Goal: Task Accomplishment & Management: Manage account settings

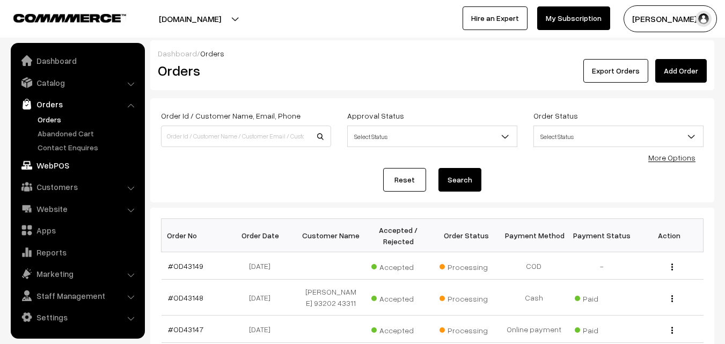
click at [56, 169] on link "WebPOS" at bounding box center [77, 165] width 128 height 19
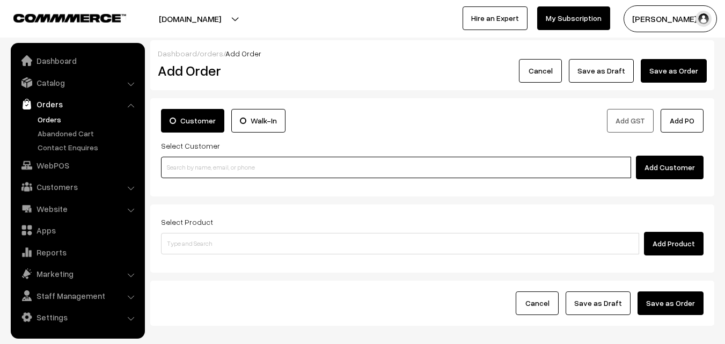
click at [213, 162] on input at bounding box center [396, 167] width 470 height 21
paste input "98402 42445"
click at [178, 162] on input "98402 42445" at bounding box center [396, 167] width 470 height 21
drag, startPoint x: 184, startPoint y: 166, endPoint x: 191, endPoint y: 168, distance: 7.1
click at [185, 166] on input "98402 42445" at bounding box center [396, 167] width 470 height 21
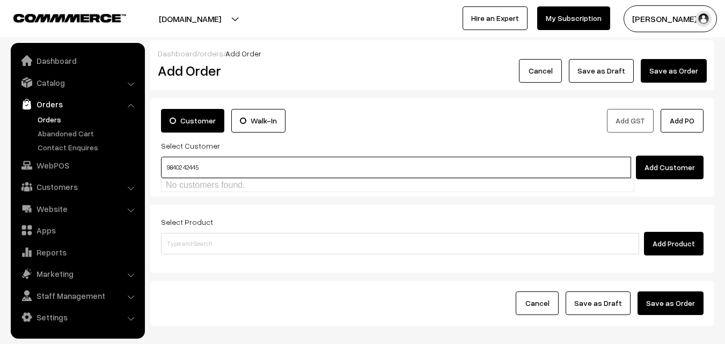
drag, startPoint x: 187, startPoint y: 164, endPoint x: 194, endPoint y: 176, distance: 13.3
click at [187, 164] on input "98402 42445" at bounding box center [396, 167] width 470 height 21
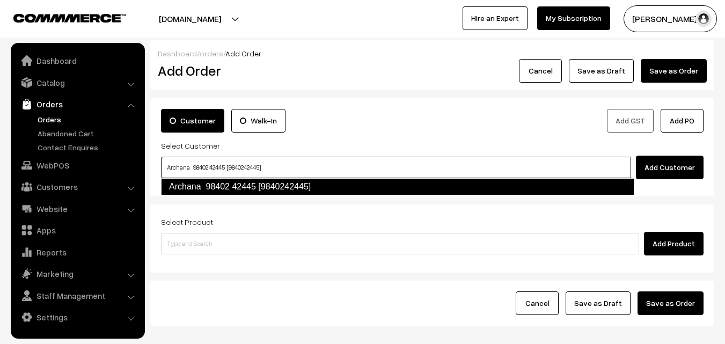
type input "Archana 98402 42445 [9840242445]"
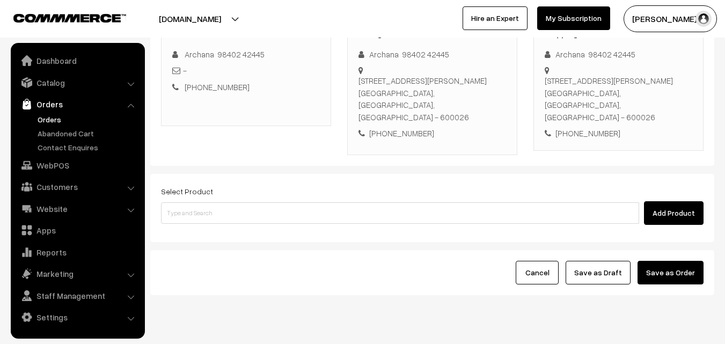
scroll to position [184, 0]
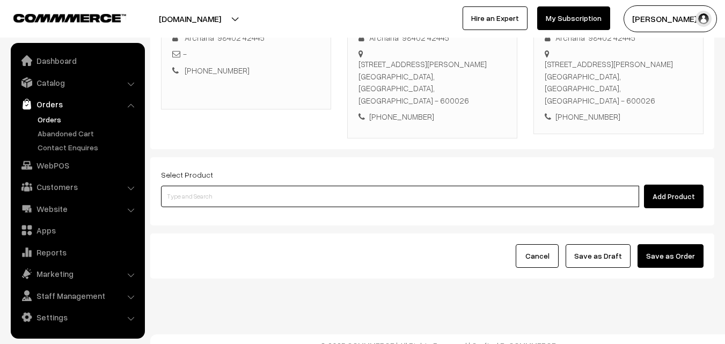
click at [313, 187] on input at bounding box center [400, 196] width 478 height 21
click at [292, 186] on input at bounding box center [400, 196] width 478 height 21
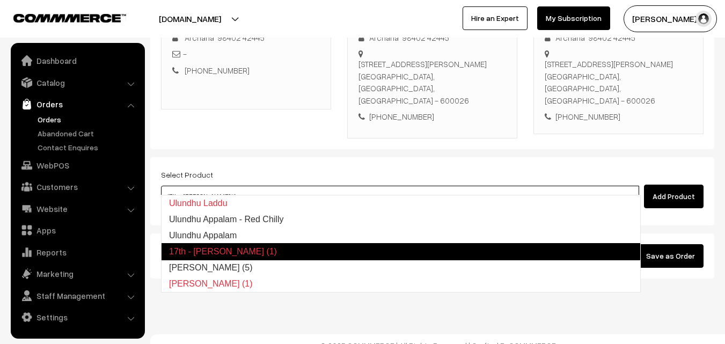
type input "[PERSON_NAME] (5)"
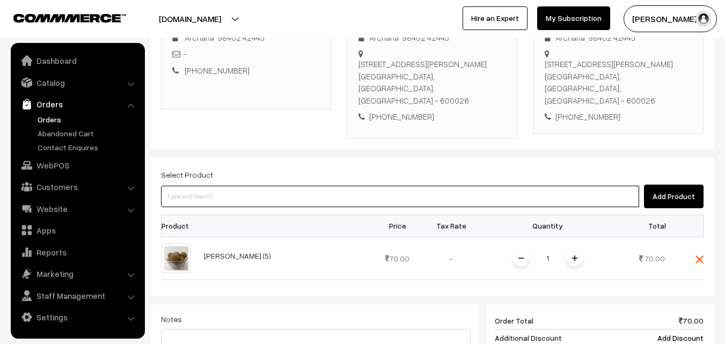
click at [323, 186] on input at bounding box center [400, 196] width 478 height 21
click at [322, 186] on input at bounding box center [400, 196] width 478 height 21
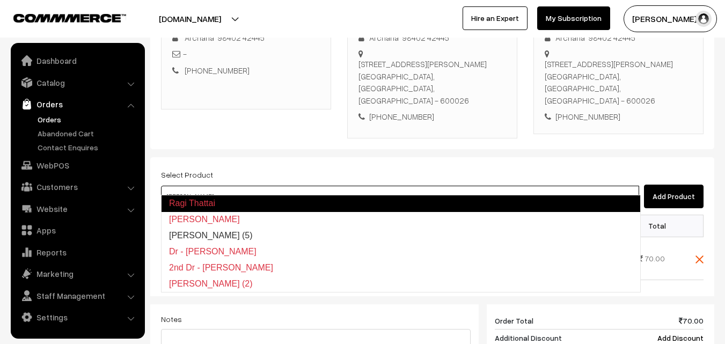
type input "Ragi Laddu (5)"
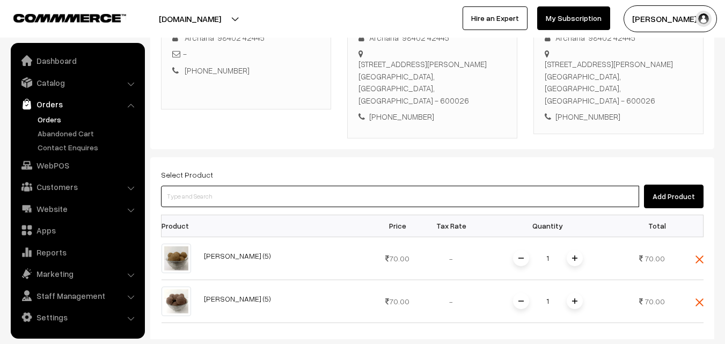
click at [321, 186] on input at bounding box center [400, 196] width 478 height 21
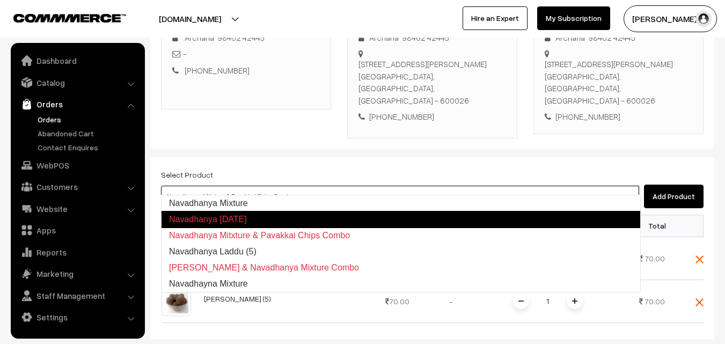
type input "Navadhanya Laddu (5)"
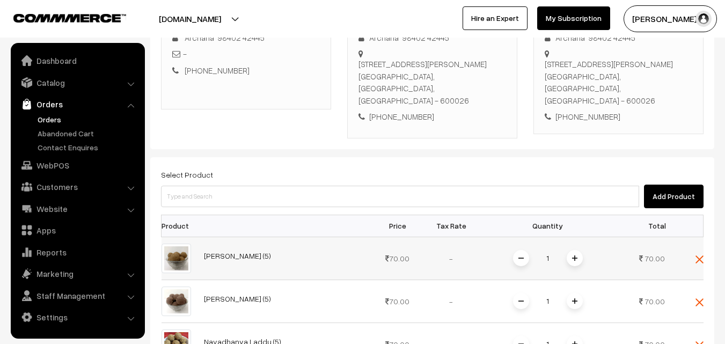
click at [564, 249] on div "1" at bounding box center [548, 258] width 81 height 19
click at [570, 250] on span at bounding box center [575, 258] width 16 height 16
click at [580, 293] on span at bounding box center [575, 301] width 16 height 16
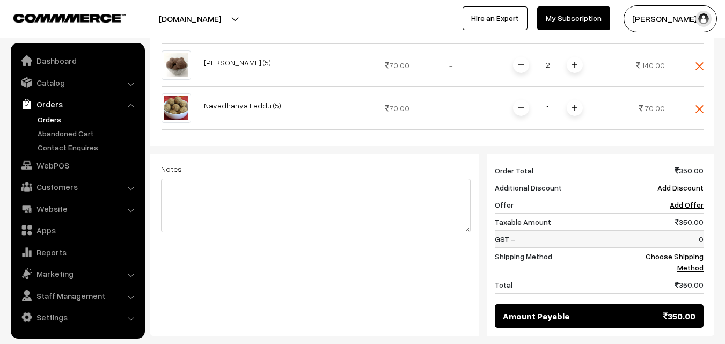
scroll to position [452, 0]
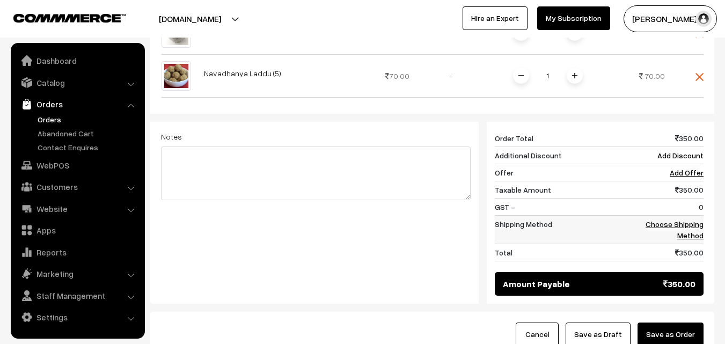
click at [691, 218] on td "Choose Shipping Method" at bounding box center [670, 229] width 67 height 28
click at [669, 220] on link "Choose Shipping Method" at bounding box center [675, 230] width 58 height 20
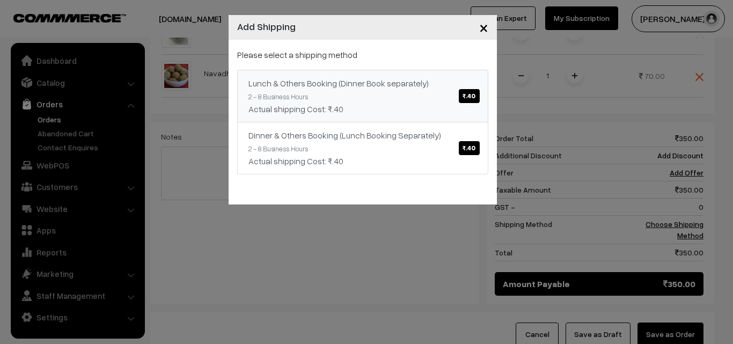
click at [411, 98] on link "Lunch & Others Booking (Dinner Book separately) ₹.40 2 - 8 Business Hours Actua…" at bounding box center [362, 96] width 251 height 53
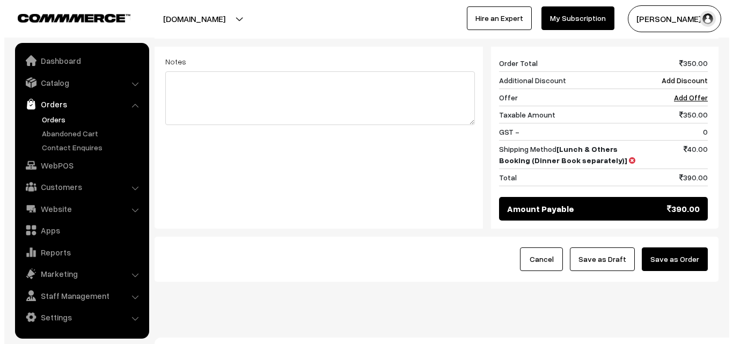
scroll to position [530, 0]
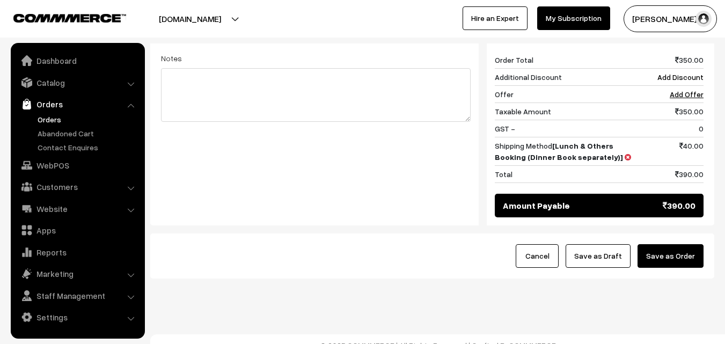
click at [676, 244] on button "Save as Order" at bounding box center [671, 256] width 66 height 24
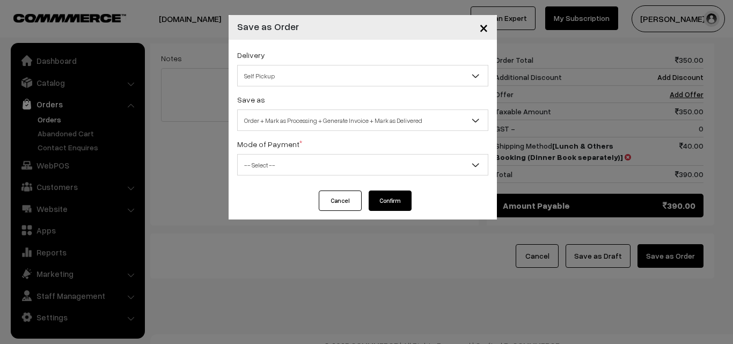
click at [330, 113] on span "Order + Mark as Processing + Generate Invoice + Mark as Delivered" at bounding box center [363, 120] width 250 height 19
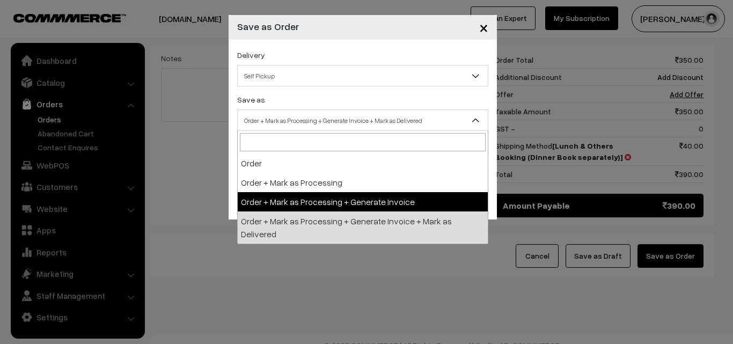
select select "3"
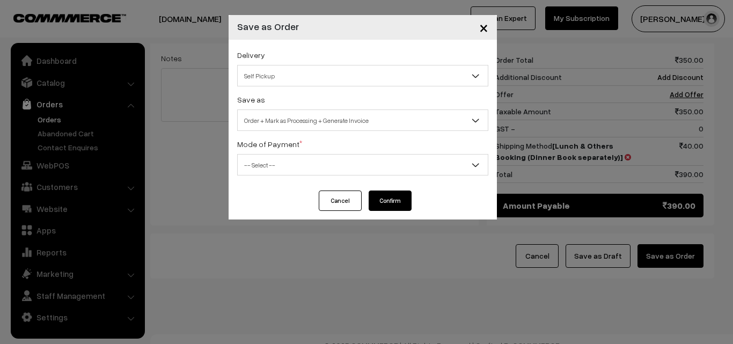
click at [283, 157] on span "-- Select --" at bounding box center [363, 165] width 250 height 19
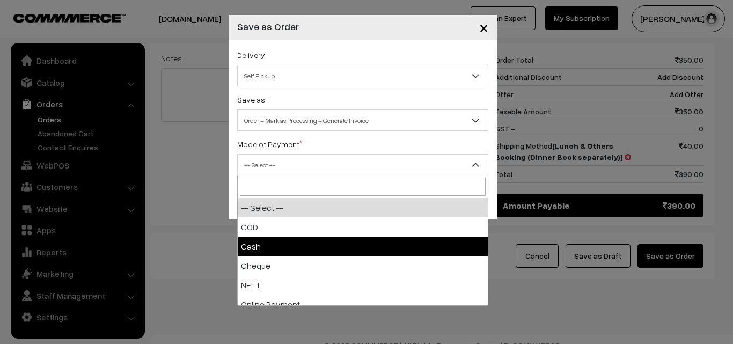
select select "2"
checkbox input "true"
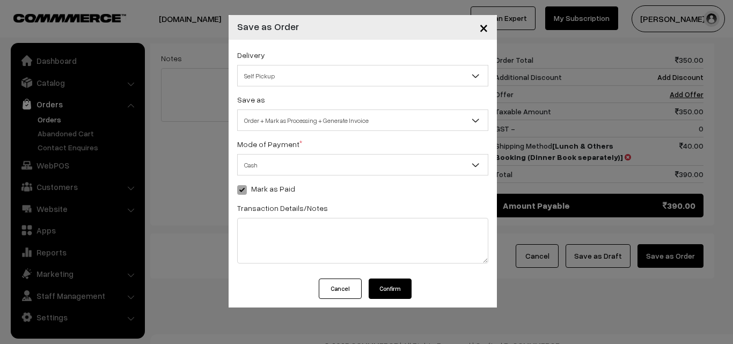
click at [397, 286] on button "Confirm" at bounding box center [390, 289] width 43 height 20
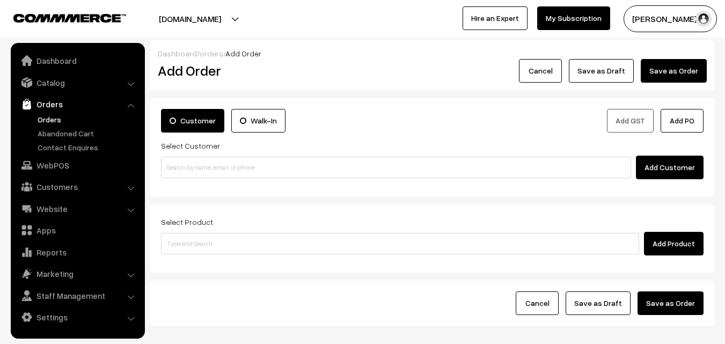
click at [49, 122] on link "Orders" at bounding box center [88, 119] width 106 height 11
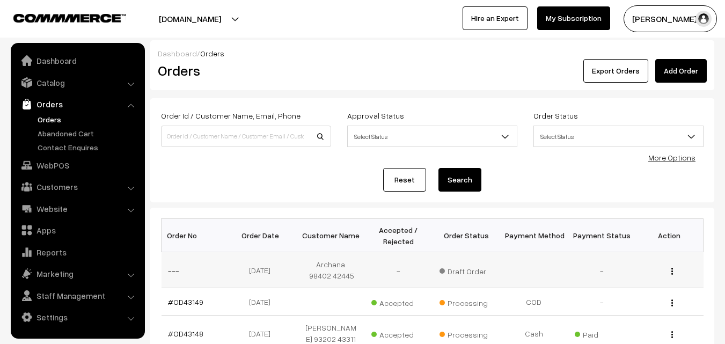
click at [671, 271] on button "button" at bounding box center [672, 271] width 3 height 9
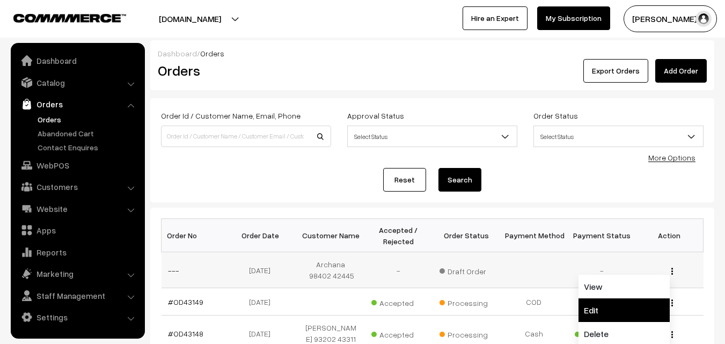
click at [602, 308] on link "Edit" at bounding box center [624, 311] width 91 height 24
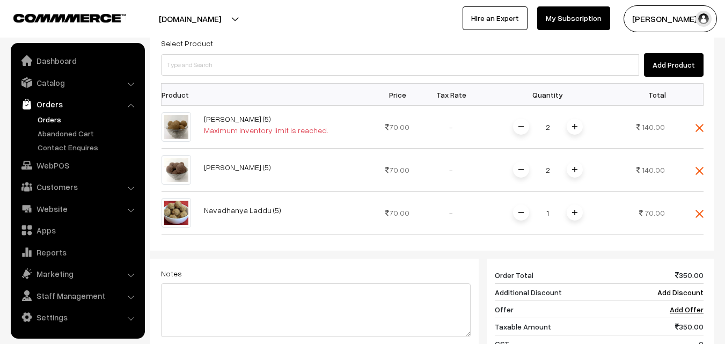
scroll to position [322, 0]
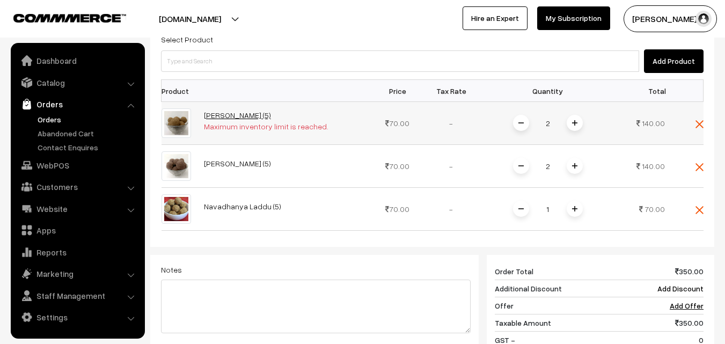
click at [271, 111] on link "[PERSON_NAME] (5)" at bounding box center [237, 115] width 67 height 9
click at [573, 120] on img at bounding box center [574, 122] width 5 height 5
click at [527, 115] on span at bounding box center [521, 123] width 16 height 16
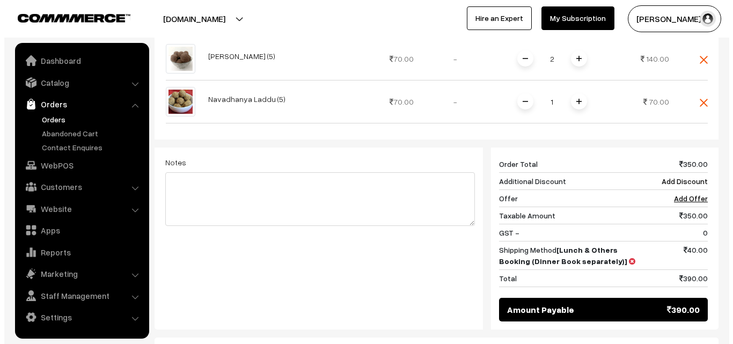
scroll to position [534, 0]
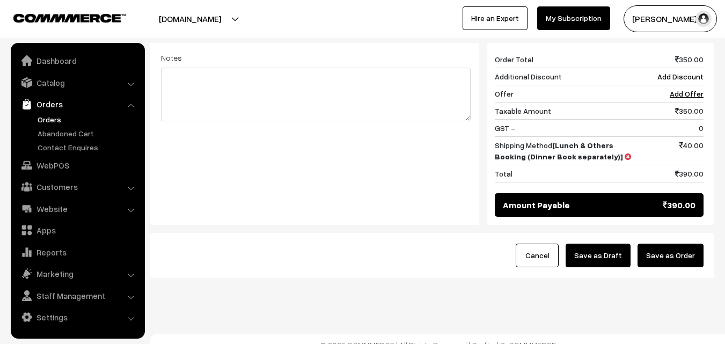
click at [671, 250] on button "Save as Order" at bounding box center [671, 256] width 66 height 24
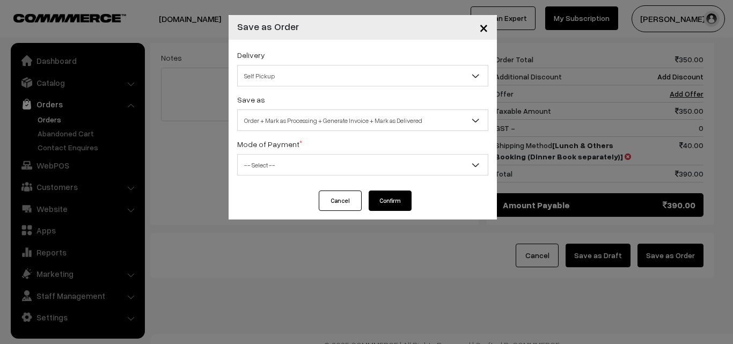
click at [292, 117] on span "Order + Mark as Processing + Generate Invoice + Mark as Delivered" at bounding box center [363, 120] width 250 height 19
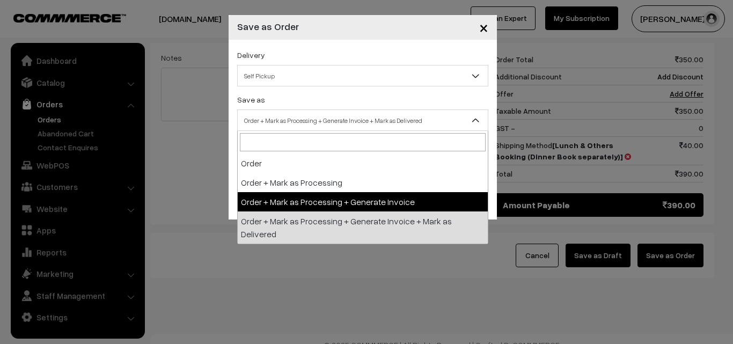
select select "3"
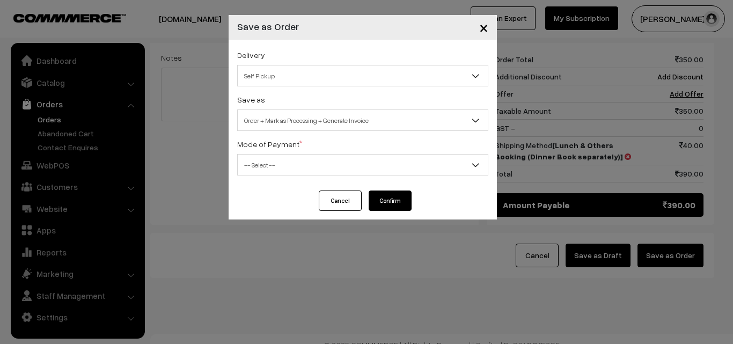
click at [275, 147] on label "Mode of Payment *" at bounding box center [269, 144] width 65 height 11
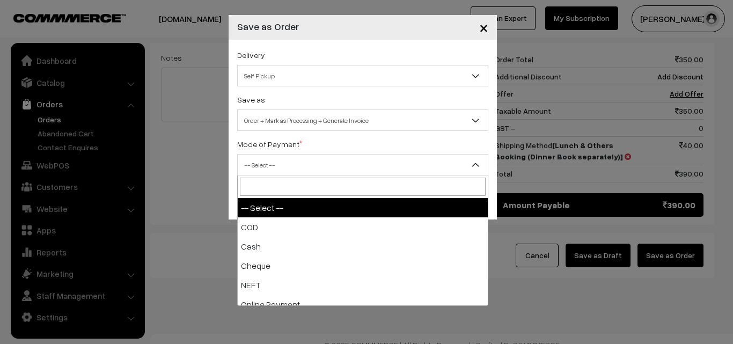
click at [268, 168] on span "-- Select --" at bounding box center [363, 165] width 250 height 19
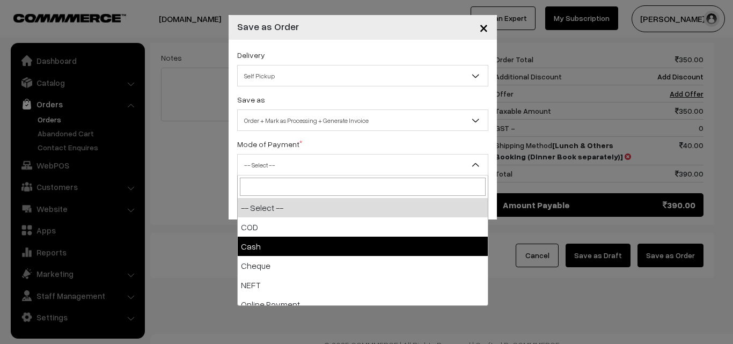
select select "2"
checkbox input "true"
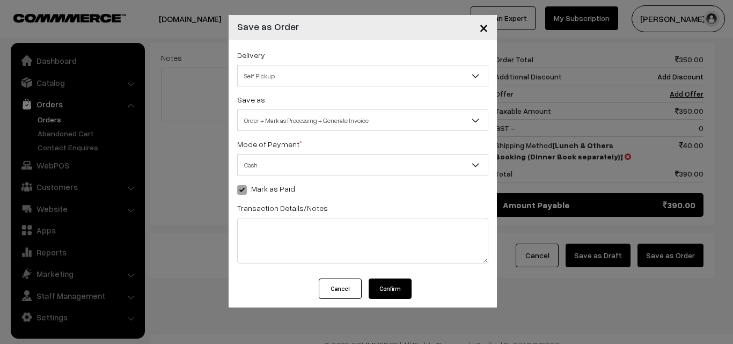
click at [394, 285] on button "Confirm" at bounding box center [390, 289] width 43 height 20
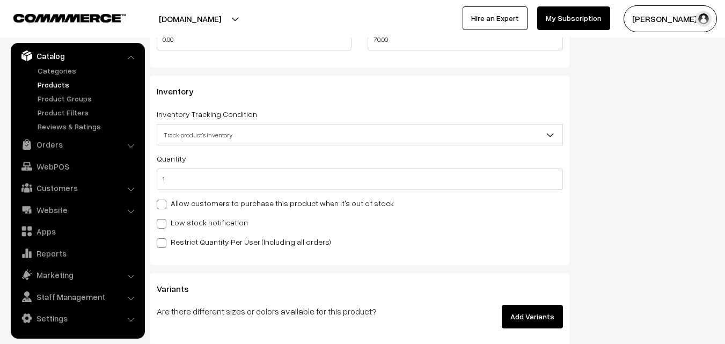
scroll to position [1020, 0]
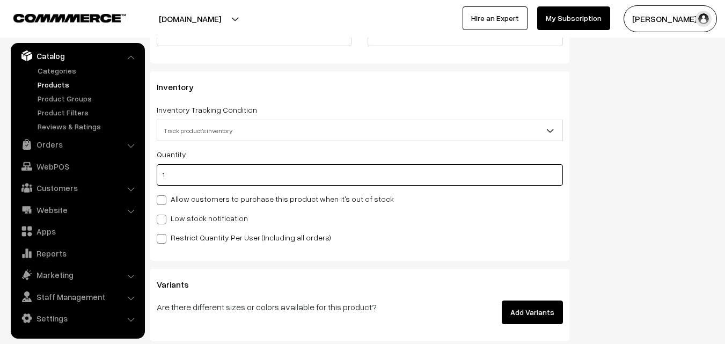
click at [193, 176] on input "1" at bounding box center [360, 174] width 406 height 21
type input "3"
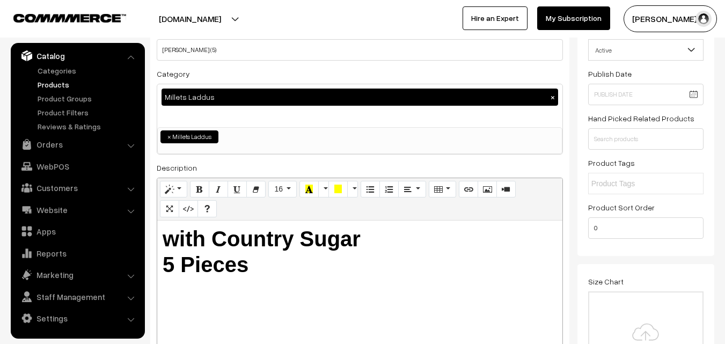
scroll to position [0, 0]
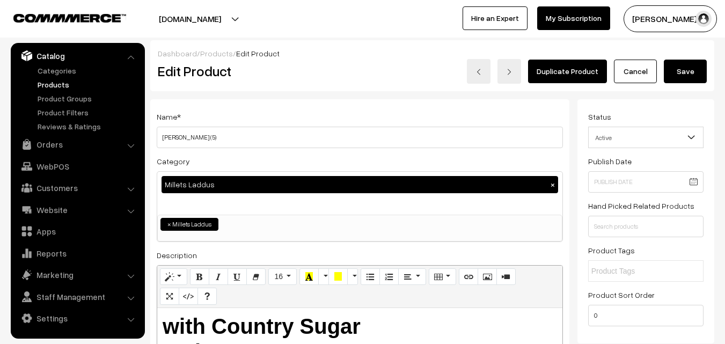
click at [693, 60] on button "Save" at bounding box center [685, 72] width 43 height 24
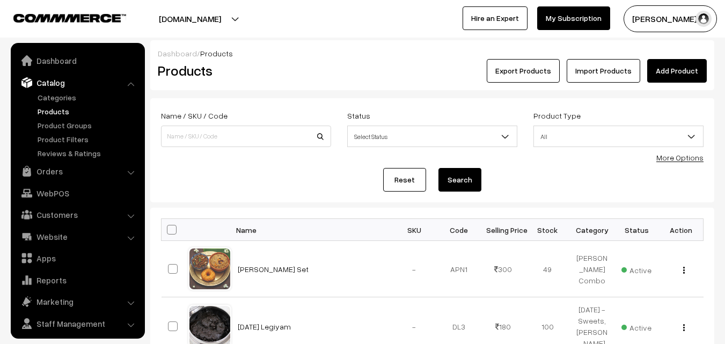
scroll to position [27, 0]
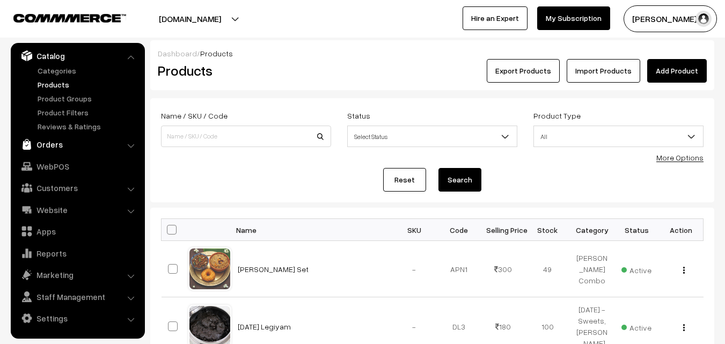
click at [61, 138] on link "Orders" at bounding box center [77, 144] width 128 height 19
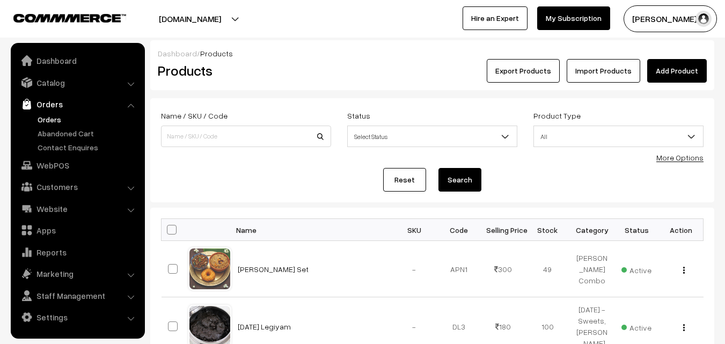
click at [55, 121] on link "Orders" at bounding box center [88, 119] width 106 height 11
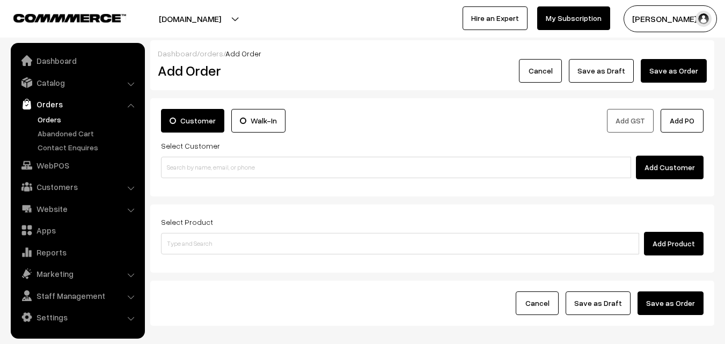
click at [51, 119] on link "Orders" at bounding box center [88, 119] width 106 height 11
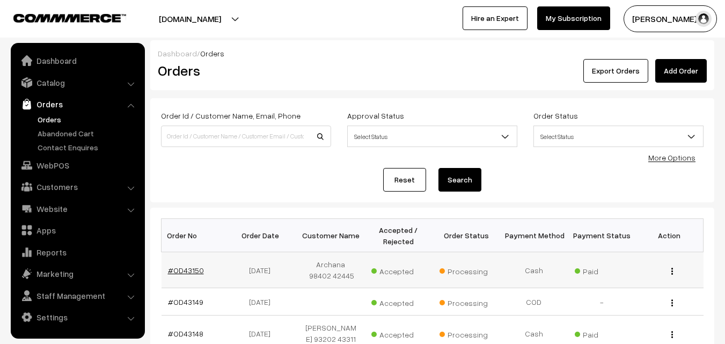
click at [179, 272] on link "#OD43150" at bounding box center [186, 270] width 36 height 9
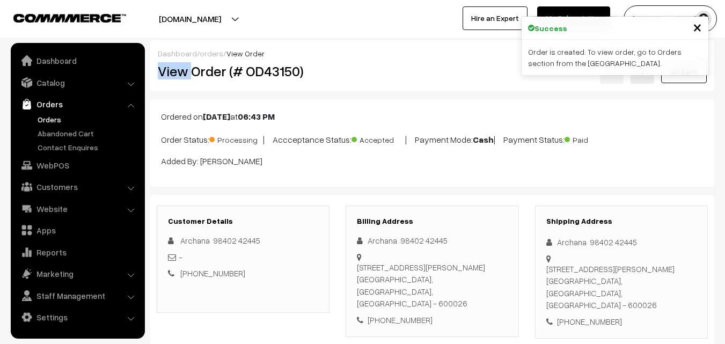
click at [458, 55] on div "Dashboard / orders / View Order View Order (# OD43150) Go Back" at bounding box center [432, 65] width 564 height 51
click at [331, 64] on div "View Order (# OD43150)" at bounding box center [244, 71] width 188 height 25
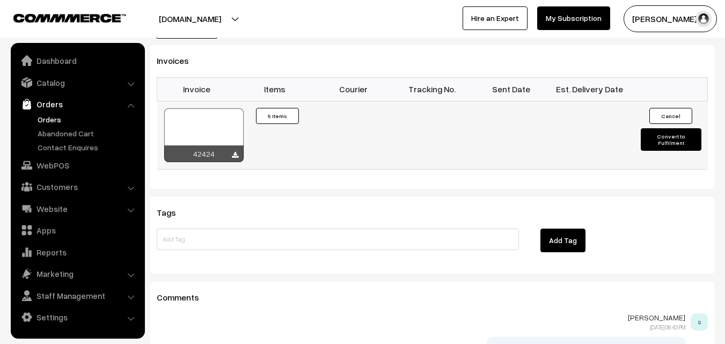
scroll to position [839, 0]
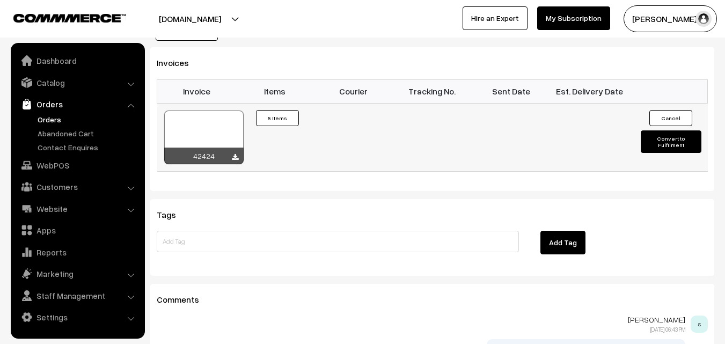
click at [214, 115] on div at bounding box center [203, 138] width 79 height 54
click at [55, 160] on link "WebPOS" at bounding box center [77, 165] width 128 height 19
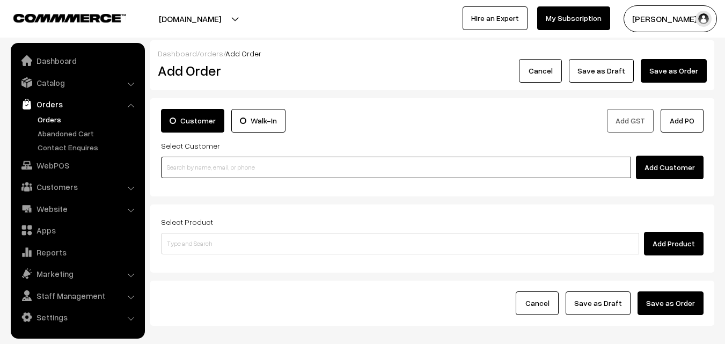
click at [211, 163] on input at bounding box center [396, 167] width 470 height 21
paste input "98410 68295"
click at [0, 0] on ul at bounding box center [0, 0] width 0 height 0
type input "98410 68295"
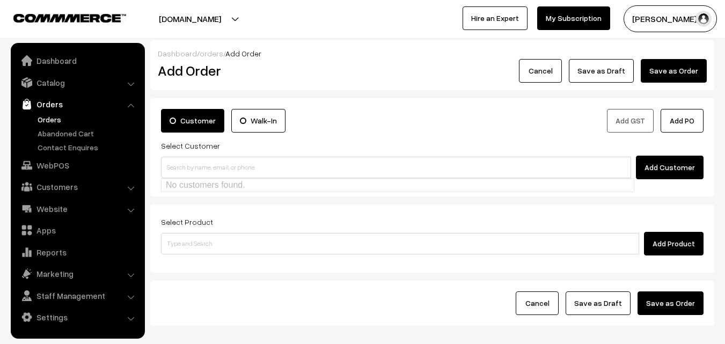
click at [198, 149] on label "Select Customer" at bounding box center [190, 145] width 59 height 11
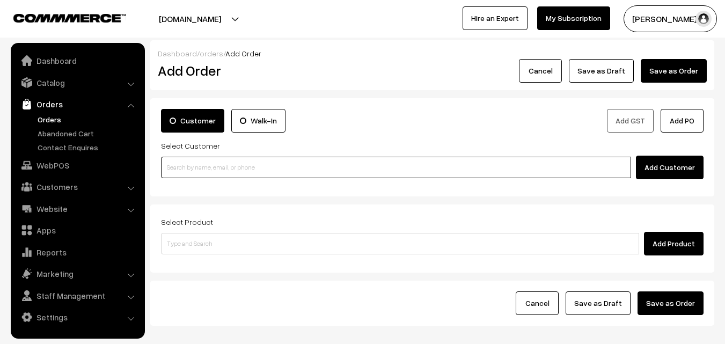
click at [213, 177] on input at bounding box center [396, 167] width 470 height 21
paste input "98410 68295"
click at [180, 169] on input "98410 68295" at bounding box center [396, 167] width 470 height 21
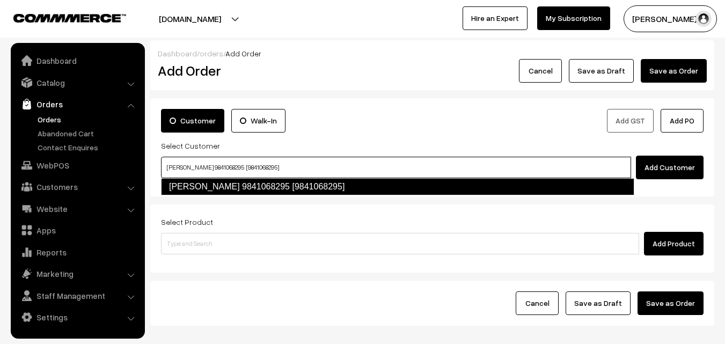
type input "shobha sunder raman 9841068295 [9841068295]"
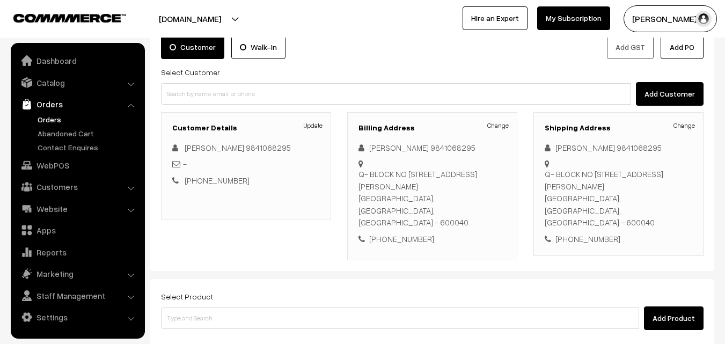
scroll to position [184, 0]
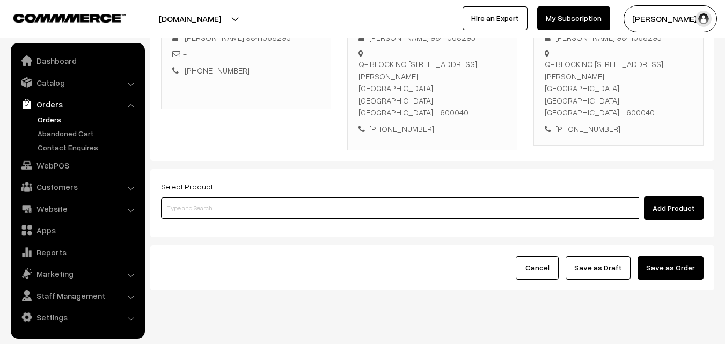
click at [224, 198] on input at bounding box center [400, 208] width 478 height 21
paste input "29th Without Rice..."
type input "29th Without Rice..."
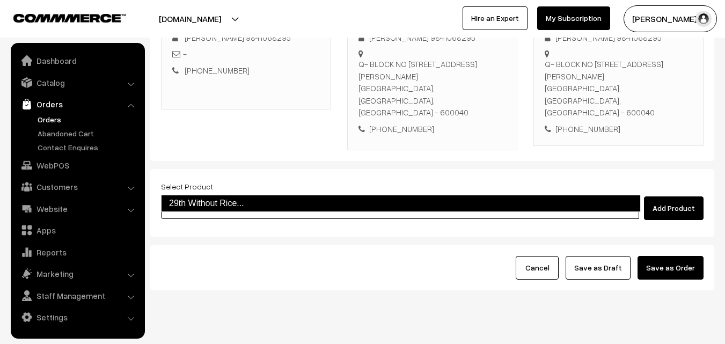
click at [213, 197] on link "29th Without Rice..." at bounding box center [401, 203] width 480 height 17
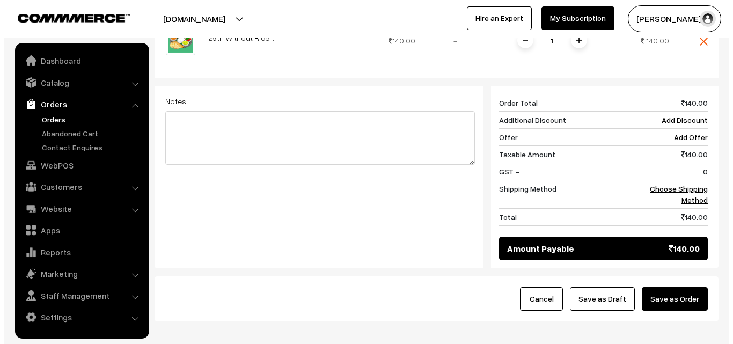
scroll to position [445, 0]
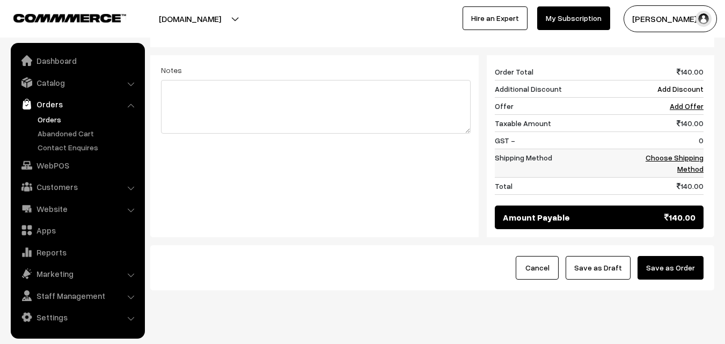
click at [692, 153] on link "Choose Shipping Method" at bounding box center [675, 163] width 58 height 20
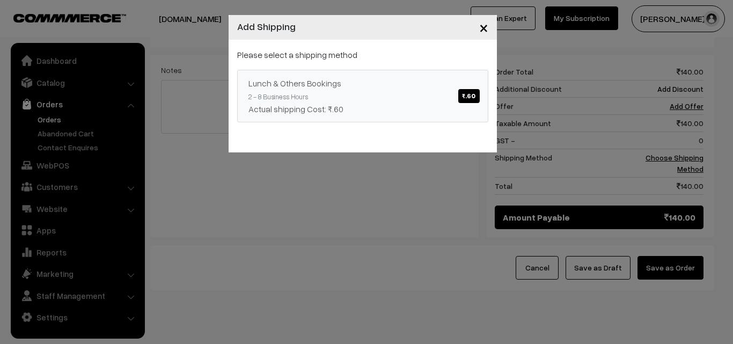
click at [396, 97] on link "Lunch & Others Bookings ₹.60 2 - 8 Business Hours Actual shipping Cost: ₹.60" at bounding box center [362, 96] width 251 height 53
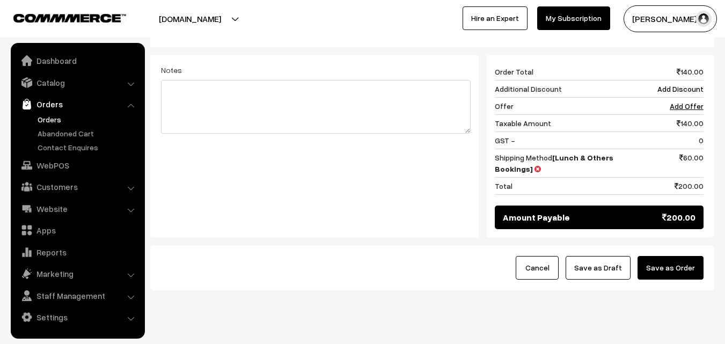
click at [666, 256] on button "Save as Order" at bounding box center [671, 268] width 66 height 24
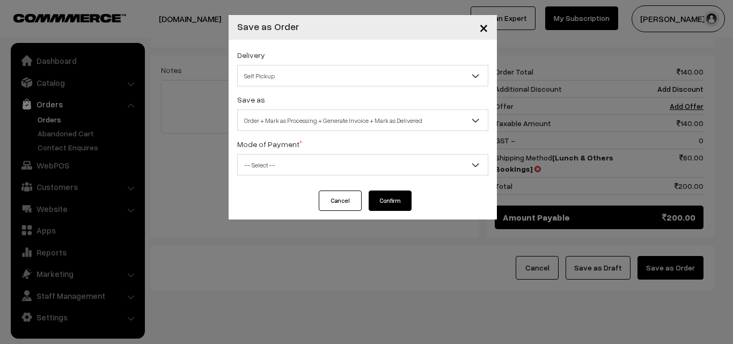
drag, startPoint x: 307, startPoint y: 114, endPoint x: 296, endPoint y: 120, distance: 13.0
click at [308, 114] on span "Order + Mark as Processing + Generate Invoice + Mark as Delivered" at bounding box center [363, 120] width 250 height 19
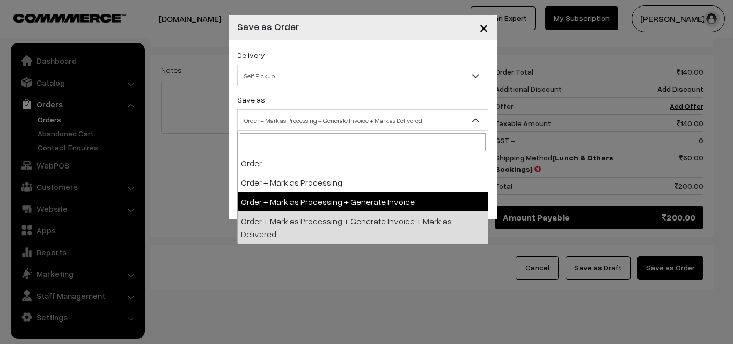
select select "3"
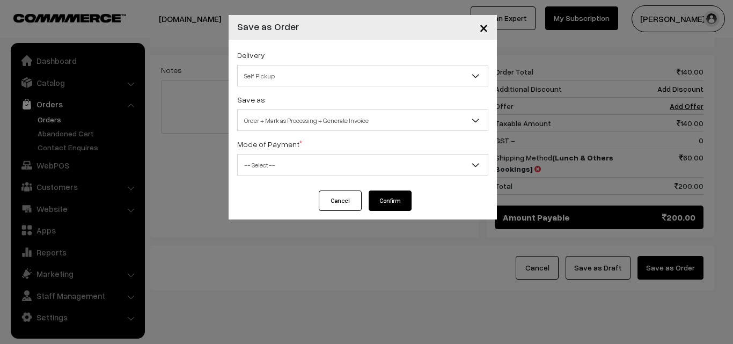
click at [279, 149] on label "Mode of Payment *" at bounding box center [269, 144] width 65 height 11
click at [274, 154] on div "Mode of Payment * -- Select -- COD Cash Cheque NEFT Online Payment DD Others --…" at bounding box center [362, 156] width 251 height 38
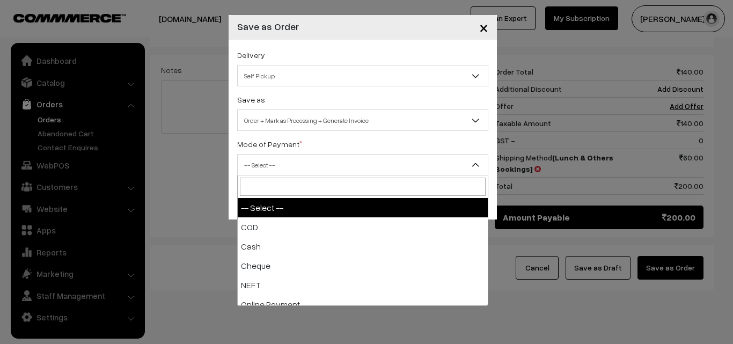
click at [270, 166] on span "-- Select --" at bounding box center [363, 165] width 250 height 19
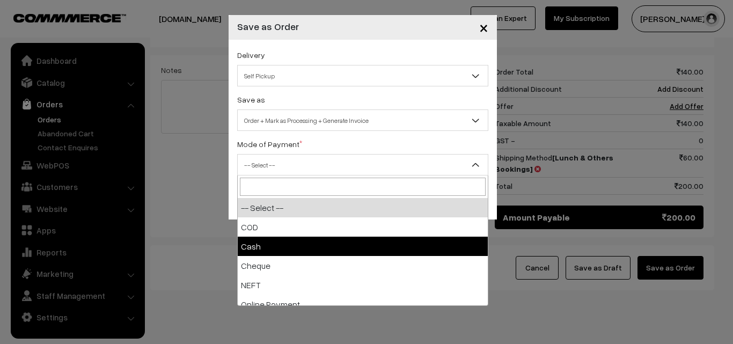
select select "2"
checkbox input "true"
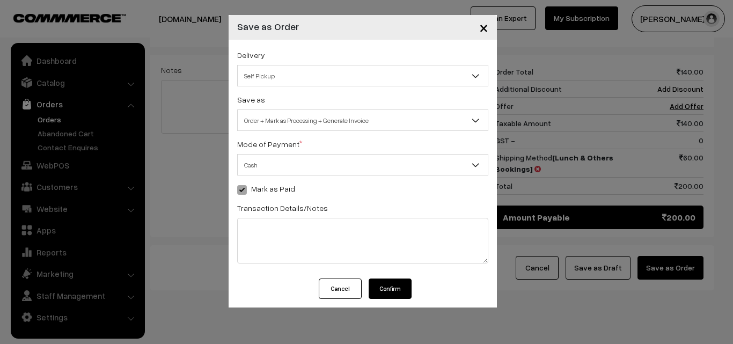
click at [403, 287] on button "Confirm" at bounding box center [390, 289] width 43 height 20
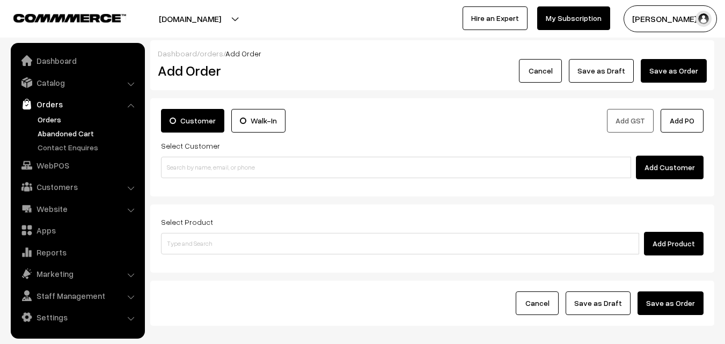
click at [50, 128] on link "Abandoned Cart" at bounding box center [88, 133] width 106 height 11
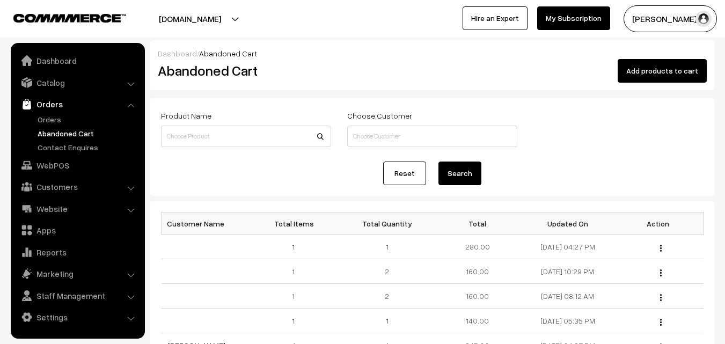
click at [53, 113] on link "Orders" at bounding box center [77, 103] width 128 height 19
click at [38, 114] on link "Orders" at bounding box center [88, 119] width 106 height 11
click at [50, 117] on link "Orders" at bounding box center [88, 119] width 106 height 11
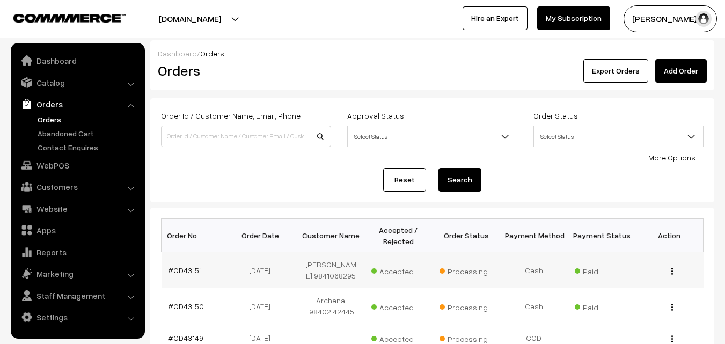
click at [178, 275] on link "#OD43151" at bounding box center [185, 270] width 34 height 9
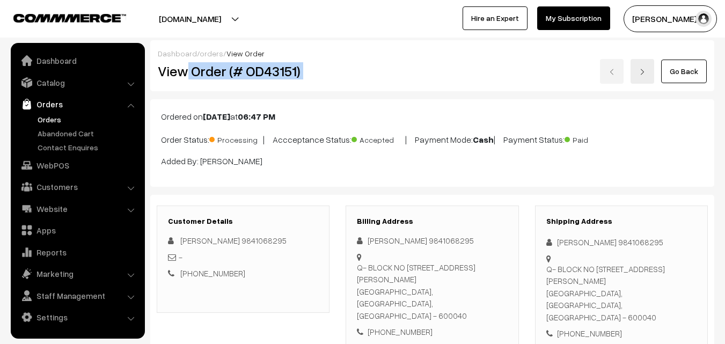
click at [380, 69] on div "View Order (# OD43151) Go Back" at bounding box center [432, 71] width 565 height 25
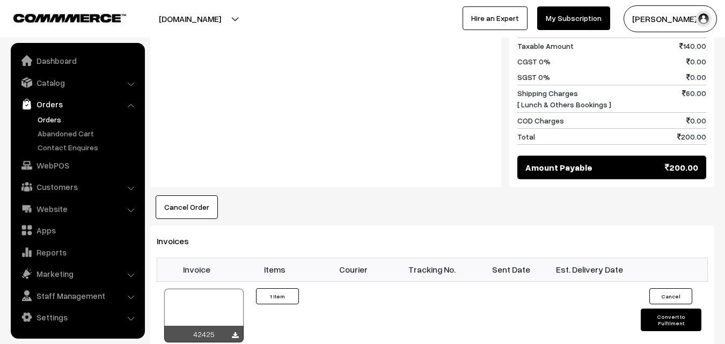
scroll to position [698, 0]
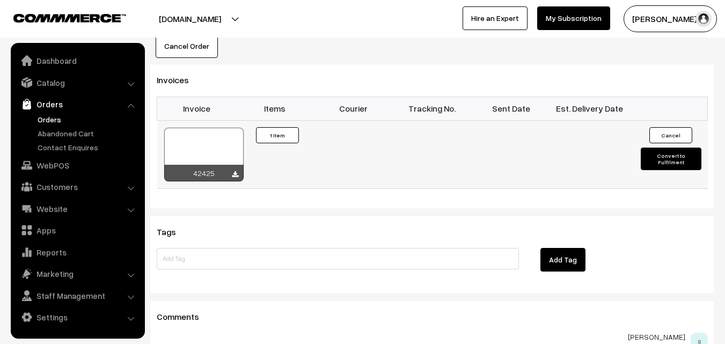
click at [197, 128] on div at bounding box center [203, 155] width 79 height 54
click at [71, 162] on link "WebPOS" at bounding box center [77, 165] width 128 height 19
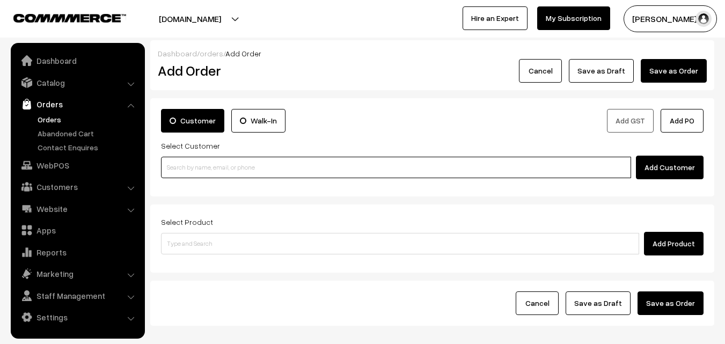
click at [192, 158] on input at bounding box center [396, 167] width 470 height 21
paste input "98402 01973"
click at [192, 163] on input "98402 01973" at bounding box center [396, 167] width 470 height 21
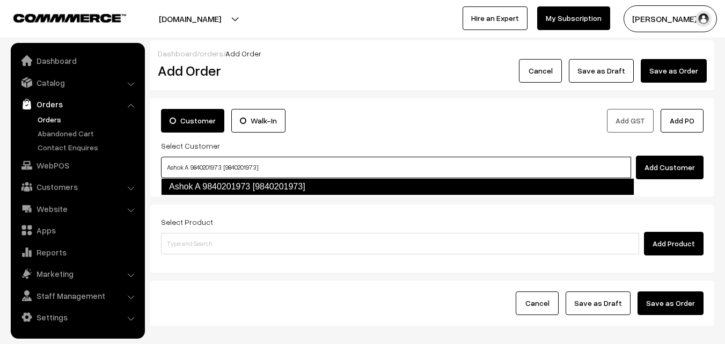
type input "Ashok A 9840201973 [9840201973]"
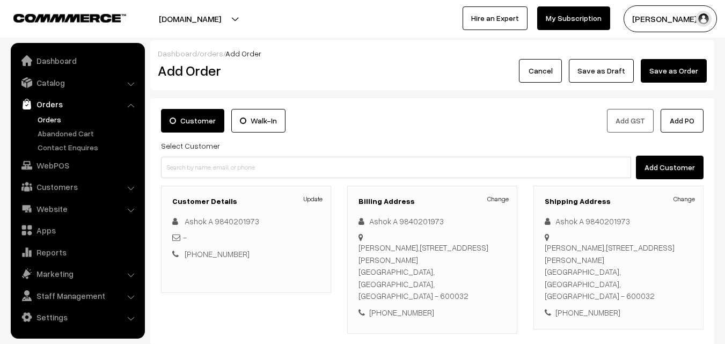
scroll to position [54, 0]
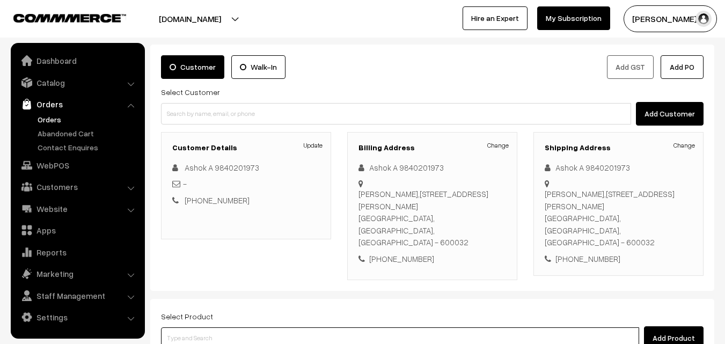
click at [222, 328] on input at bounding box center [400, 338] width 478 height 21
paste input "29th Without Rice..."
type input "29th Without Rice..."
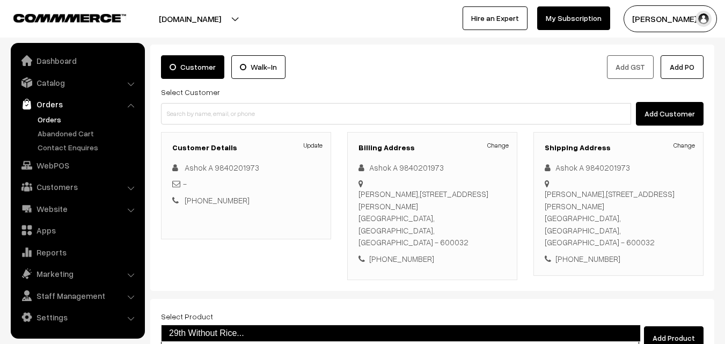
click at [197, 337] on link "29th Without Rice..." at bounding box center [401, 333] width 480 height 17
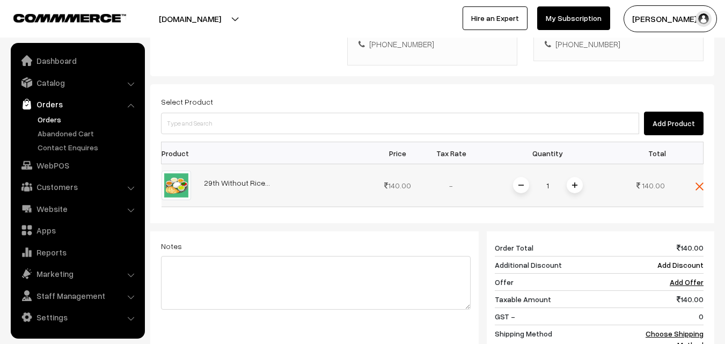
click at [572, 183] on img at bounding box center [574, 185] width 5 height 5
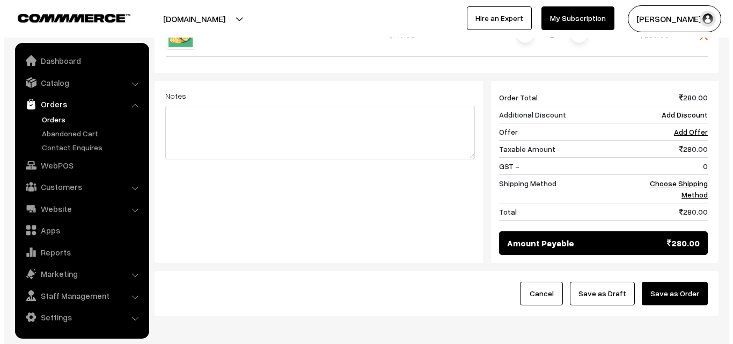
scroll to position [445, 0]
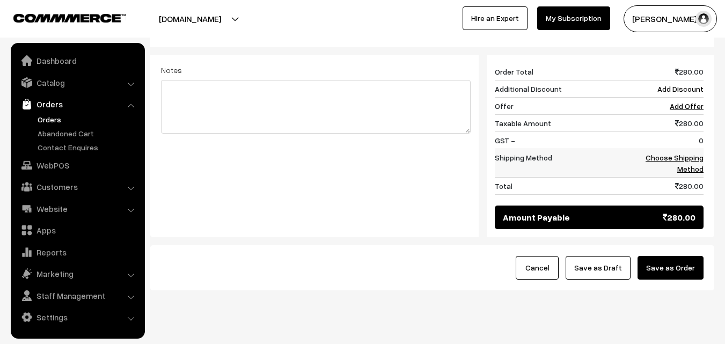
click at [687, 153] on link "Choose Shipping Method" at bounding box center [675, 163] width 58 height 20
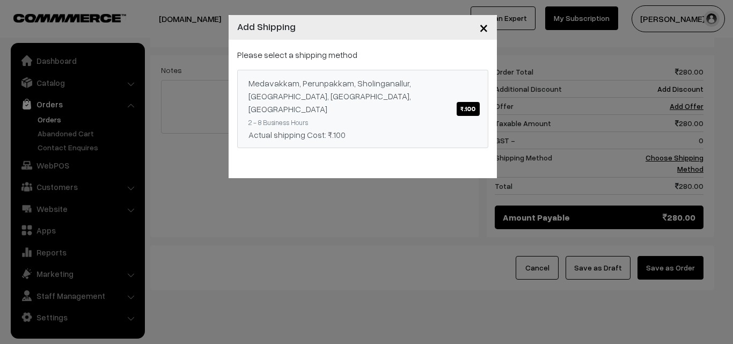
click at [410, 59] on div "Please select a shipping method Medavakkam, Perunpakkam, Sholinganallur, seliyu…" at bounding box center [362, 98] width 251 height 100
click at [410, 81] on div "Medavakkam, Perunpakkam, Sholinganallur, seliyur, Kirattur, Perambur ₹.100" at bounding box center [363, 96] width 229 height 39
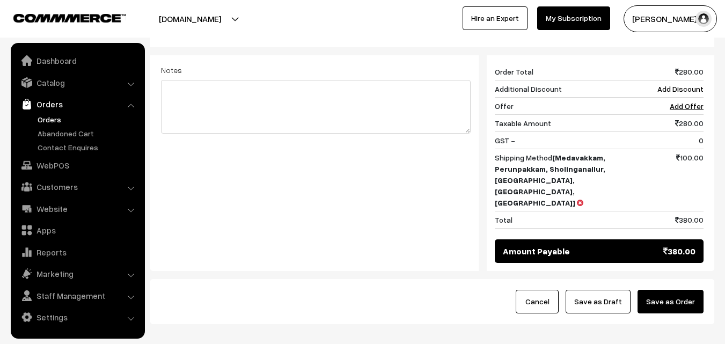
click at [675, 279] on div "Cancel Save as Draft Save as Order" at bounding box center [432, 301] width 564 height 45
click at [675, 290] on button "Save as Order" at bounding box center [671, 302] width 66 height 24
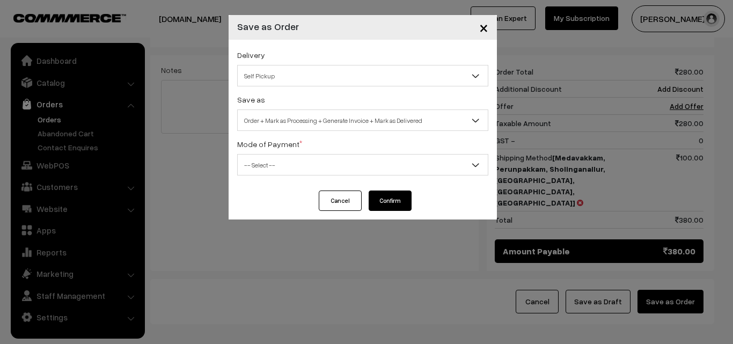
click at [308, 131] on div "Delivery Self Pickup Medavakkam, Perunpakkam, Sholinganallur, seliyur, Kirattur…" at bounding box center [363, 115] width 268 height 151
click at [314, 126] on span "Order + Mark as Processing + Generate Invoice + Mark as Delivered" at bounding box center [363, 120] width 250 height 19
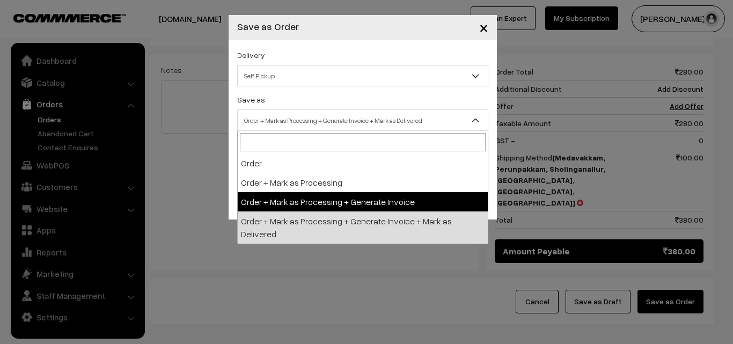
select select "3"
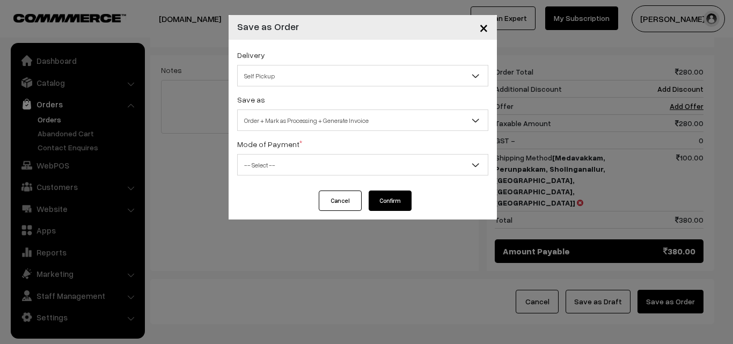
click at [273, 176] on div "Delivery Self Pickup Medavakkam, Perunpakkam, Sholinganallur, seliyur, Kirattur…" at bounding box center [363, 115] width 268 height 151
click at [269, 157] on span "-- Select --" at bounding box center [363, 165] width 250 height 19
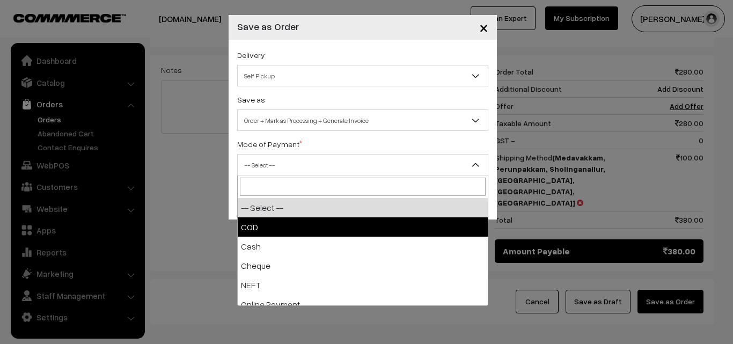
select select "1"
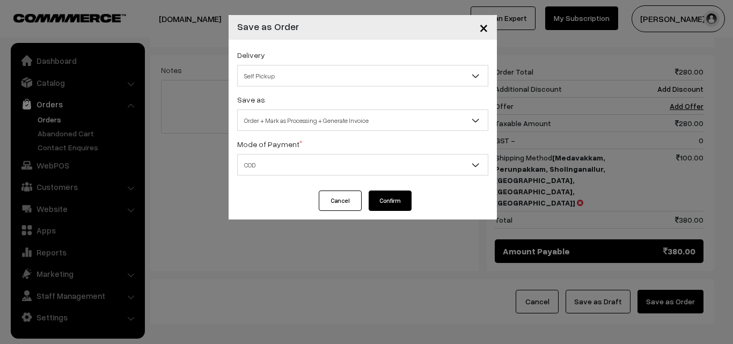
click at [391, 207] on button "Confirm" at bounding box center [390, 201] width 43 height 20
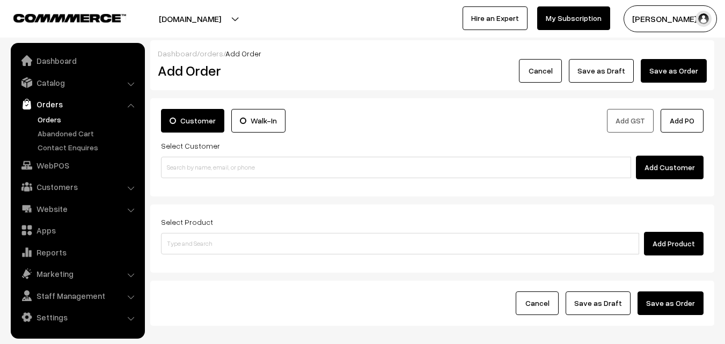
click at [58, 119] on link "Orders" at bounding box center [88, 119] width 106 height 11
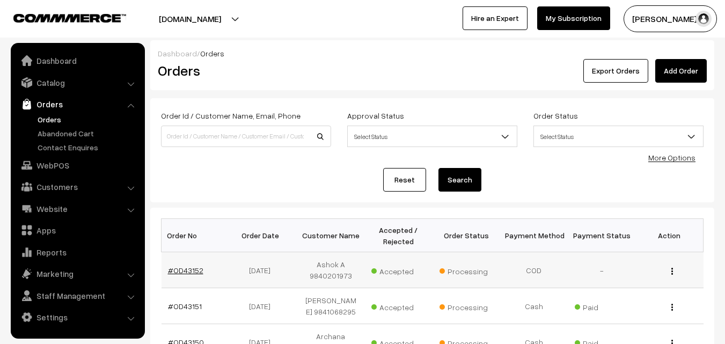
click at [184, 274] on link "#OD43152" at bounding box center [185, 270] width 35 height 9
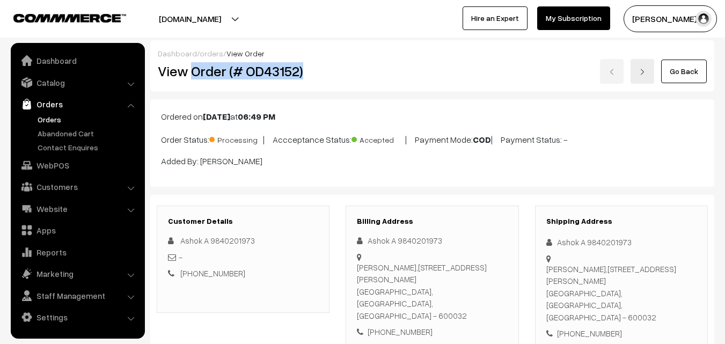
copy h2 "Order (# OD43152)"
drag, startPoint x: 191, startPoint y: 71, endPoint x: 313, endPoint y: 72, distance: 121.9
click at [313, 72] on h2 "View Order (# OD43152)" at bounding box center [244, 71] width 172 height 17
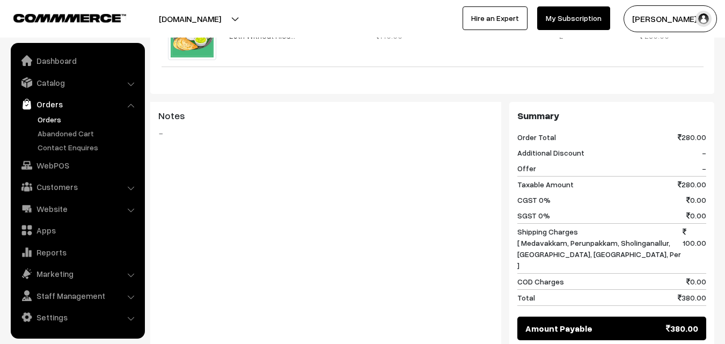
scroll to position [591, 0]
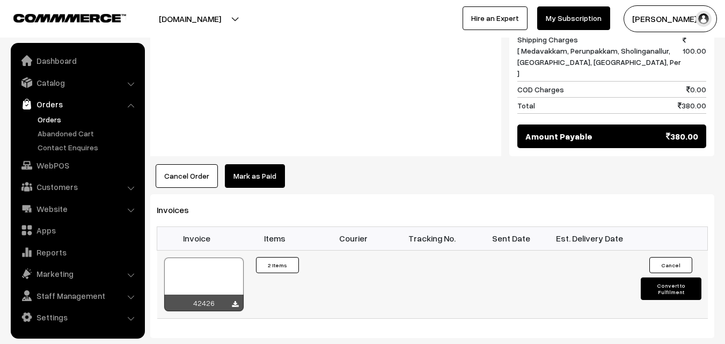
click at [215, 258] on div at bounding box center [203, 285] width 79 height 54
click at [53, 118] on link "Orders" at bounding box center [88, 119] width 106 height 11
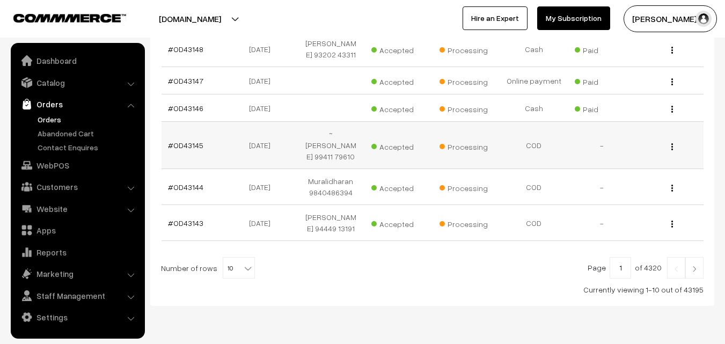
scroll to position [411, 0]
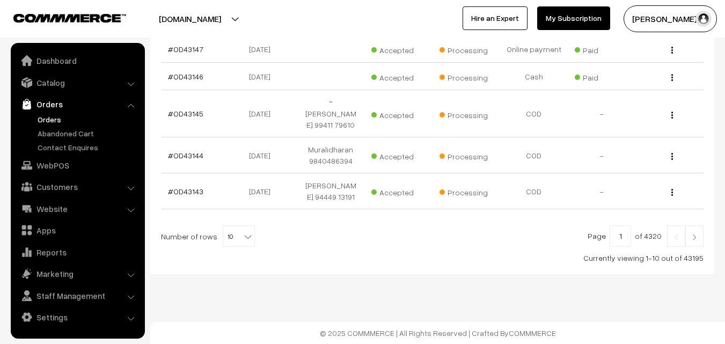
click at [57, 118] on link "Orders" at bounding box center [88, 119] width 106 height 11
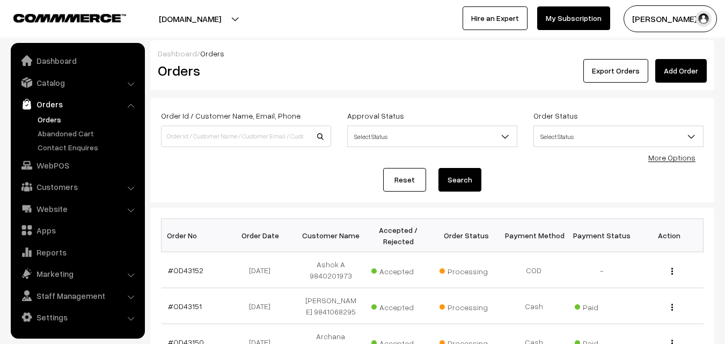
click at [42, 115] on link "Orders" at bounding box center [88, 119] width 106 height 11
click at [54, 165] on link "WebPOS" at bounding box center [77, 165] width 128 height 19
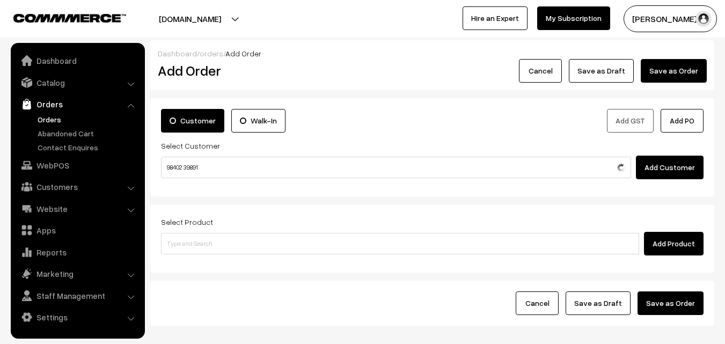
click at [186, 162] on input "98402 39891" at bounding box center [396, 167] width 470 height 21
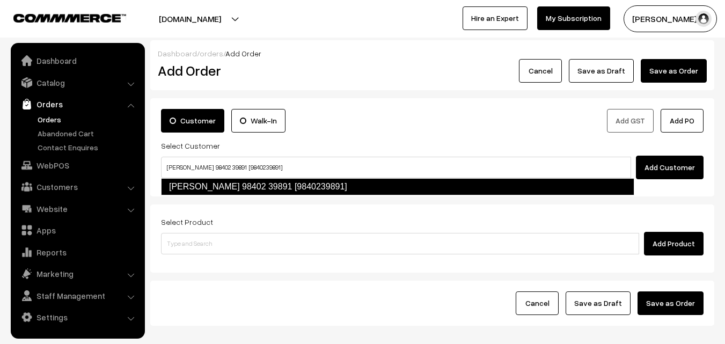
type input "[PERSON_NAME] 98402 39891 [9840239891]"
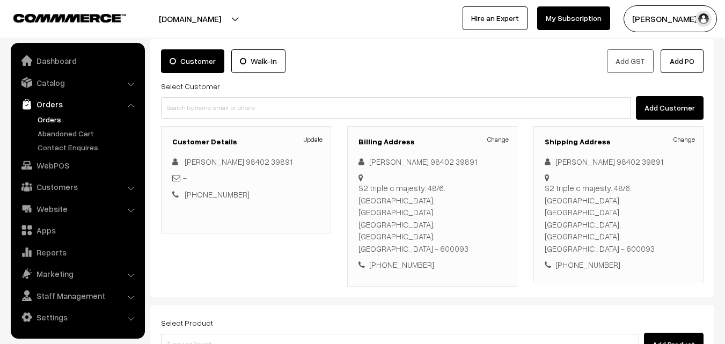
scroll to position [161, 0]
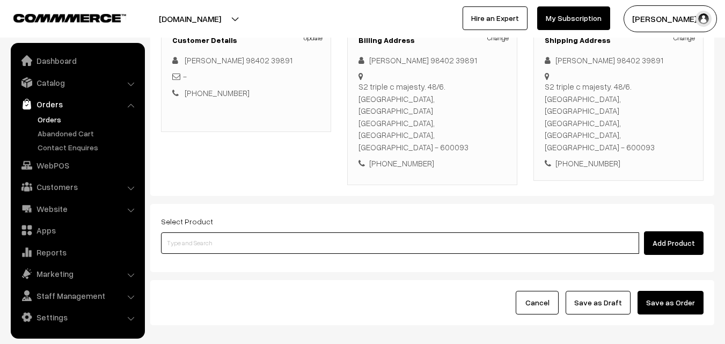
click at [275, 232] on input at bounding box center [400, 242] width 478 height 21
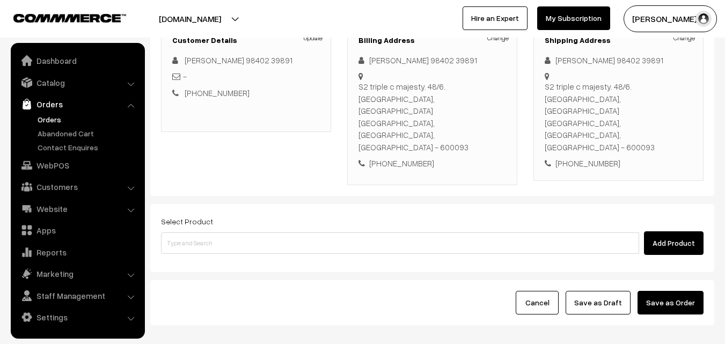
click at [397, 288] on div "Cancel Save as Draft Save as Order" at bounding box center [432, 302] width 564 height 45
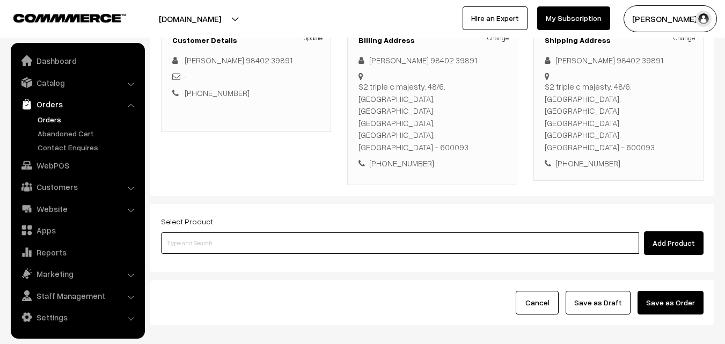
drag, startPoint x: 260, startPoint y: 210, endPoint x: 258, endPoint y: 204, distance: 6.8
click at [260, 232] on input at bounding box center [400, 242] width 478 height 21
click at [234, 232] on input at bounding box center [400, 242] width 478 height 21
type input "Cow Ghee - 500gm"
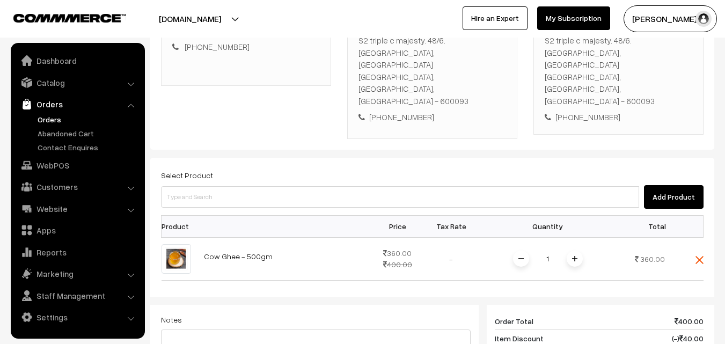
scroll to position [268, 0]
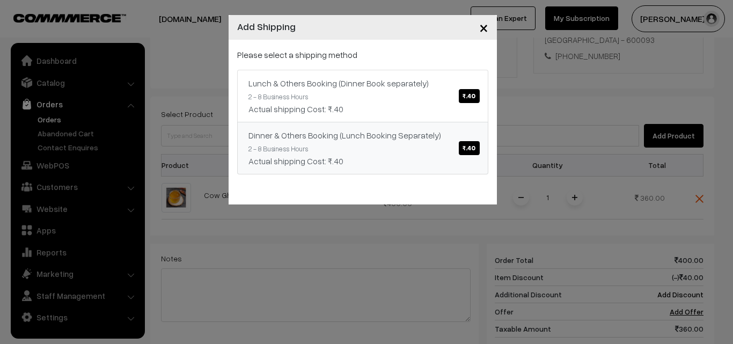
click at [432, 134] on div "Dinner & Others Booking (Lunch Booking Separately) ₹.40" at bounding box center [363, 135] width 229 height 13
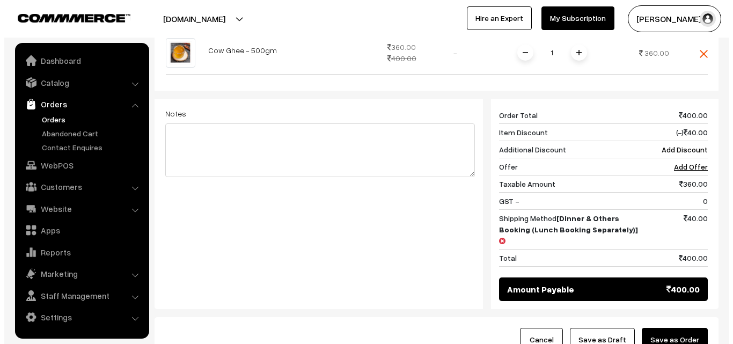
scroll to position [430, 0]
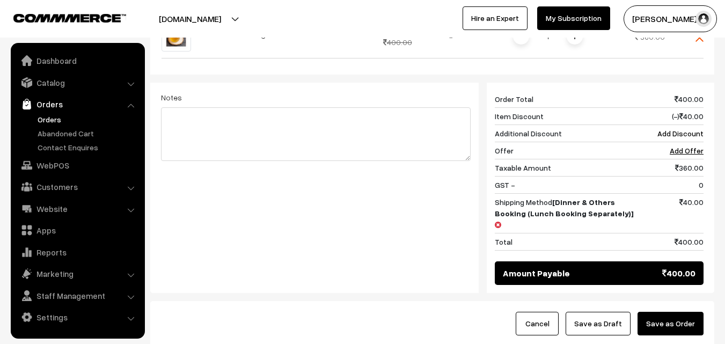
click at [670, 312] on button "Save as Order" at bounding box center [671, 324] width 66 height 24
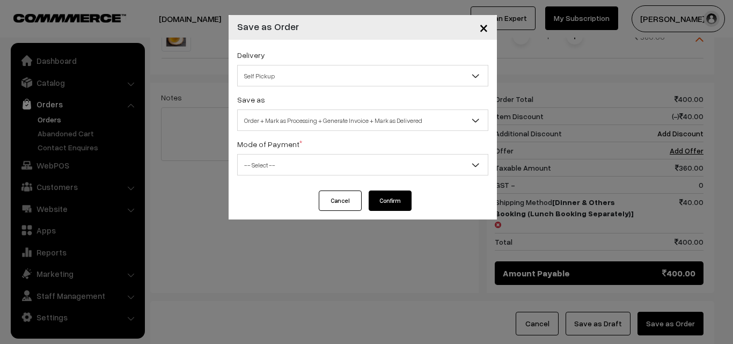
click at [337, 112] on span "Order + Mark as Processing + Generate Invoice + Mark as Delivered" at bounding box center [363, 120] width 250 height 19
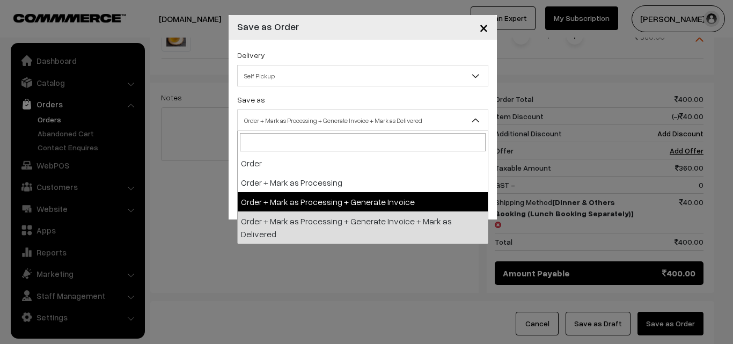
select select "3"
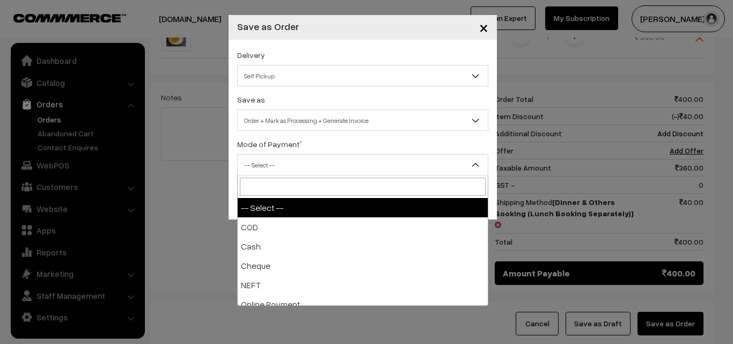
click at [280, 166] on span "-- Select --" at bounding box center [363, 165] width 250 height 19
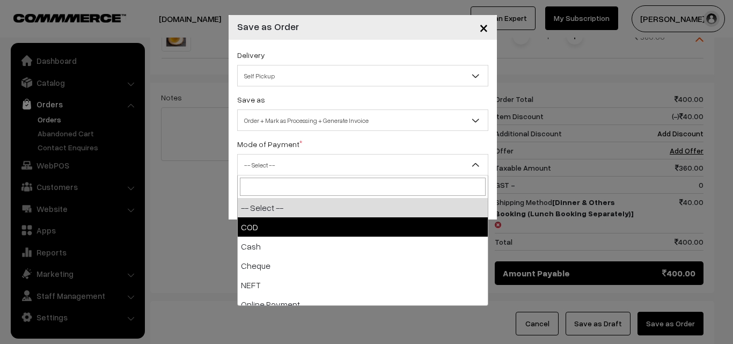
select select "2"
checkbox input "true"
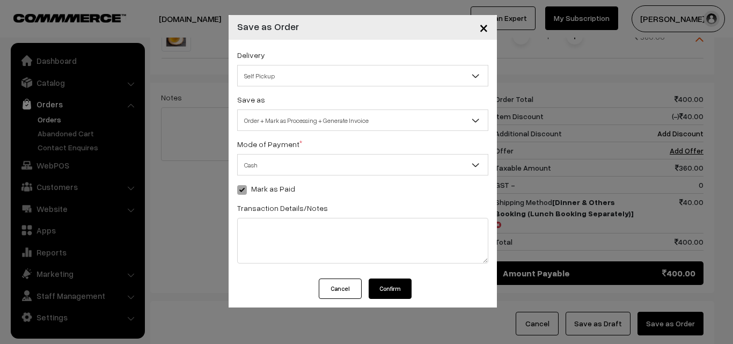
click at [380, 291] on button "Confirm" at bounding box center [390, 289] width 43 height 20
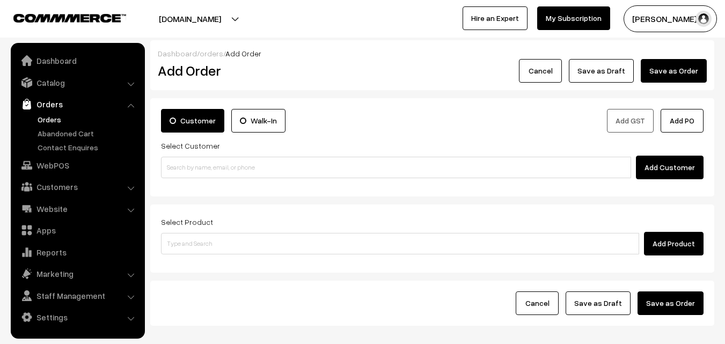
click at [49, 112] on link "Orders" at bounding box center [77, 103] width 128 height 19
click at [48, 118] on link "Orders" at bounding box center [88, 119] width 106 height 11
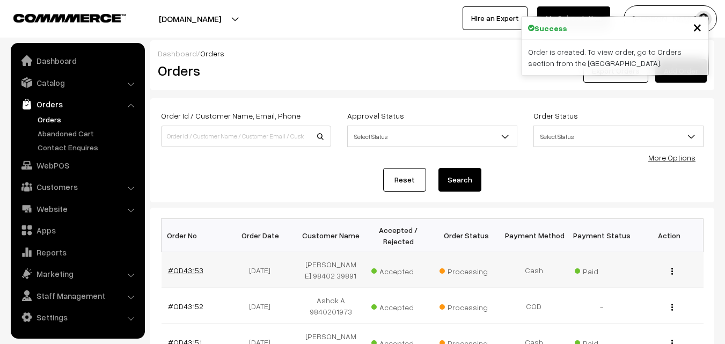
click at [184, 272] on link "#OD43153" at bounding box center [185, 270] width 35 height 9
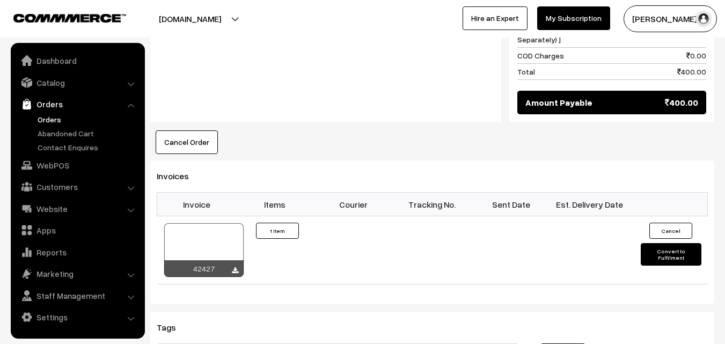
scroll to position [644, 0]
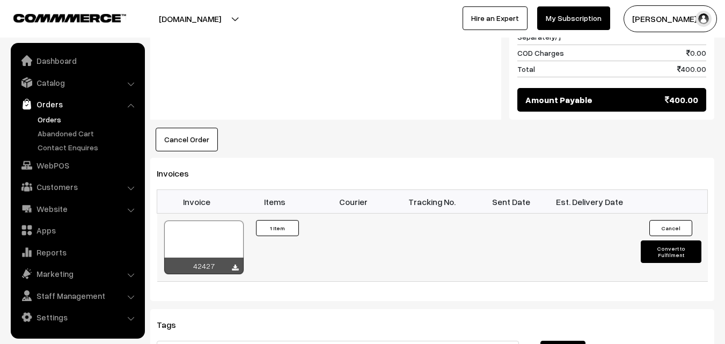
click at [206, 221] on div at bounding box center [203, 248] width 79 height 54
click at [61, 166] on link "WebPOS" at bounding box center [77, 165] width 128 height 19
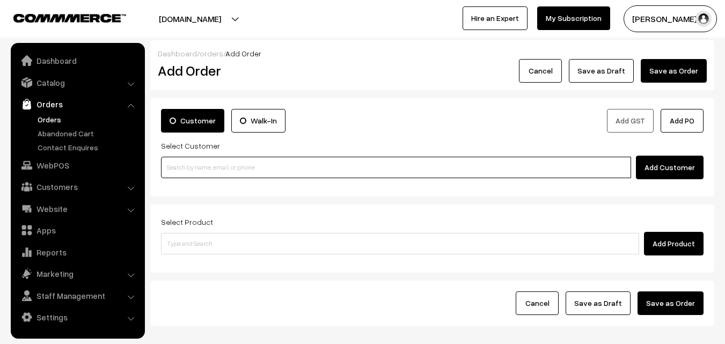
click at [205, 167] on input at bounding box center [396, 167] width 470 height 21
paste input "80562 86172"
click at [197, 163] on input "80562 86172" at bounding box center [396, 167] width 470 height 21
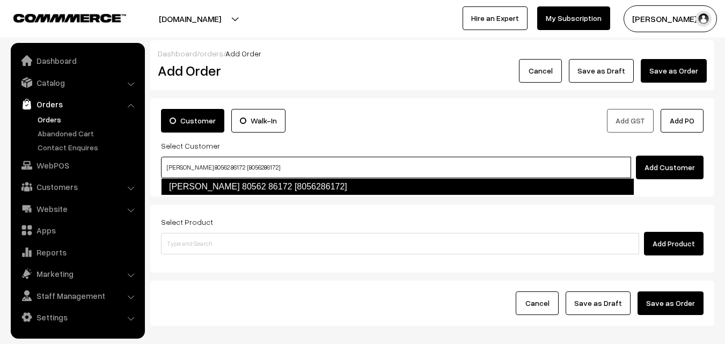
type input "Narasimhan Swaminathan 80562 86172 [8056286172]"
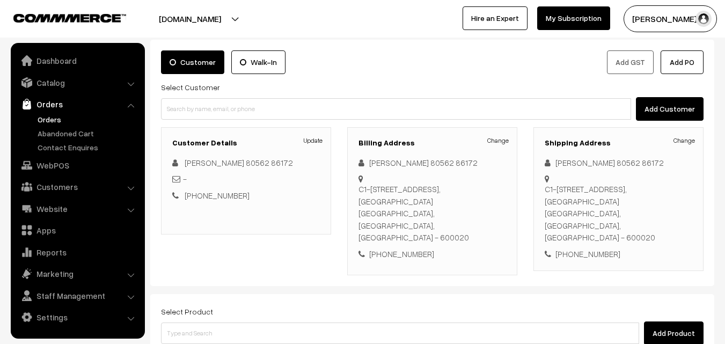
scroll to position [161, 0]
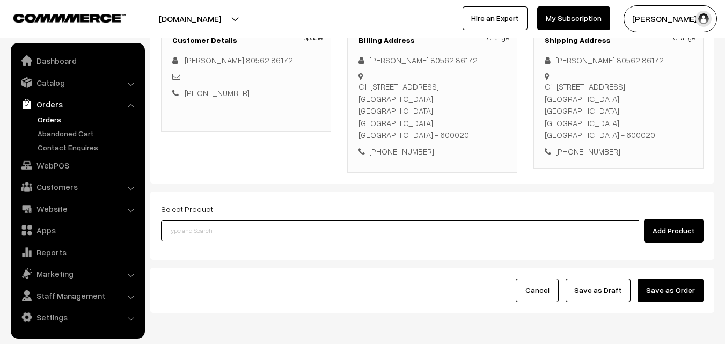
click at [226, 220] on input at bounding box center [400, 230] width 478 height 21
paste input "29th Without Rice..."
type input "29th Without Rice..."
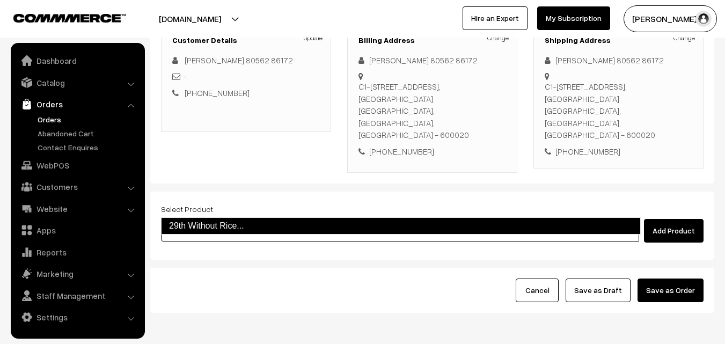
click at [202, 225] on link "29th Without Rice..." at bounding box center [401, 225] width 480 height 17
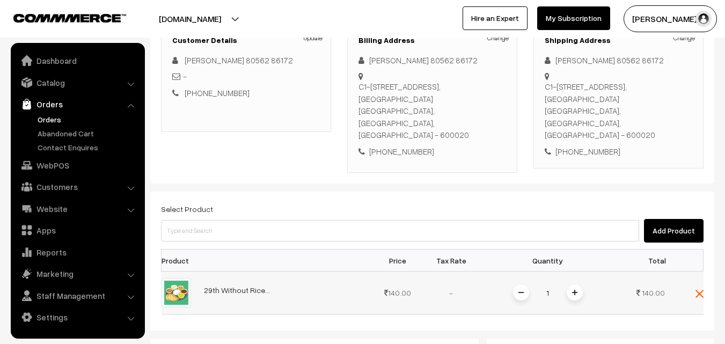
drag, startPoint x: 567, startPoint y: 260, endPoint x: 573, endPoint y: 265, distance: 6.9
click at [570, 283] on div "1" at bounding box center [548, 292] width 81 height 19
click at [574, 285] on span at bounding box center [575, 293] width 16 height 16
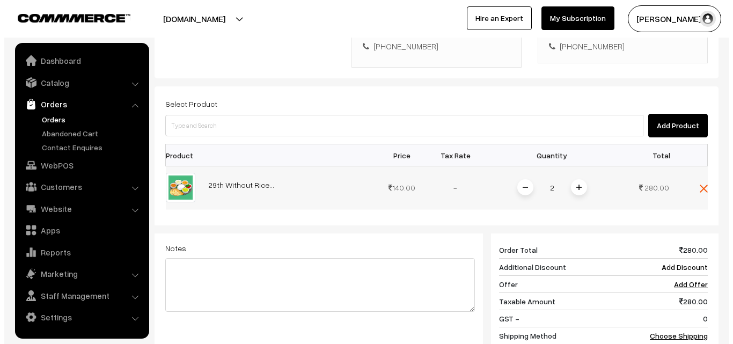
scroll to position [268, 0]
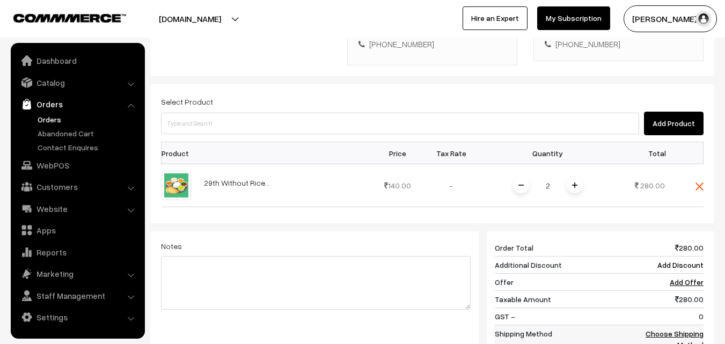
click at [689, 329] on link "Choose Shipping Method" at bounding box center [675, 339] width 58 height 20
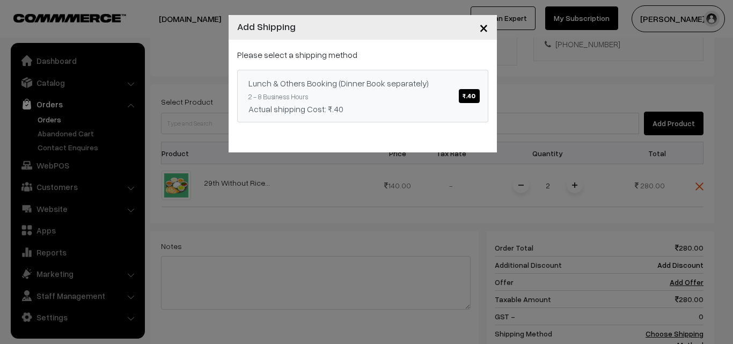
click at [348, 90] on link "Lunch & Others Booking (Dinner Book separately) ₹.40 2 - 8 Business Hours Actua…" at bounding box center [362, 96] width 251 height 53
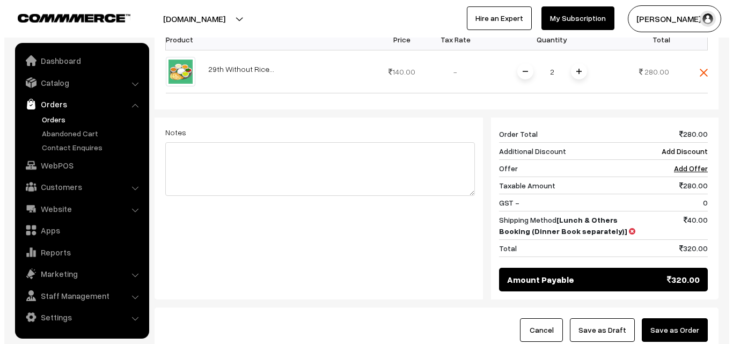
scroll to position [430, 0]
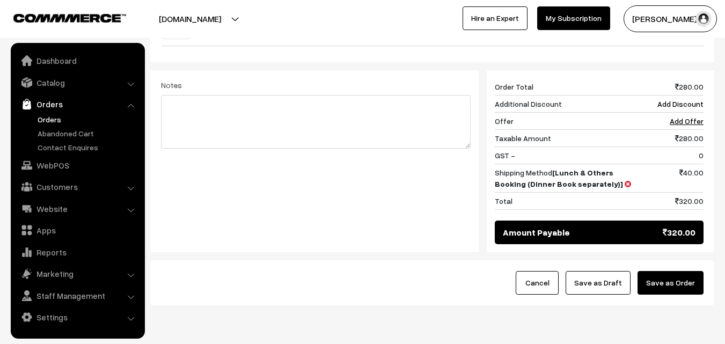
click at [679, 271] on button "Save as Order" at bounding box center [671, 283] width 66 height 24
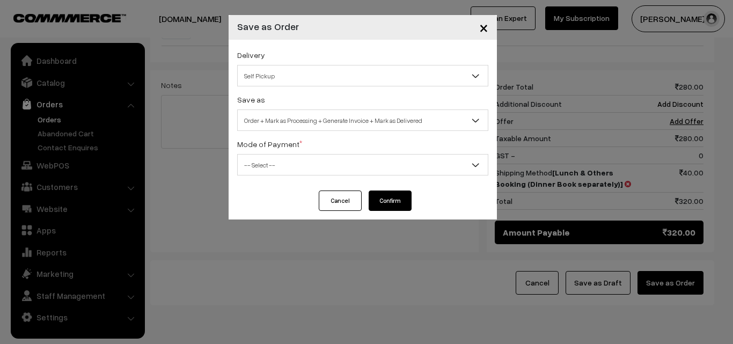
drag, startPoint x: 292, startPoint y: 122, endPoint x: 283, endPoint y: 125, distance: 9.0
click at [292, 123] on span "Order + Mark as Processing + Generate Invoice + Mark as Delivered" at bounding box center [363, 120] width 250 height 19
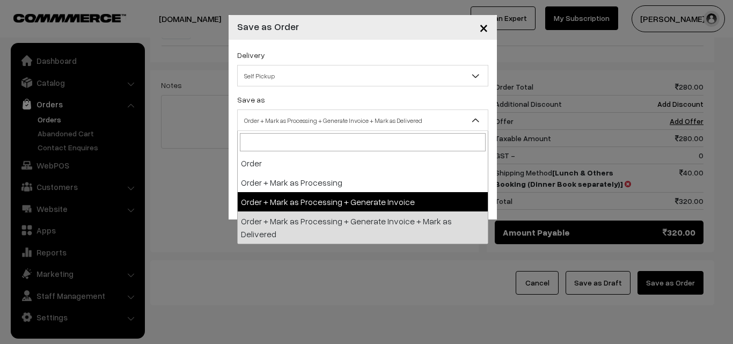
select select "3"
click at [280, 168] on span "-- Select --" at bounding box center [363, 165] width 250 height 19
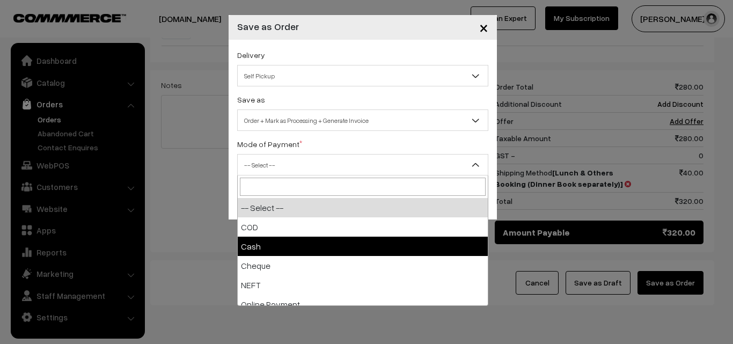
select select "2"
checkbox input "true"
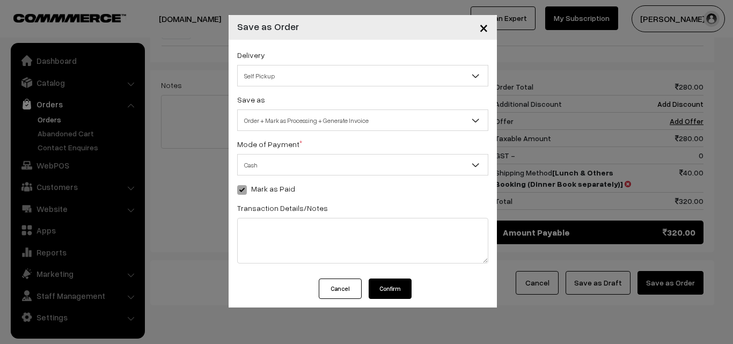
click at [395, 283] on button "Confirm" at bounding box center [390, 289] width 43 height 20
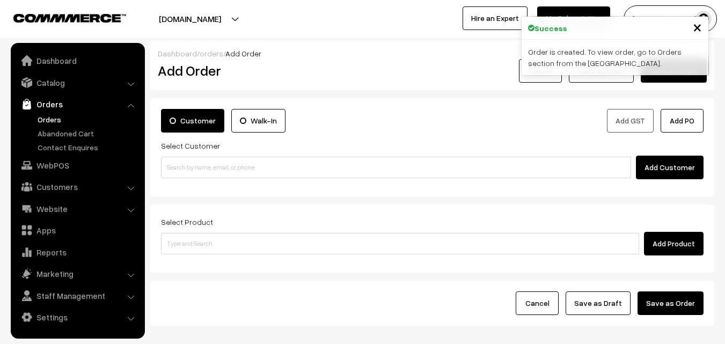
click at [59, 117] on link "Orders" at bounding box center [88, 119] width 106 height 11
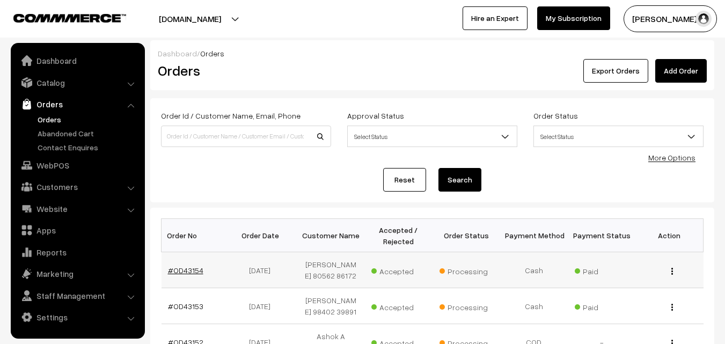
click at [185, 275] on link "#OD43154" at bounding box center [185, 270] width 35 height 9
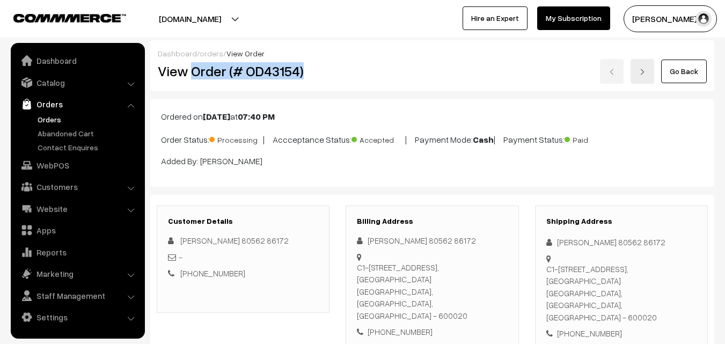
copy h2 "Order (# OD43154)"
drag, startPoint x: 191, startPoint y: 72, endPoint x: 377, endPoint y: 71, distance: 185.8
click at [389, 70] on div "View Order (# OD43154) Go Back" at bounding box center [432, 71] width 565 height 25
copy div "Order (# OD43154)"
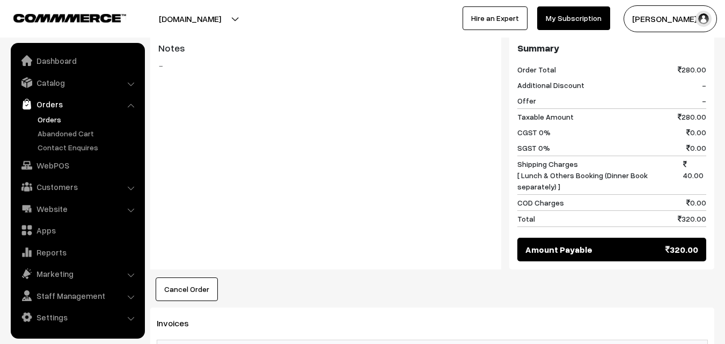
scroll to position [591, 0]
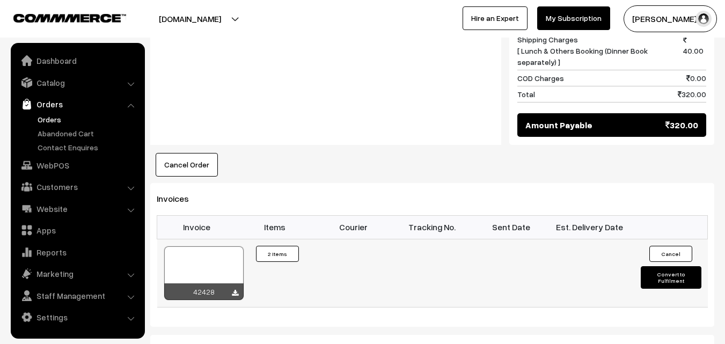
click at [205, 246] on div at bounding box center [203, 273] width 79 height 54
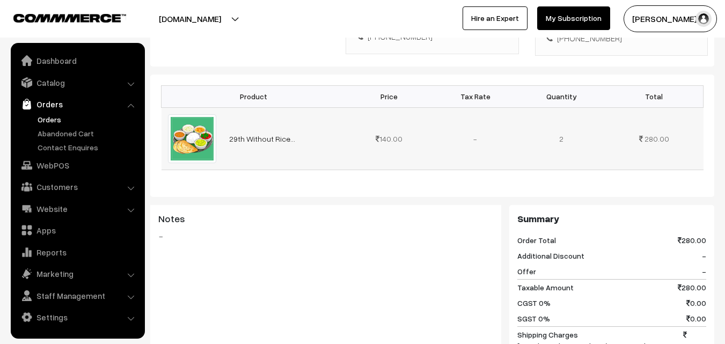
scroll to position [268, 0]
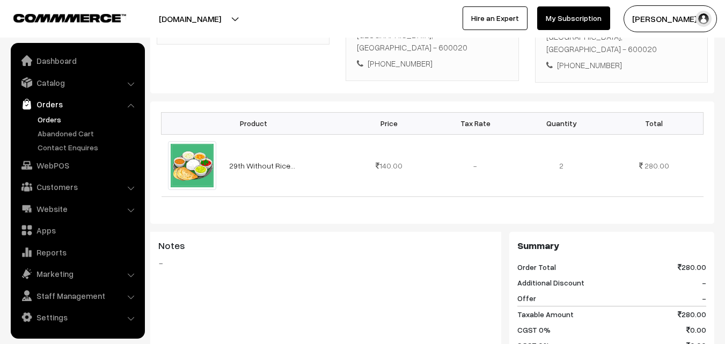
click at [19, 114] on ul "Orders" at bounding box center [77, 133] width 129 height 39
click at [52, 129] on link "Abandoned Cart" at bounding box center [88, 133] width 106 height 11
click at [50, 123] on link "Orders" at bounding box center [88, 119] width 106 height 11
click at [50, 119] on link "Orders" at bounding box center [88, 119] width 106 height 11
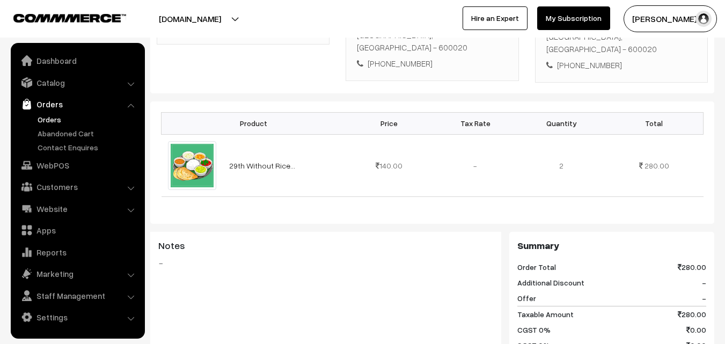
click at [50, 119] on link "Orders" at bounding box center [88, 119] width 106 height 11
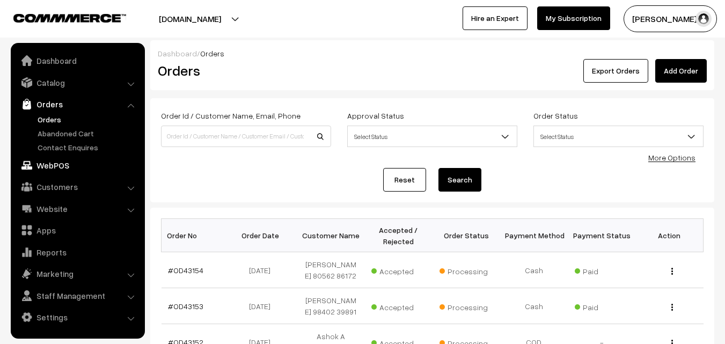
click at [63, 170] on link "WebPOS" at bounding box center [77, 165] width 128 height 19
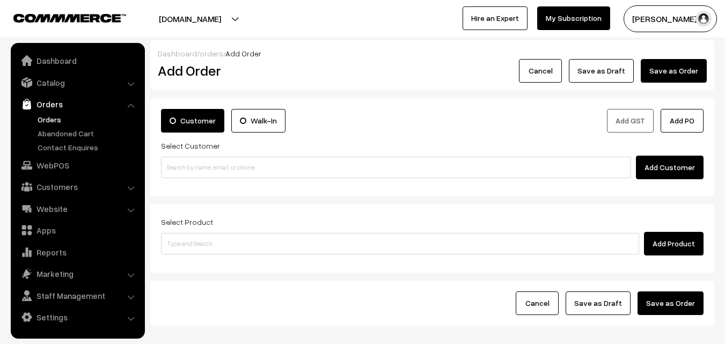
drag, startPoint x: 220, startPoint y: 183, endPoint x: 220, endPoint y: 165, distance: 17.7
click at [220, 182] on div "Customer Walk-In Add GST Add PO Select Customer Add Customer" at bounding box center [432, 147] width 564 height 98
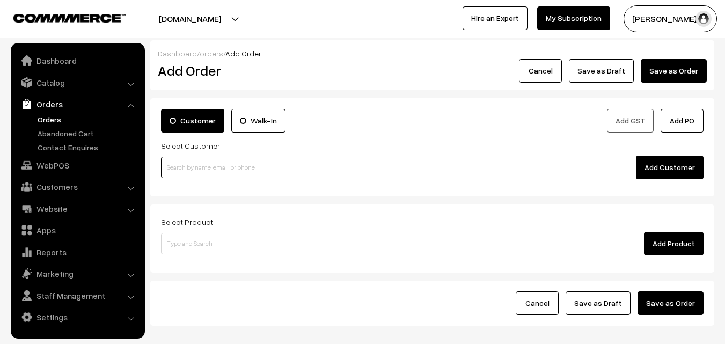
paste input "98407 95762"
click at [220, 164] on input at bounding box center [396, 167] width 470 height 21
click at [183, 163] on input "98407 95762" at bounding box center [396, 167] width 470 height 21
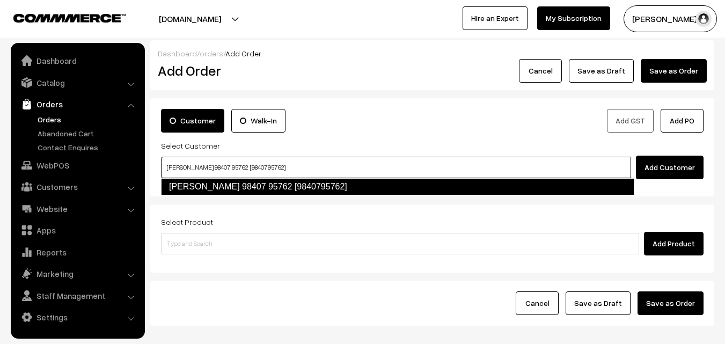
type input "[PERSON_NAME] 98407 95762 [9840795762]"
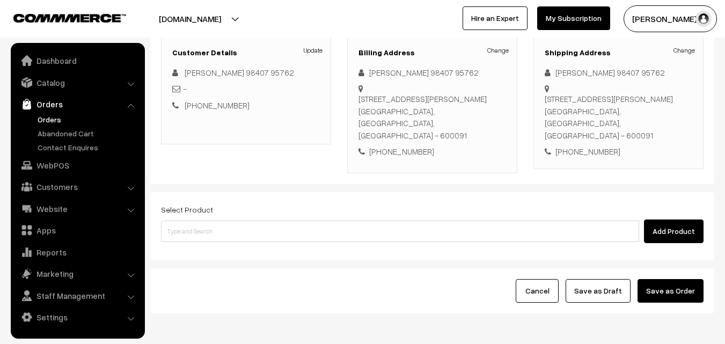
scroll to position [161, 0]
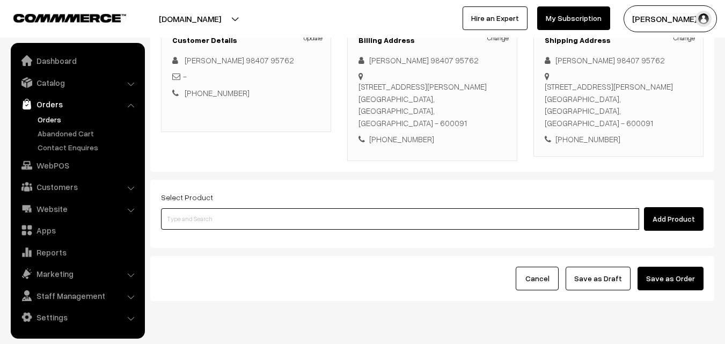
click at [247, 208] on input at bounding box center [400, 218] width 478 height 21
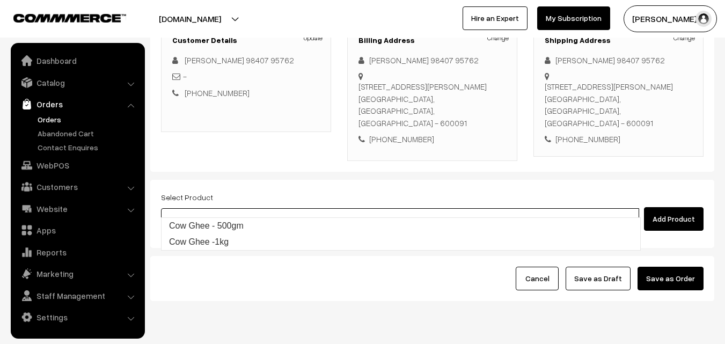
type input "Cow Ghee - 500gm"
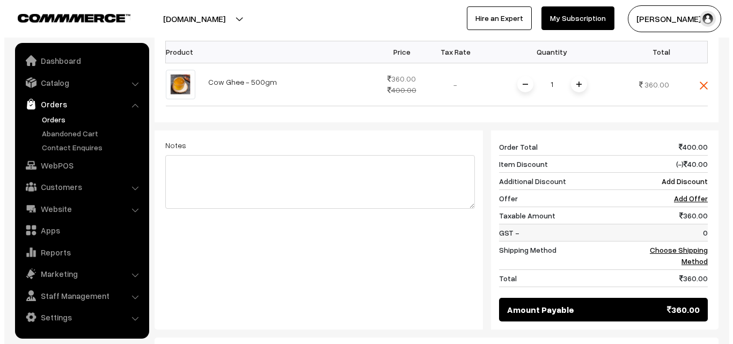
scroll to position [376, 0]
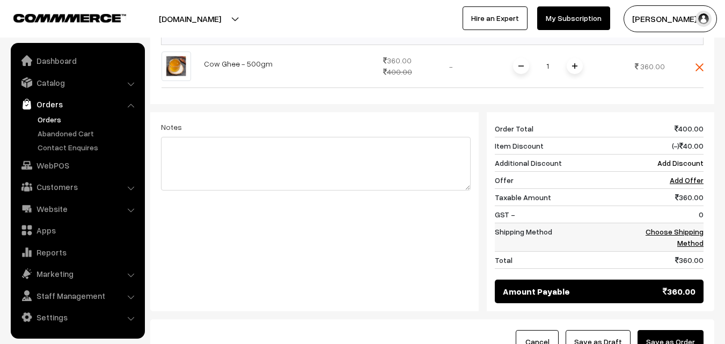
click at [688, 227] on link "Choose Shipping Method" at bounding box center [675, 237] width 58 height 20
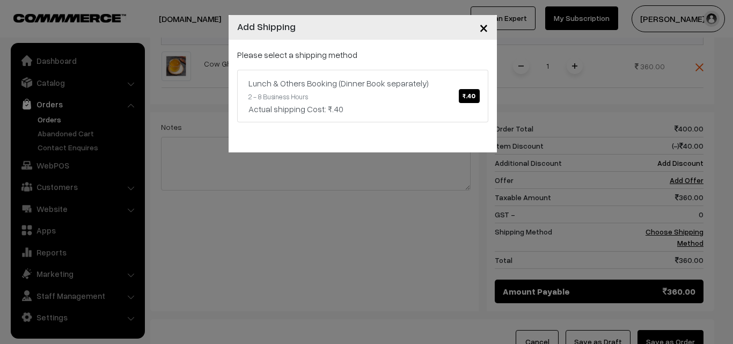
click at [399, 126] on div "Please select a shipping method Lunch & Others Booking (Dinner Book separately)…" at bounding box center [363, 96] width 268 height 113
click at [403, 105] on div "Actual shipping Cost: ₹.40" at bounding box center [363, 109] width 229 height 13
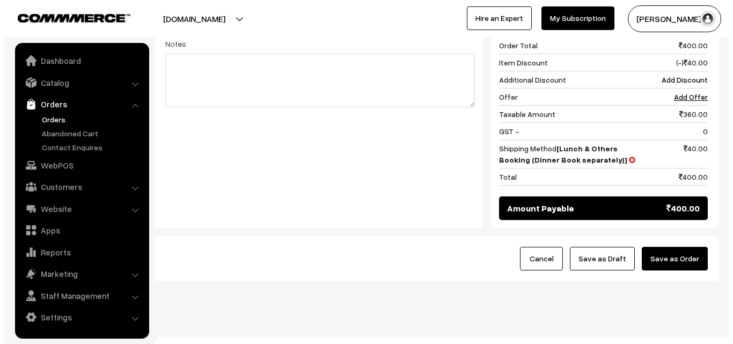
scroll to position [462, 0]
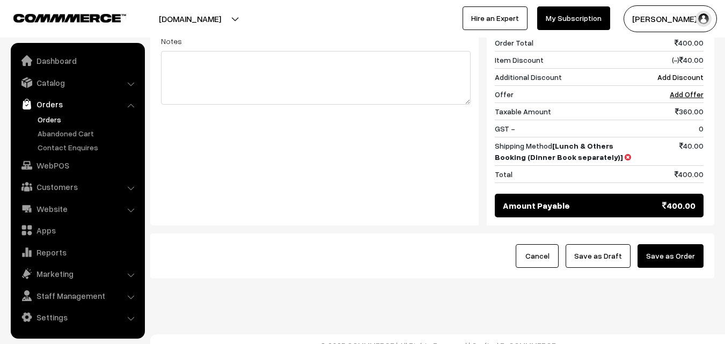
click at [688, 244] on button "Save as Order" at bounding box center [671, 256] width 66 height 24
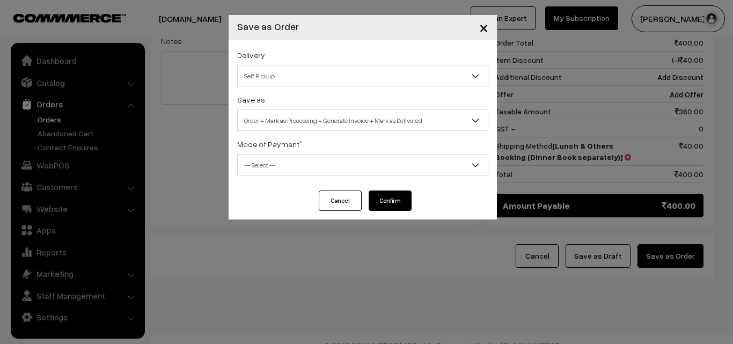
click at [336, 105] on div "Save as Order Order + Mark as Processing Order + Mark as Processing + Generate …" at bounding box center [362, 112] width 251 height 38
click at [319, 117] on span "Order + Mark as Processing + Generate Invoice + Mark as Delivered" at bounding box center [363, 120] width 250 height 19
click at [282, 128] on span "Order + Mark as Processing" at bounding box center [363, 120] width 250 height 19
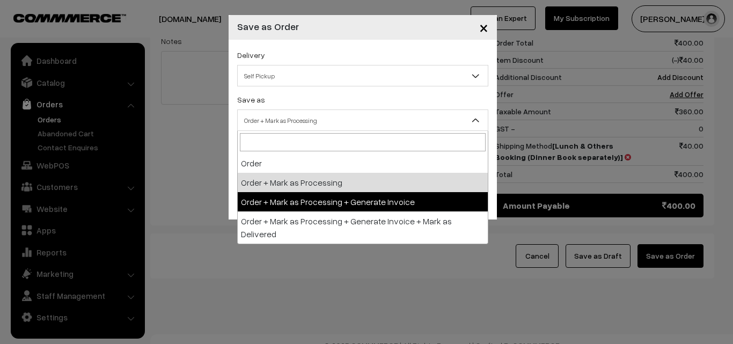
select select "3"
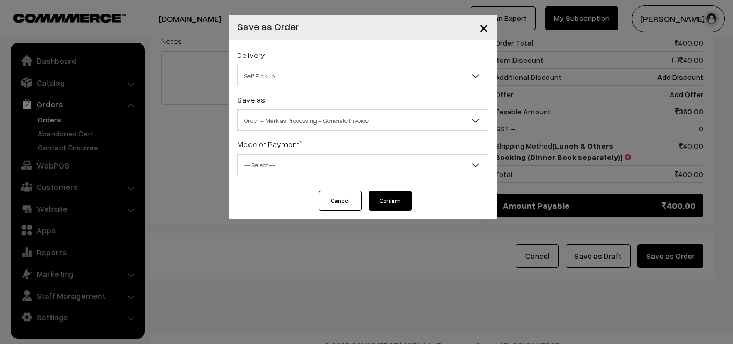
click at [276, 161] on span "-- Select --" at bounding box center [363, 165] width 250 height 19
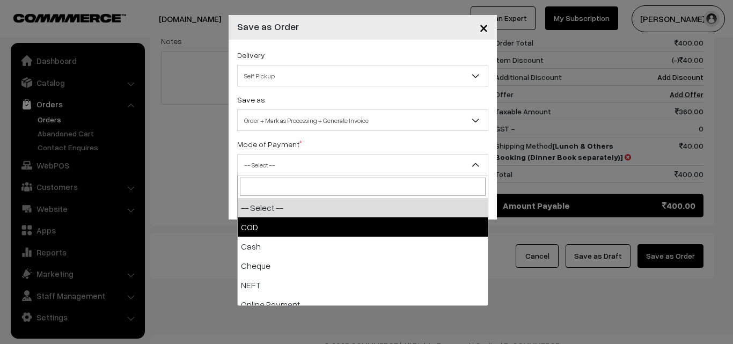
select select "1"
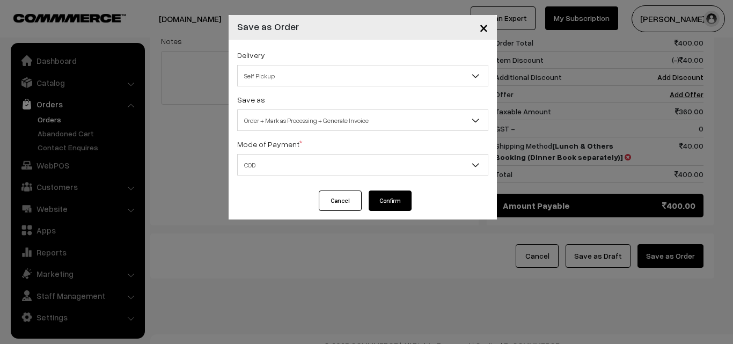
click at [399, 203] on button "Confirm" at bounding box center [390, 201] width 43 height 20
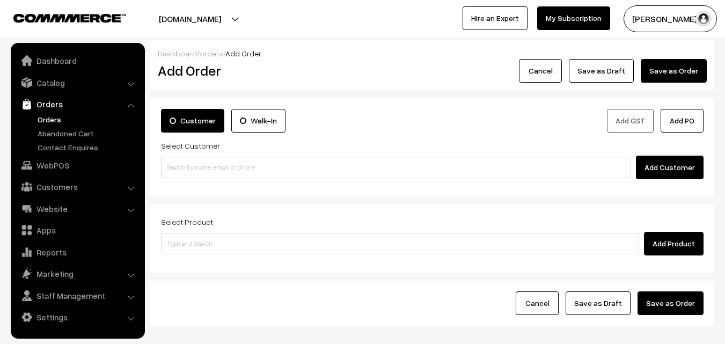
click at [53, 120] on link "Orders" at bounding box center [88, 119] width 106 height 11
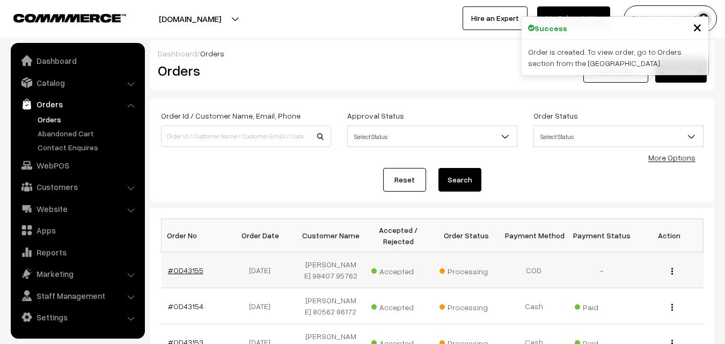
click at [182, 268] on link "#OD43155" at bounding box center [185, 270] width 35 height 9
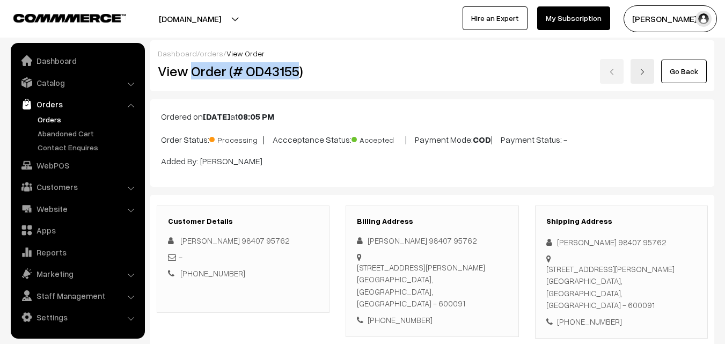
drag, startPoint x: 193, startPoint y: 73, endPoint x: 291, endPoint y: 73, distance: 97.7
click at [295, 70] on h2 "View Order (# OD43155)" at bounding box center [244, 71] width 172 height 17
copy h2 "Order (# OD43155"
click at [333, 72] on div "View Order (# OD43155)" at bounding box center [244, 71] width 188 height 25
copy h2 "Order (# OD43155)"
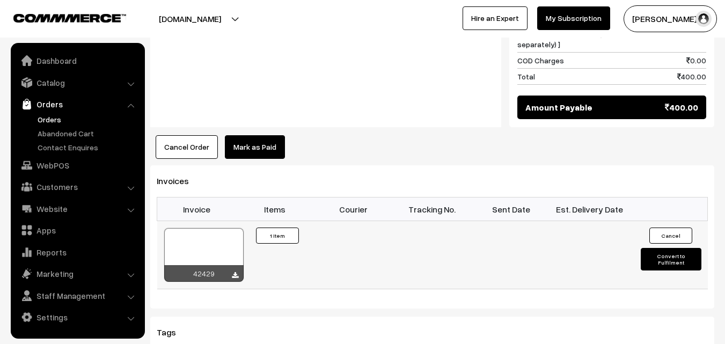
scroll to position [644, 0]
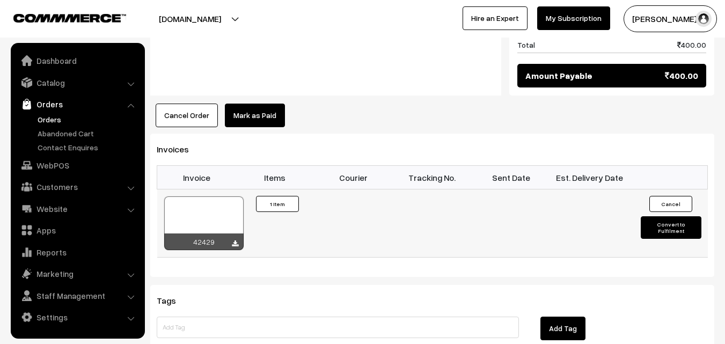
click at [199, 197] on div at bounding box center [203, 224] width 79 height 54
click at [60, 164] on link "WebPOS" at bounding box center [77, 165] width 128 height 19
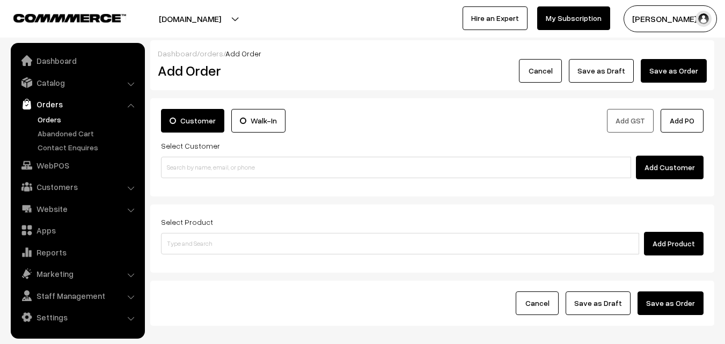
click at [193, 170] on input at bounding box center [396, 167] width 470 height 21
click at [186, 166] on input "94441 27369" at bounding box center [396, 167] width 470 height 21
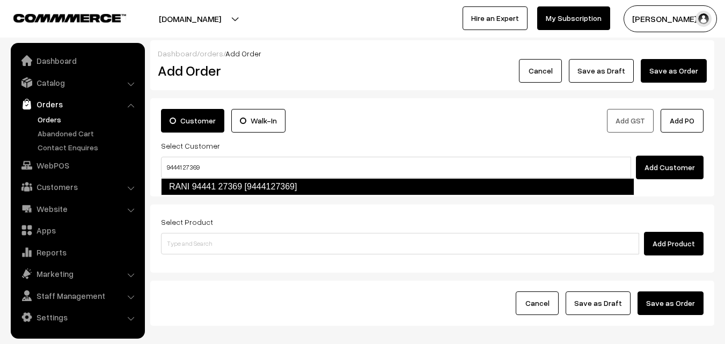
click at [188, 187] on link "RANI 94441 27369 [9444127369]" at bounding box center [398, 186] width 474 height 17
type input "94441 27369"
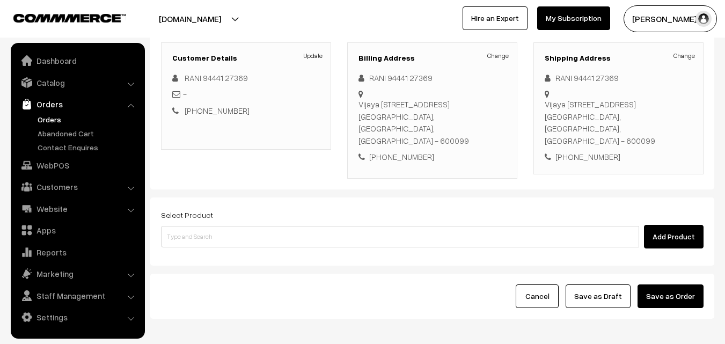
scroll to position [184, 0]
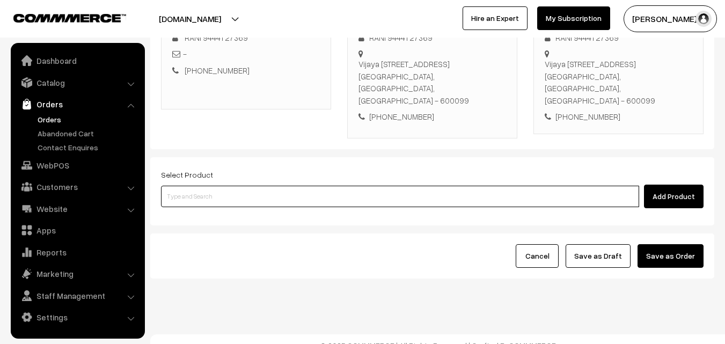
click at [266, 186] on input at bounding box center [400, 196] width 478 height 21
type input "a"
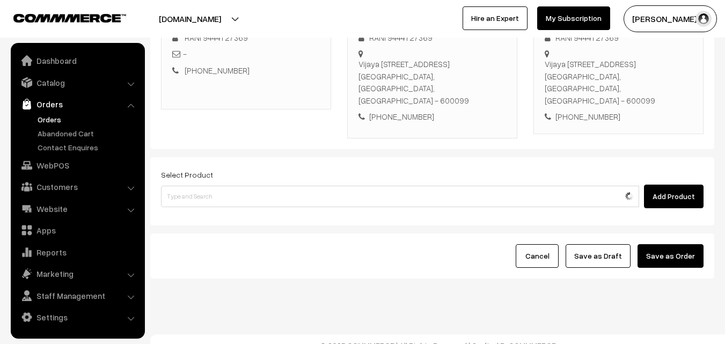
click at [215, 208] on div "Select Product Add Product" at bounding box center [432, 191] width 564 height 68
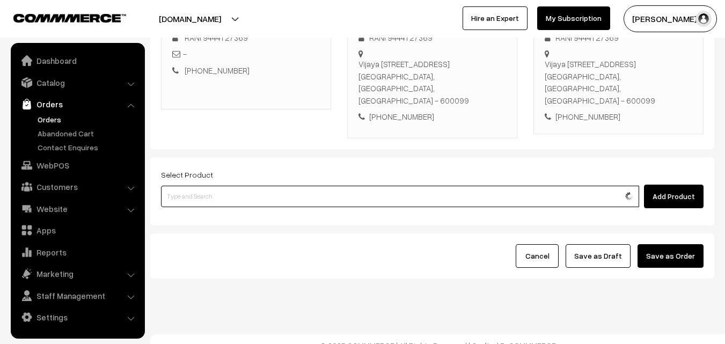
click at [209, 186] on input at bounding box center [400, 196] width 478 height 21
type input "a"
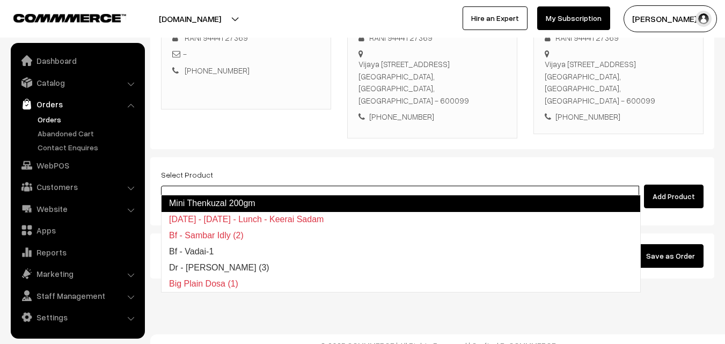
click at [187, 202] on link "Mini Thenkuzal 200gm" at bounding box center [401, 203] width 480 height 17
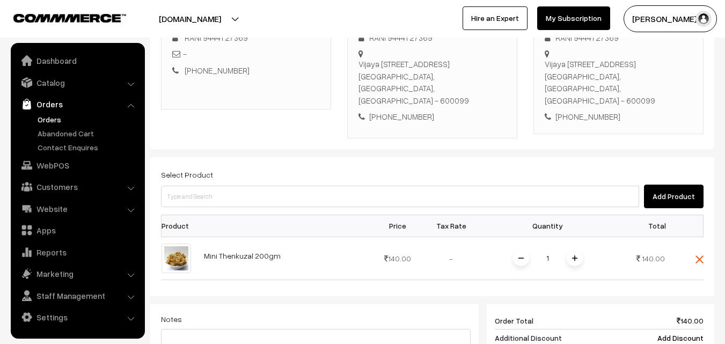
click at [574, 250] on span at bounding box center [575, 258] width 16 height 16
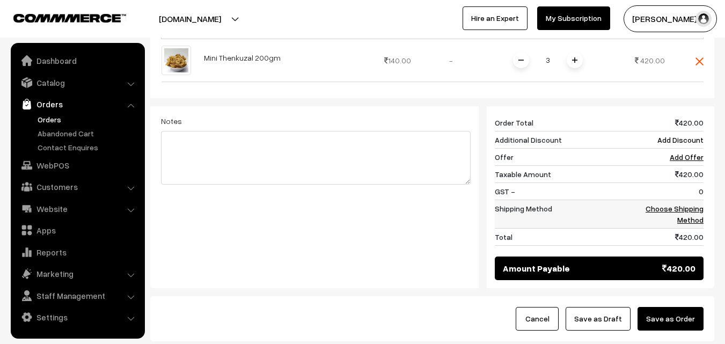
scroll to position [398, 0]
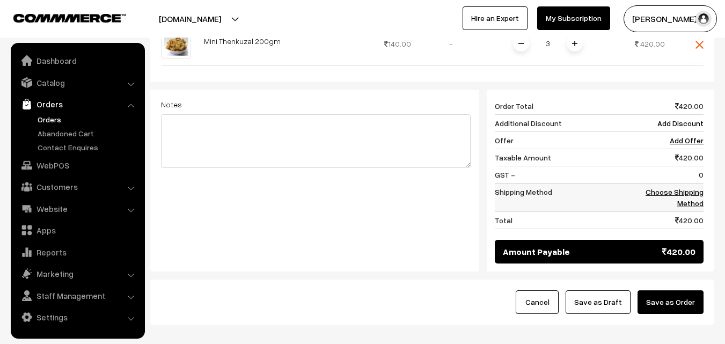
click at [690, 186] on td "Choose Shipping Method" at bounding box center [670, 197] width 67 height 28
click at [696, 187] on link "Choose Shipping Method" at bounding box center [675, 197] width 58 height 20
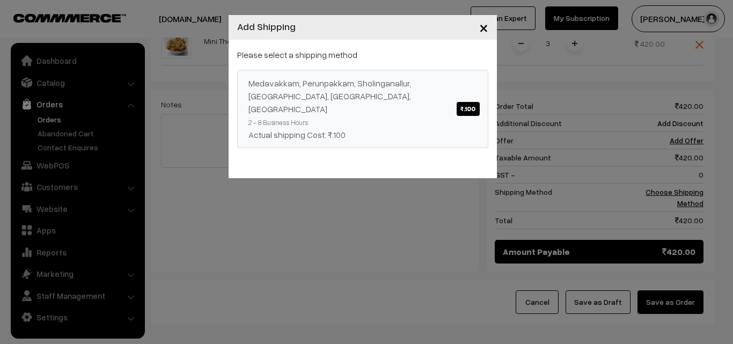
click at [411, 95] on div "Medavakkam, Perunpakkam, Sholinganallur, seliyur, Kirattur, Perambur ₹.100" at bounding box center [363, 96] width 229 height 39
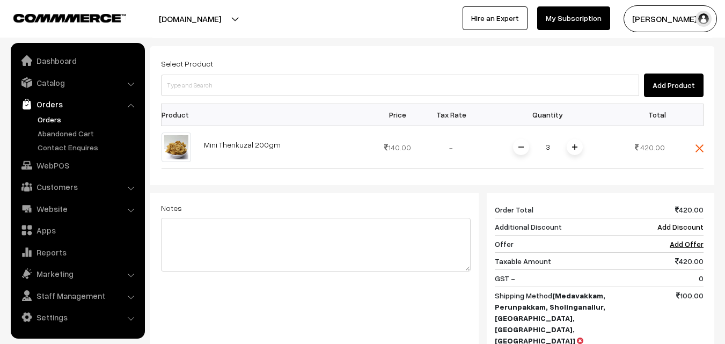
scroll to position [237, 0]
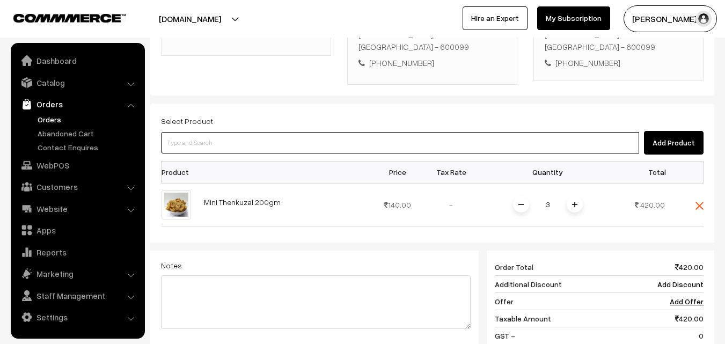
click at [332, 132] on input at bounding box center [400, 142] width 478 height 21
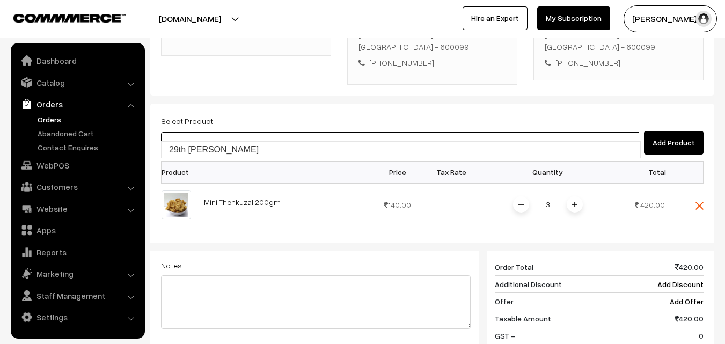
type input "29th Lemon Sadam"
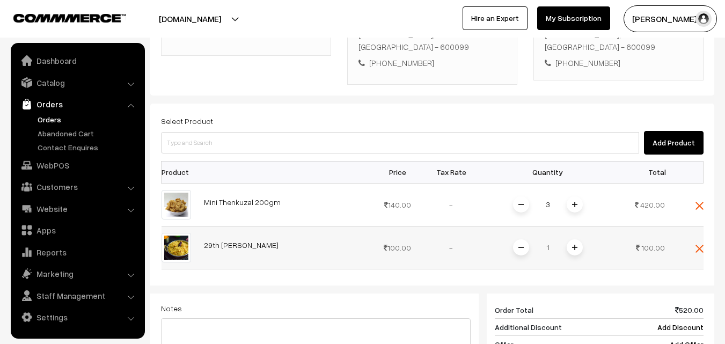
click at [571, 239] on span at bounding box center [575, 247] width 16 height 16
click at [700, 202] on img at bounding box center [700, 206] width 8 height 8
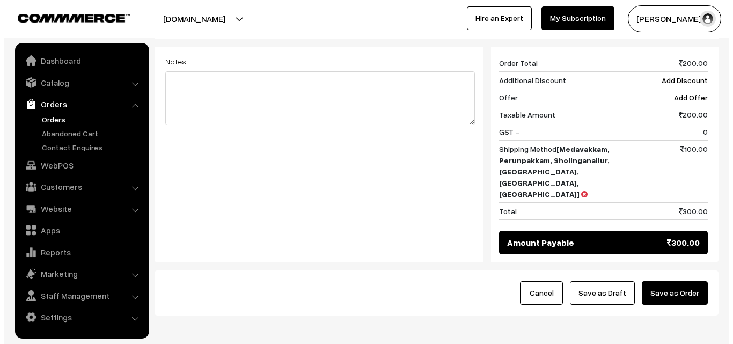
scroll to position [456, 0]
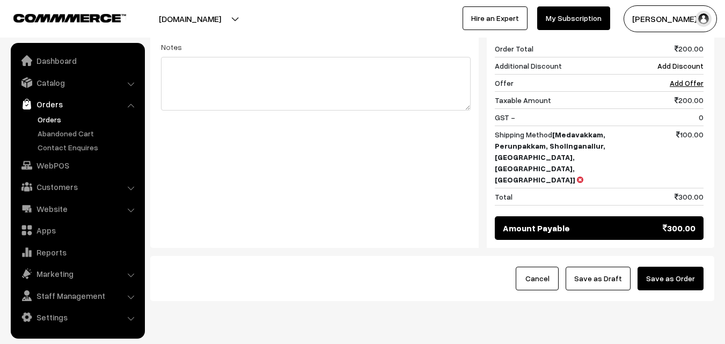
click at [695, 267] on button "Save as Order" at bounding box center [671, 279] width 66 height 24
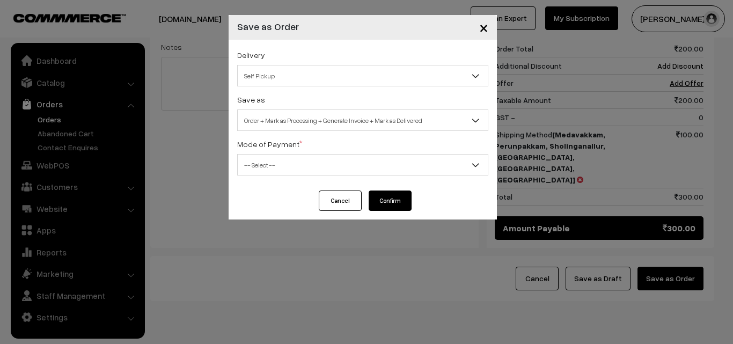
click at [310, 107] on div "Save as Order Order + Mark as Processing Order + Mark as Processing + Generate …" at bounding box center [362, 112] width 251 height 38
click at [299, 115] on span "Order + Mark as Processing + Generate Invoice + Mark as Delivered" at bounding box center [363, 120] width 250 height 19
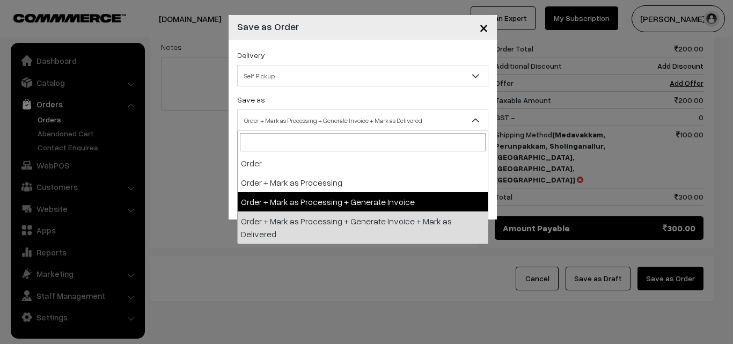
select select "3"
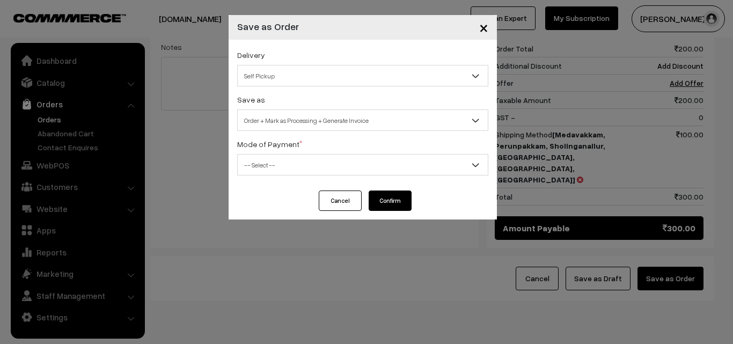
drag, startPoint x: 268, startPoint y: 156, endPoint x: 269, endPoint y: 170, distance: 14.5
click at [268, 157] on span "-- Select --" at bounding box center [363, 165] width 250 height 19
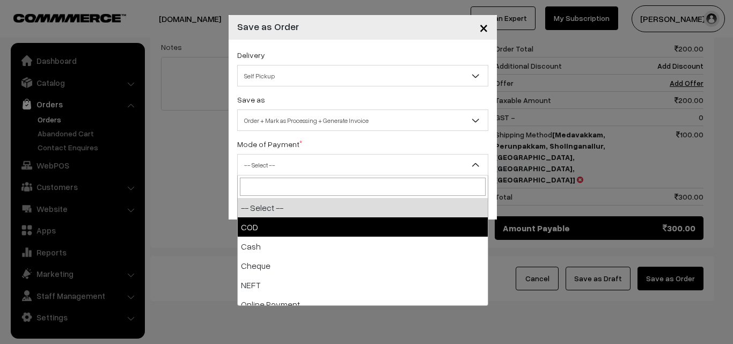
drag, startPoint x: 264, startPoint y: 227, endPoint x: 283, endPoint y: 223, distance: 19.3
select select "1"
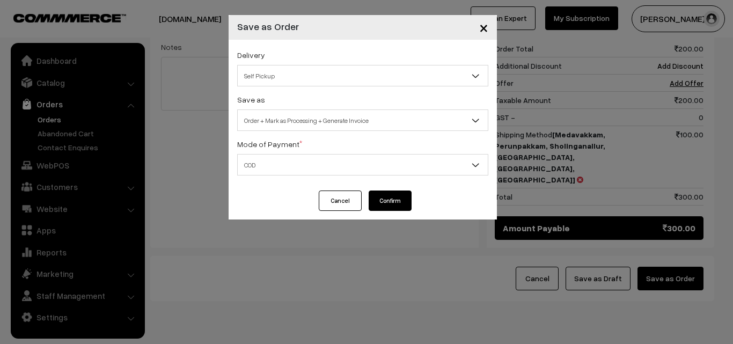
click at [392, 207] on button "Confirm" at bounding box center [390, 201] width 43 height 20
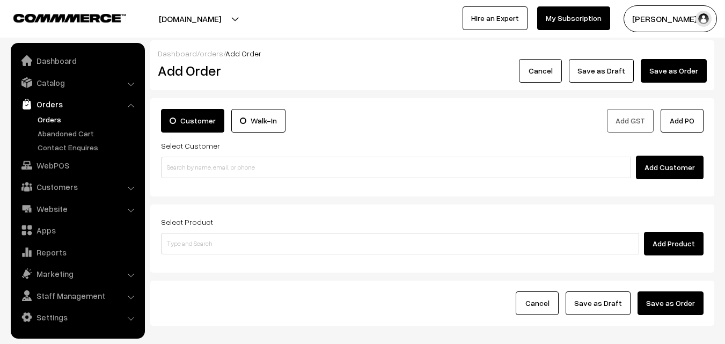
click at [35, 119] on link "Orders" at bounding box center [88, 119] width 106 height 11
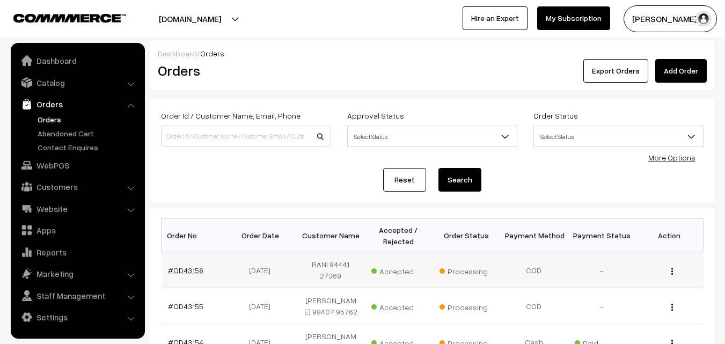
click at [188, 266] on link "#OD43156" at bounding box center [185, 270] width 35 height 9
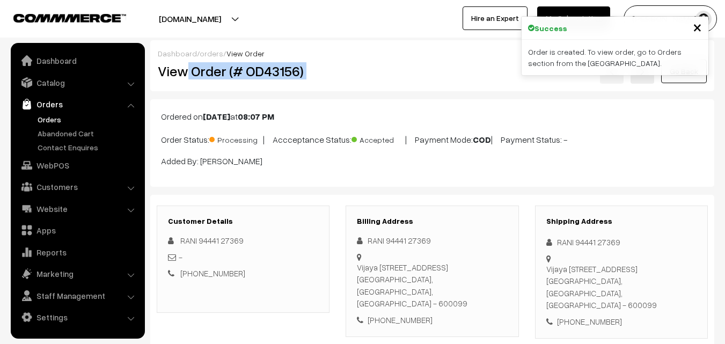
drag, startPoint x: 186, startPoint y: 75, endPoint x: 361, endPoint y: 72, distance: 175.6
click at [361, 72] on div "View Order (# OD43156) Go Back" at bounding box center [432, 71] width 565 height 25
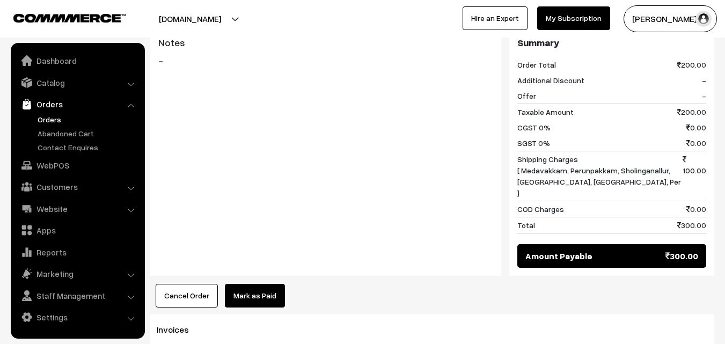
scroll to position [483, 0]
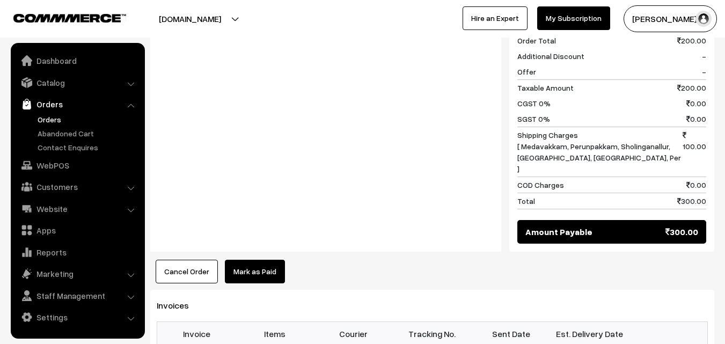
click at [62, 166] on link "WebPOS" at bounding box center [77, 165] width 128 height 19
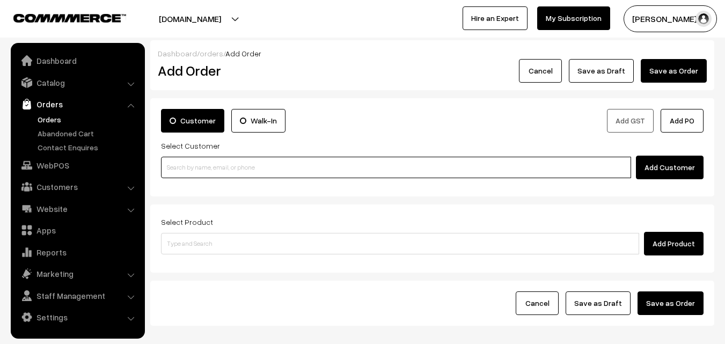
click at [222, 163] on input at bounding box center [396, 167] width 470 height 21
paste input "94442 52252"
click at [187, 162] on input "94442 52252" at bounding box center [396, 167] width 470 height 21
type input "P Kumaran 94442 52252 [9444252252]"
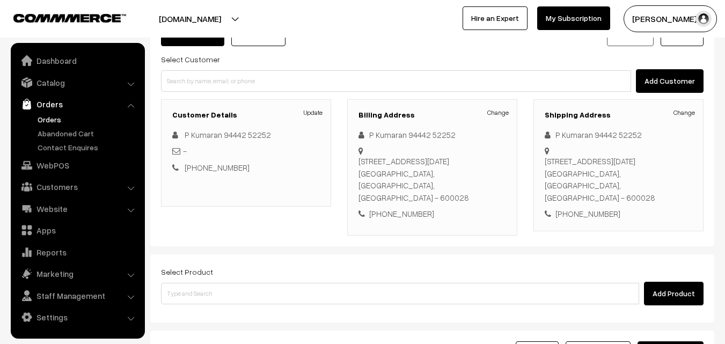
scroll to position [196, 0]
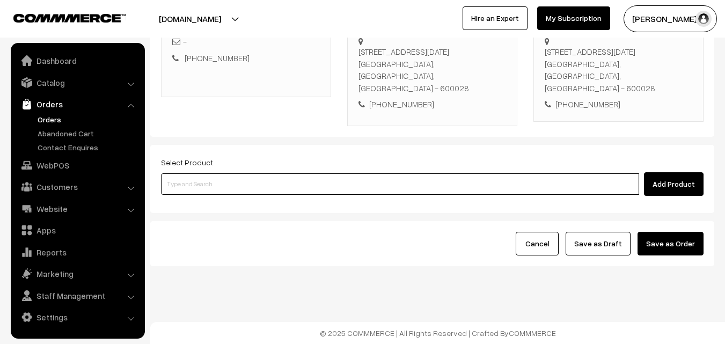
click at [293, 182] on input at bounding box center [400, 183] width 478 height 21
type input "29th Lemon Sadam"
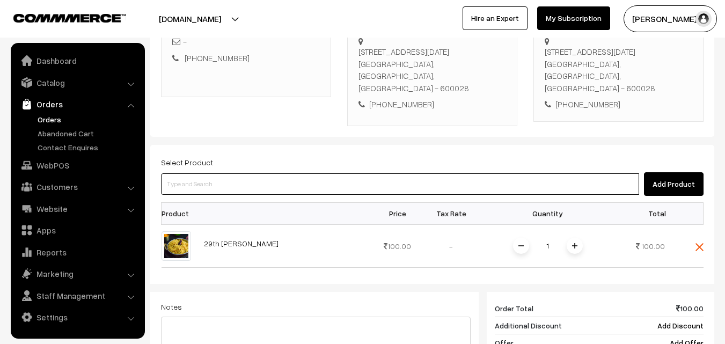
click at [291, 182] on input at bounding box center [400, 183] width 478 height 21
paste input "29th With Rice"
type input "29th With Rice"
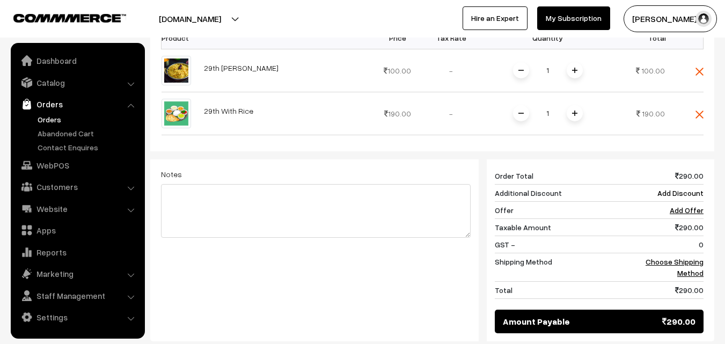
scroll to position [411, 0]
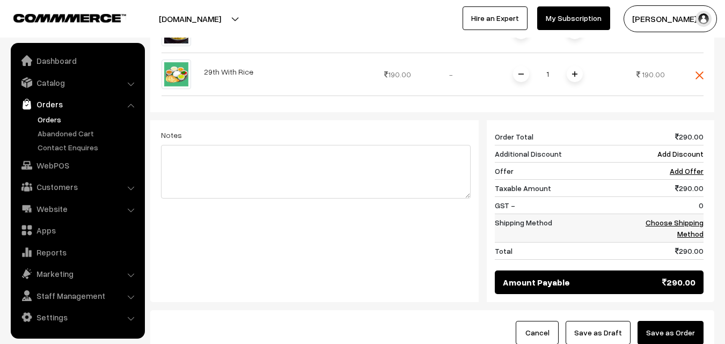
click at [694, 238] on link "Choose Shipping Method" at bounding box center [675, 228] width 58 height 20
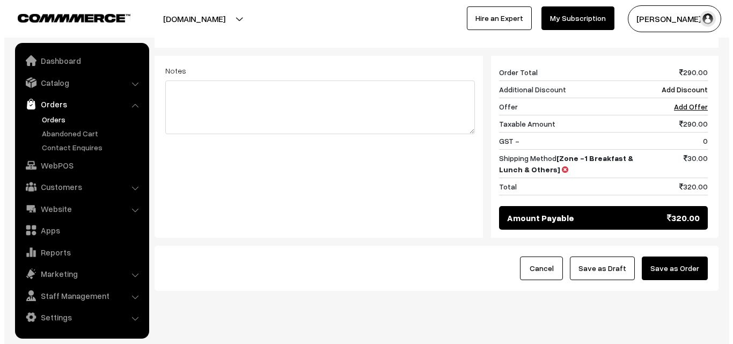
scroll to position [500, 0]
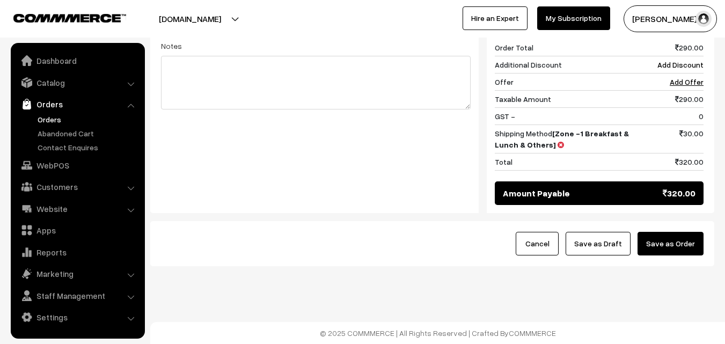
click at [690, 255] on button "Save as Order" at bounding box center [671, 244] width 66 height 24
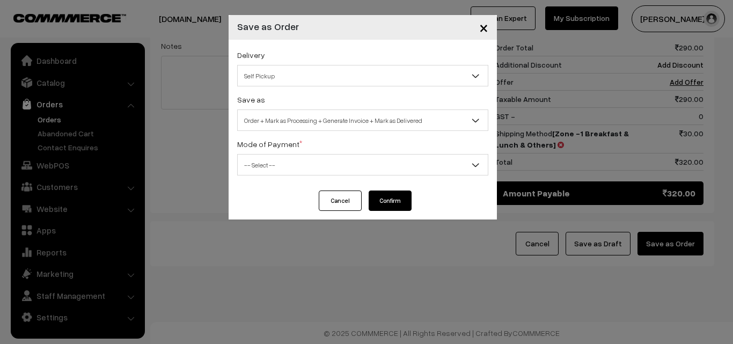
click at [334, 116] on span "Order + Mark as Processing + Generate Invoice + Mark as Delivered" at bounding box center [363, 120] width 250 height 19
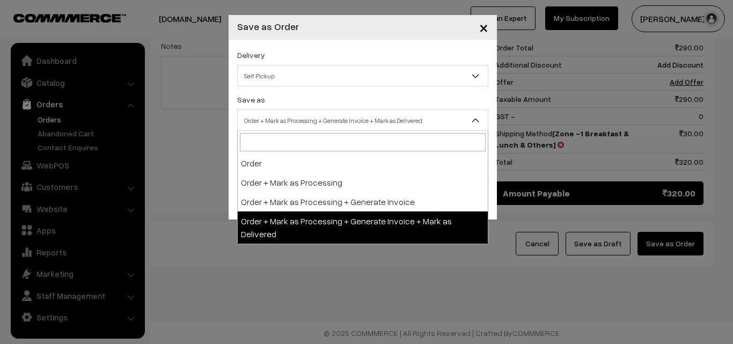
select select "3"
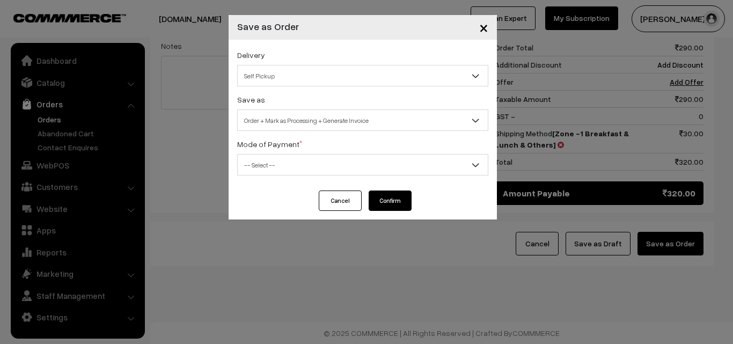
click at [282, 143] on label "Mode of Payment *" at bounding box center [269, 144] width 65 height 11
click at [277, 159] on span "-- Select --" at bounding box center [363, 165] width 250 height 19
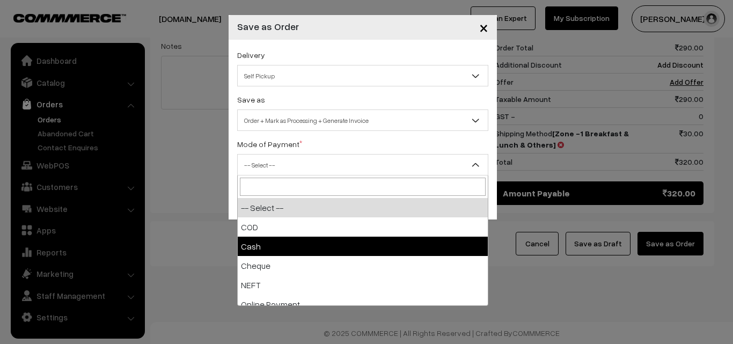
select select "2"
checkbox input "true"
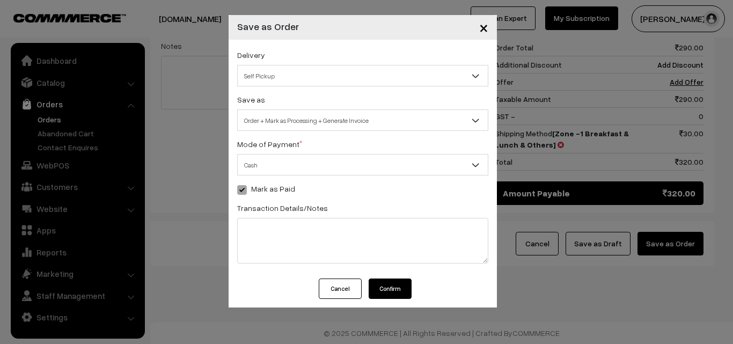
click at [385, 290] on button "Confirm" at bounding box center [390, 289] width 43 height 20
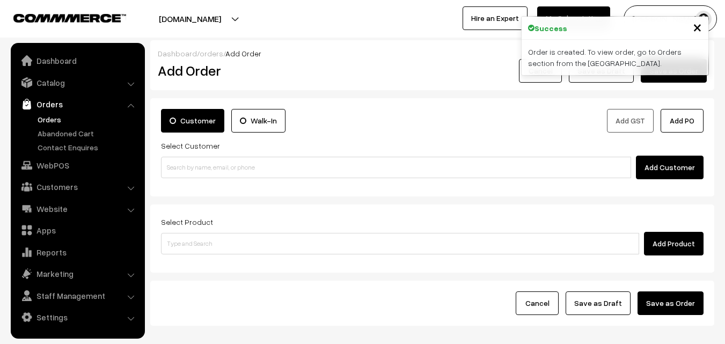
click at [57, 119] on link "Orders" at bounding box center [88, 119] width 106 height 11
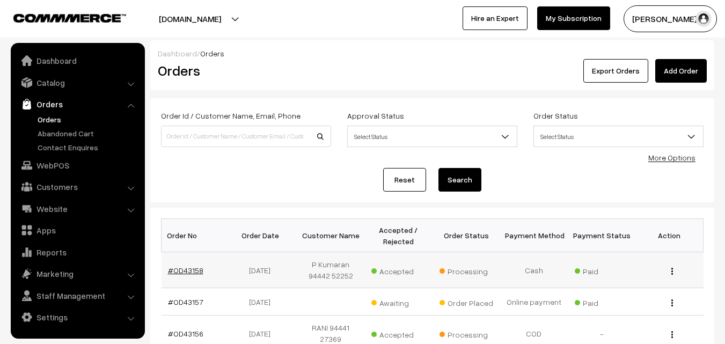
click at [187, 267] on link "#OD43158" at bounding box center [185, 270] width 35 height 9
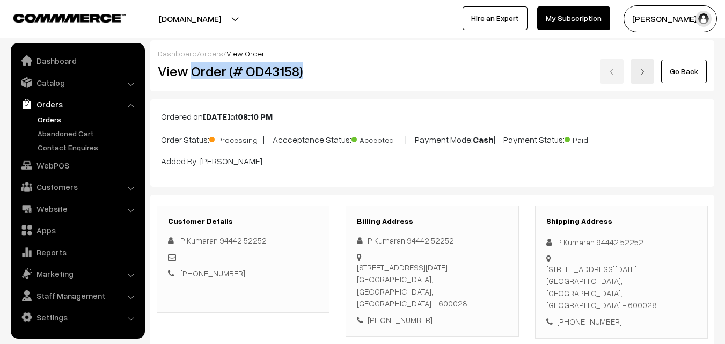
drag, startPoint x: 0, startPoint y: 0, endPoint x: 373, endPoint y: 83, distance: 382.3
click at [310, 75] on h2 "View Order (# OD43158)" at bounding box center [244, 71] width 172 height 17
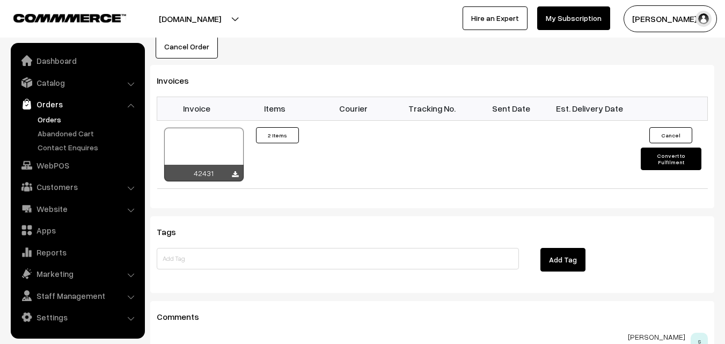
scroll to position [805, 0]
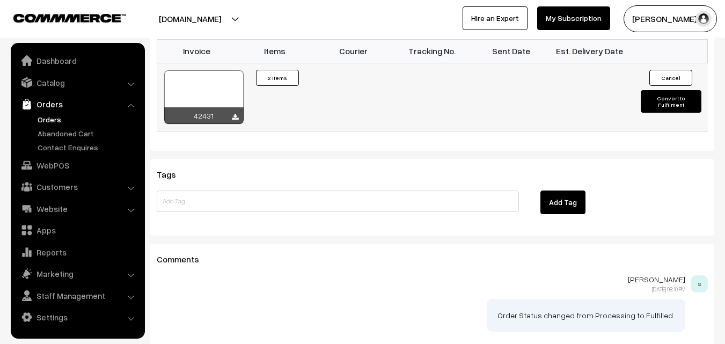
click at [203, 72] on div at bounding box center [203, 97] width 79 height 54
click at [62, 168] on link "WebPOS" at bounding box center [77, 165] width 128 height 19
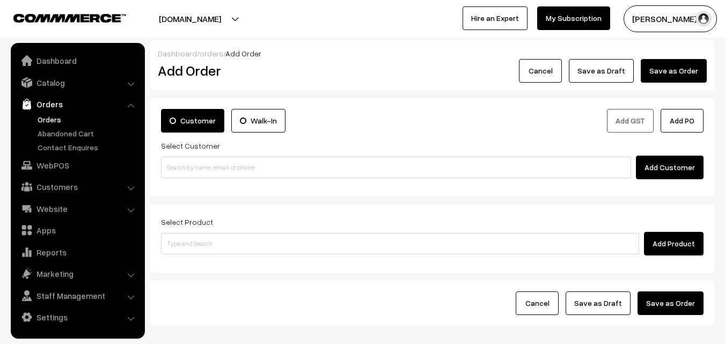
click at [202, 174] on input at bounding box center [396, 167] width 470 height 21
click at [187, 159] on input "98401 40417" at bounding box center [396, 167] width 470 height 21
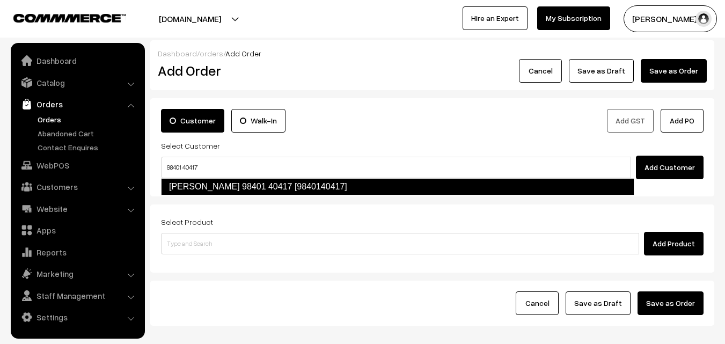
click at [189, 185] on link "[PERSON_NAME] 98401 40417 [9840140417]" at bounding box center [398, 186] width 474 height 17
type input "98401 40417"
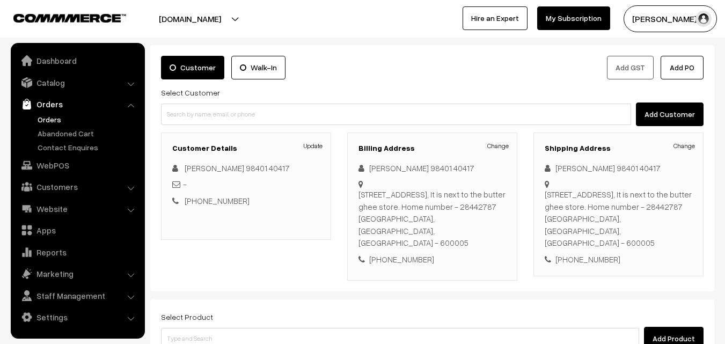
scroll to position [54, 0]
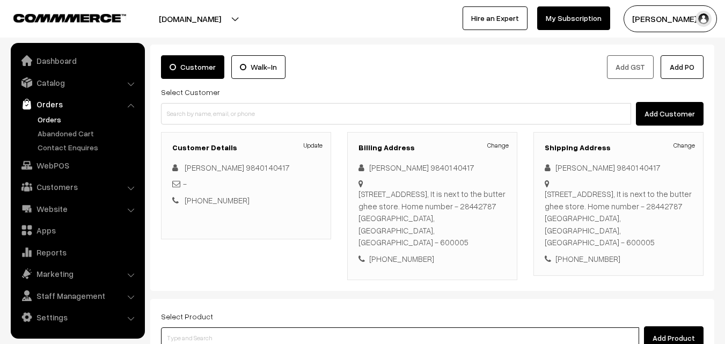
click at [249, 328] on input at bounding box center [400, 338] width 478 height 21
type input "Bf - [PERSON_NAME] (2)"
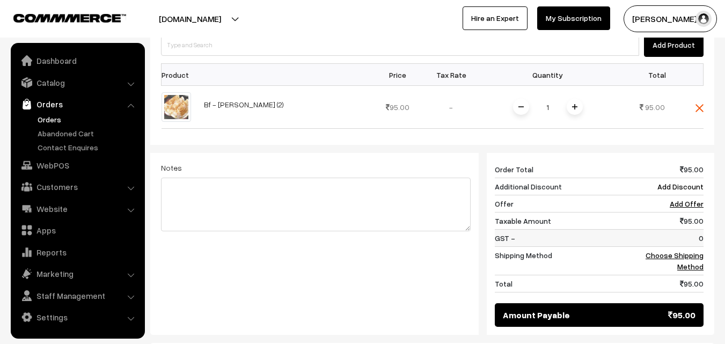
scroll to position [376, 0]
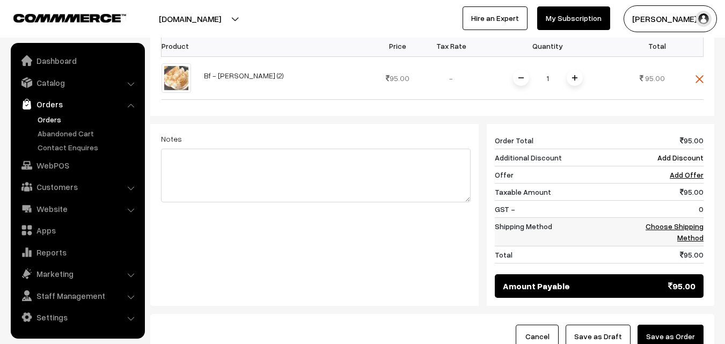
click at [692, 220] on td "Choose Shipping Method" at bounding box center [670, 232] width 67 height 28
drag, startPoint x: 686, startPoint y: 219, endPoint x: 672, endPoint y: 215, distance: 15.1
click at [686, 220] on td "Choose Shipping Method" at bounding box center [670, 232] width 67 height 28
click at [682, 222] on link "Choose Shipping Method" at bounding box center [675, 232] width 58 height 20
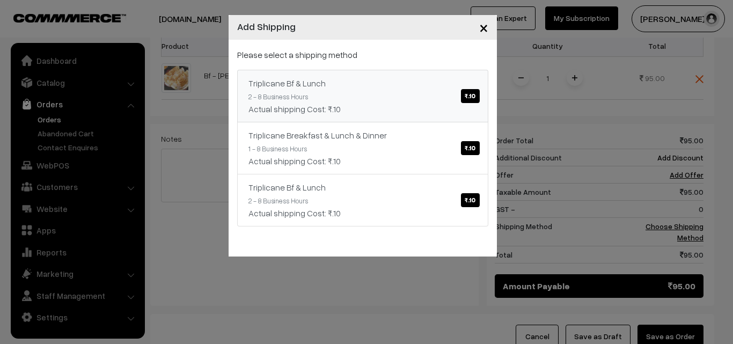
click at [383, 97] on link "Triplicane Bf & Lunch ₹.10 2 - 8 Business Hours Actual shipping Cost: ₹.10" at bounding box center [362, 96] width 251 height 53
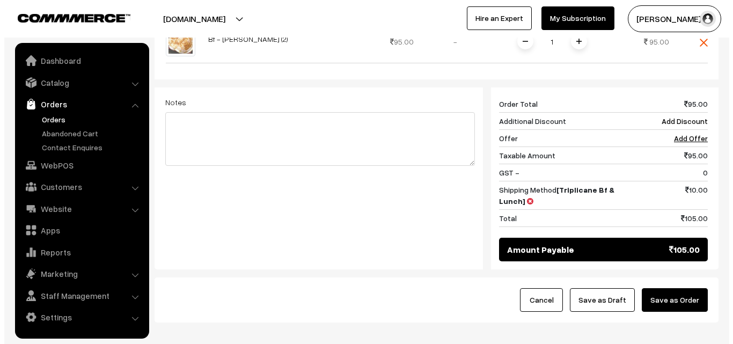
scroll to position [446, 0]
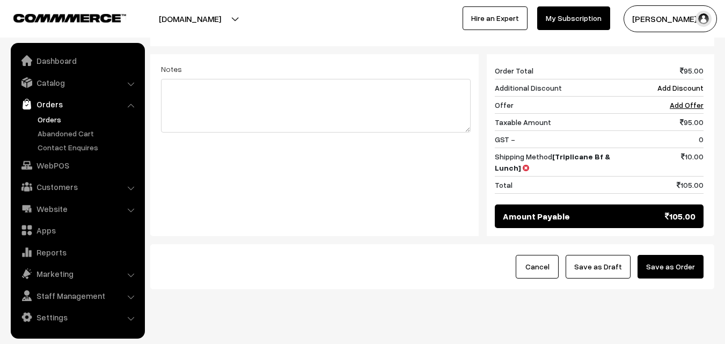
click at [680, 255] on button "Save as Order" at bounding box center [671, 267] width 66 height 24
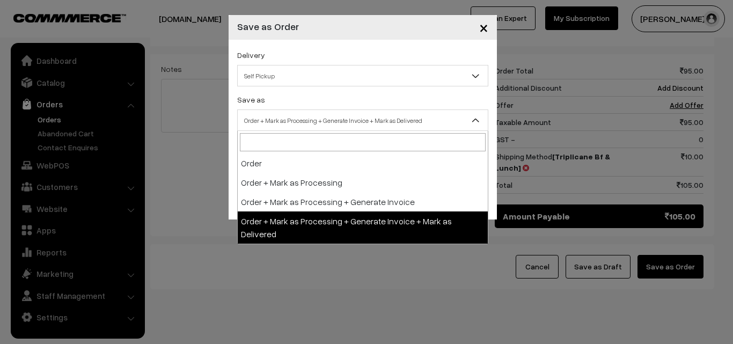
click at [291, 119] on span "Order + Mark as Processing + Generate Invoice + Mark as Delivered" at bounding box center [363, 120] width 250 height 19
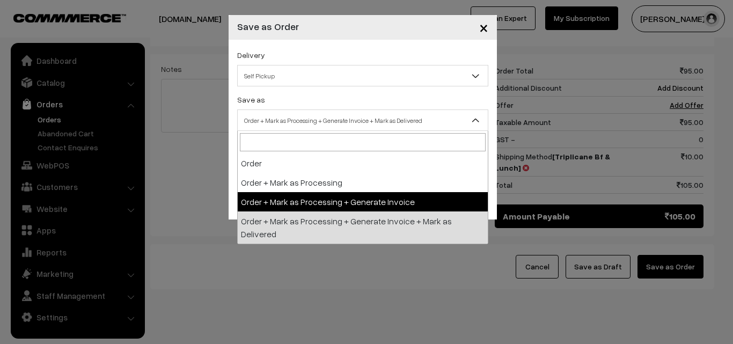
select select "3"
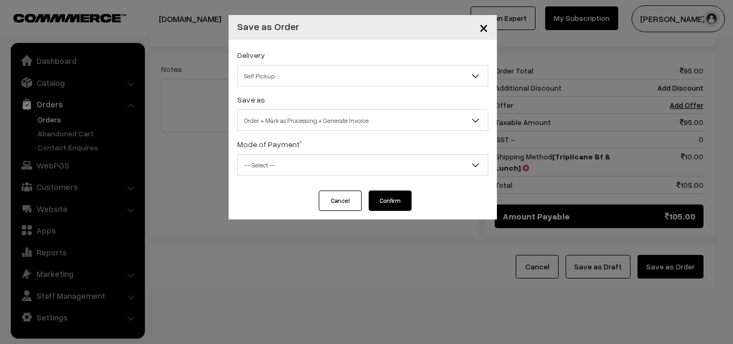
click at [263, 164] on span "-- Select --" at bounding box center [363, 165] width 250 height 19
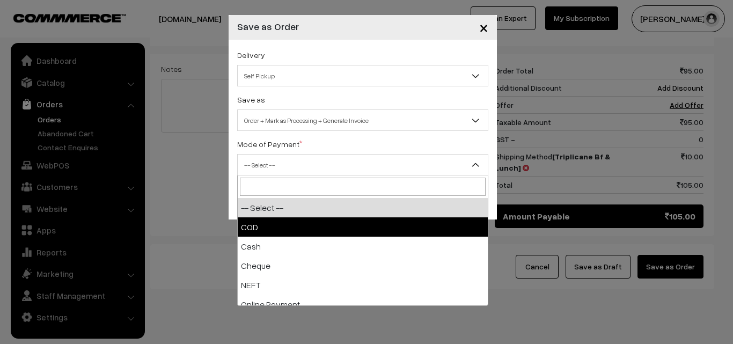
select select "1"
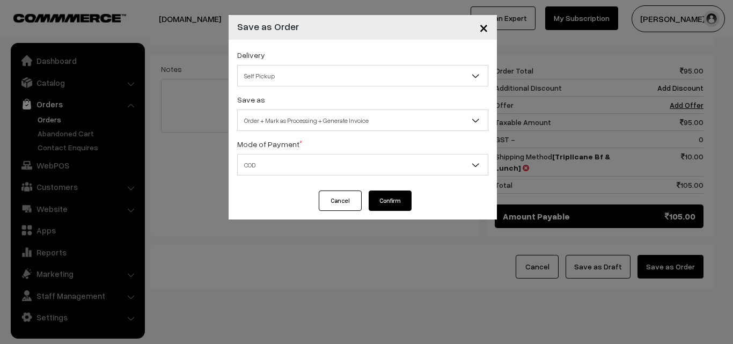
click at [397, 198] on button "Confirm" at bounding box center [390, 201] width 43 height 20
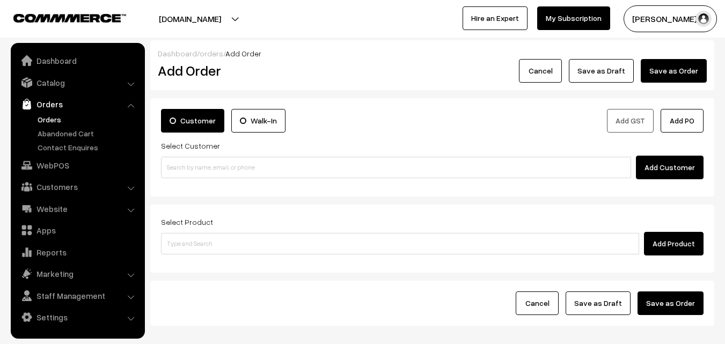
click at [55, 115] on link "Orders" at bounding box center [88, 119] width 106 height 11
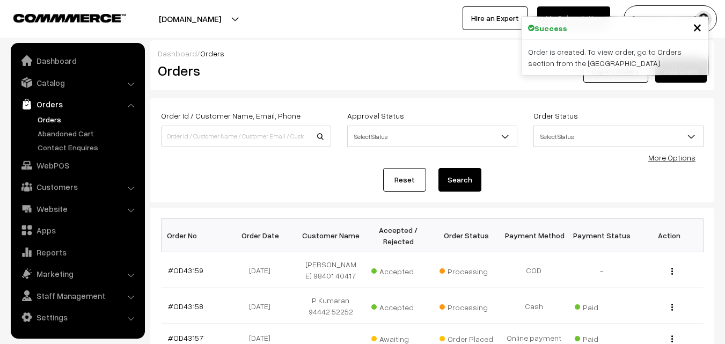
scroll to position [161, 0]
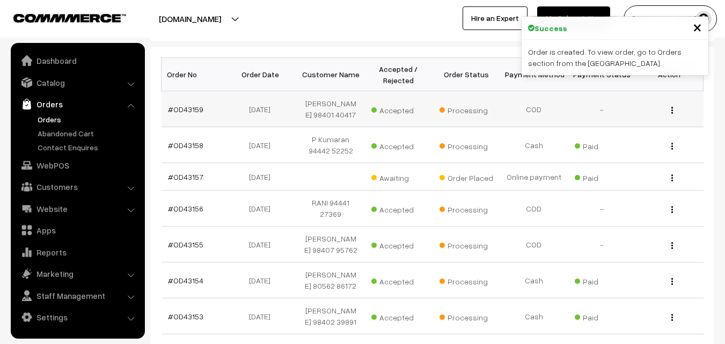
click at [189, 115] on td "#OD43159" at bounding box center [196, 109] width 68 height 36
click at [190, 111] on link "#OD43159" at bounding box center [185, 109] width 35 height 9
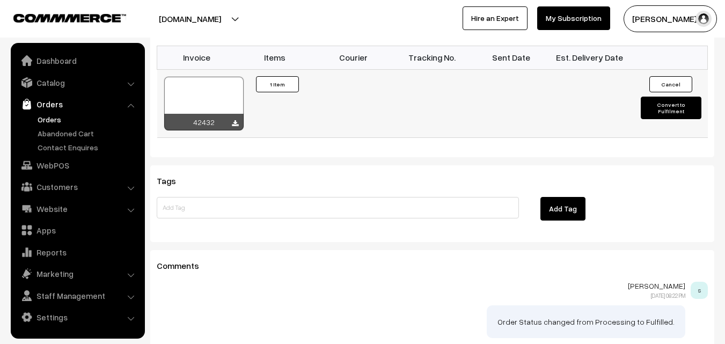
scroll to position [752, 0]
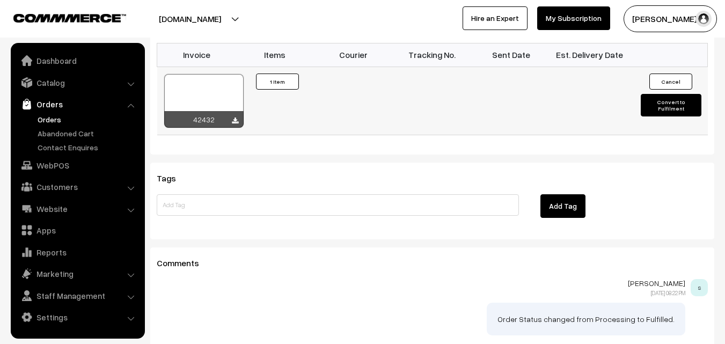
click at [207, 95] on div at bounding box center [203, 101] width 79 height 54
click at [60, 163] on link "WebPOS" at bounding box center [77, 165] width 128 height 19
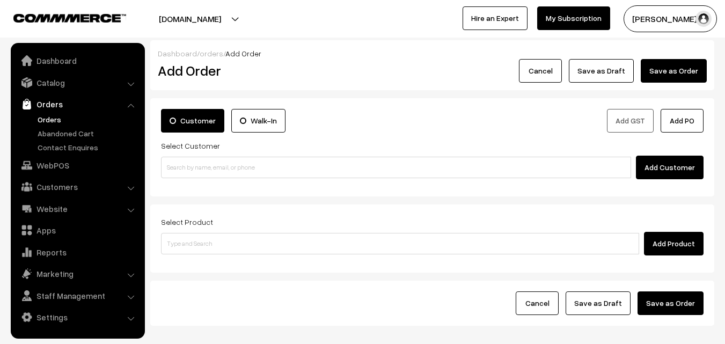
click at [222, 257] on div "Select Product Add Product" at bounding box center [432, 239] width 564 height 68
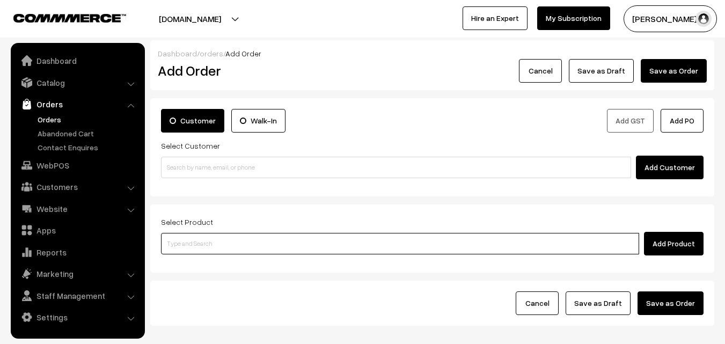
click at [222, 245] on input at bounding box center [400, 243] width 478 height 21
paste input "29th Monday Dr - Idly (4)"
type input "29th Monday Dr - Idly (4)"
click at [205, 260] on link "29th Monday Dr - Idly (4)" at bounding box center [401, 263] width 479 height 16
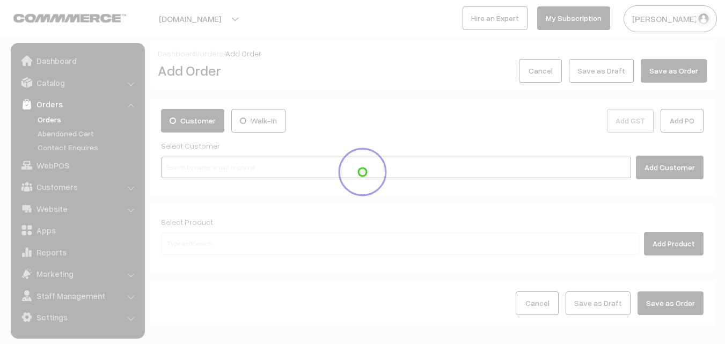
click at [213, 170] on input at bounding box center [396, 167] width 470 height 21
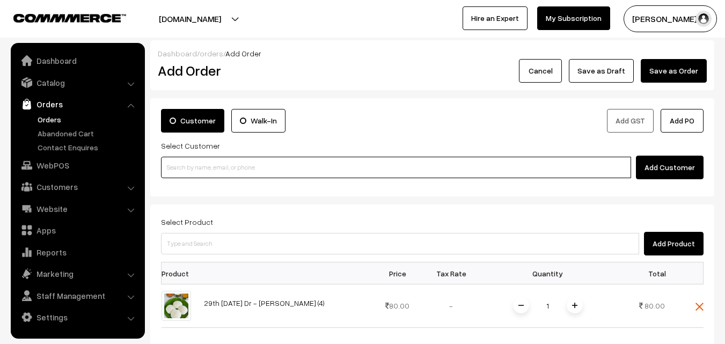
paste input "98401 40417"
click at [190, 190] on link "Sugantha 98401 40417 [9840140417]" at bounding box center [398, 187] width 472 height 16
type input "98401 40417"
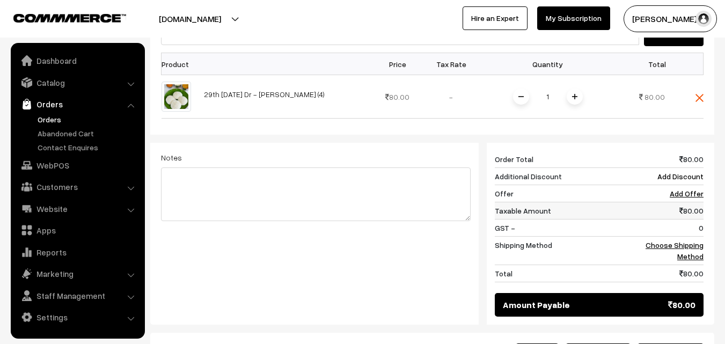
scroll to position [376, 0]
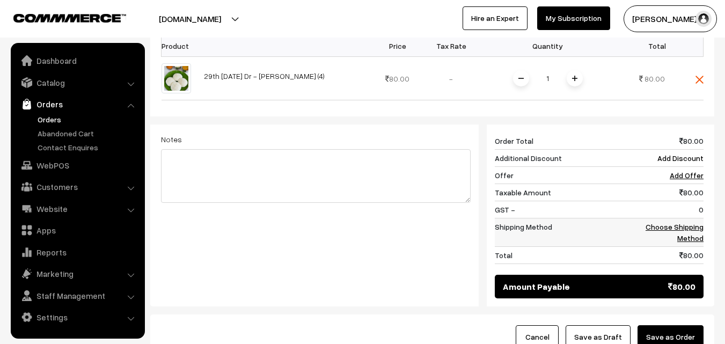
click at [685, 221] on td "Choose Shipping Method" at bounding box center [670, 233] width 67 height 28
click at [691, 222] on link "Choose Shipping Method" at bounding box center [675, 232] width 58 height 20
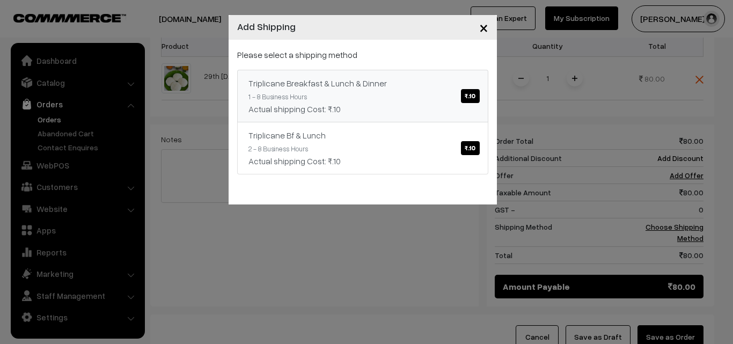
click at [387, 77] on div "Triplicane Breakfast & Lunch & Dinner ₹.10" at bounding box center [363, 83] width 229 height 13
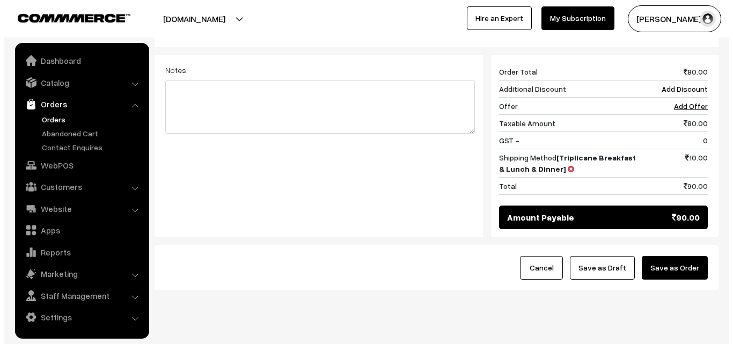
scroll to position [457, 0]
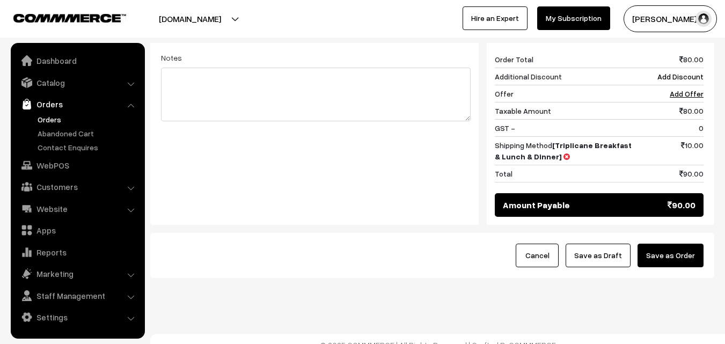
click at [668, 250] on button "Save as Order" at bounding box center [671, 256] width 66 height 24
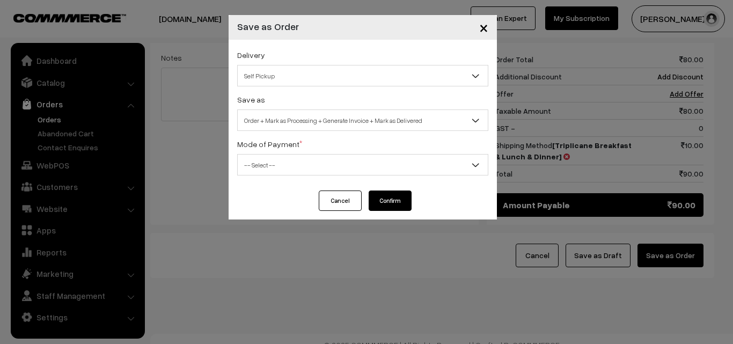
click at [294, 121] on span "Order + Mark as Processing + Generate Invoice + Mark as Delivered" at bounding box center [363, 120] width 250 height 19
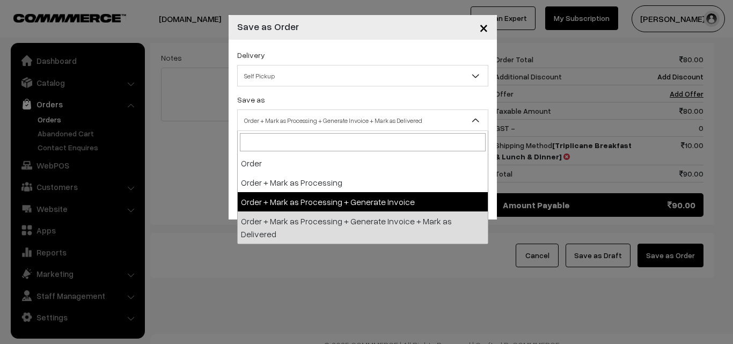
select select "3"
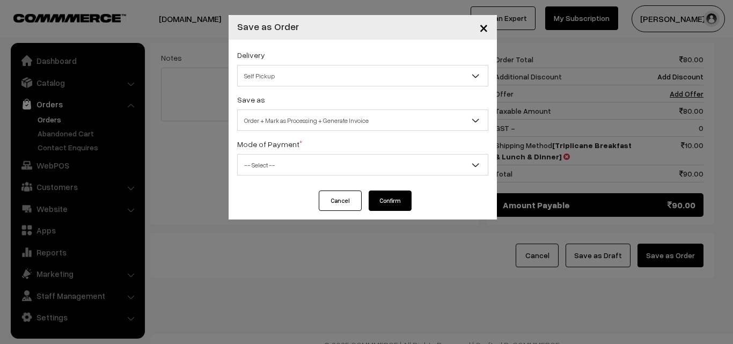
click at [262, 156] on span "-- Select --" at bounding box center [363, 165] width 250 height 19
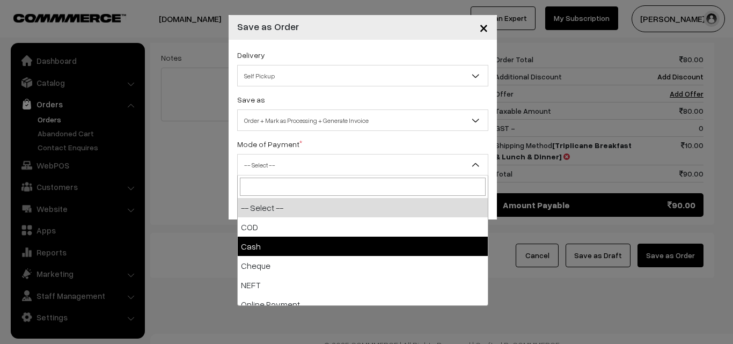
drag, startPoint x: 260, startPoint y: 237, endPoint x: 255, endPoint y: 212, distance: 25.3
select select "1"
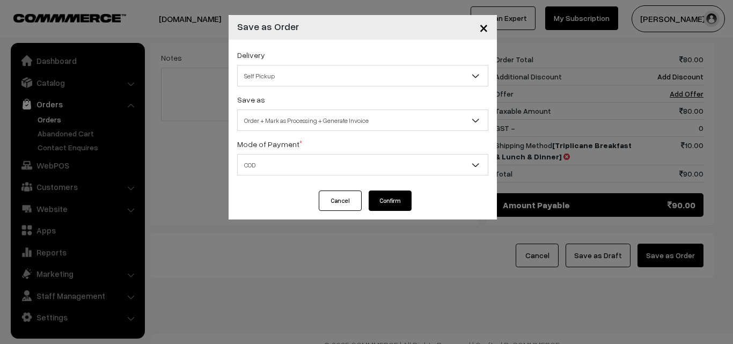
click at [404, 192] on button "Confirm" at bounding box center [390, 201] width 43 height 20
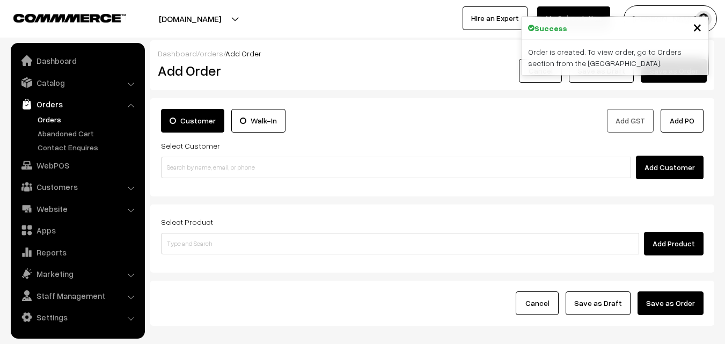
click at [54, 118] on link "Orders" at bounding box center [88, 119] width 106 height 11
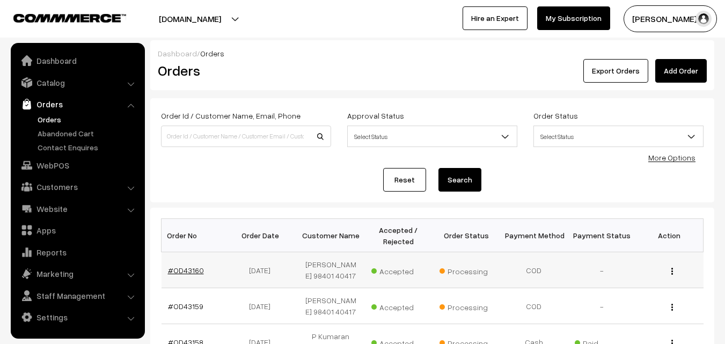
click at [180, 273] on link "#OD43160" at bounding box center [186, 270] width 36 height 9
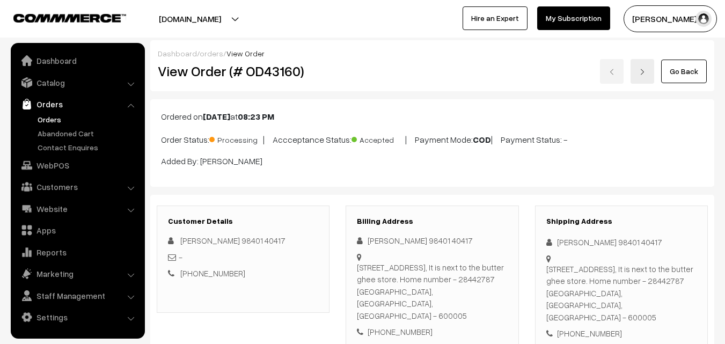
click at [358, 73] on div "View Order (# OD43160) Go Back" at bounding box center [432, 71] width 565 height 25
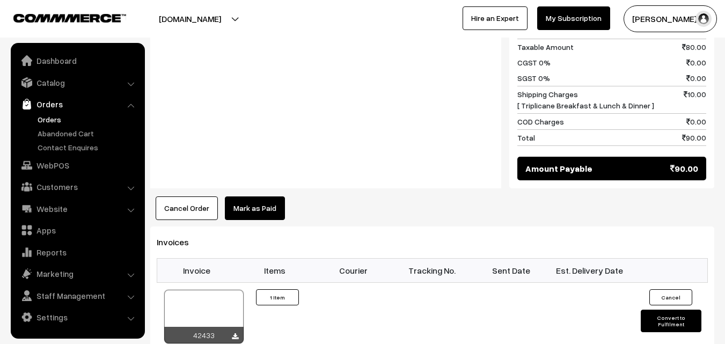
scroll to position [537, 0]
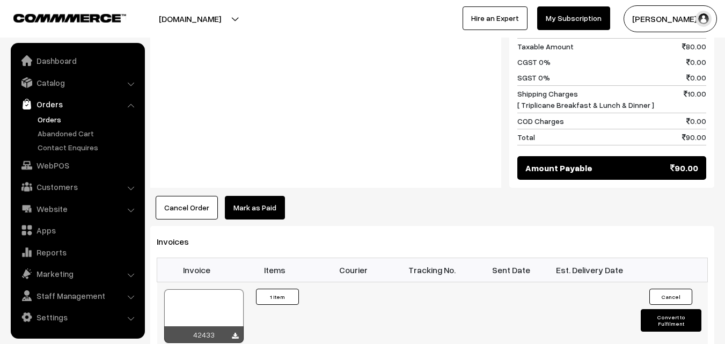
click at [183, 294] on div at bounding box center [203, 316] width 79 height 54
click at [54, 118] on link "Orders" at bounding box center [88, 119] width 106 height 11
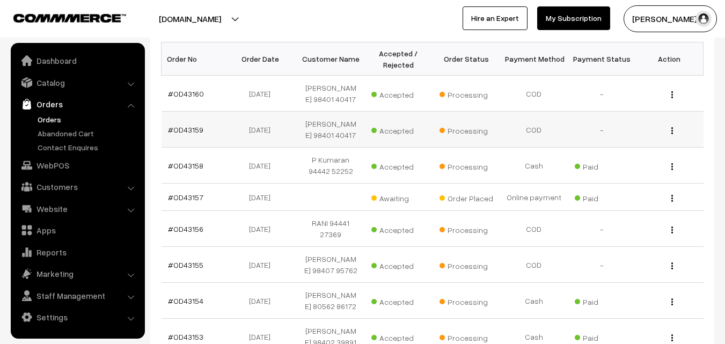
scroll to position [215, 0]
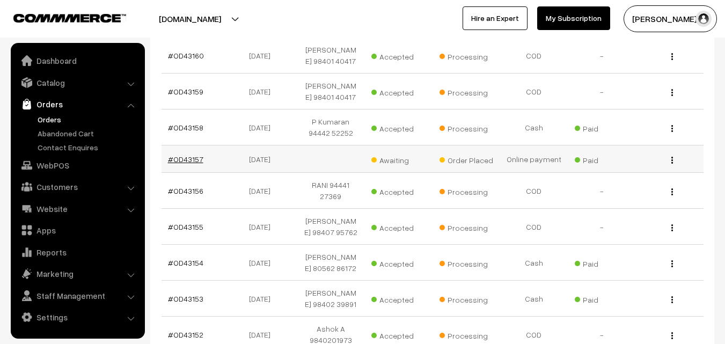
click at [196, 155] on link "#OD43157" at bounding box center [185, 159] width 35 height 9
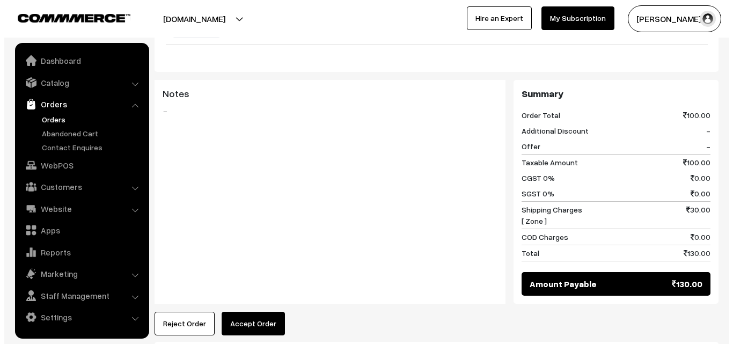
scroll to position [430, 0]
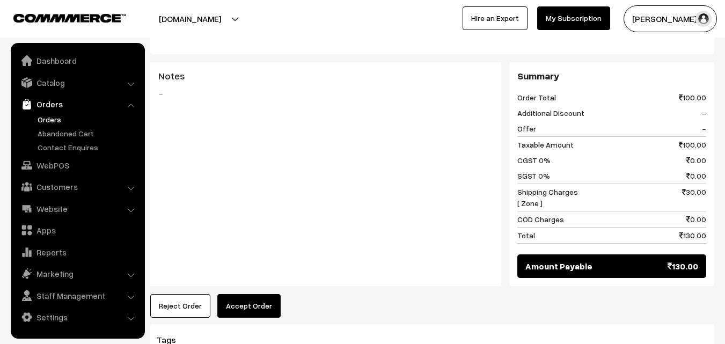
click at [250, 296] on button "Accept Order" at bounding box center [248, 306] width 63 height 24
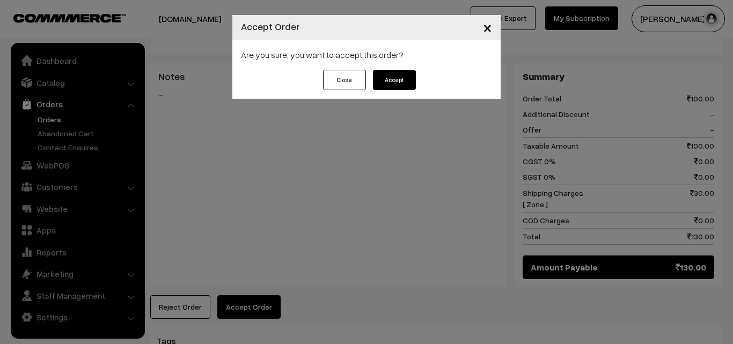
click at [410, 79] on button "Accept" at bounding box center [394, 80] width 43 height 20
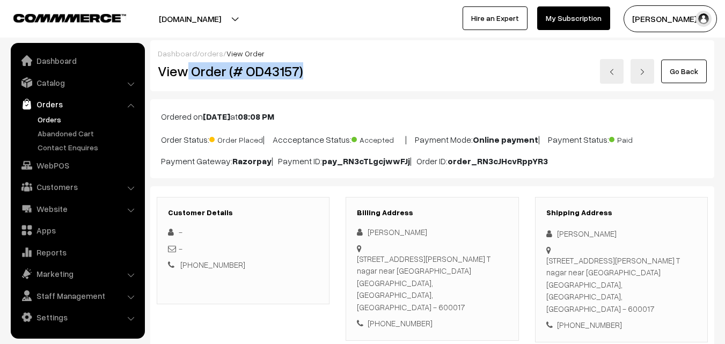
drag, startPoint x: 216, startPoint y: 71, endPoint x: 337, endPoint y: 69, distance: 120.8
click at [336, 69] on div "View Order (# OD43157)" at bounding box center [244, 71] width 188 height 25
copy h2 "Order (# OD43157)"
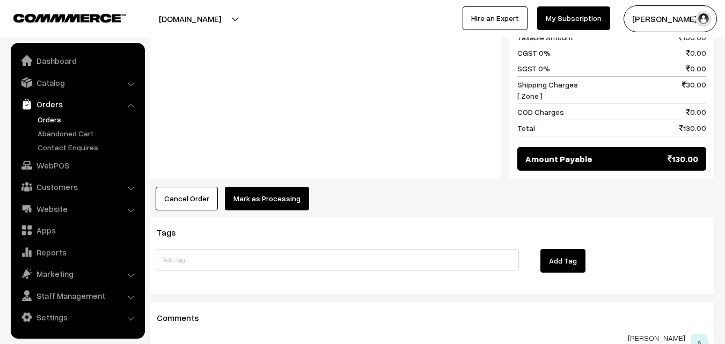
click at [263, 187] on button "Mark as Processing" at bounding box center [267, 199] width 84 height 24
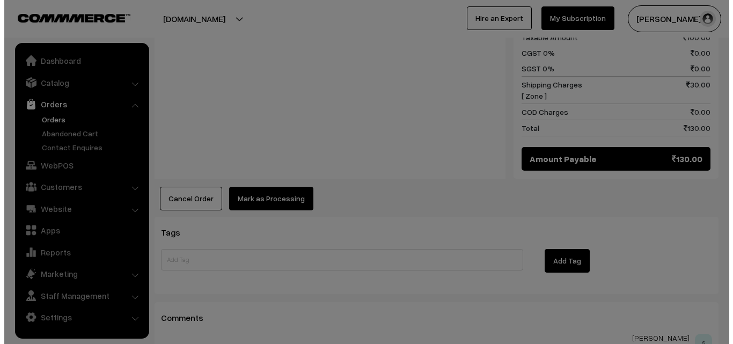
scroll to position [538, 0]
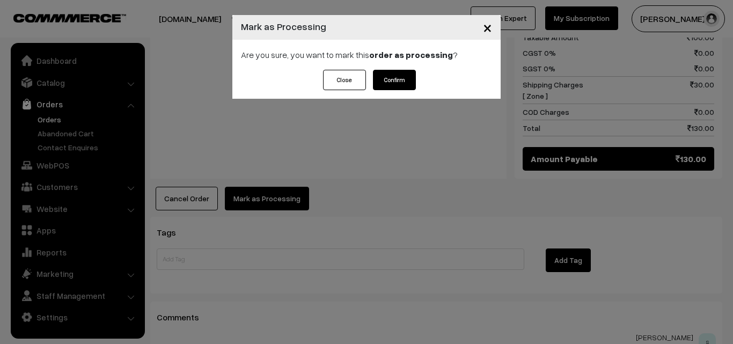
click at [404, 78] on button "Confirm" at bounding box center [394, 80] width 43 height 20
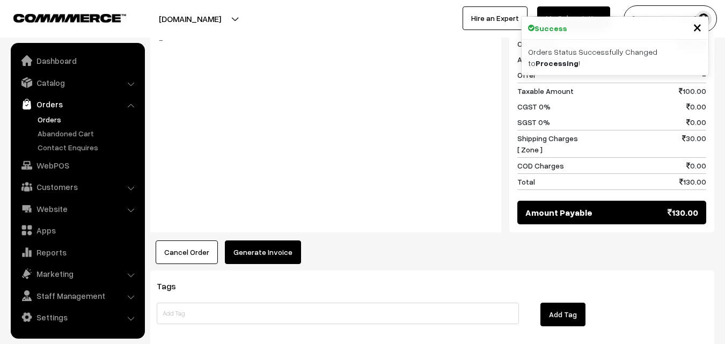
click at [264, 241] on button "Generate Invoice" at bounding box center [263, 253] width 76 height 24
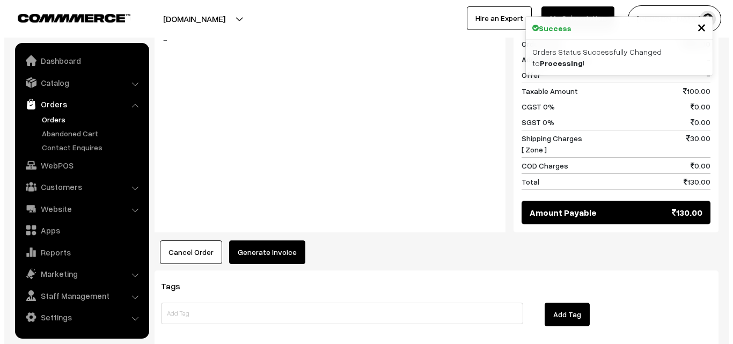
scroll to position [484, 0]
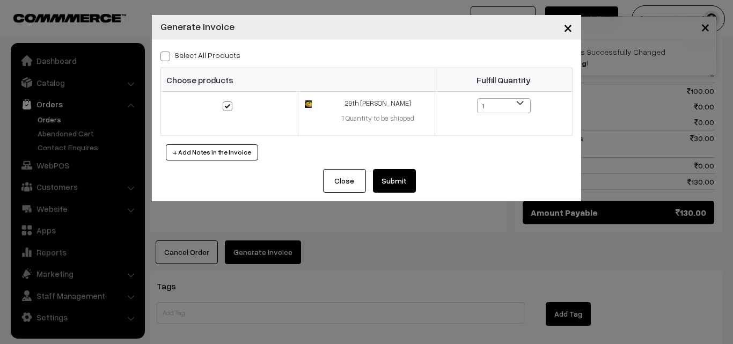
click at [384, 183] on button "Submit" at bounding box center [394, 181] width 43 height 24
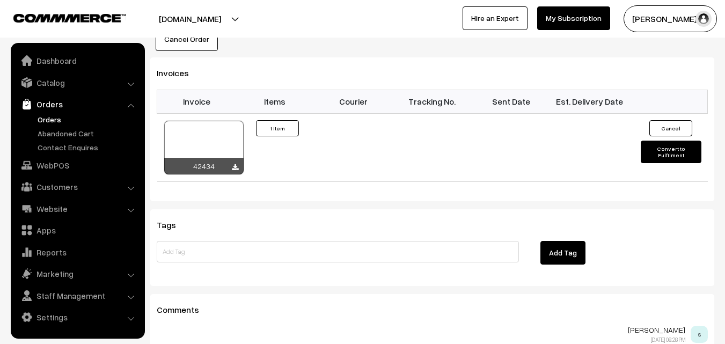
scroll to position [698, 0]
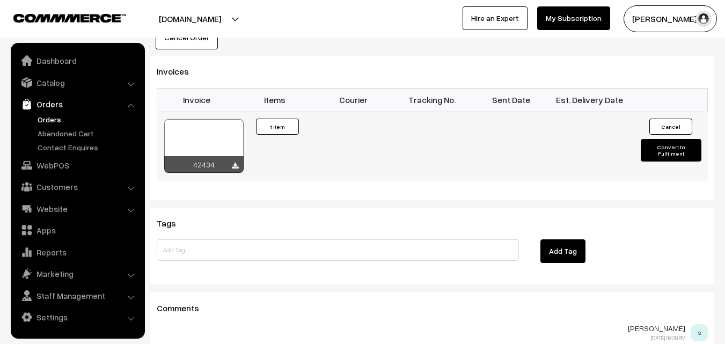
click at [201, 137] on div at bounding box center [203, 146] width 79 height 54
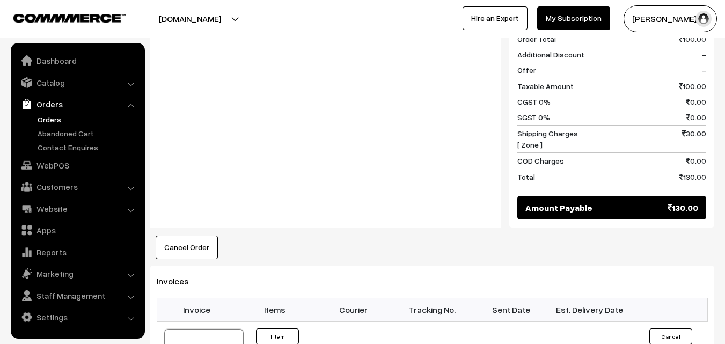
scroll to position [537, 0]
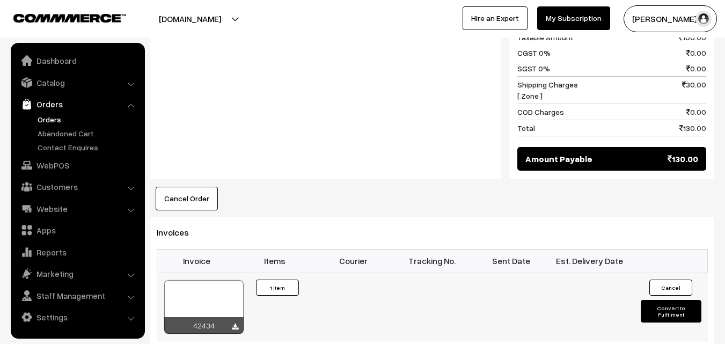
click at [212, 284] on div at bounding box center [203, 307] width 79 height 54
click at [55, 121] on link "Orders" at bounding box center [88, 119] width 106 height 11
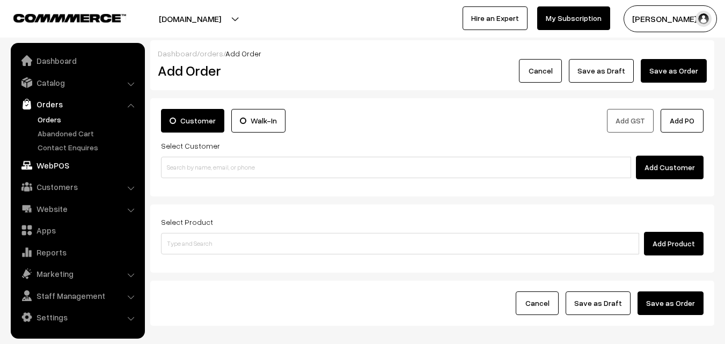
click at [52, 159] on link "WebPOS" at bounding box center [77, 165] width 128 height 19
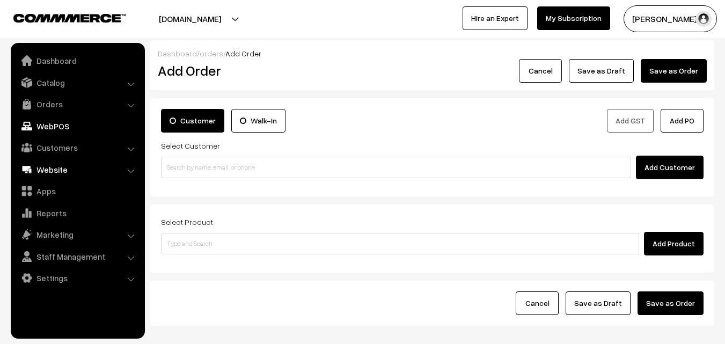
click at [52, 168] on link "Website" at bounding box center [77, 169] width 128 height 19
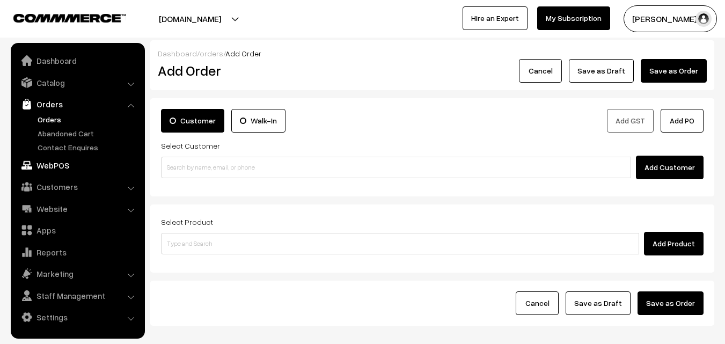
click at [54, 163] on link "WebPOS" at bounding box center [77, 165] width 128 height 19
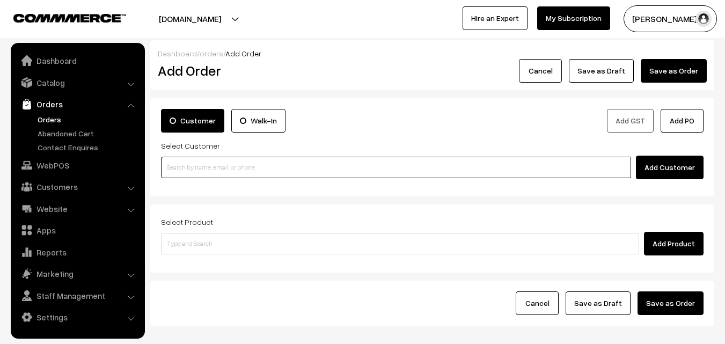
click at [241, 173] on input at bounding box center [396, 167] width 470 height 21
paste input "73580 14248"
click at [200, 160] on input "73580 14248" at bounding box center [396, 167] width 470 height 21
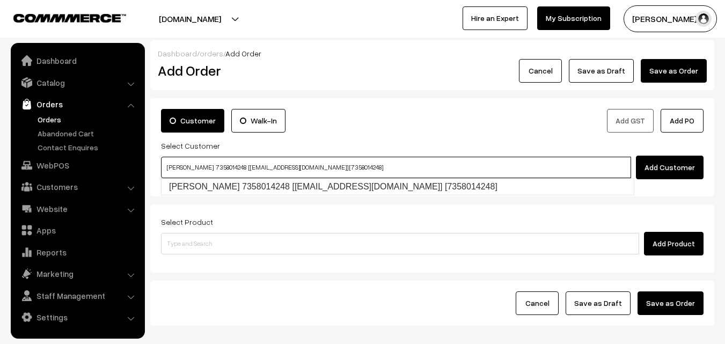
type input "[PERSON_NAME] 7358014248 [[EMAIL_ADDRESS][DOMAIN_NAME]] [7358014248]"
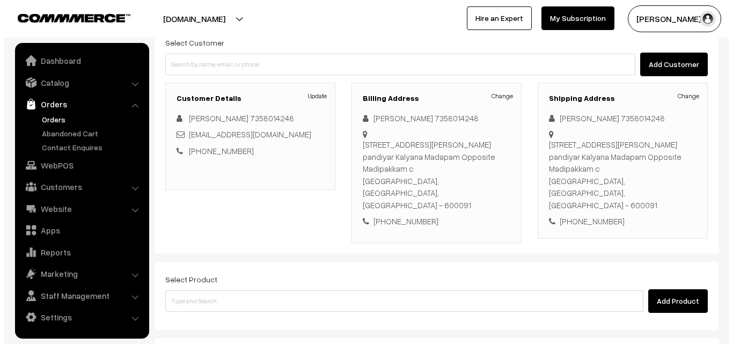
scroll to position [107, 0]
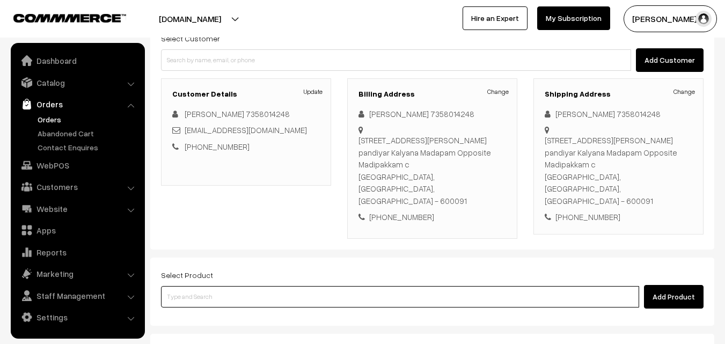
click at [294, 286] on input at bounding box center [400, 296] width 478 height 21
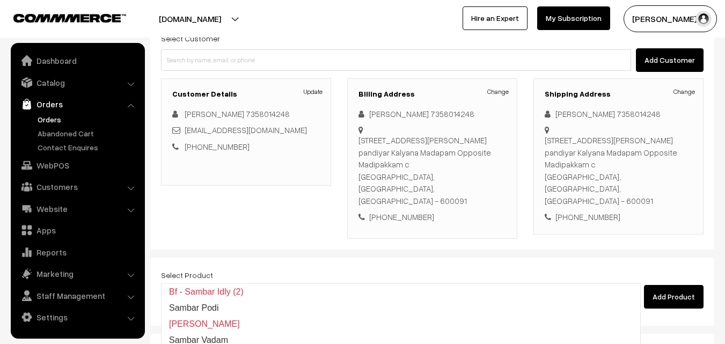
type input "Sambar Vadai (1)"
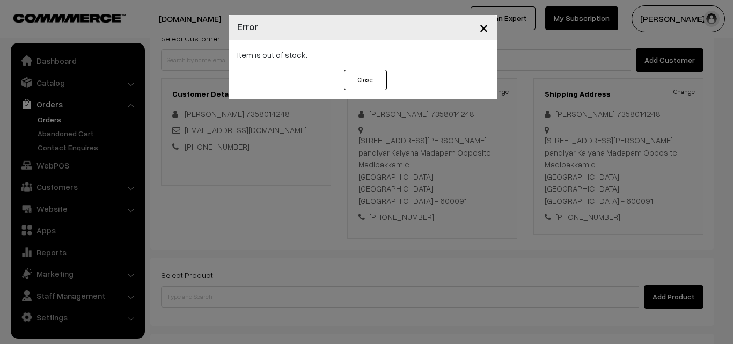
click at [562, 125] on div "× Error Item is out of stock. Close" at bounding box center [366, 172] width 733 height 344
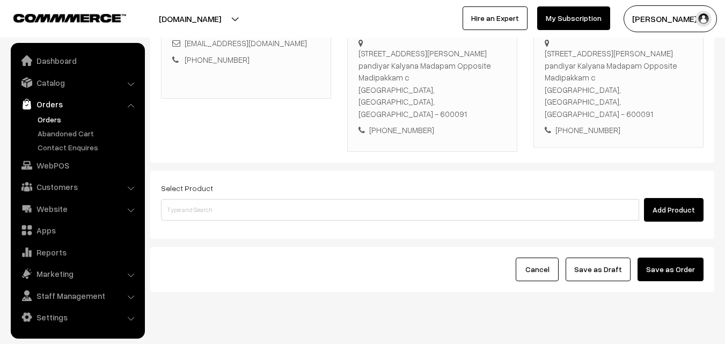
scroll to position [196, 0]
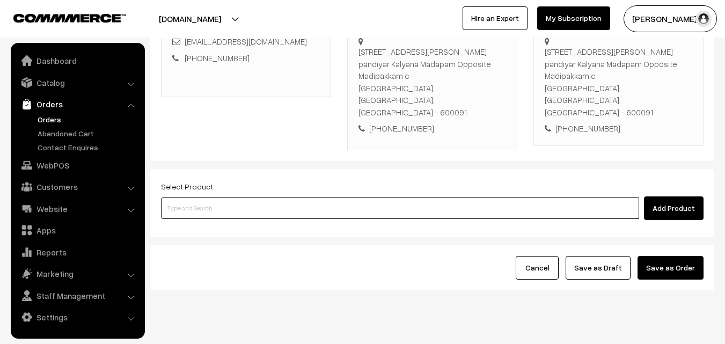
click at [508, 198] on input at bounding box center [400, 208] width 478 height 21
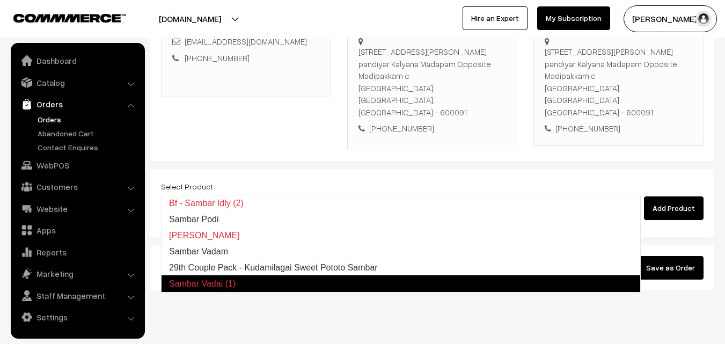
type input "29th Couple Pack - Kudamilagai Sweet Pototo Sambar"
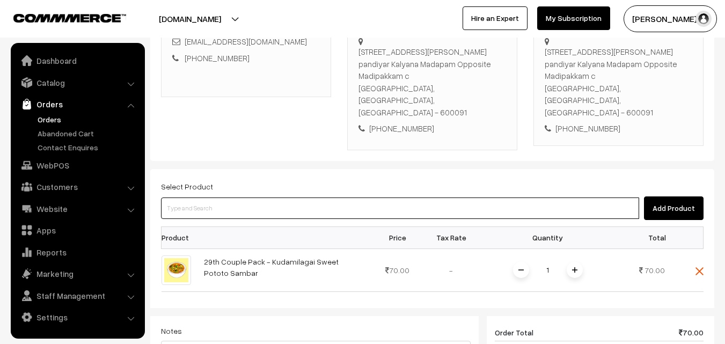
click at [507, 198] on input at bounding box center [400, 208] width 478 height 21
click at [499, 198] on input at bounding box center [400, 208] width 478 height 21
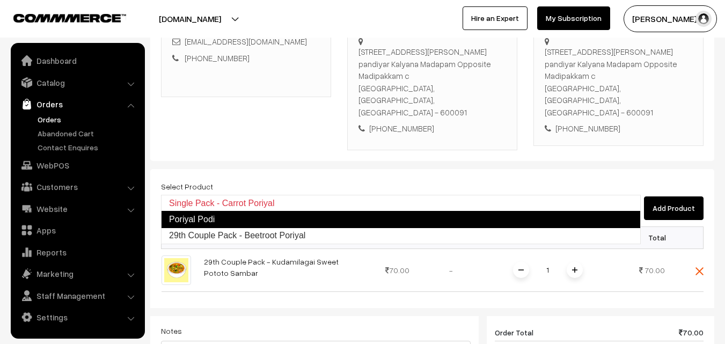
type input "29th Couple Pack - Beetroot Poriyal"
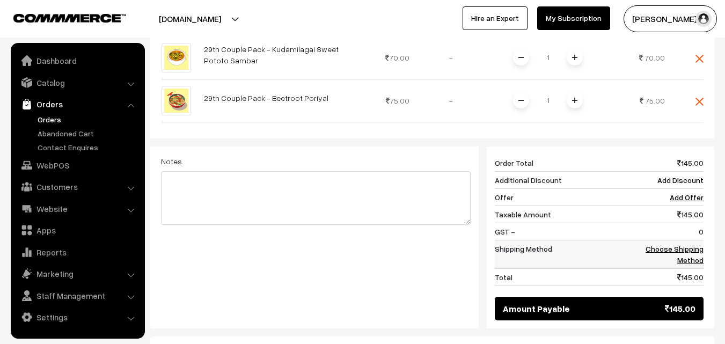
scroll to position [411, 0]
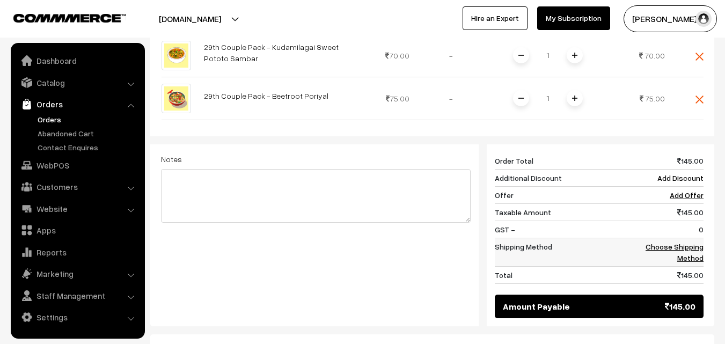
click at [692, 242] on link "Choose Shipping Method" at bounding box center [675, 252] width 58 height 20
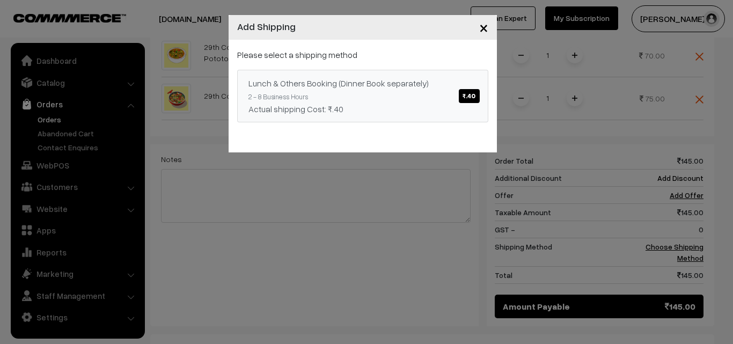
click at [359, 84] on div "Lunch & Others Booking (Dinner Book separately) ₹.40" at bounding box center [363, 83] width 229 height 13
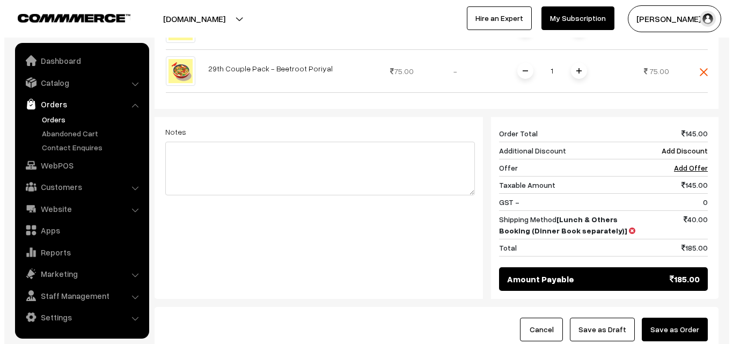
scroll to position [464, 0]
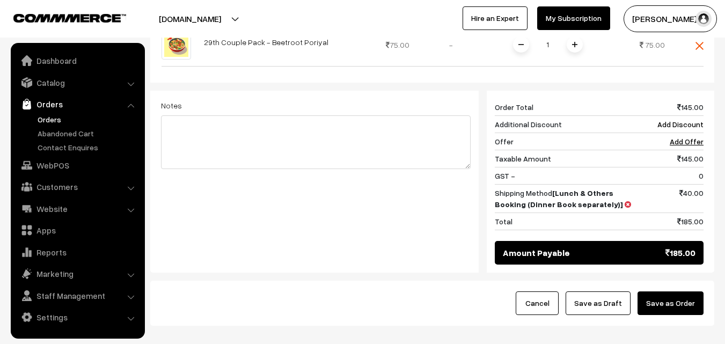
click at [687, 292] on button "Save as Order" at bounding box center [671, 304] width 66 height 24
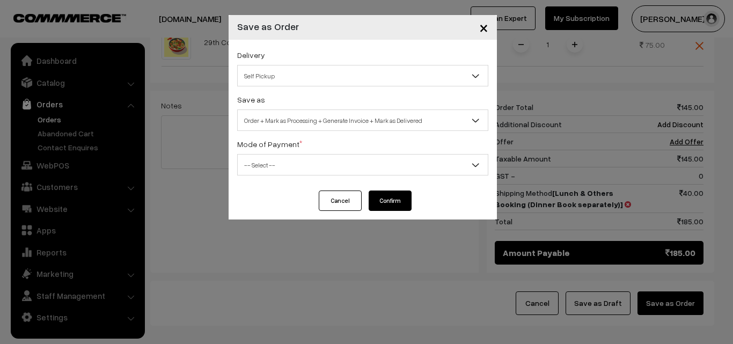
click at [313, 116] on span "Order + Mark as Processing + Generate Invoice + Mark as Delivered" at bounding box center [363, 120] width 250 height 19
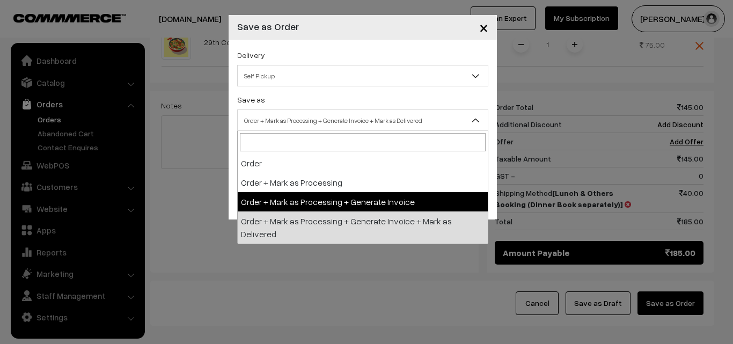
select select "3"
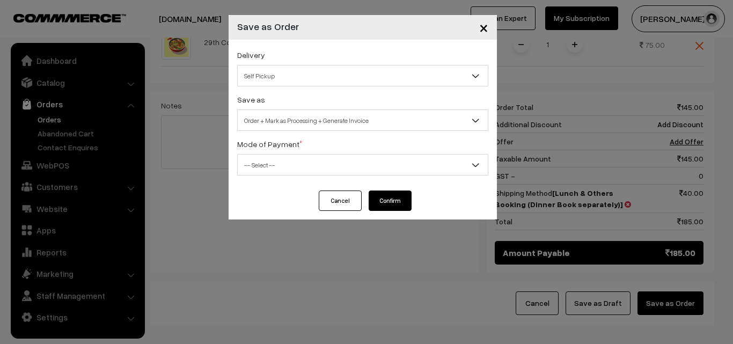
click at [261, 176] on div "Delivery Self Pickup Lunch & Others Booking (Dinner Book separately) (₹40) (2 -…" at bounding box center [363, 115] width 268 height 151
click at [273, 154] on div "Mode of Payment * -- Select -- COD Cash Cheque NEFT Online Payment DD Others --…" at bounding box center [362, 156] width 251 height 38
click at [283, 160] on span "-- Select --" at bounding box center [363, 165] width 250 height 19
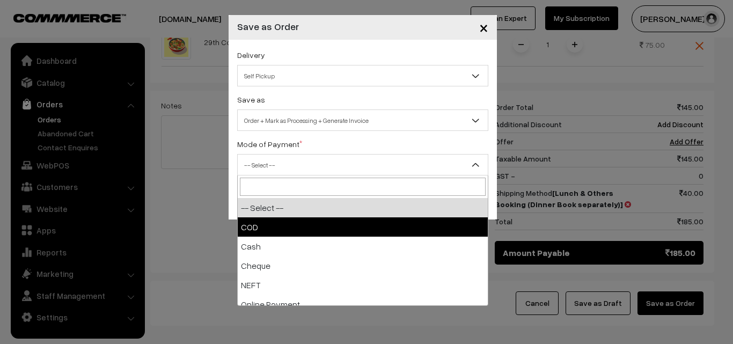
select select "1"
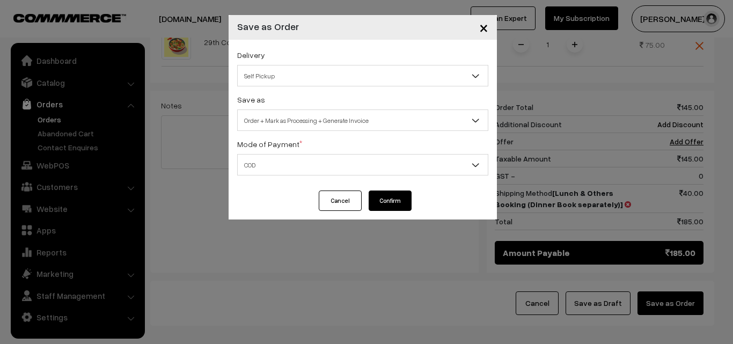
click at [376, 206] on button "Confirm" at bounding box center [390, 201] width 43 height 20
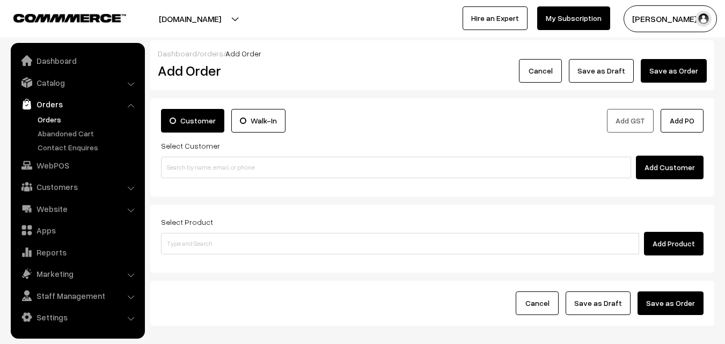
click at [52, 121] on link "Orders" at bounding box center [88, 119] width 106 height 11
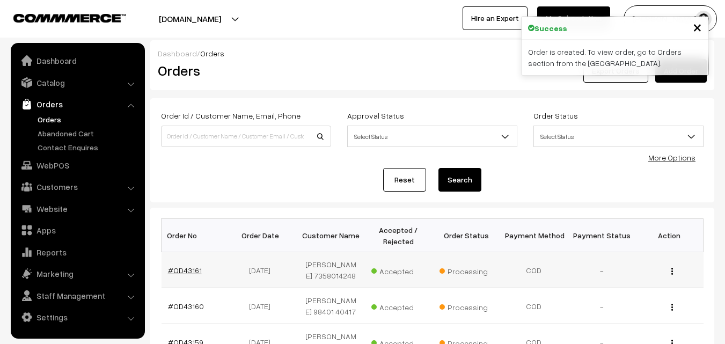
click at [191, 267] on link "#OD43161" at bounding box center [185, 270] width 34 height 9
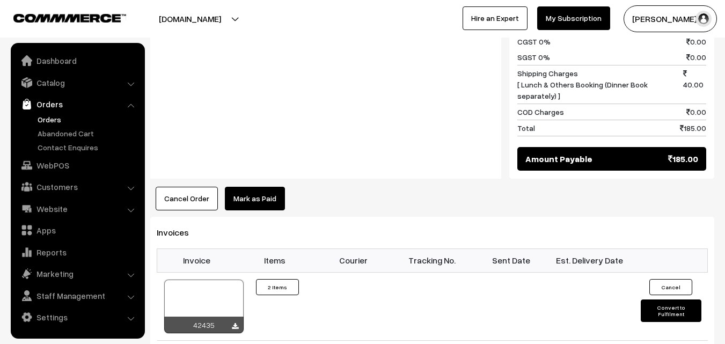
scroll to position [698, 0]
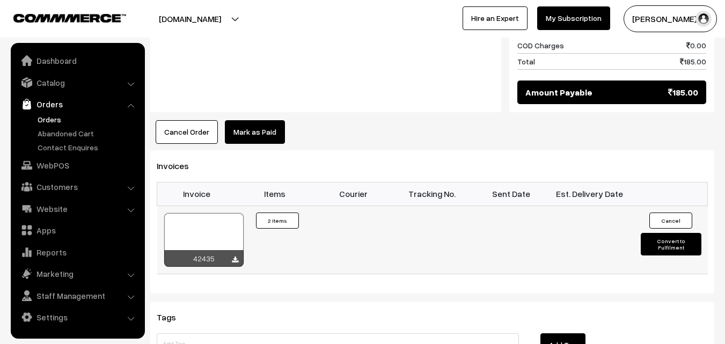
click at [216, 213] on div at bounding box center [203, 240] width 79 height 54
click at [52, 162] on link "WebPOS" at bounding box center [77, 165] width 128 height 19
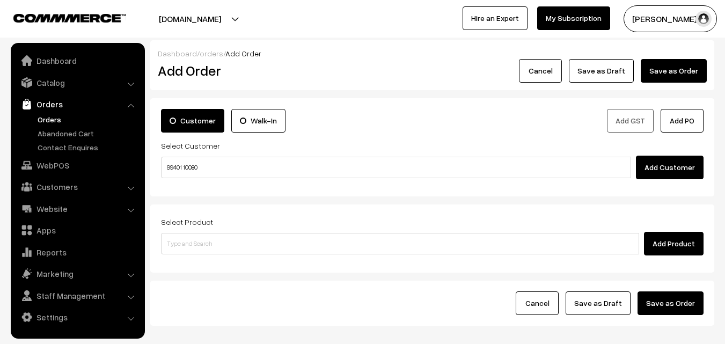
click at [194, 164] on input "99401 10080" at bounding box center [396, 167] width 470 height 21
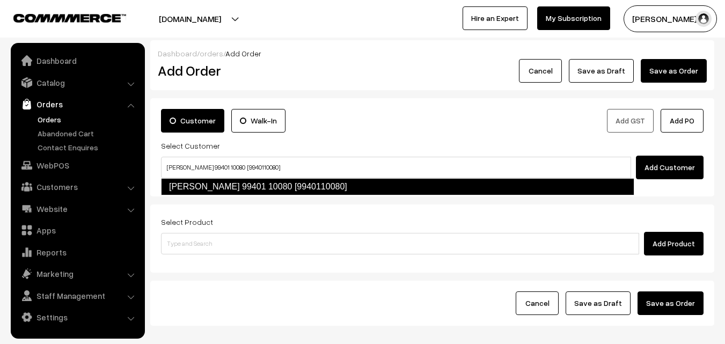
type input "[PERSON_NAME] 99401 10080 [9940110080]"
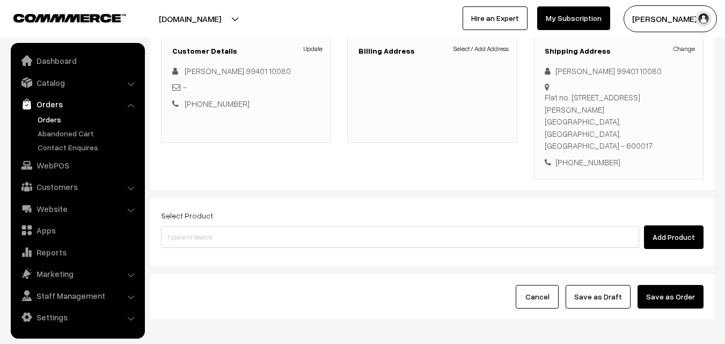
scroll to position [161, 0]
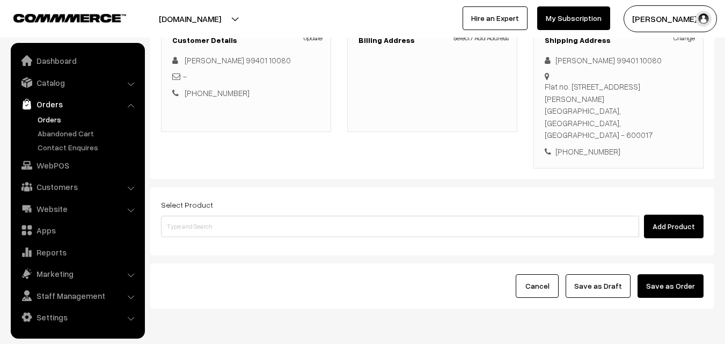
click at [477, 33] on div "[DOMAIN_NAME] Go to Website Switch Store Create New Store [PERSON_NAME] s… My P…" at bounding box center [362, 19] width 725 height 38
click at [477, 38] on body "Thank you for showing interest. Our team will call you shortly. Close [DOMAIN_N…" at bounding box center [362, 113] width 725 height 548
click at [477, 38] on link "Select / Add Address" at bounding box center [481, 38] width 55 height 10
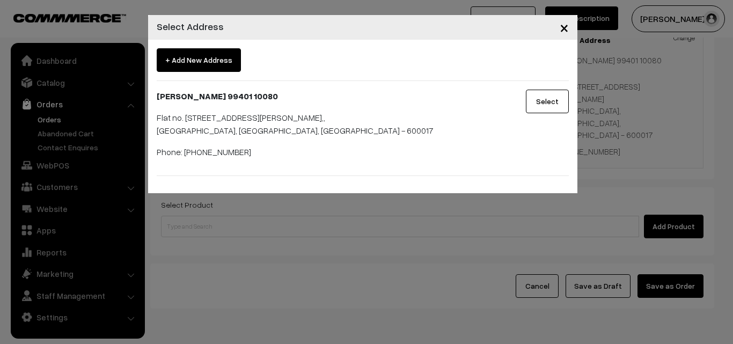
click at [543, 98] on button "Select" at bounding box center [547, 102] width 43 height 24
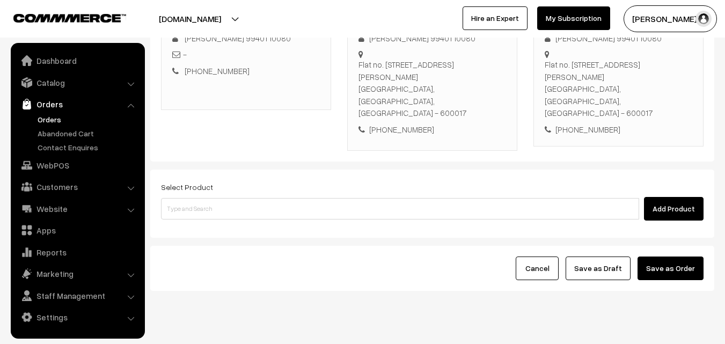
scroll to position [184, 0]
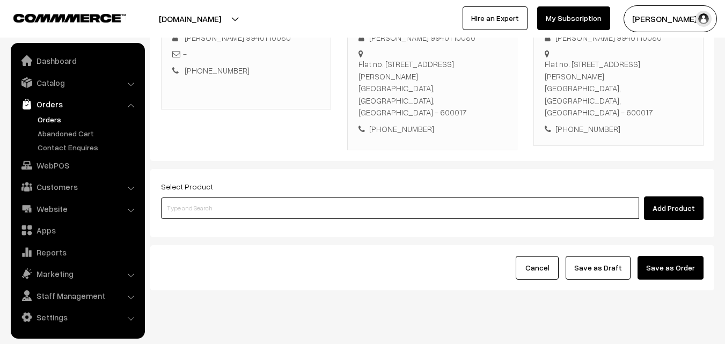
click at [309, 198] on input at bounding box center [400, 208] width 478 height 21
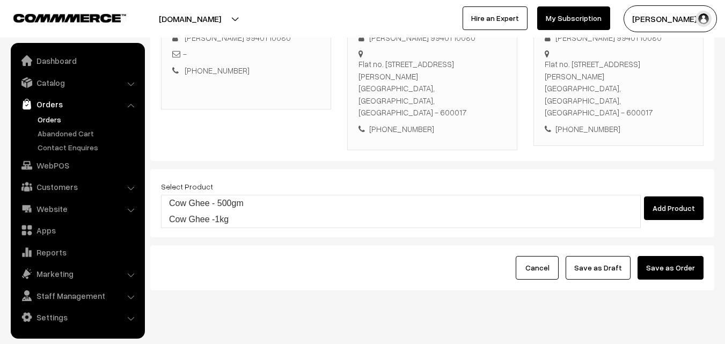
type input "Cow Ghee -1kg"
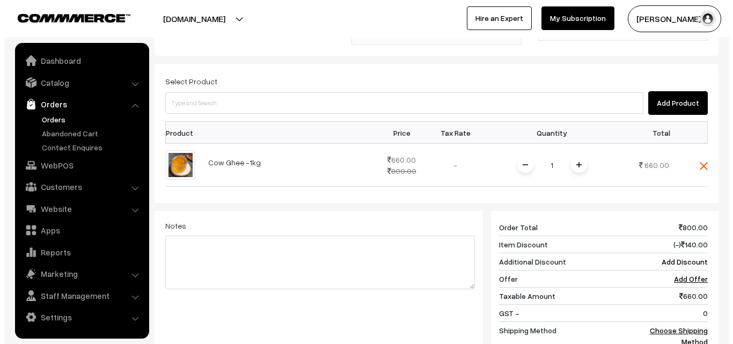
scroll to position [452, 0]
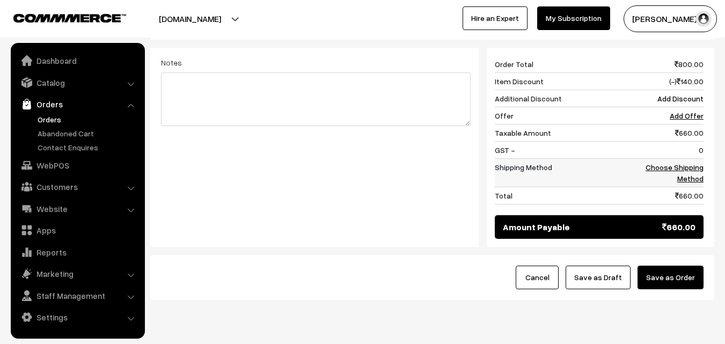
click at [694, 163] on link "Choose Shipping Method" at bounding box center [675, 173] width 58 height 20
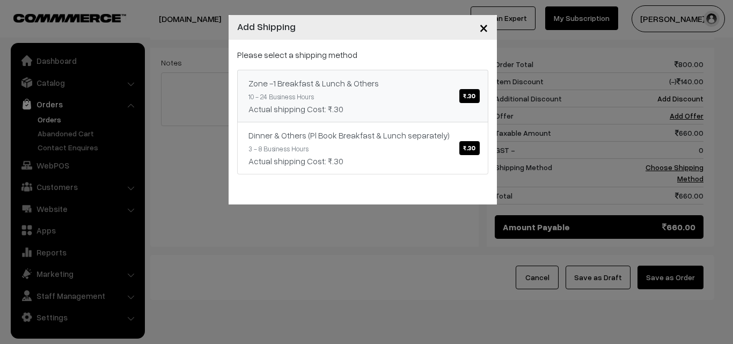
click at [414, 75] on link "Zone -1 Breakfast & Lunch & Others ₹.30 10 - 24 Business Hours Actual shipping …" at bounding box center [362, 96] width 251 height 53
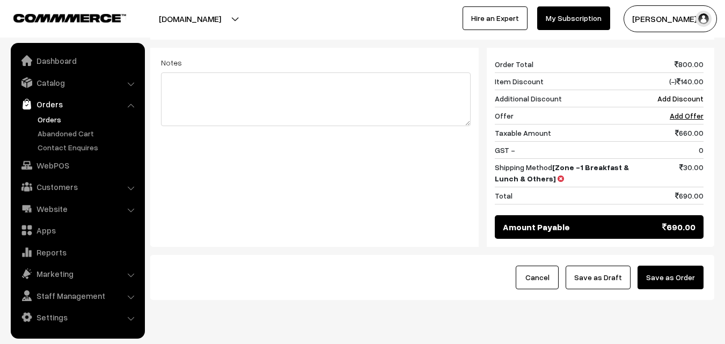
click at [702, 266] on button "Save as Order" at bounding box center [671, 278] width 66 height 24
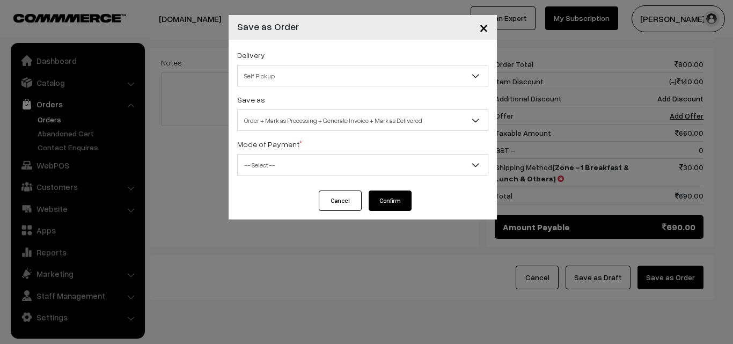
drag, startPoint x: 253, startPoint y: 123, endPoint x: 247, endPoint y: 126, distance: 6.5
click at [253, 122] on span "Order + Mark as Processing + Generate Invoice + Mark as Delivered" at bounding box center [363, 120] width 250 height 19
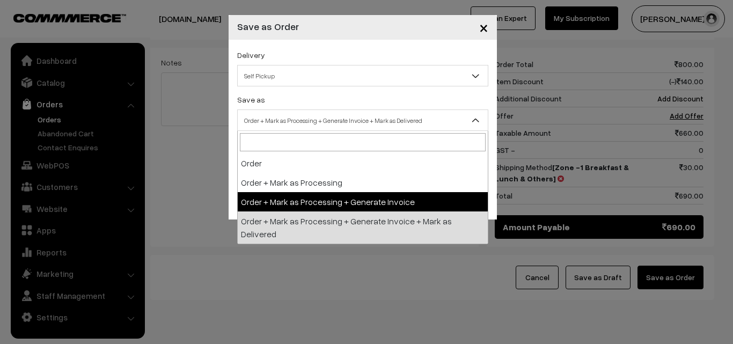
select select "3"
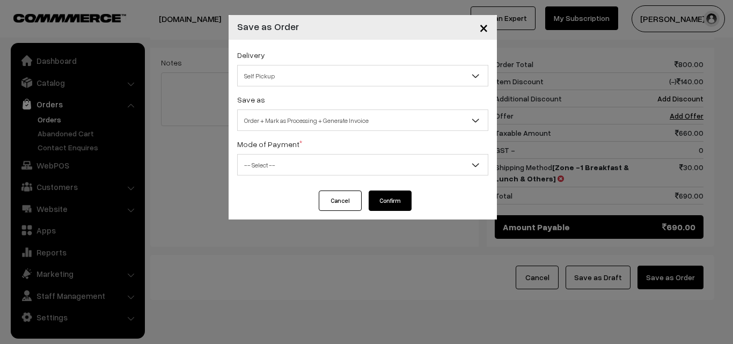
click at [270, 163] on span "-- Select --" at bounding box center [363, 165] width 250 height 19
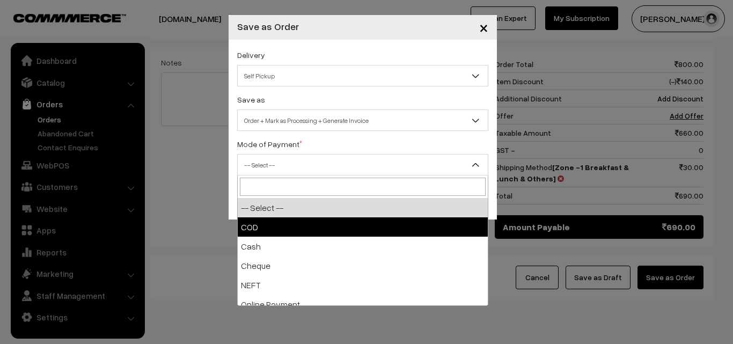
select select "1"
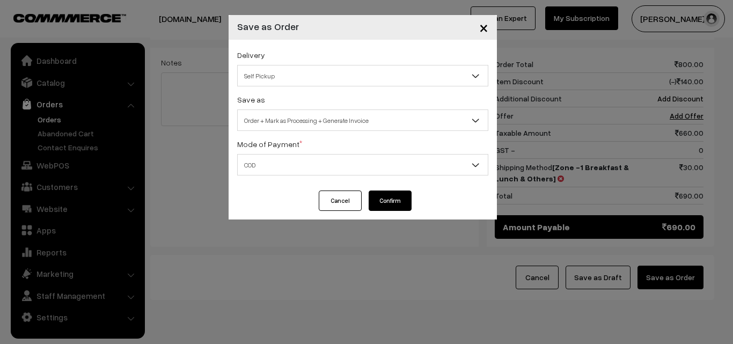
click at [396, 197] on button "Confirm" at bounding box center [390, 201] width 43 height 20
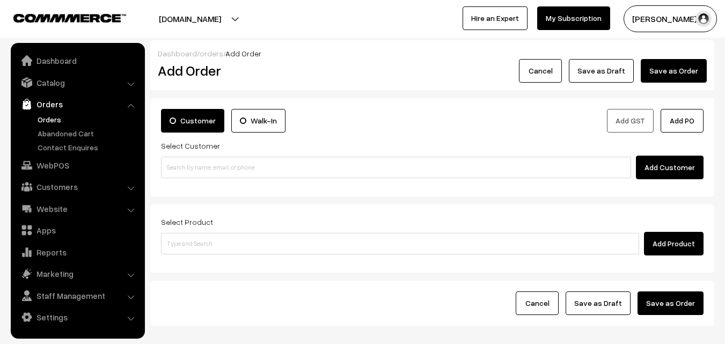
click at [59, 122] on link "Orders" at bounding box center [88, 119] width 106 height 11
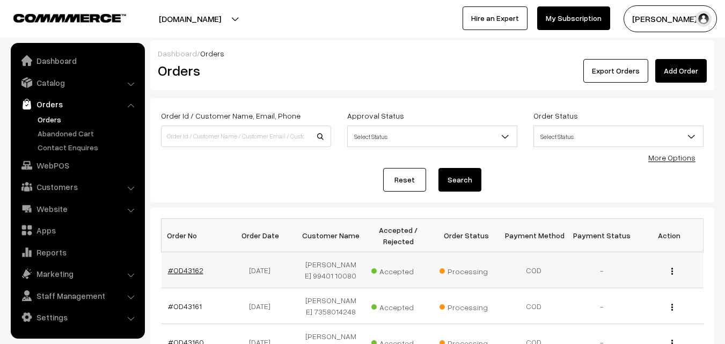
click at [194, 266] on link "#OD43162" at bounding box center [185, 270] width 35 height 9
click at [193, 269] on link "#OD43162" at bounding box center [185, 270] width 35 height 9
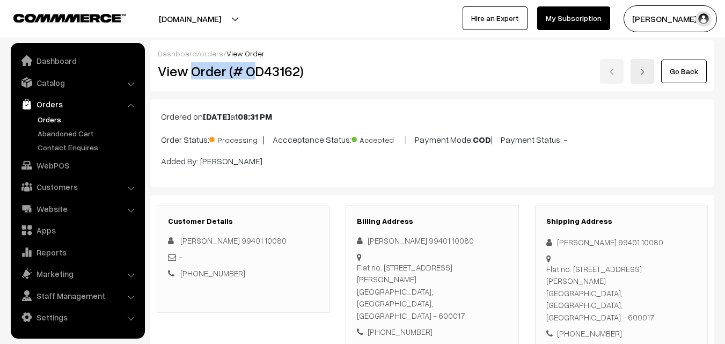
drag, startPoint x: 0, startPoint y: 0, endPoint x: 250, endPoint y: 83, distance: 263.7
click at [256, 84] on div "Dashboard / orders / View Order View Order (# OD43162) Go Back" at bounding box center [432, 65] width 564 height 51
click at [197, 81] on div "View Order (# OD43162)" at bounding box center [244, 71] width 188 height 25
drag, startPoint x: 192, startPoint y: 72, endPoint x: 301, endPoint y: 75, distance: 109.0
click at [301, 75] on h2 "View Order (# OD43162)" at bounding box center [244, 71] width 172 height 17
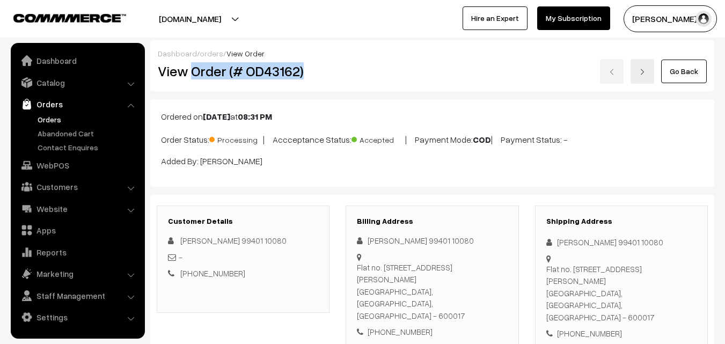
copy h2 "Order (# OD43162)"
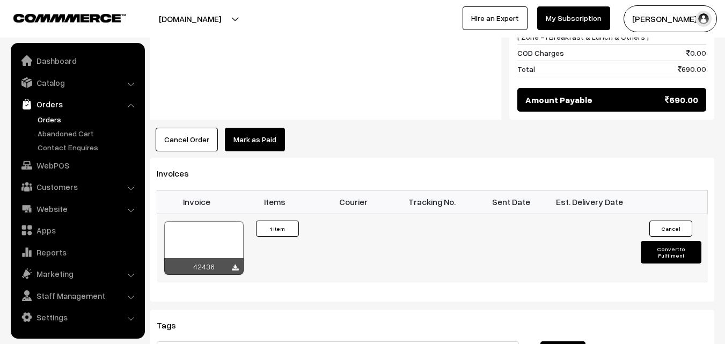
scroll to position [644, 0]
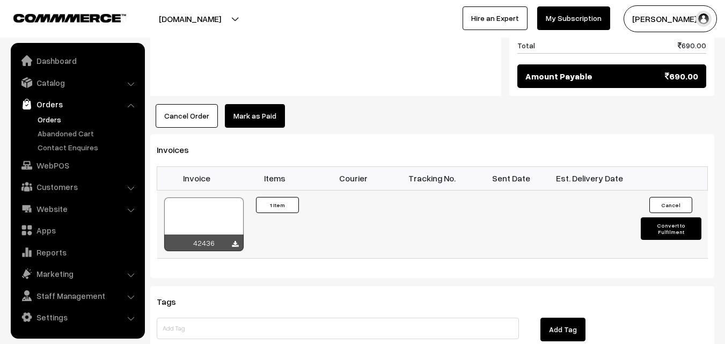
click at [187, 198] on div at bounding box center [203, 225] width 79 height 54
click at [56, 168] on link "WebPOS" at bounding box center [77, 165] width 128 height 19
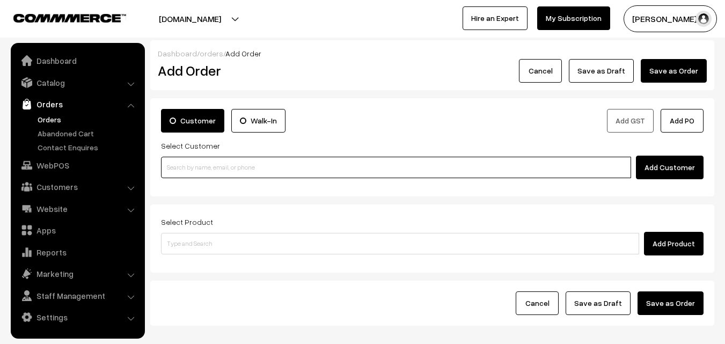
click at [203, 168] on input at bounding box center [396, 167] width 470 height 21
paste input "[PHONE_NUMBER]"
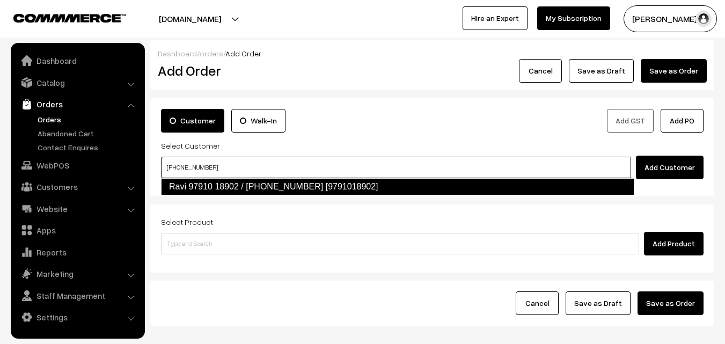
click at [190, 184] on link "Ravi 97910 18902 / [PHONE_NUMBER] [9791018902]" at bounding box center [398, 186] width 474 height 17
type input "[PHONE_NUMBER]"
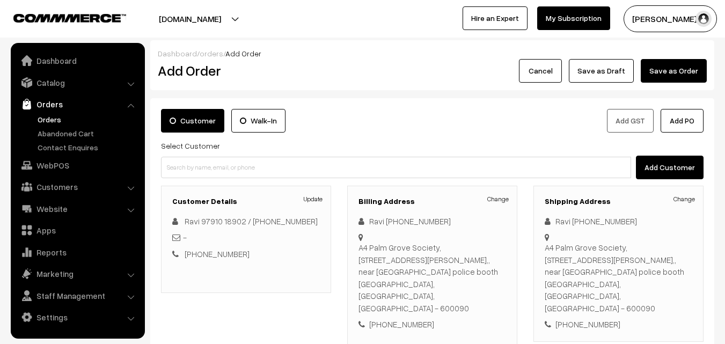
click at [230, 151] on div "Select Customer Add Customer" at bounding box center [432, 159] width 543 height 40
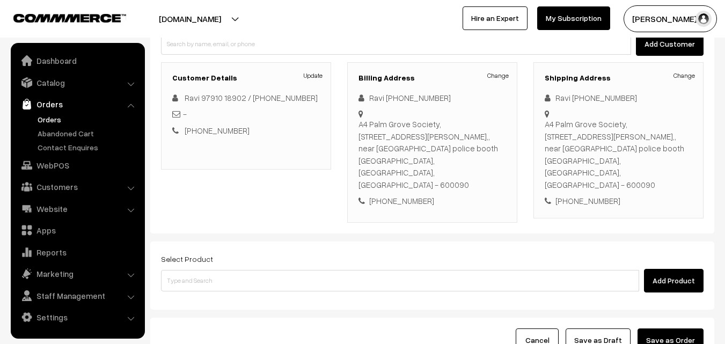
scroll to position [196, 0]
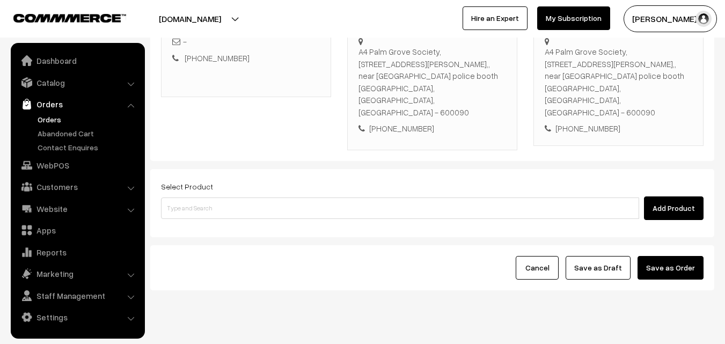
click at [242, 180] on div "Select Product Add Product" at bounding box center [432, 200] width 543 height 40
click at [225, 197] on div "Select Product Add Product" at bounding box center [432, 203] width 564 height 68
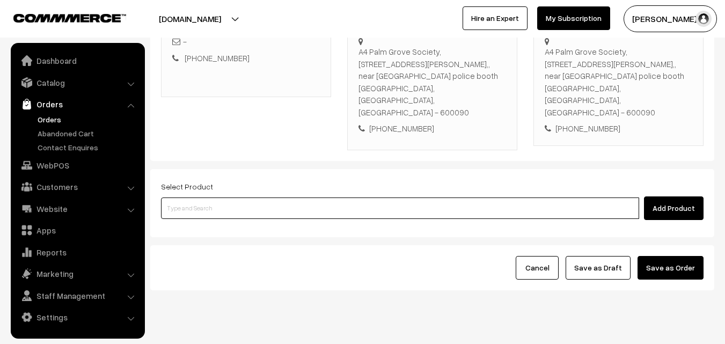
click at [228, 198] on input at bounding box center [400, 208] width 478 height 21
click at [207, 198] on input at bounding box center [400, 208] width 478 height 21
paste input "29th Without Rice..."
type input "29th Without Rice..."
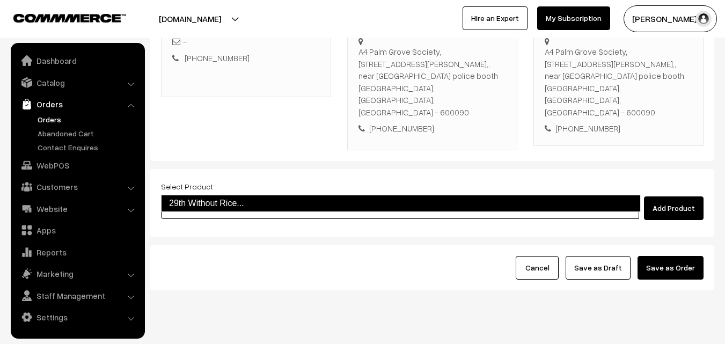
click at [200, 211] on link "29th Without Rice..." at bounding box center [401, 203] width 480 height 17
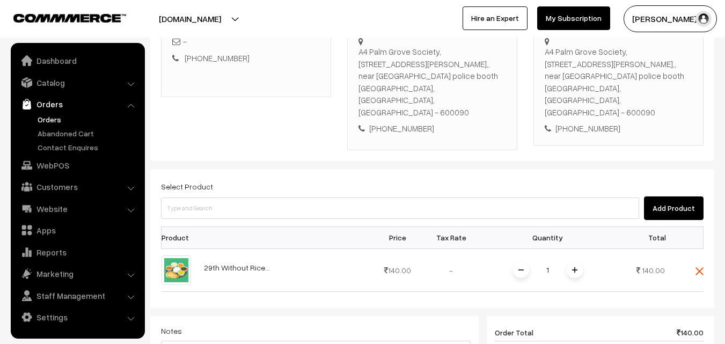
click at [577, 262] on span at bounding box center [575, 270] width 16 height 16
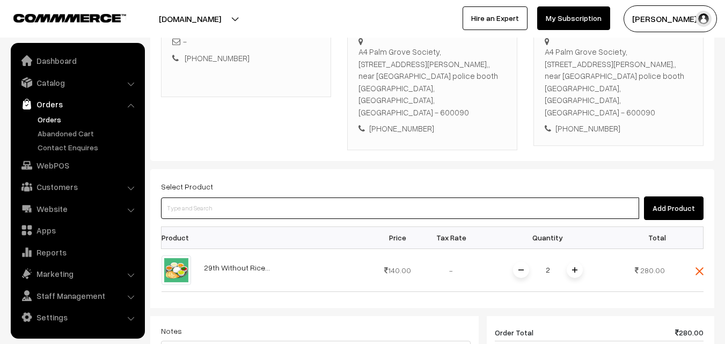
click at [283, 198] on input at bounding box center [400, 208] width 478 height 21
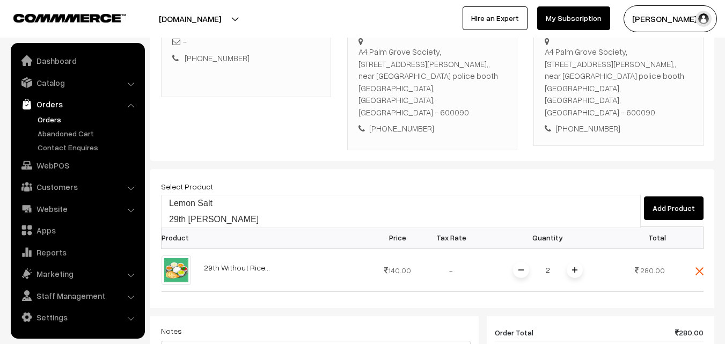
type input "29th [PERSON_NAME]"
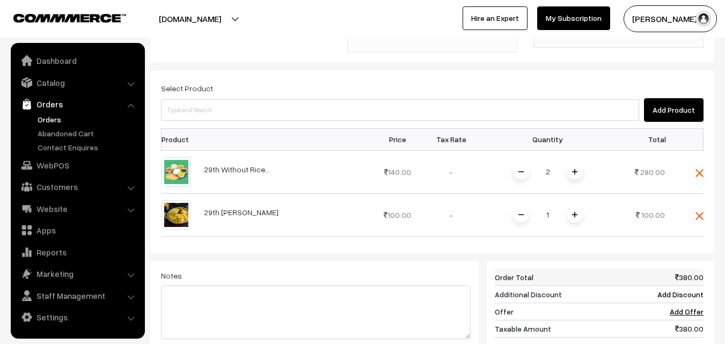
scroll to position [411, 0]
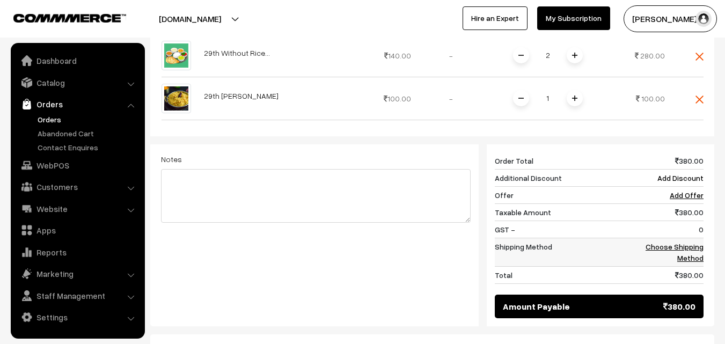
click at [683, 242] on link "Choose Shipping Method" at bounding box center [675, 252] width 58 height 20
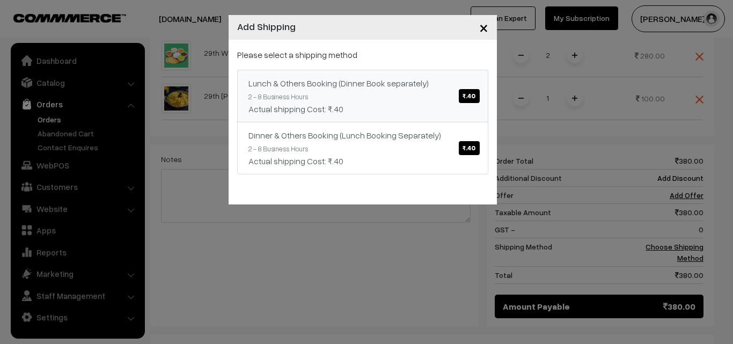
click at [340, 91] on link "Lunch & Others Booking (Dinner Book separately) ₹.40 2 - 8 Business Hours Actua…" at bounding box center [362, 96] width 251 height 53
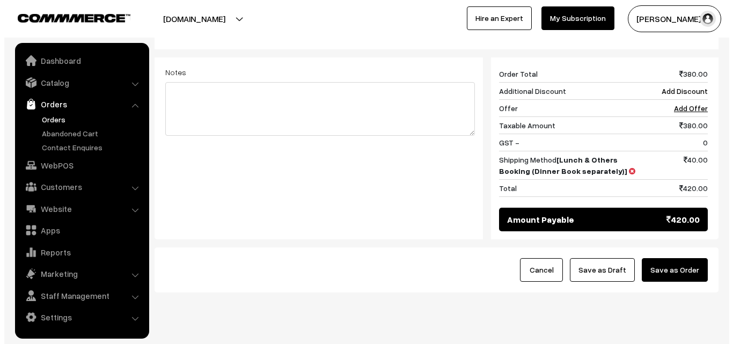
scroll to position [500, 0]
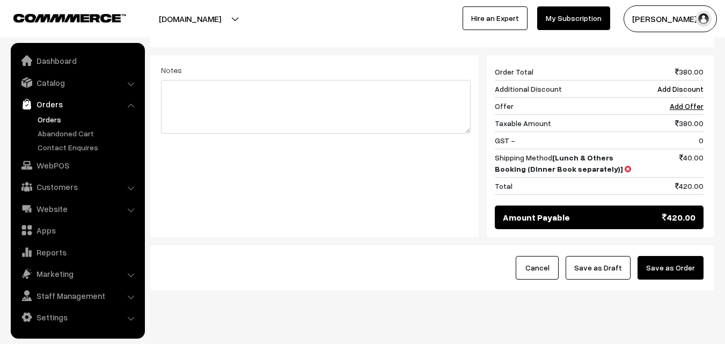
click at [685, 256] on button "Save as Order" at bounding box center [671, 268] width 66 height 24
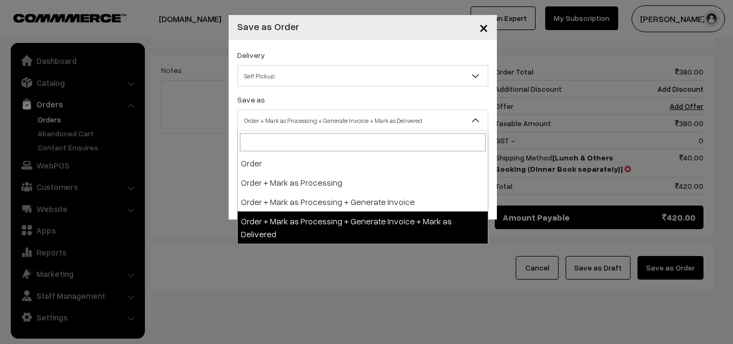
drag, startPoint x: 345, startPoint y: 121, endPoint x: 310, endPoint y: 145, distance: 42.9
click at [345, 119] on span "Order + Mark as Processing + Generate Invoice + Mark as Delivered" at bounding box center [363, 120] width 250 height 19
drag, startPoint x: 292, startPoint y: 212, endPoint x: 289, endPoint y: 197, distance: 15.4
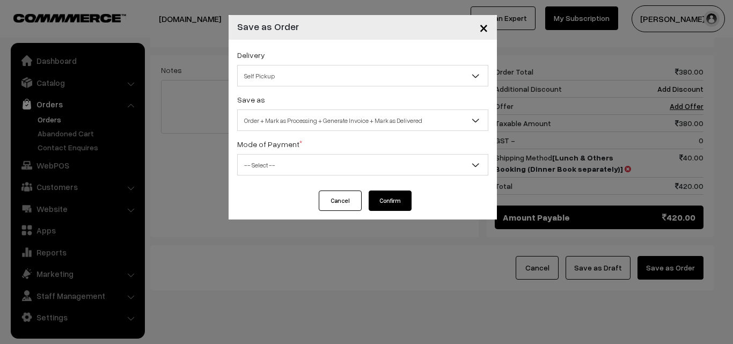
click at [292, 122] on span "Order + Mark as Processing + Generate Invoice + Mark as Delivered" at bounding box center [363, 120] width 250 height 19
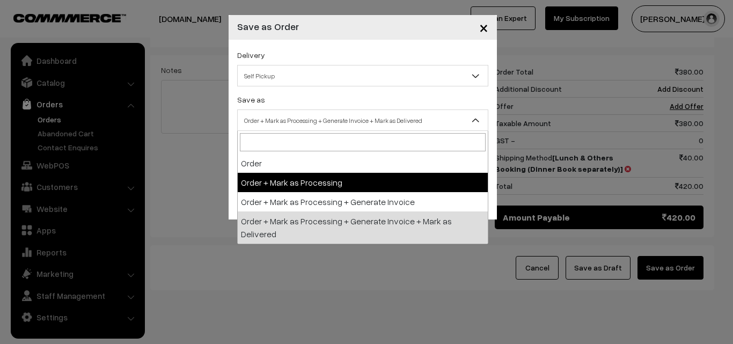
select select "3"
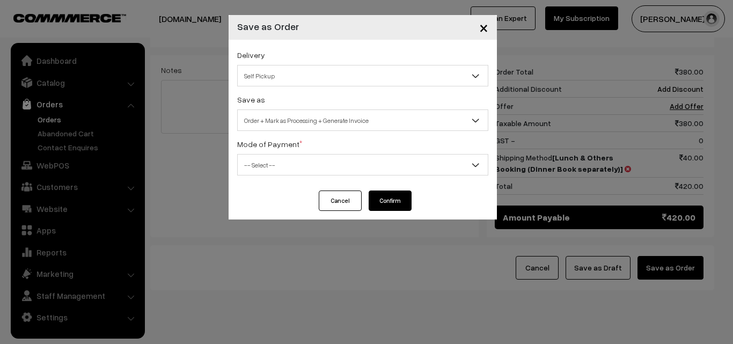
click at [291, 162] on span "-- Select --" at bounding box center [363, 165] width 250 height 19
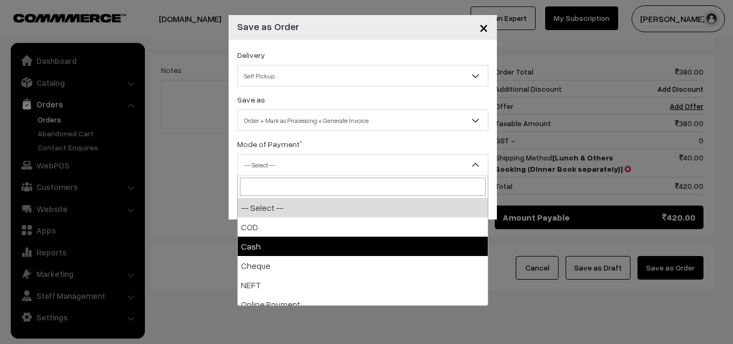
drag, startPoint x: 272, startPoint y: 247, endPoint x: 271, endPoint y: 236, distance: 10.9
select select "2"
checkbox input "true"
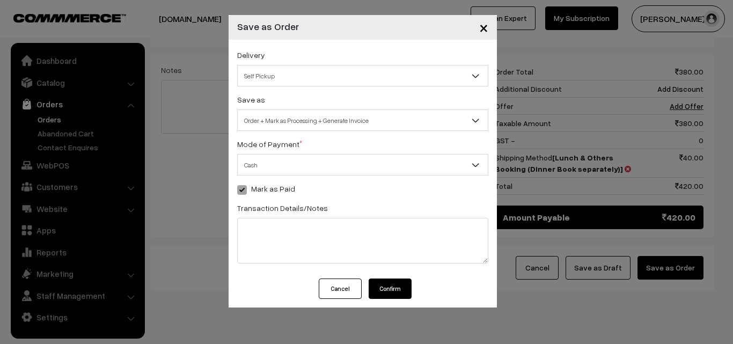
click at [401, 286] on button "Confirm" at bounding box center [390, 289] width 43 height 20
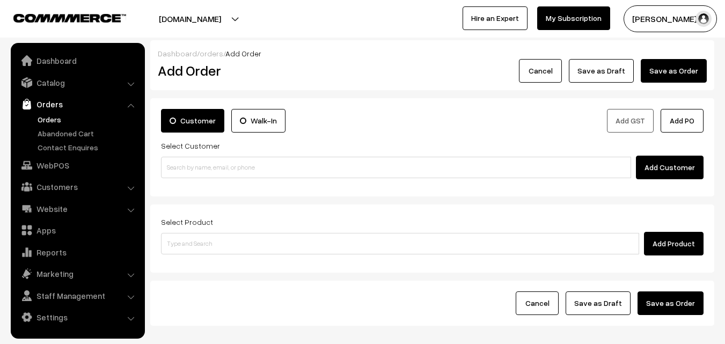
click at [39, 116] on link "Orders" at bounding box center [88, 119] width 106 height 11
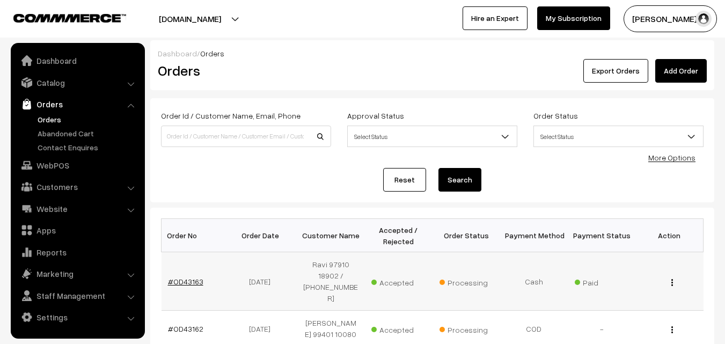
drag, startPoint x: 194, startPoint y: 278, endPoint x: 200, endPoint y: 279, distance: 6.1
click at [194, 278] on link "#OD43163" at bounding box center [185, 281] width 35 height 9
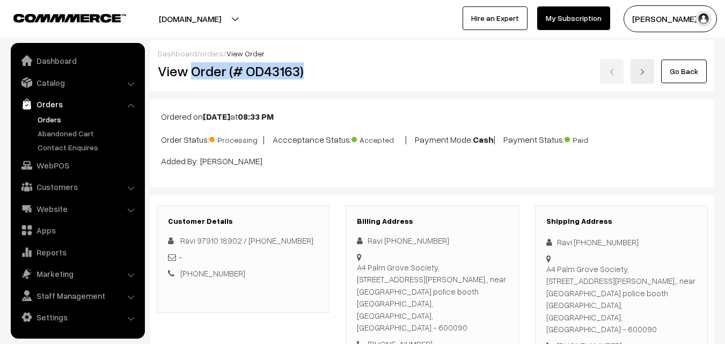
drag, startPoint x: 0, startPoint y: 0, endPoint x: 328, endPoint y: 93, distance: 340.9
click at [336, 81] on div "View Order (# OD43163)" at bounding box center [244, 71] width 188 height 25
copy h2 "Order (# OD43163)"
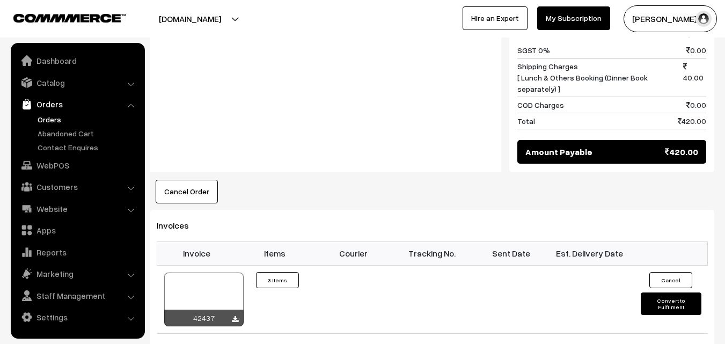
scroll to position [644, 0]
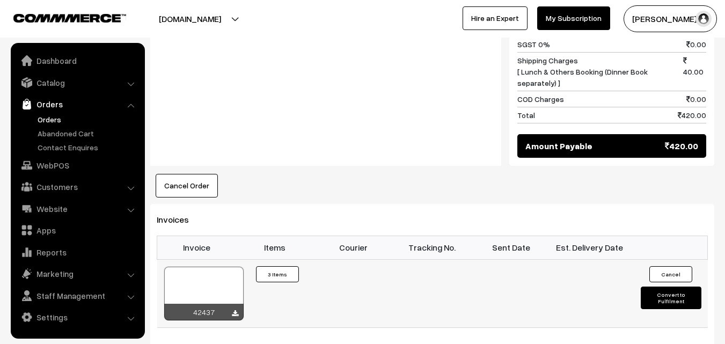
click at [210, 267] on div at bounding box center [203, 294] width 79 height 54
click at [59, 165] on link "WebPOS" at bounding box center [77, 165] width 128 height 19
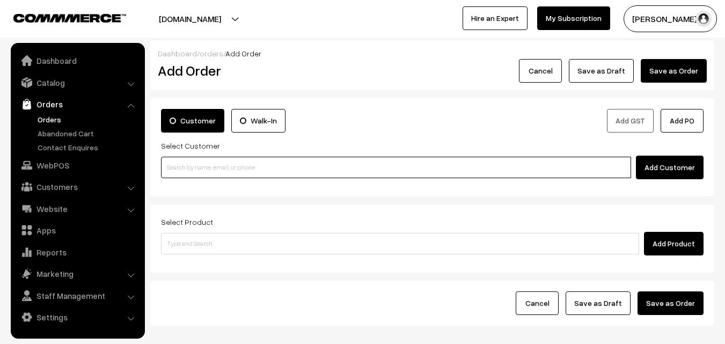
click at [188, 172] on input at bounding box center [396, 167] width 470 height 21
paste input "96770 83067"
click at [190, 166] on input "96770 83067" at bounding box center [396, 167] width 470 height 21
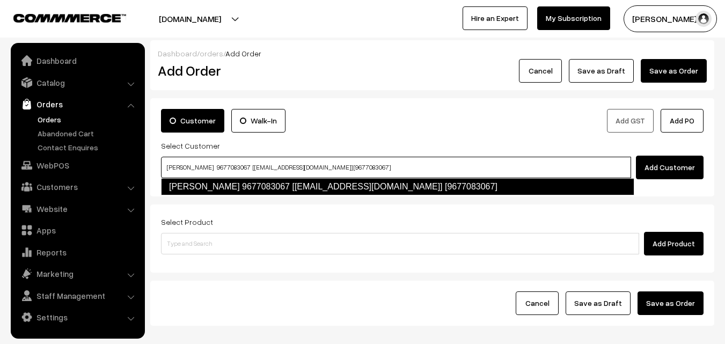
type input "Prema rajagopal 9677083067 [anna44@gmail.com] [9677083067]"
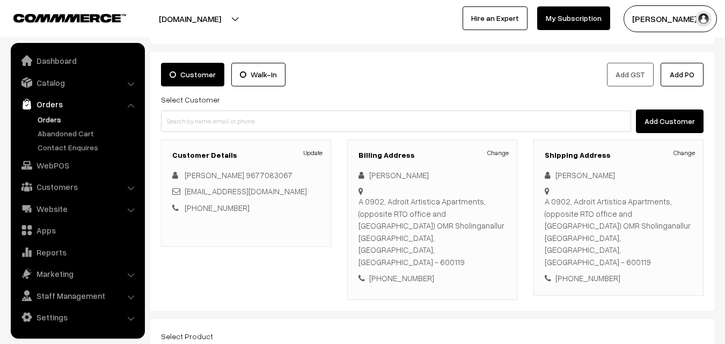
scroll to position [107, 0]
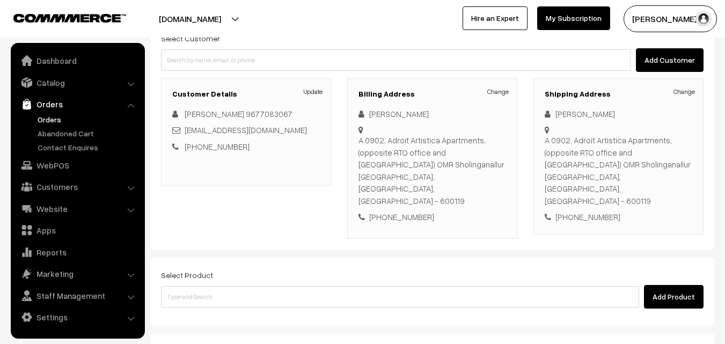
click at [270, 268] on div "Select Product Add Product" at bounding box center [432, 288] width 543 height 40
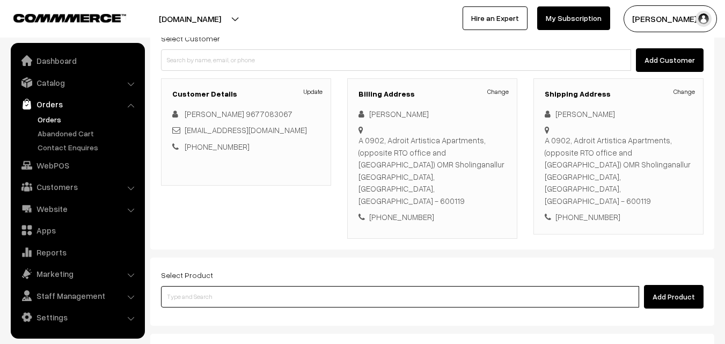
click at [269, 286] on input at bounding box center [400, 296] width 478 height 21
click at [294, 286] on input at bounding box center [400, 296] width 478 height 21
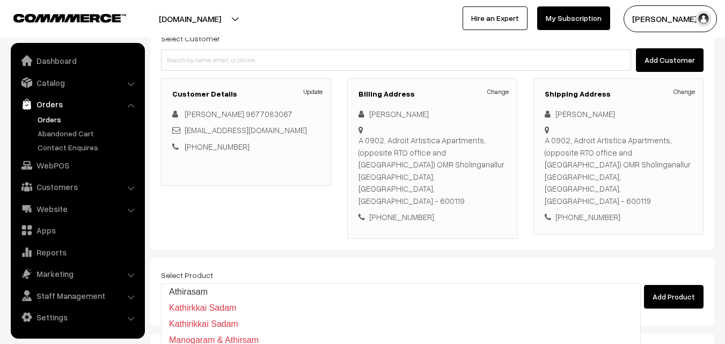
type input "Athirasam"
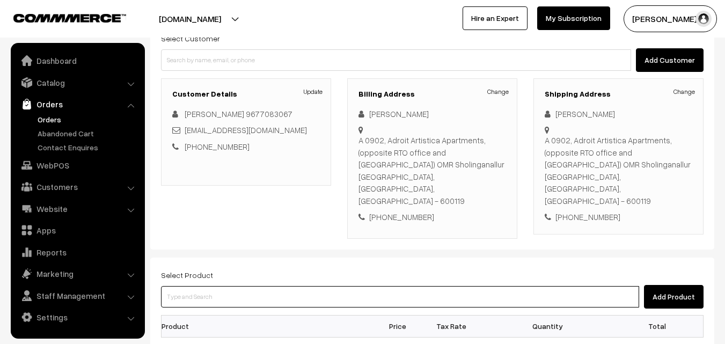
click at [278, 286] on input at bounding box center [400, 296] width 478 height 21
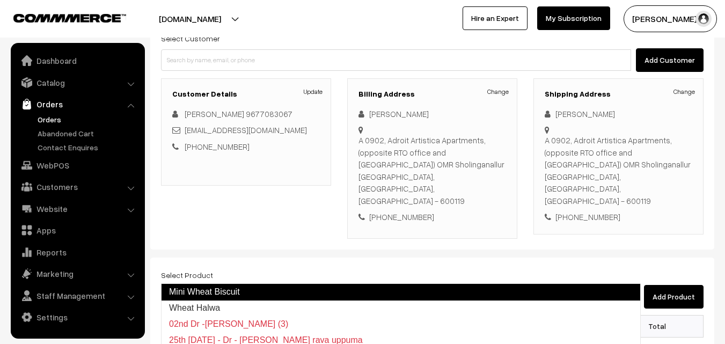
type input "Wheat Halwa"
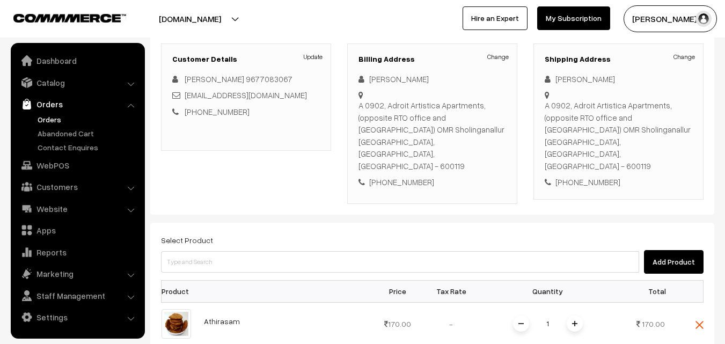
scroll to position [161, 0]
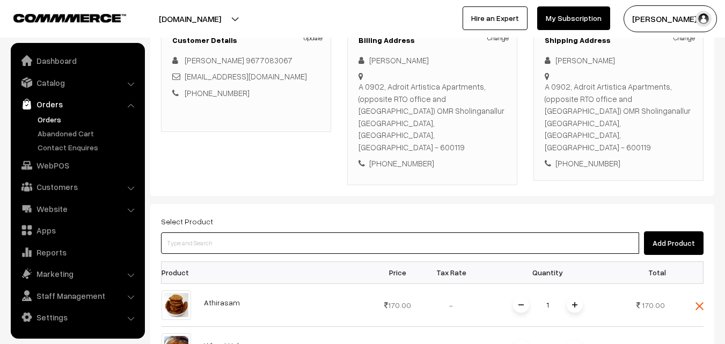
click at [287, 232] on input at bounding box center [400, 242] width 478 height 21
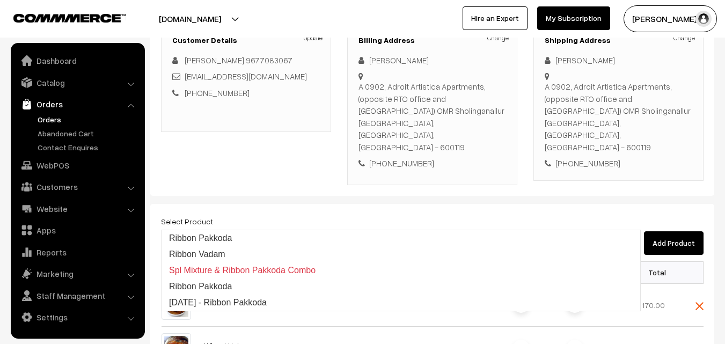
type input "Ribbon Pakkoda"
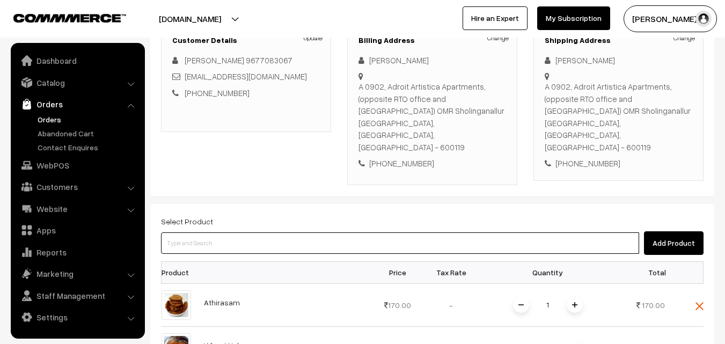
click at [299, 232] on input at bounding box center [400, 242] width 478 height 21
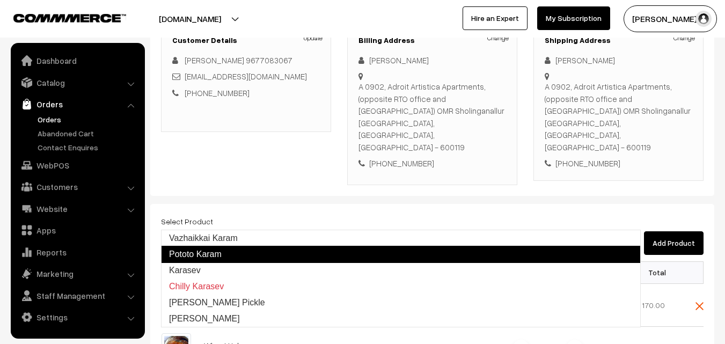
type input "Karasev"
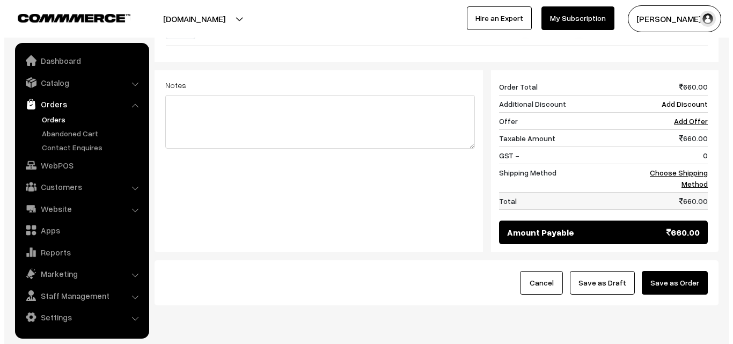
scroll to position [586, 0]
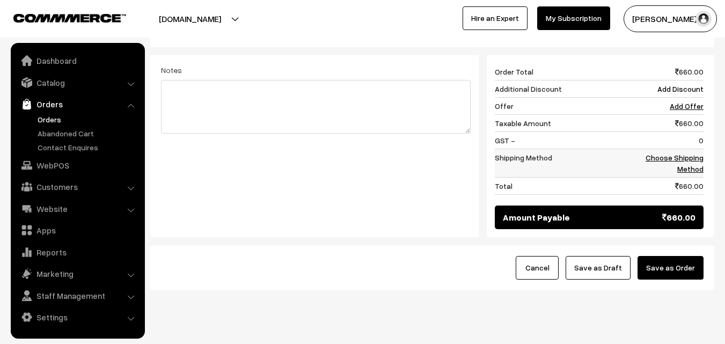
drag, startPoint x: 689, startPoint y: 160, endPoint x: 688, endPoint y: 141, distance: 18.8
click at [689, 177] on td "660.00" at bounding box center [670, 185] width 67 height 17
click at [688, 153] on link "Choose Shipping Method" at bounding box center [675, 163] width 58 height 20
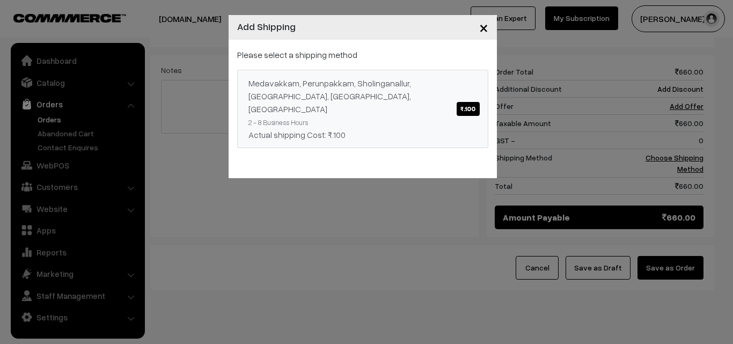
click at [438, 91] on div "Medavakkam, Perunpakkam, Sholinganallur, seliyur, Kirattur, Perambur ₹.100" at bounding box center [363, 96] width 229 height 39
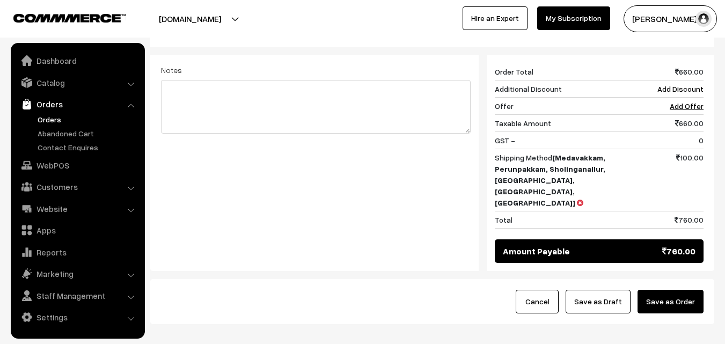
click at [682, 290] on button "Save as Order" at bounding box center [671, 302] width 66 height 24
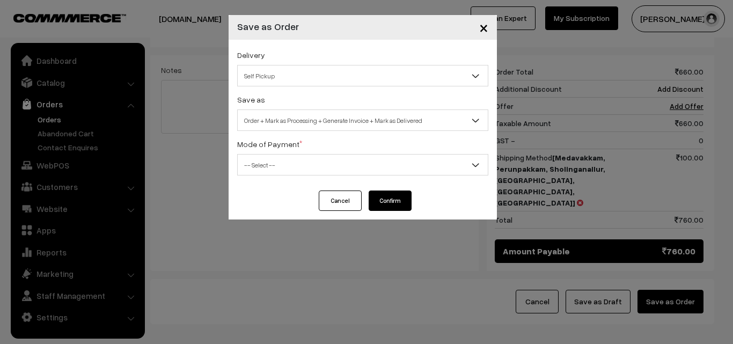
click at [290, 125] on span "Order + Mark as Processing + Generate Invoice + Mark as Delivered" at bounding box center [363, 120] width 250 height 19
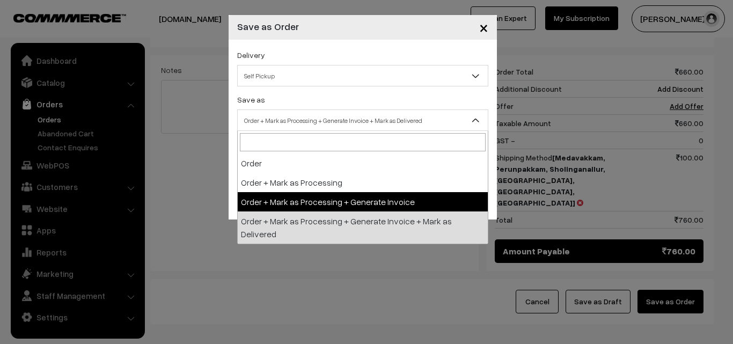
select select "3"
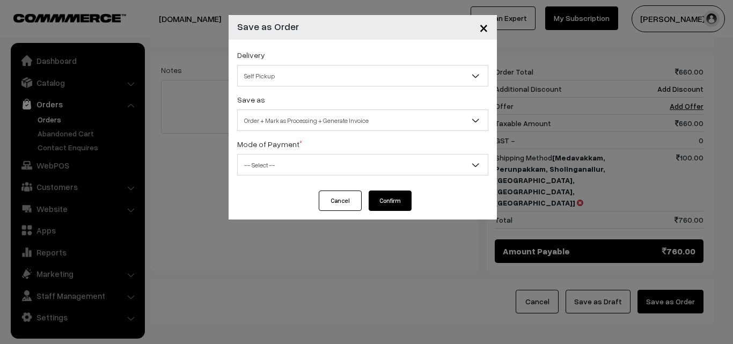
click at [272, 169] on span "-- Select --" at bounding box center [363, 165] width 250 height 19
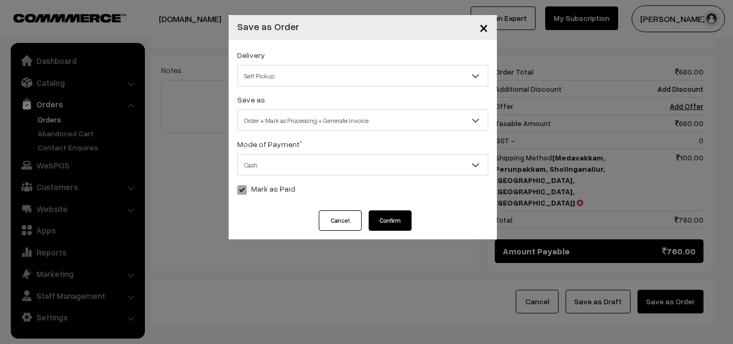
select select "2"
checkbox input "true"
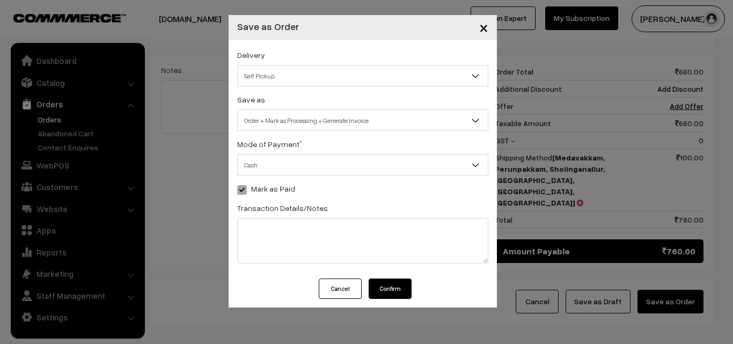
click at [391, 285] on button "Confirm" at bounding box center [390, 289] width 43 height 20
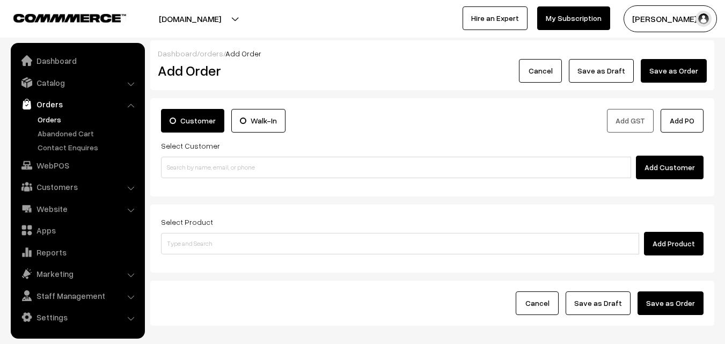
click at [42, 117] on link "Orders" at bounding box center [88, 119] width 106 height 11
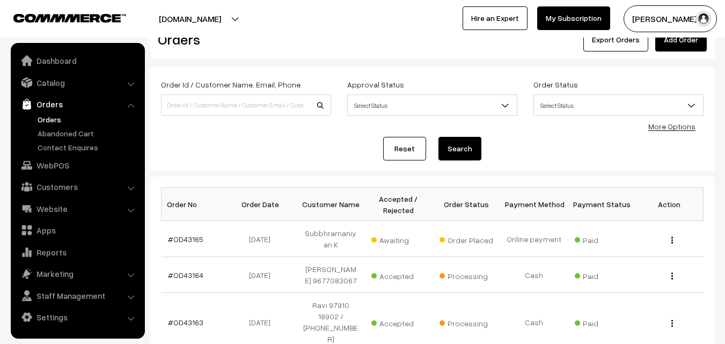
scroll to position [54, 0]
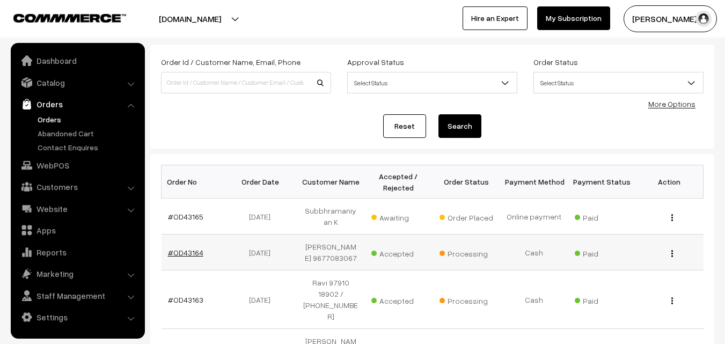
click at [193, 252] on link "#OD43164" at bounding box center [185, 252] width 35 height 9
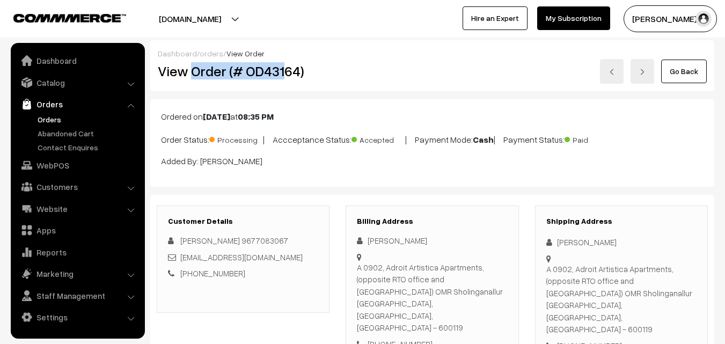
drag, startPoint x: 236, startPoint y: 72, endPoint x: 283, endPoint y: 76, distance: 47.4
click at [283, 76] on h2 "View Order (# OD43164)" at bounding box center [244, 71] width 172 height 17
copy h2 "Order (# OD431"
click at [304, 76] on h2 "View Order (# OD43164)" at bounding box center [244, 71] width 172 height 17
click at [296, 72] on h2 "View Order (# OD43164)" at bounding box center [244, 71] width 172 height 17
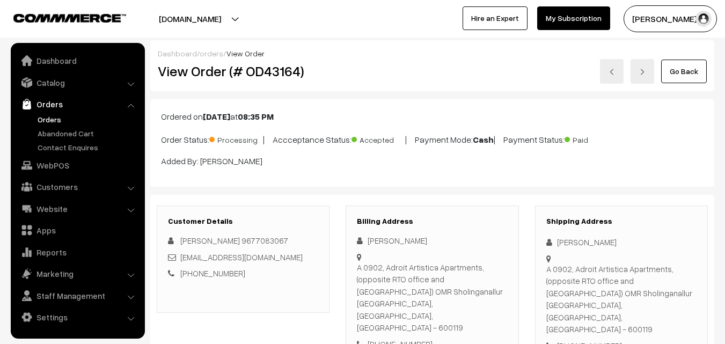
click at [302, 73] on h2 "View Order (# OD43164)" at bounding box center [244, 71] width 172 height 17
drag, startPoint x: 193, startPoint y: 72, endPoint x: 317, endPoint y: 73, distance: 124.0
click at [317, 73] on h2 "View Order (# OD43164)" at bounding box center [244, 71] width 172 height 17
copy h2 "Order (# OD43164)"
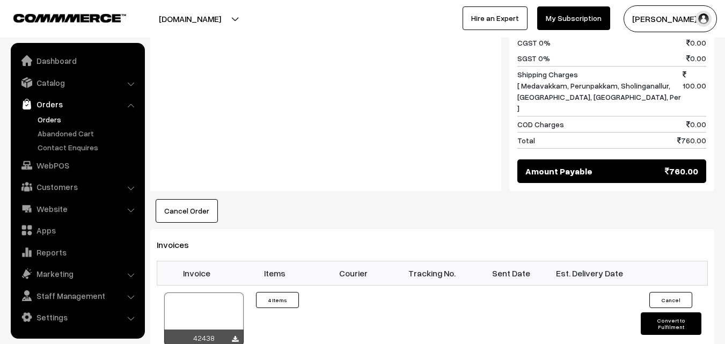
scroll to position [805, 0]
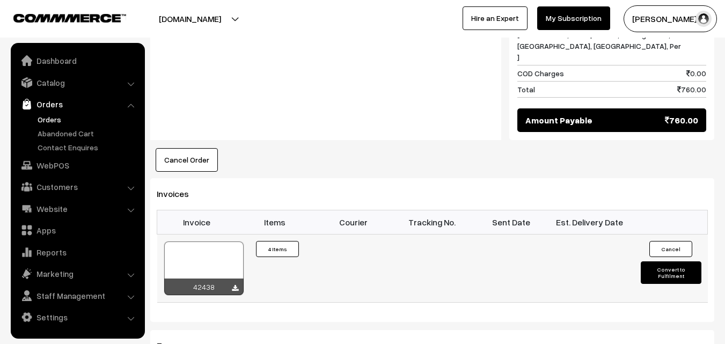
click at [212, 242] on div at bounding box center [203, 269] width 79 height 54
click at [55, 120] on link "Orders" at bounding box center [88, 119] width 106 height 11
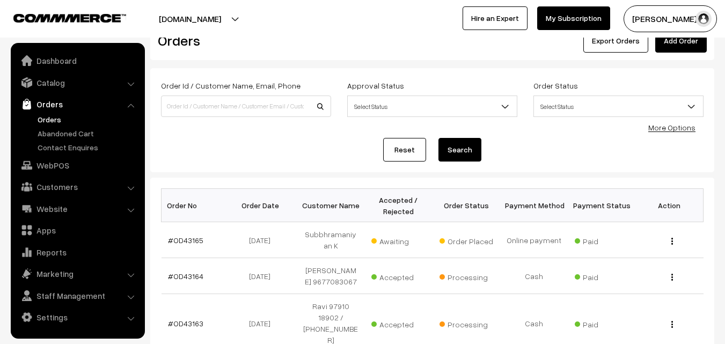
scroll to position [54, 0]
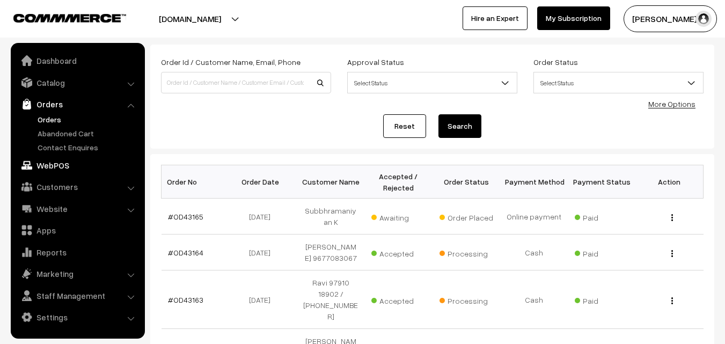
click at [60, 164] on link "WebPOS" at bounding box center [77, 165] width 128 height 19
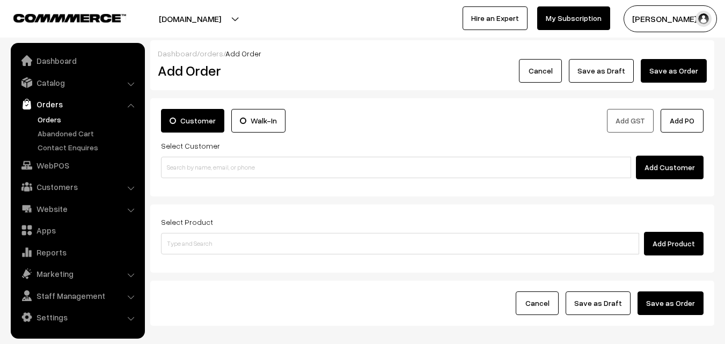
click at [53, 118] on link "Orders" at bounding box center [88, 119] width 106 height 11
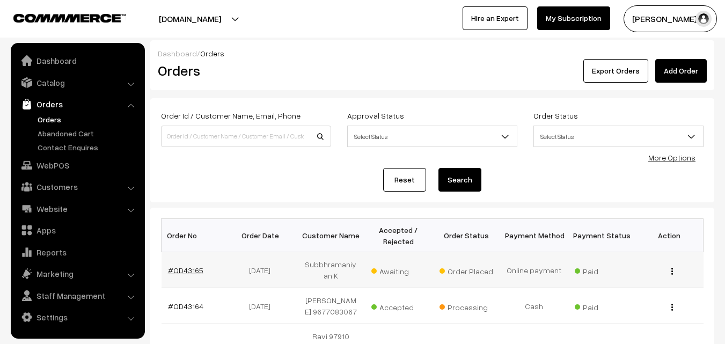
click at [191, 270] on link "#OD43165" at bounding box center [185, 270] width 35 height 9
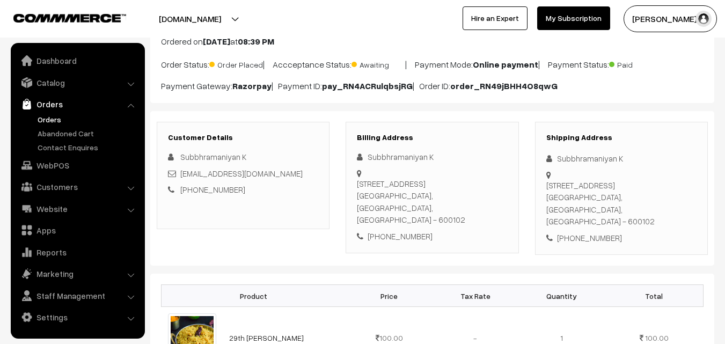
scroll to position [107, 0]
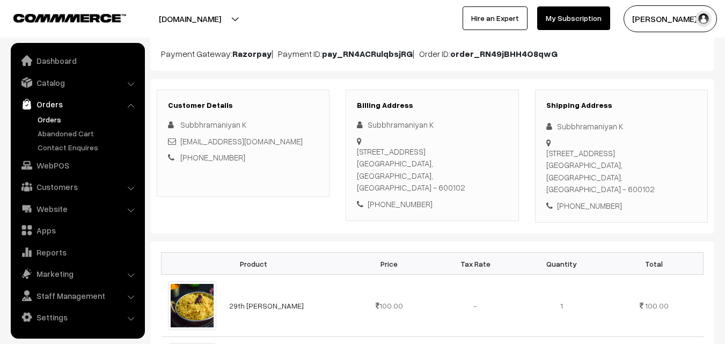
click at [410, 198] on div "[PHONE_NUMBER]" at bounding box center [432, 204] width 150 height 12
copy div "7904037231"
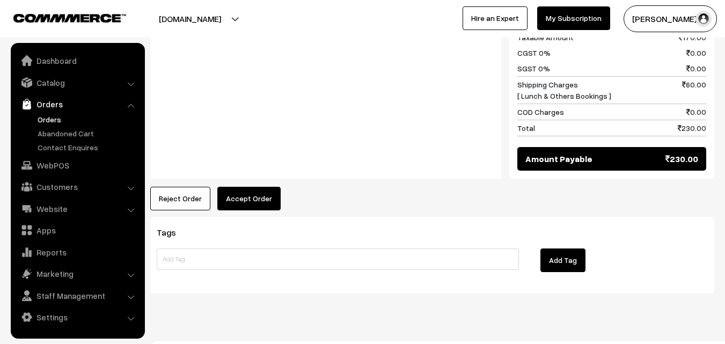
scroll to position [594, 0]
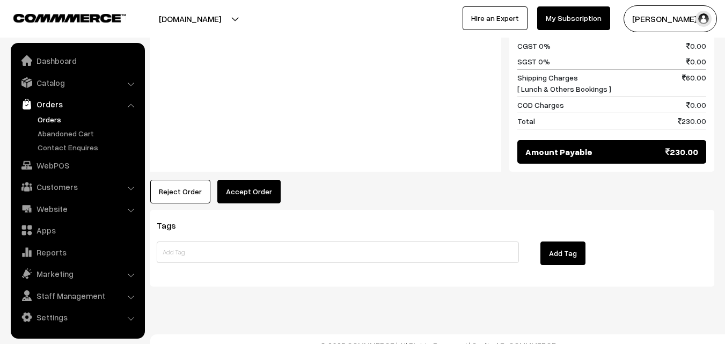
click at [259, 182] on button "Accept Order" at bounding box center [248, 192] width 63 height 24
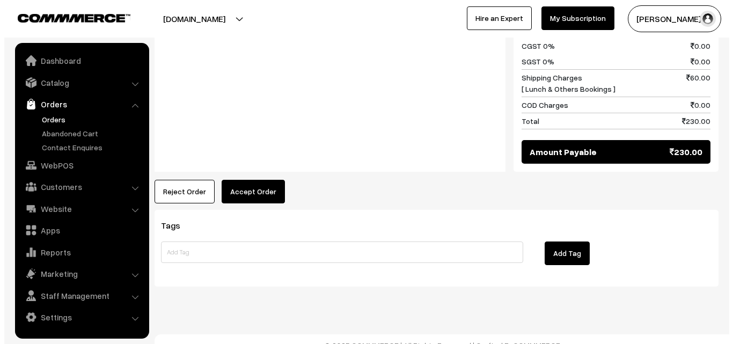
scroll to position [584, 0]
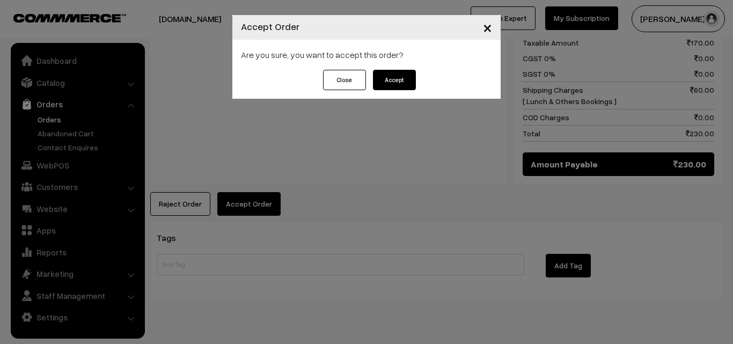
click at [401, 76] on button "Accept" at bounding box center [394, 80] width 43 height 20
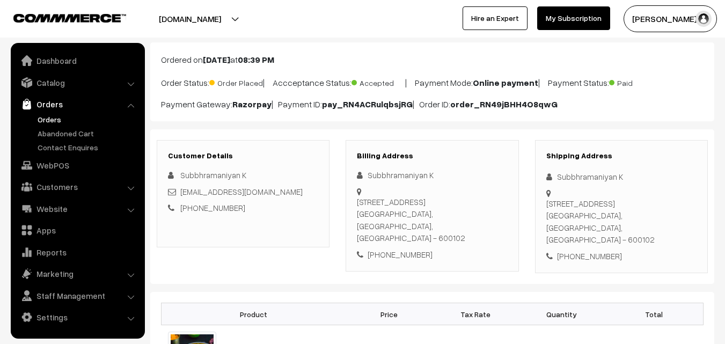
scroll to position [54, 0]
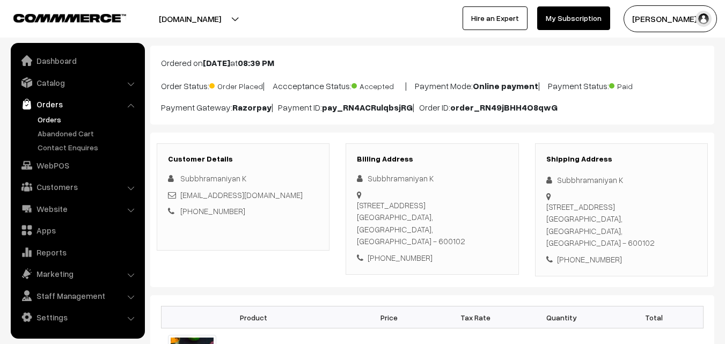
click at [397, 252] on div "[PHONE_NUMBER]" at bounding box center [432, 258] width 150 height 12
copy div "7904037231"
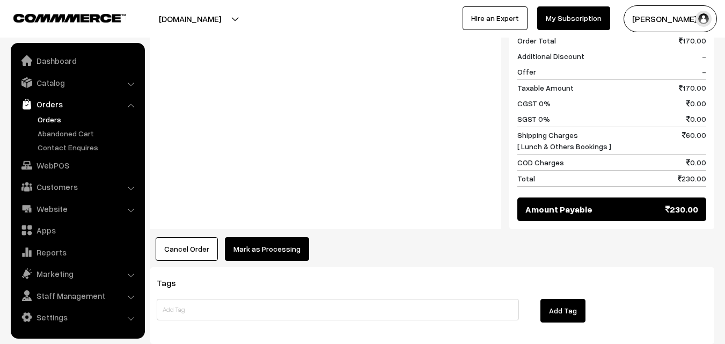
click at [280, 237] on button "Mark as Processing" at bounding box center [267, 249] width 84 height 24
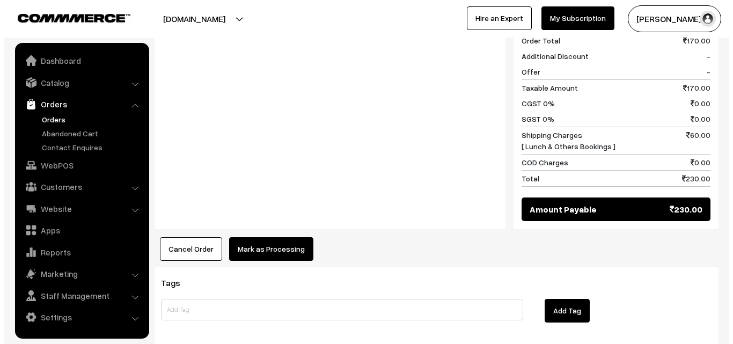
scroll to position [526, 0]
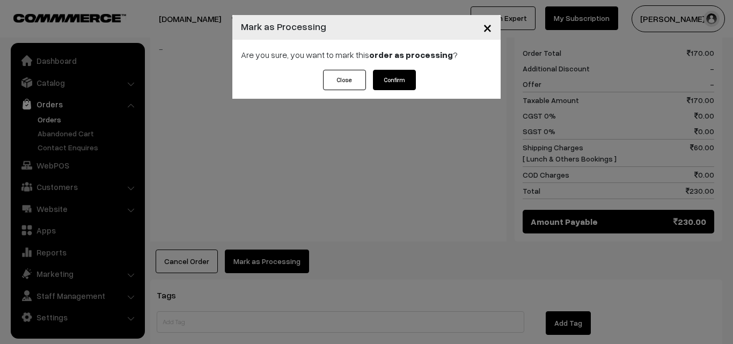
click at [397, 86] on button "Confirm" at bounding box center [394, 80] width 43 height 20
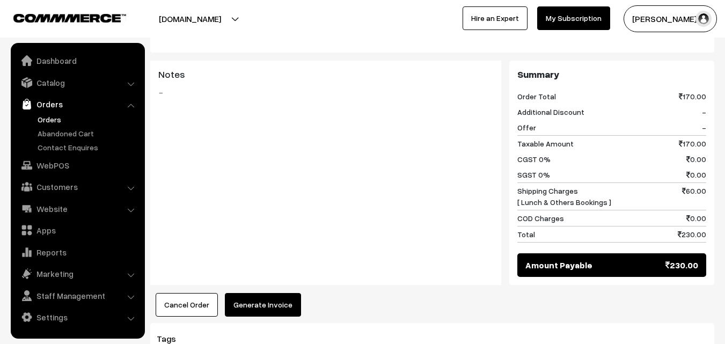
click at [269, 296] on button "Generate Invoice" at bounding box center [263, 305] width 76 height 24
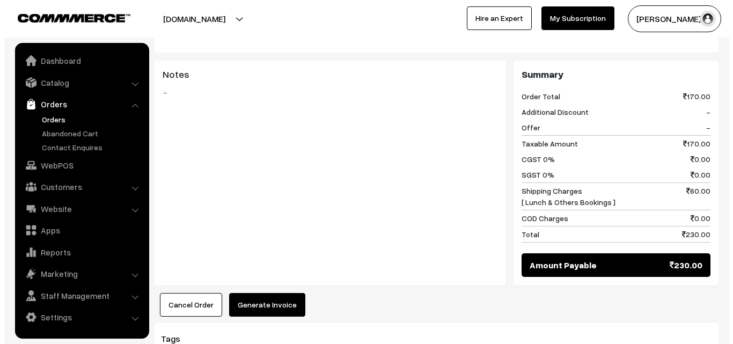
scroll to position [470, 0]
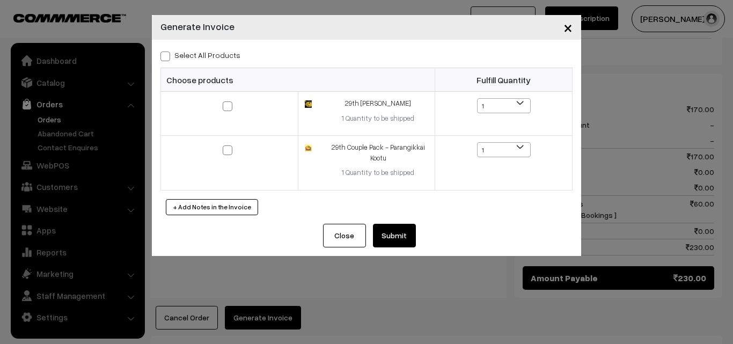
click at [204, 54] on label "Select All Products" at bounding box center [201, 54] width 80 height 11
click at [168, 54] on input "Select All Products" at bounding box center [164, 54] width 7 height 7
checkbox input "true"
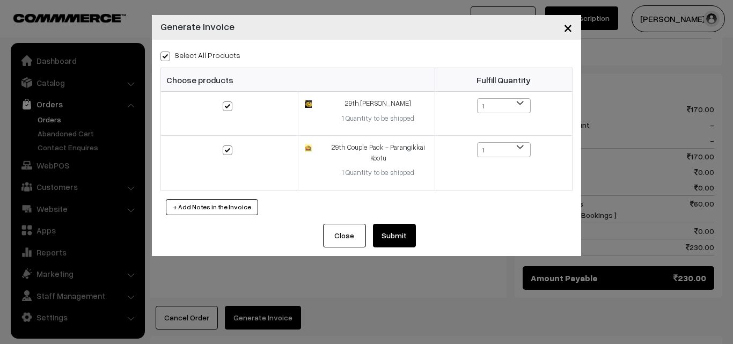
drag, startPoint x: 396, startPoint y: 229, endPoint x: 384, endPoint y: 241, distance: 16.7
click at [396, 229] on button "Submit" at bounding box center [394, 236] width 43 height 24
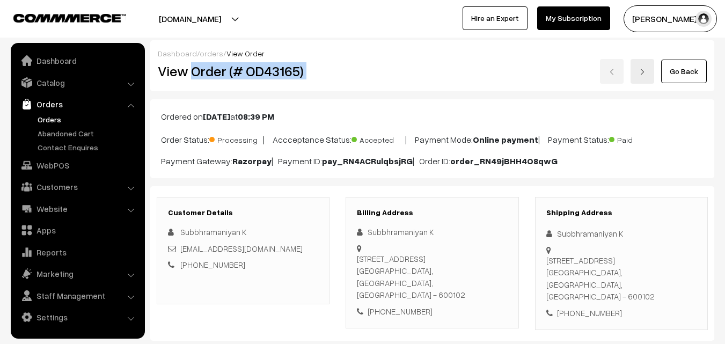
drag, startPoint x: 191, startPoint y: 71, endPoint x: 391, endPoint y: 90, distance: 200.6
click at [413, 84] on div "Dashboard / orders / View Order View Order (# OD43165) Go Back" at bounding box center [432, 65] width 564 height 51
copy div "Order (# OD43165)"
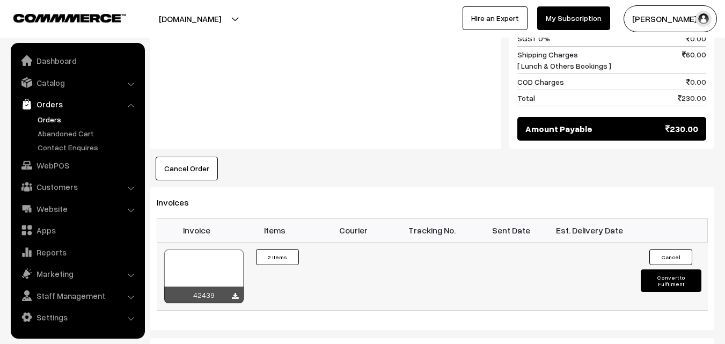
scroll to position [644, 0]
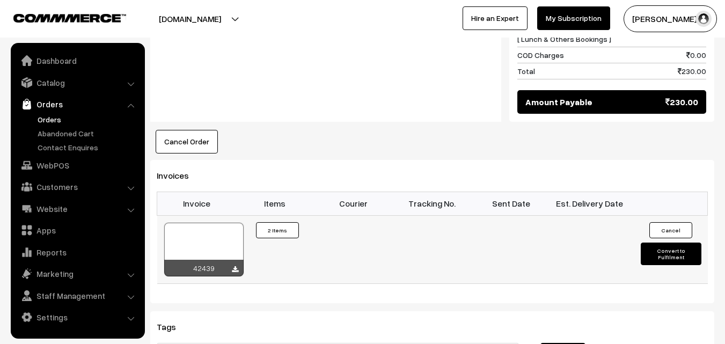
click at [180, 239] on div at bounding box center [203, 250] width 79 height 54
click at [57, 164] on link "WebPOS" at bounding box center [77, 165] width 128 height 19
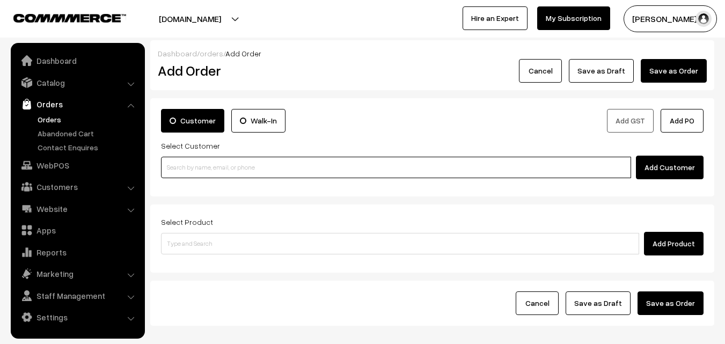
click at [193, 169] on input at bounding box center [396, 167] width 470 height 21
paste input "94444 27254"
drag, startPoint x: 189, startPoint y: 169, endPoint x: 183, endPoint y: 165, distance: 7.5
click at [189, 169] on input "94444 27254" at bounding box center [396, 167] width 470 height 21
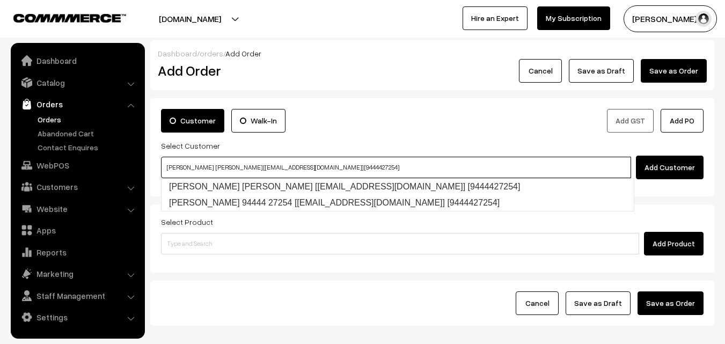
type input "[PERSON_NAME] [PERSON_NAME] [[EMAIL_ADDRESS][DOMAIN_NAME]] [9444427254]"
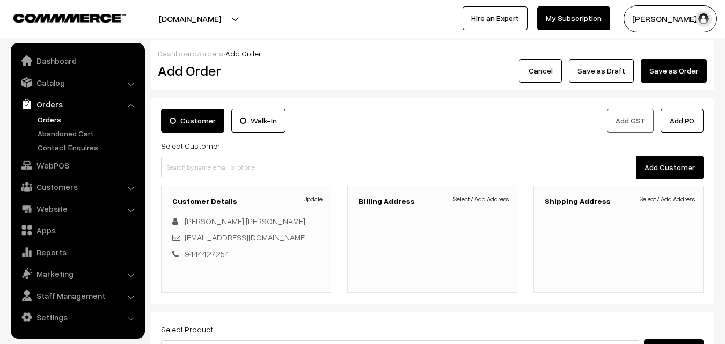
click at [499, 200] on link "Select / Add Address" at bounding box center [481, 199] width 55 height 10
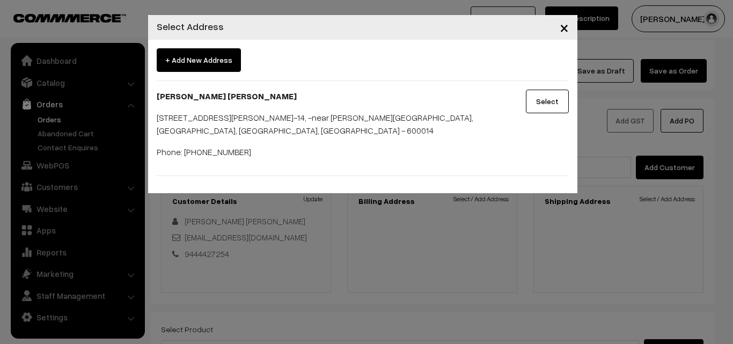
click at [538, 100] on button "Select" at bounding box center [547, 102] width 43 height 24
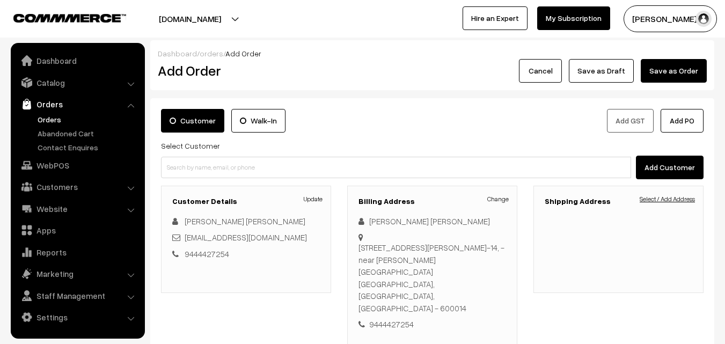
click at [675, 198] on link "Select / Add Address" at bounding box center [667, 199] width 55 height 10
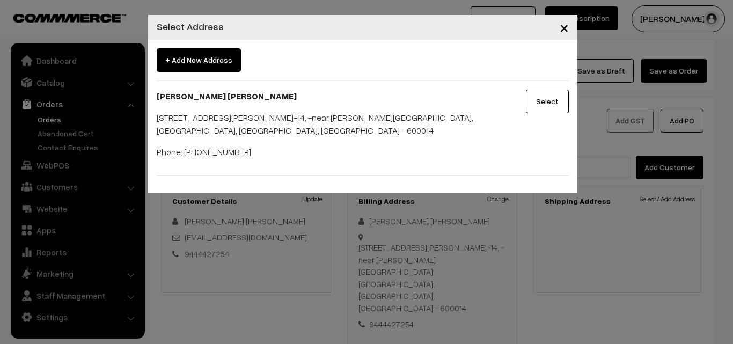
click at [543, 104] on button "Select" at bounding box center [547, 102] width 43 height 24
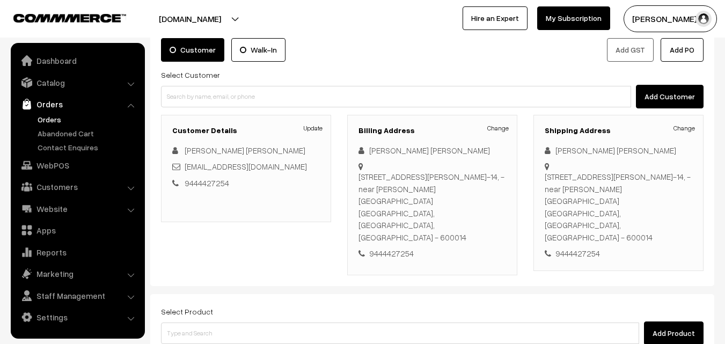
scroll to position [107, 0]
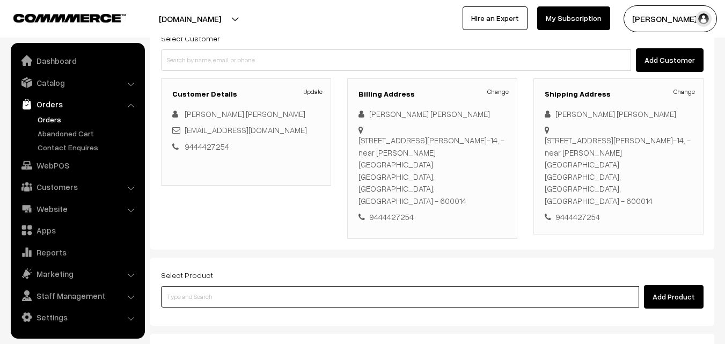
click at [329, 286] on input at bounding box center [400, 296] width 478 height 21
click at [224, 286] on input at bounding box center [400, 296] width 478 height 21
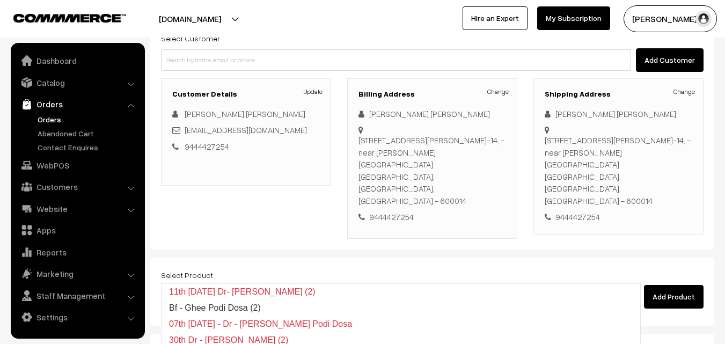
type input "Bf - Ghee Pongal"
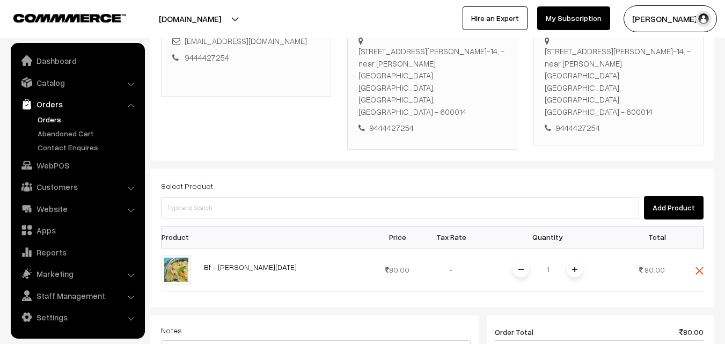
scroll to position [268, 0]
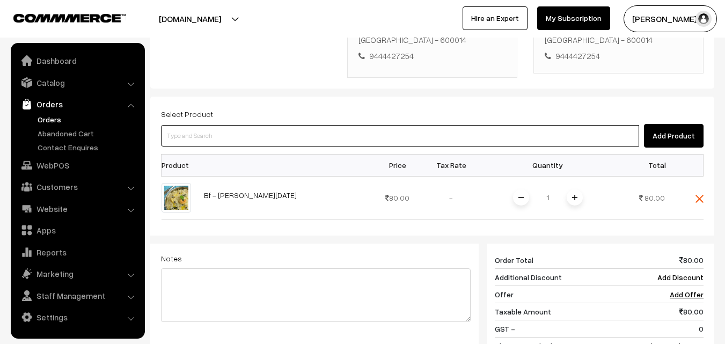
click at [334, 125] on input at bounding box center [400, 135] width 478 height 21
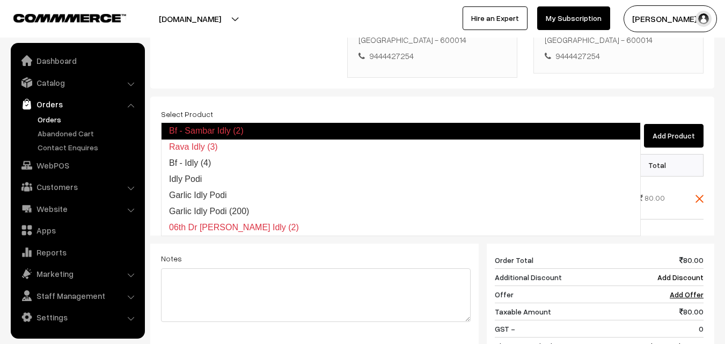
type input "Rava Idly (3)"
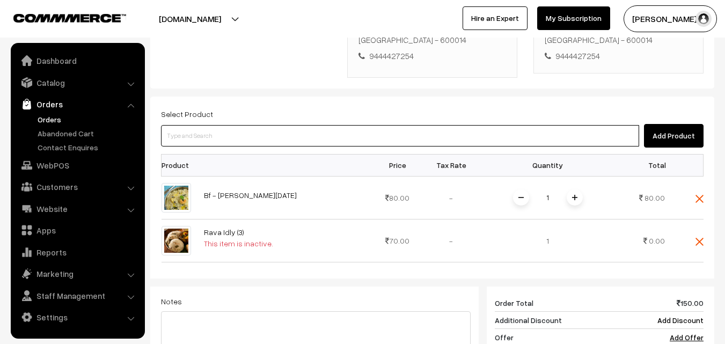
click at [334, 125] on input at bounding box center [400, 135] width 478 height 21
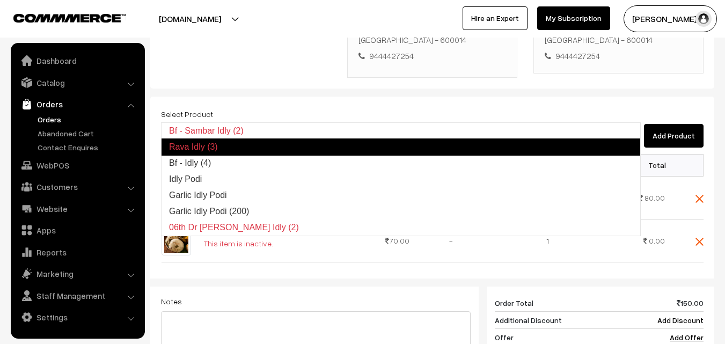
type input "Bf - Idly (4)"
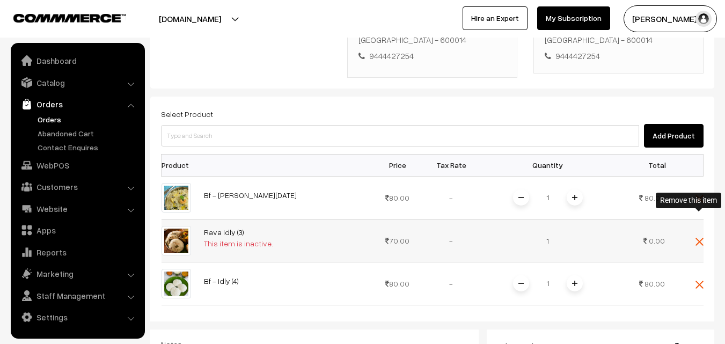
click at [696, 238] on img at bounding box center [700, 242] width 8 height 8
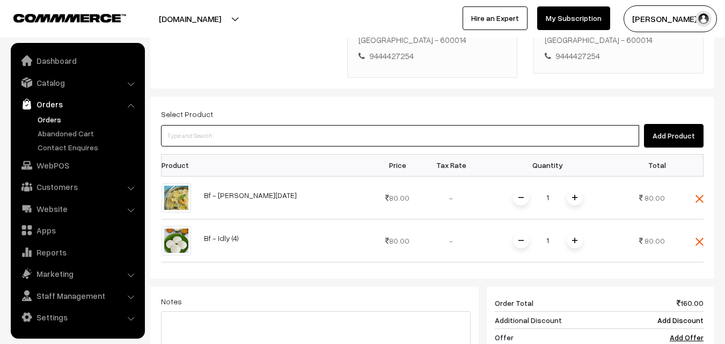
click at [281, 125] on input at bounding box center [400, 135] width 478 height 21
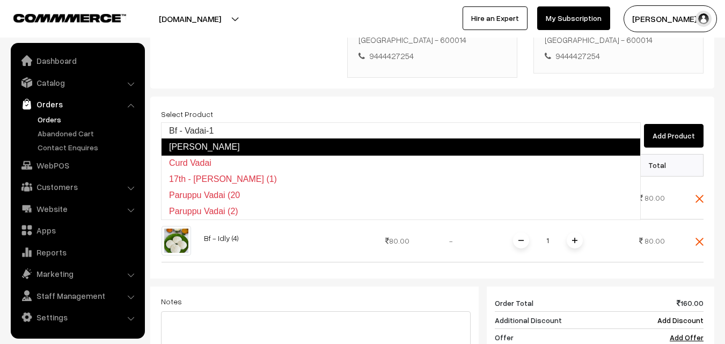
type input "Bf - Vadai-1"
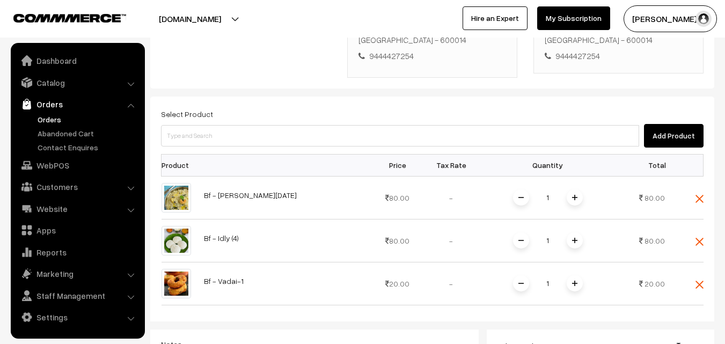
drag, startPoint x: 578, startPoint y: 258, endPoint x: 574, endPoint y: 263, distance: 6.3
click at [577, 275] on span at bounding box center [575, 283] width 16 height 16
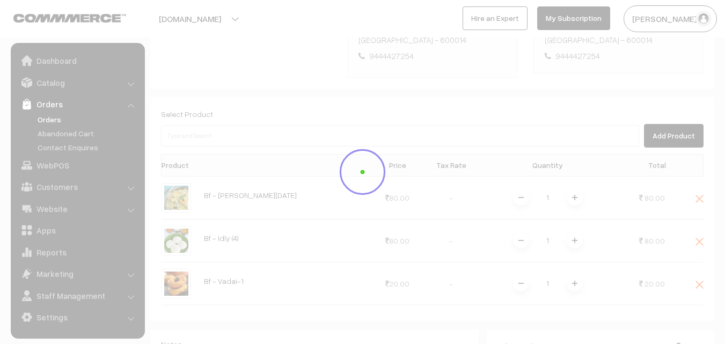
click at [574, 260] on div "Dashboard / orders / Add Order Add Order Cancel Save as Draft Save as Order Sav…" at bounding box center [432, 168] width 564 height 793
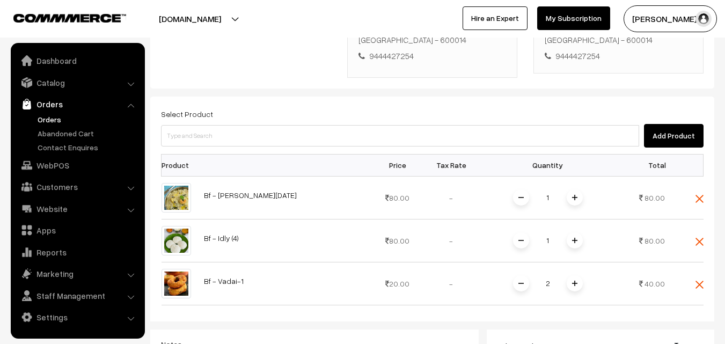
click at [574, 281] on img at bounding box center [574, 283] width 5 height 5
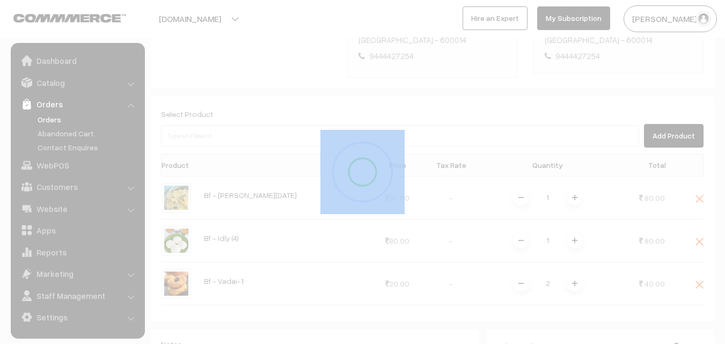
click at [574, 260] on div at bounding box center [362, 172] width 725 height 344
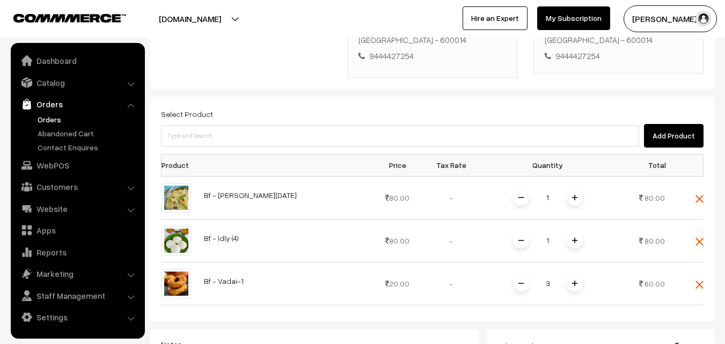
click at [574, 281] on img at bounding box center [574, 283] width 5 height 5
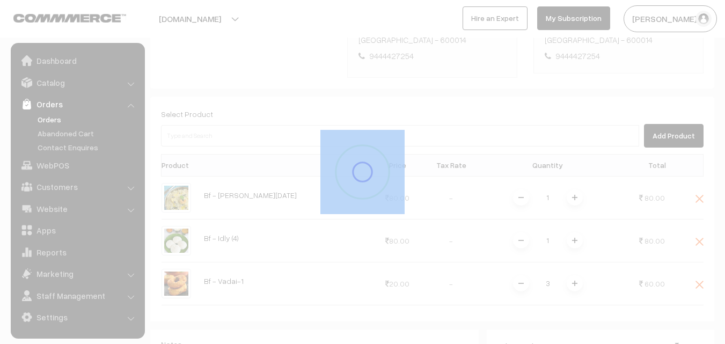
click at [574, 260] on div at bounding box center [362, 172] width 725 height 344
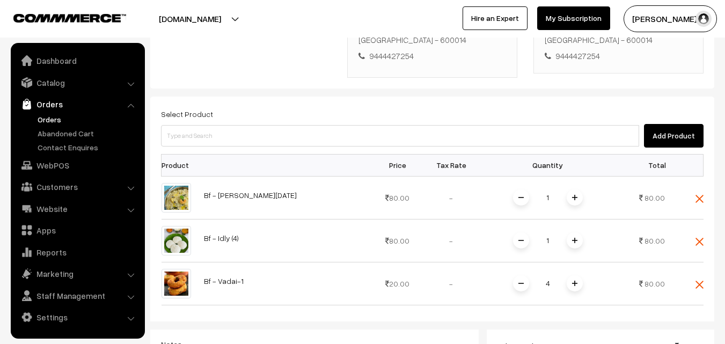
click at [574, 281] on img at bounding box center [574, 283] width 5 height 5
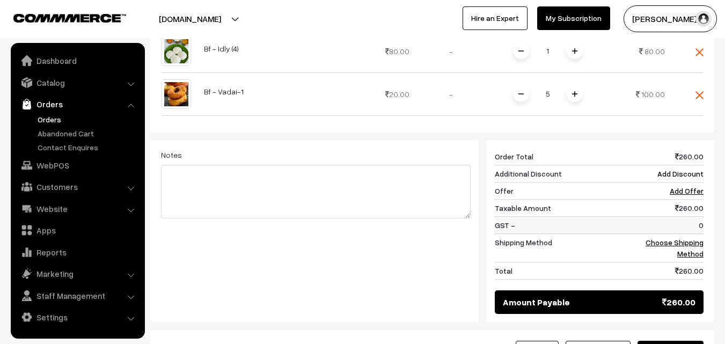
scroll to position [483, 0]
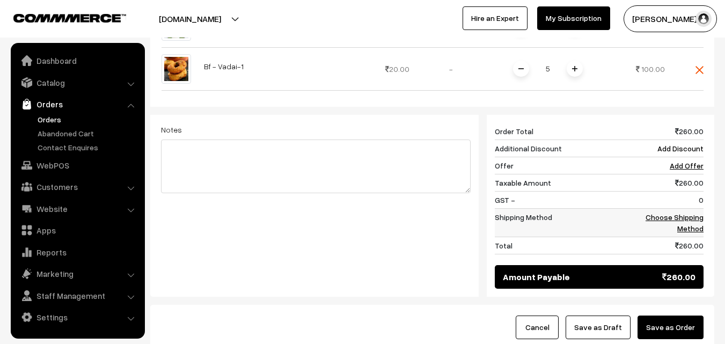
click at [694, 213] on link "Choose Shipping Method" at bounding box center [675, 223] width 58 height 20
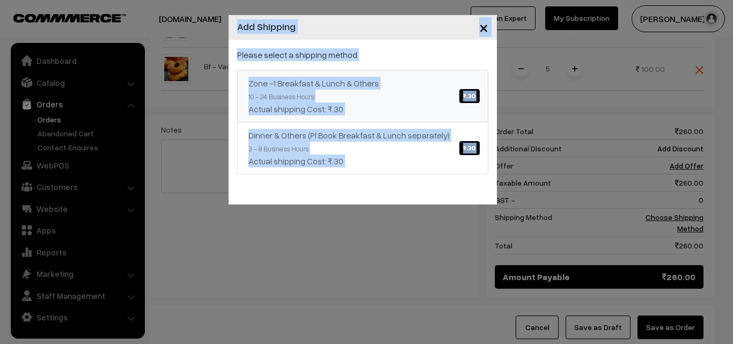
click at [400, 92] on link "Zone -1 Breakfast & Lunch & Others ₹.30 10 - 24 Business Hours Actual shipping …" at bounding box center [362, 96] width 251 height 53
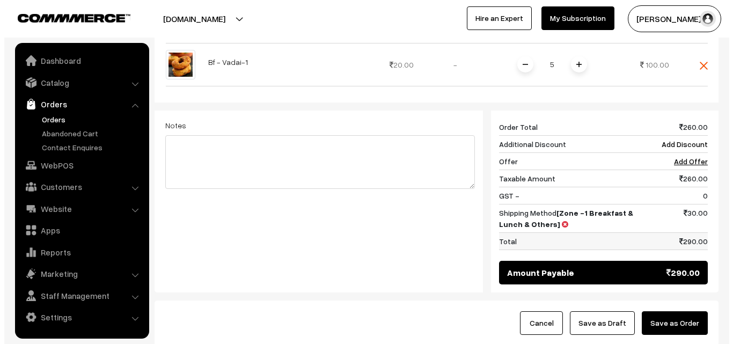
scroll to position [543, 0]
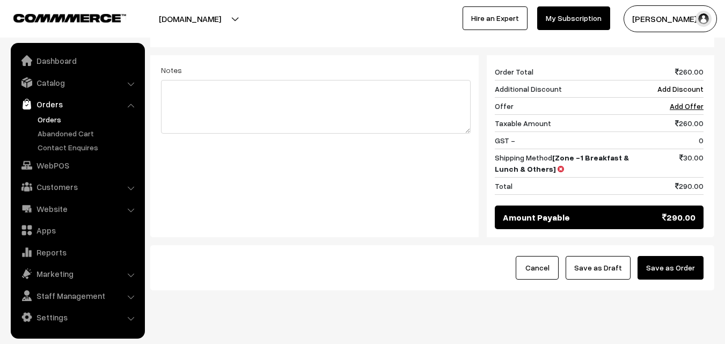
click at [686, 256] on button "Save as Order" at bounding box center [671, 268] width 66 height 24
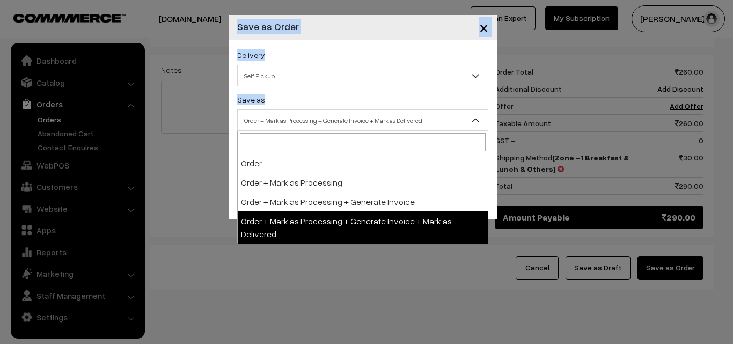
click at [300, 122] on span "Order + Mark as Processing + Generate Invoice + Mark as Delivered" at bounding box center [363, 120] width 250 height 19
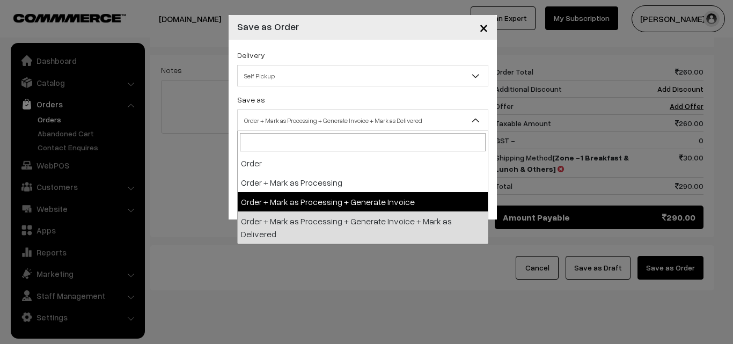
drag, startPoint x: 289, startPoint y: 200, endPoint x: 281, endPoint y: 157, distance: 43.6
select select "3"
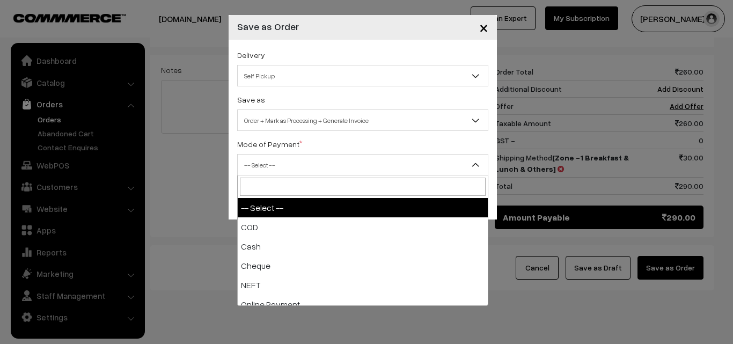
drag, startPoint x: 281, startPoint y: 157, endPoint x: 275, endPoint y: 209, distance: 52.5
click at [281, 157] on span "-- Select --" at bounding box center [363, 165] width 250 height 19
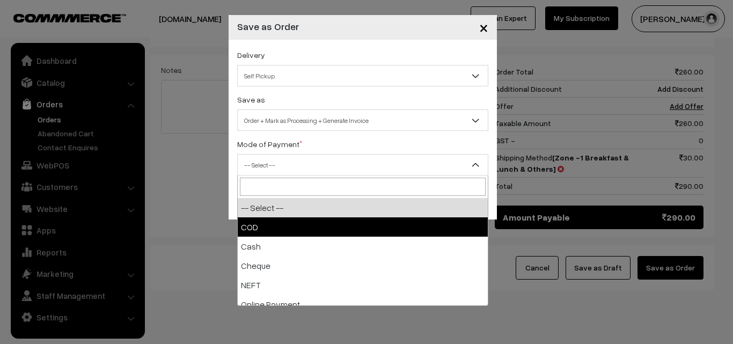
select select "1"
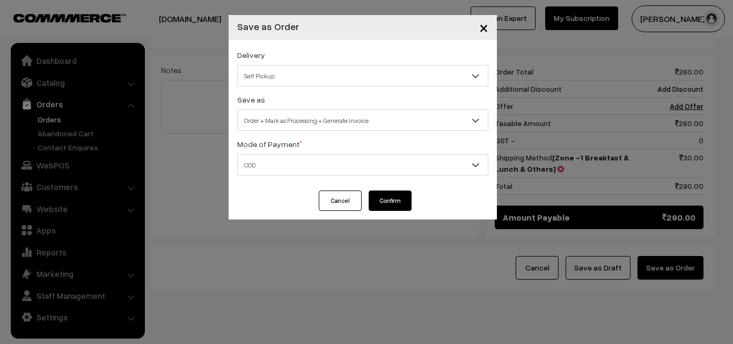
click at [399, 193] on button "Confirm" at bounding box center [390, 201] width 43 height 20
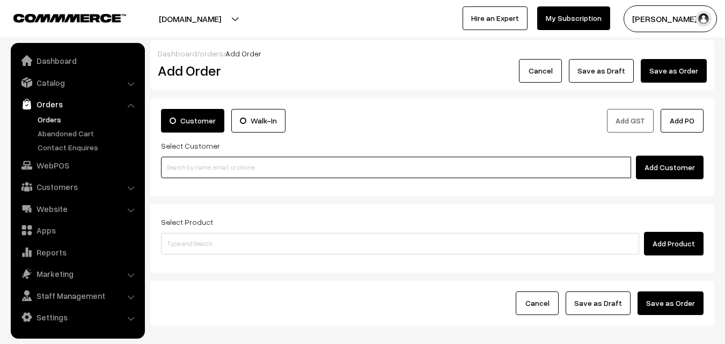
click at [188, 165] on input at bounding box center [396, 167] width 470 height 21
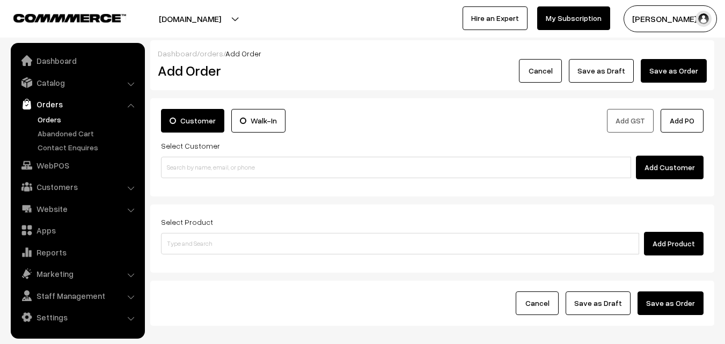
click at [57, 121] on link "Orders" at bounding box center [88, 119] width 106 height 11
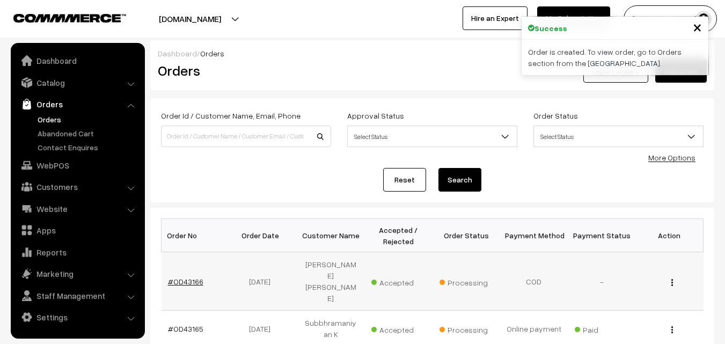
click at [193, 277] on link "#OD43166" at bounding box center [185, 281] width 35 height 9
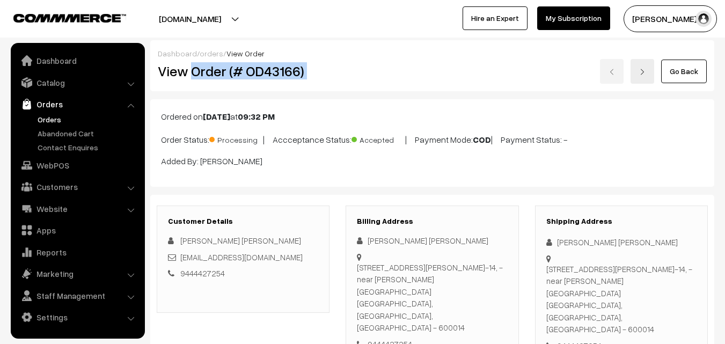
drag, startPoint x: 192, startPoint y: 71, endPoint x: 374, endPoint y: 72, distance: 182.0
click at [382, 70] on div "View Order (# OD43166) Go Back" at bounding box center [432, 71] width 565 height 25
copy div "Order (# OD43166)"
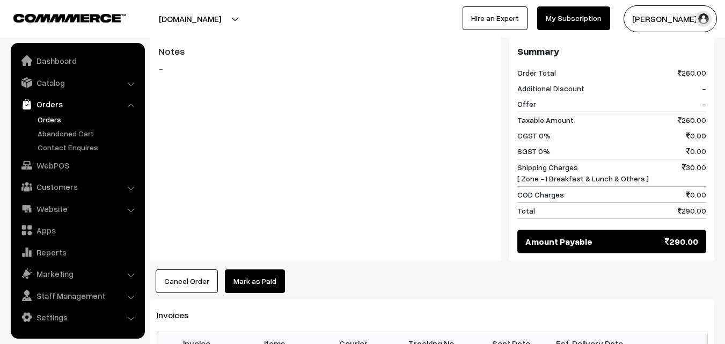
scroll to position [752, 0]
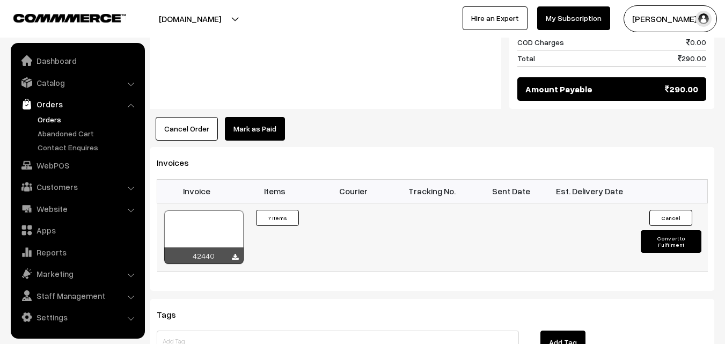
click at [202, 210] on div at bounding box center [203, 237] width 79 height 54
click at [52, 165] on link "WebPOS" at bounding box center [77, 165] width 128 height 19
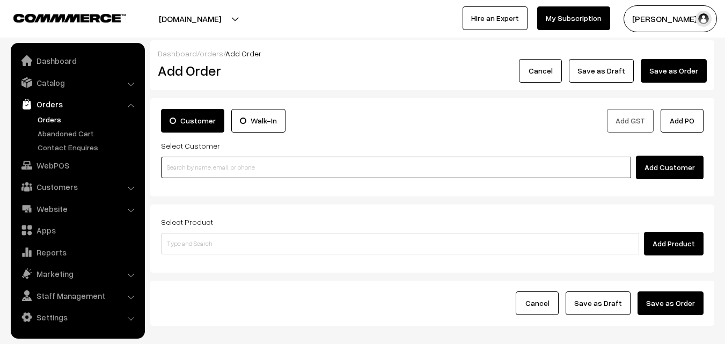
click at [193, 165] on input at bounding box center [396, 167] width 470 height 21
paste input "93605 88129"
click at [189, 166] on input "93605 88129" at bounding box center [396, 167] width 470 height 21
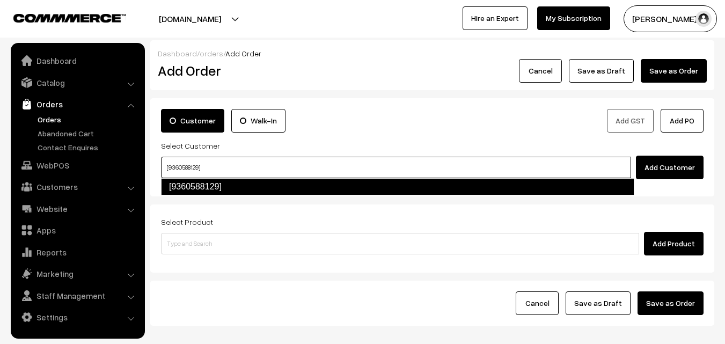
type input "[9360588129]"
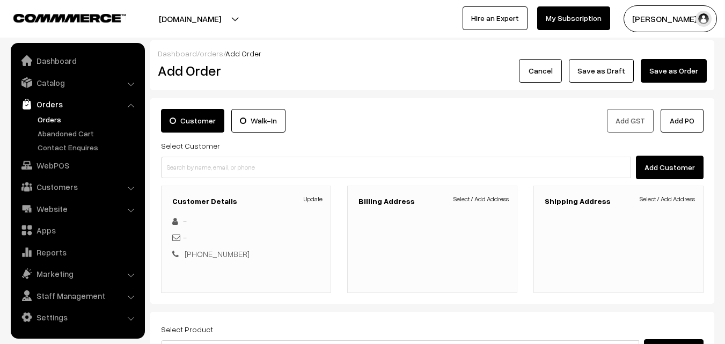
click at [491, 201] on link "Select / Add Address" at bounding box center [481, 199] width 55 height 10
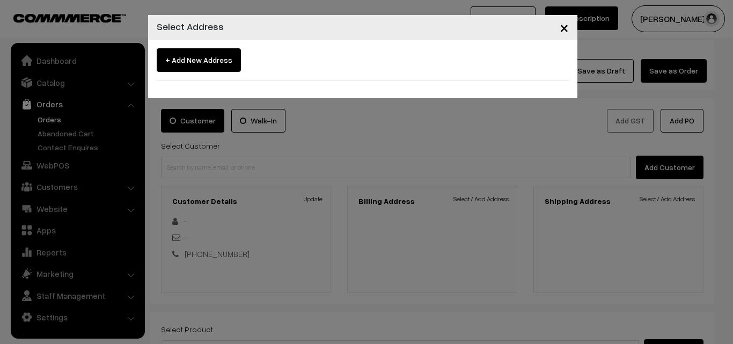
click at [130, 101] on div "× Select Address + Add New Address" at bounding box center [366, 172] width 733 height 344
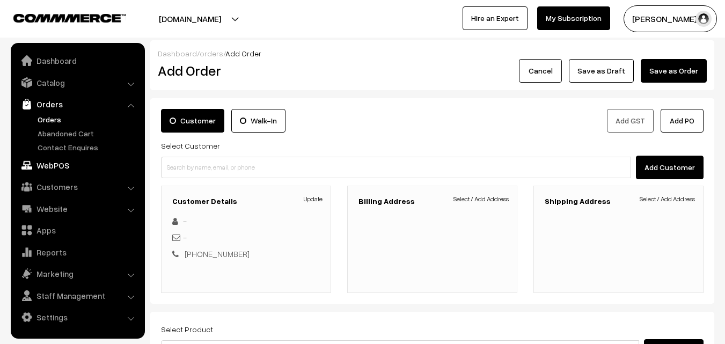
click at [61, 167] on link "WebPOS" at bounding box center [77, 165] width 128 height 19
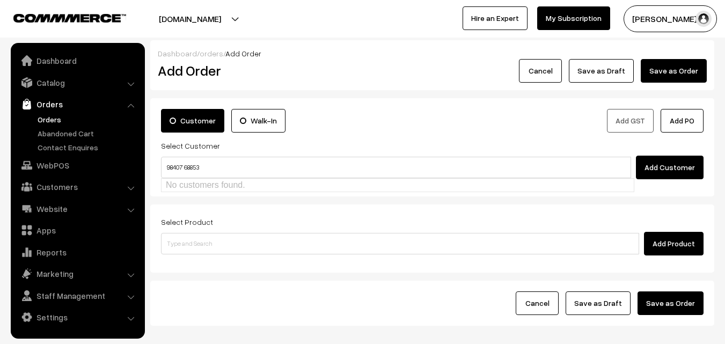
click at [182, 162] on input "98407 68853" at bounding box center [396, 167] width 470 height 21
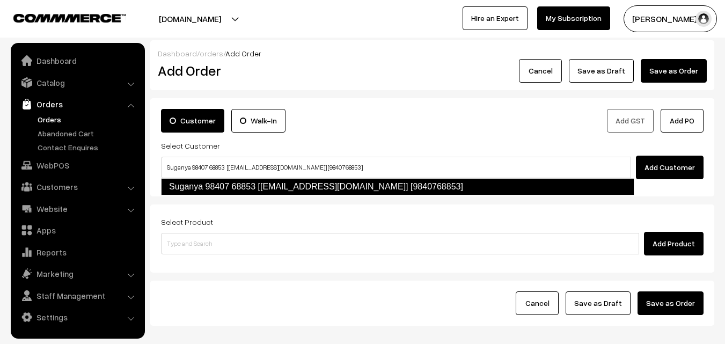
type input "Suganya 98407 68853 [[EMAIL_ADDRESS][DOMAIN_NAME]] [9840768853]"
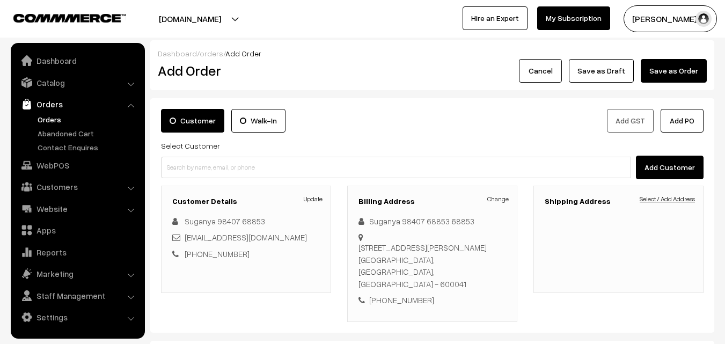
click at [672, 199] on link "Select / Add Address" at bounding box center [667, 199] width 55 height 10
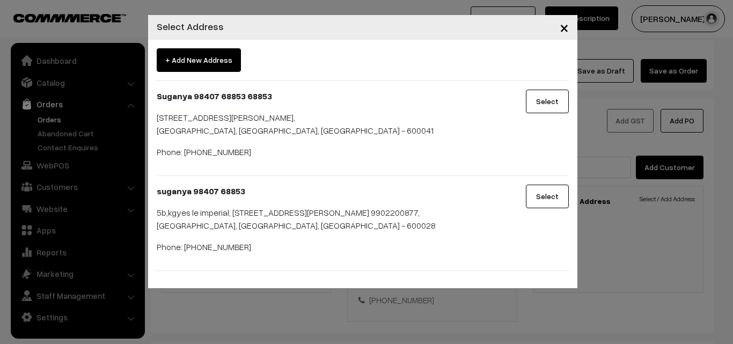
drag, startPoint x: 555, startPoint y: 92, endPoint x: 535, endPoint y: 92, distance: 19.9
click at [555, 92] on button "Select" at bounding box center [547, 102] width 43 height 24
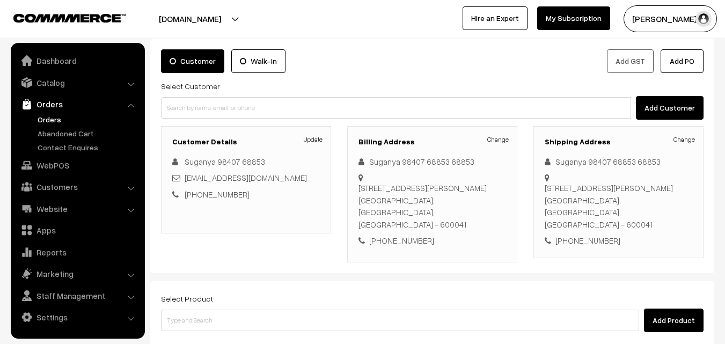
scroll to position [161, 0]
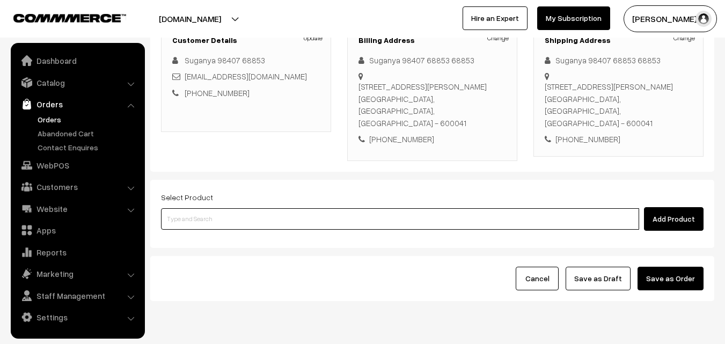
click at [424, 214] on input at bounding box center [400, 218] width 478 height 21
type input "Cow Ghee - 500gm"
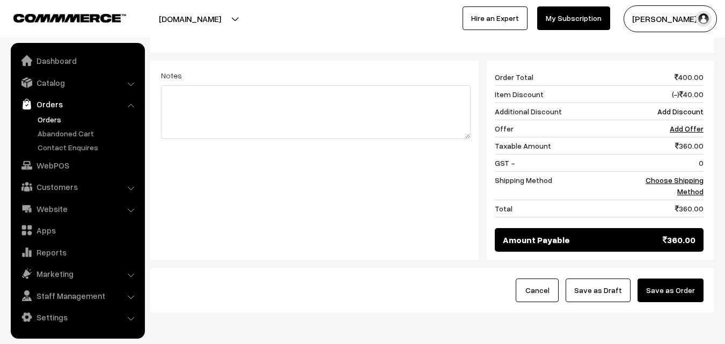
scroll to position [474, 0]
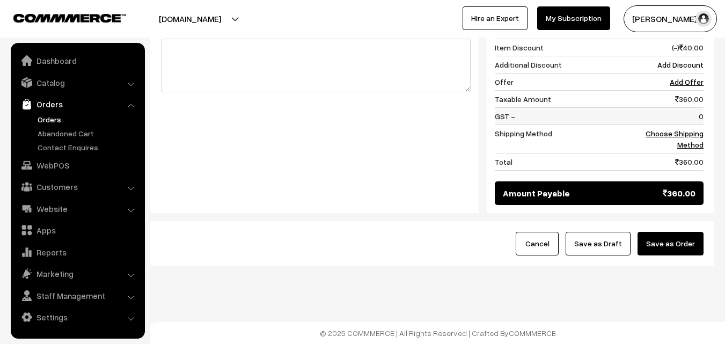
click at [685, 117] on td "0" at bounding box center [670, 115] width 67 height 17
click at [685, 129] on link "Choose Shipping Method" at bounding box center [675, 139] width 58 height 20
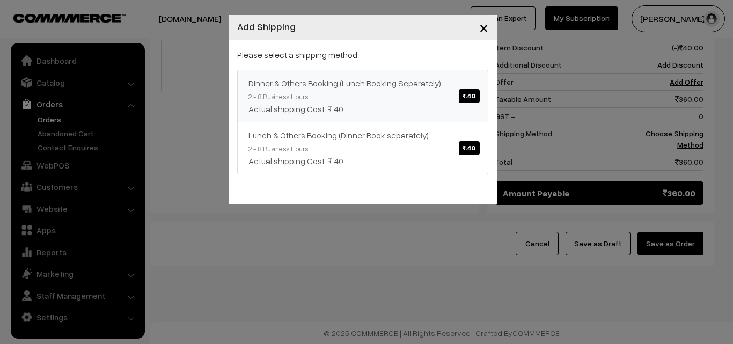
click at [418, 86] on link "Dinner & Others Booking (Lunch Booking Separately) ₹.40 2 - 8 Business Hours Ac…" at bounding box center [362, 96] width 251 height 53
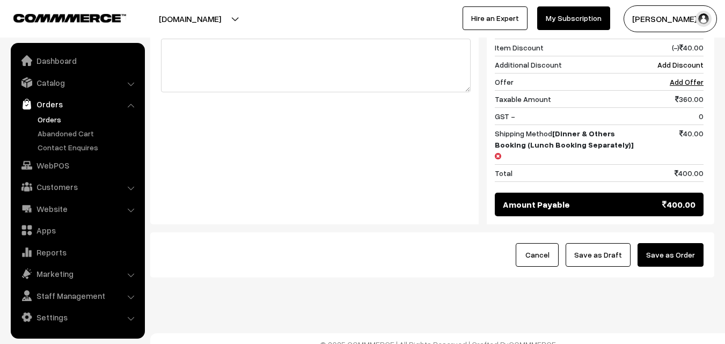
drag, startPoint x: 695, startPoint y: 253, endPoint x: 689, endPoint y: 245, distance: 10.3
click at [695, 253] on button "Save as Order" at bounding box center [671, 255] width 66 height 24
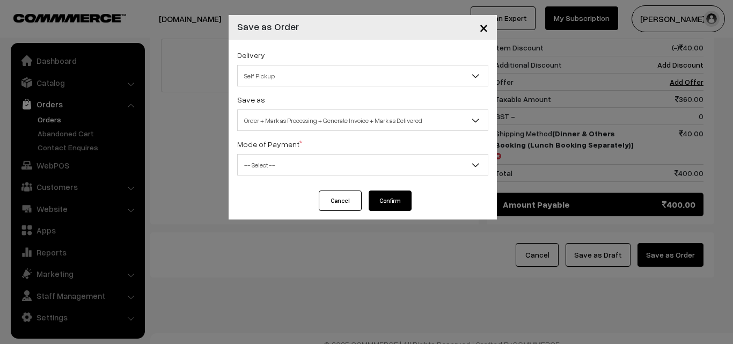
click at [326, 134] on div "Delivery Self Pickup Dinner & Others Booking (Lunch Booking Separately) (₹40) (…" at bounding box center [363, 115] width 268 height 151
click at [325, 120] on span "Order + Mark as Processing + Generate Invoice + Mark as Delivered" at bounding box center [363, 120] width 250 height 19
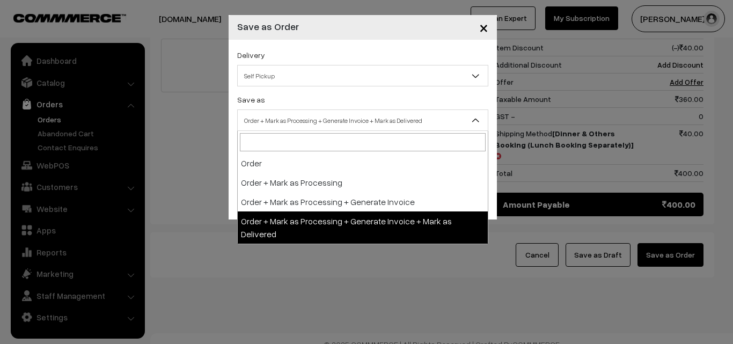
drag, startPoint x: 286, startPoint y: 215, endPoint x: 287, endPoint y: 207, distance: 8.1
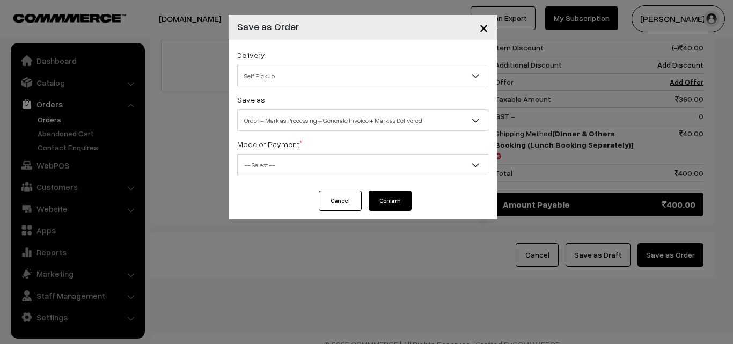
click at [288, 116] on span "Order + Mark as Processing + Generate Invoice + Mark as Delivered" at bounding box center [363, 120] width 250 height 19
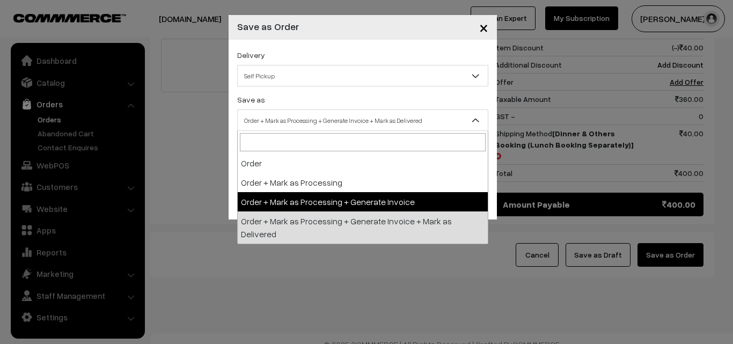
select select "3"
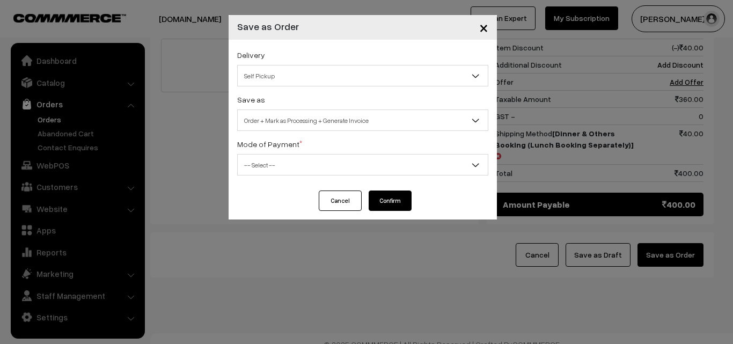
click at [279, 167] on span "-- Select --" at bounding box center [363, 165] width 250 height 19
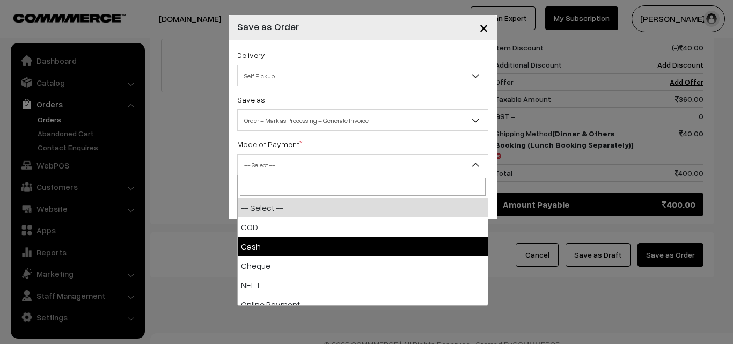
select select "2"
checkbox input "true"
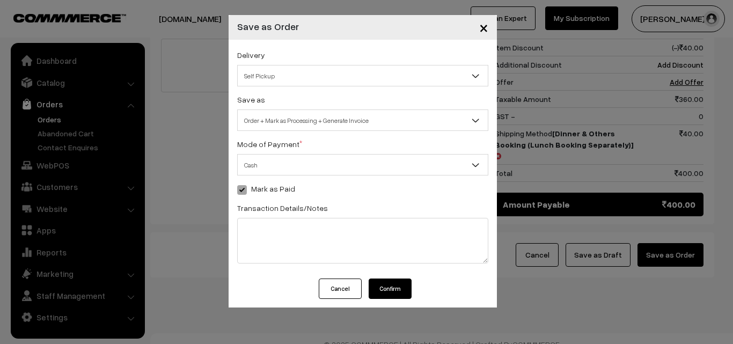
click at [393, 291] on button "Confirm" at bounding box center [390, 289] width 43 height 20
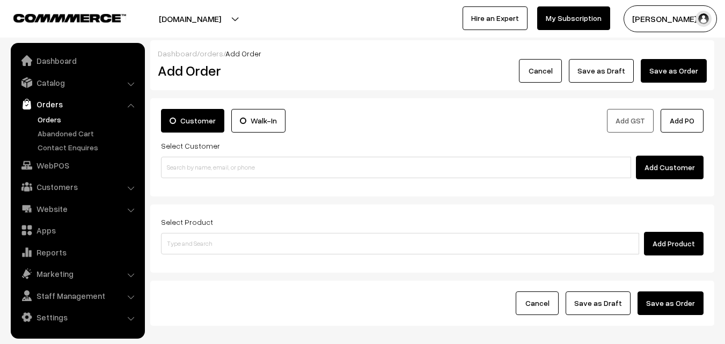
click at [48, 115] on link "Orders" at bounding box center [88, 119] width 106 height 11
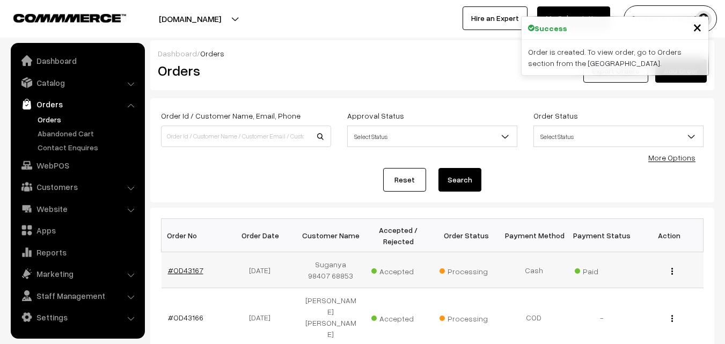
click at [194, 267] on link "#OD43167" at bounding box center [185, 270] width 35 height 9
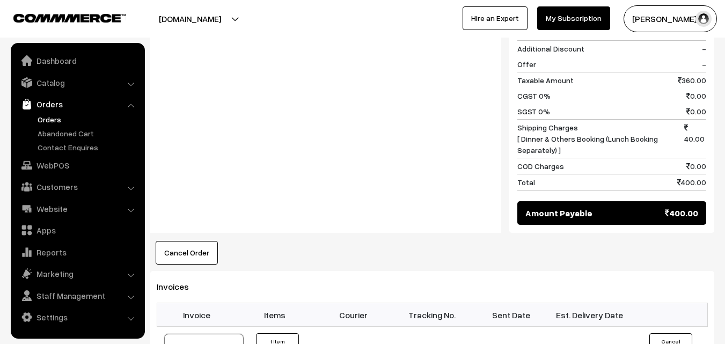
scroll to position [537, 0]
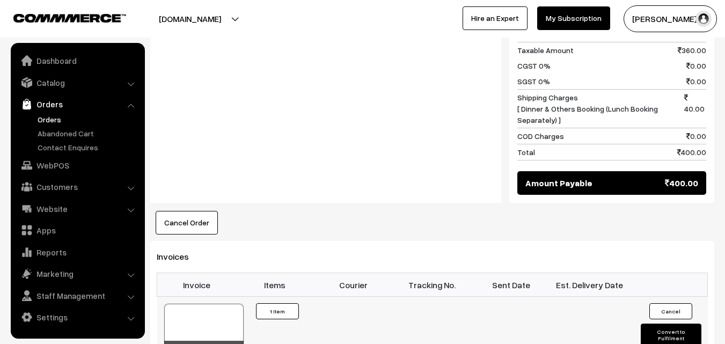
click at [210, 315] on div at bounding box center [203, 331] width 79 height 54
click at [69, 163] on link "WebPOS" at bounding box center [77, 165] width 128 height 19
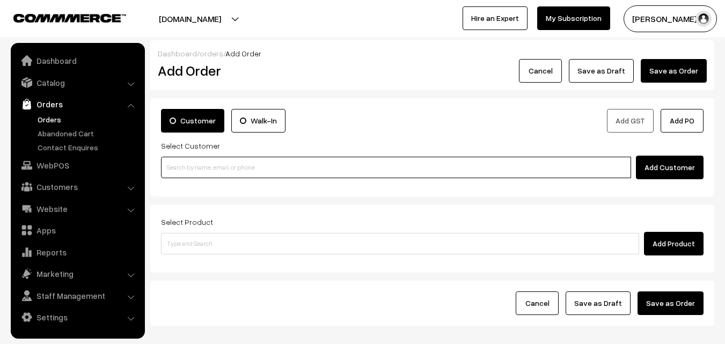
click at [221, 178] on input at bounding box center [396, 167] width 470 height 21
drag, startPoint x: 209, startPoint y: 166, endPoint x: 186, endPoint y: 167, distance: 23.1
click at [209, 166] on input at bounding box center [396, 167] width 470 height 21
paste input "98402 99806"
click at [187, 165] on input "98402 99806" at bounding box center [396, 167] width 470 height 21
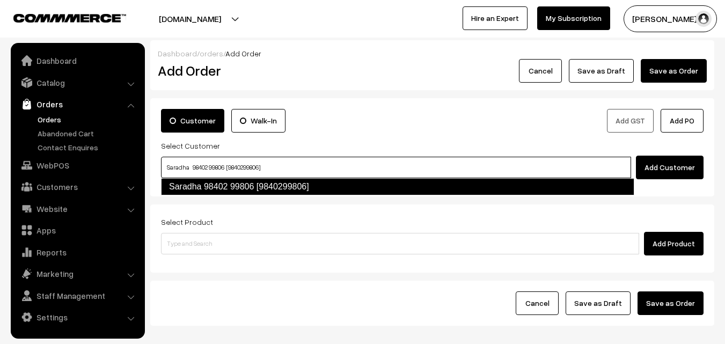
type input "Saradha 98402 99806 [9840299806]"
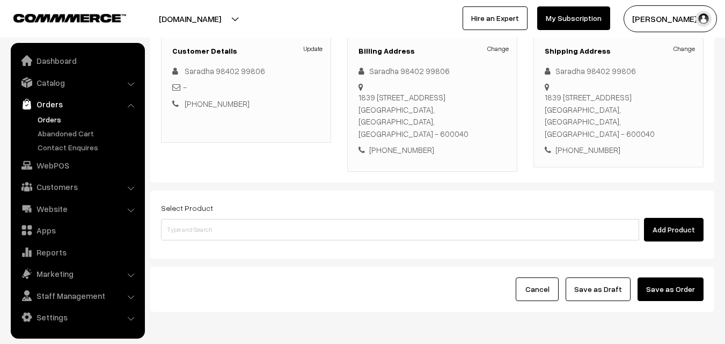
scroll to position [161, 0]
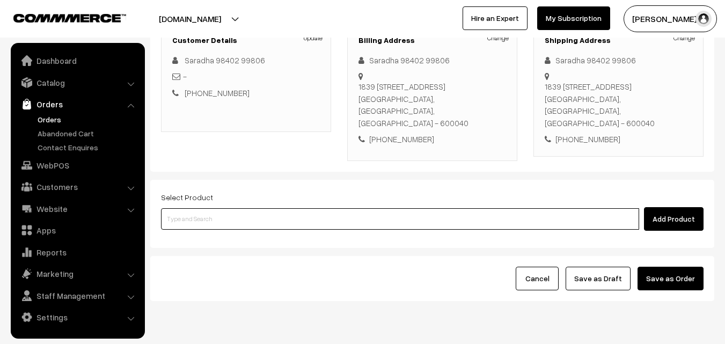
click at [275, 208] on input at bounding box center [400, 218] width 478 height 21
type input "Cow Ghee -1kg"
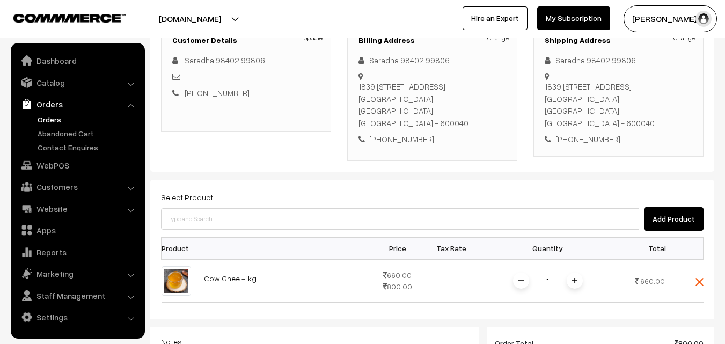
click at [573, 273] on span at bounding box center [575, 281] width 16 height 16
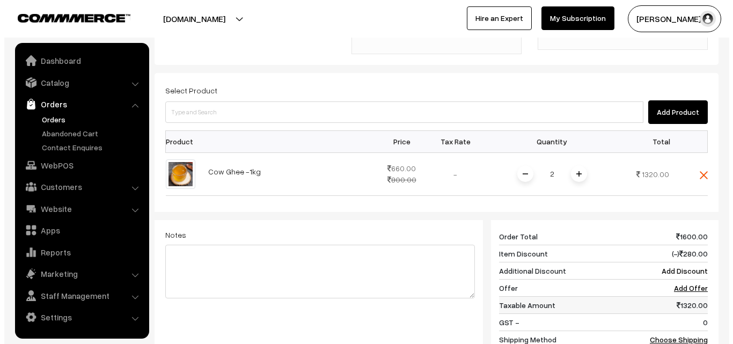
scroll to position [376, 0]
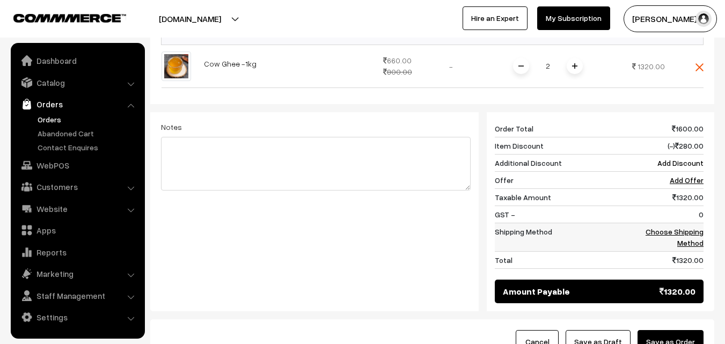
click at [697, 223] on td "Choose Shipping Method" at bounding box center [670, 237] width 67 height 28
click at [702, 227] on link "Choose Shipping Method" at bounding box center [675, 237] width 58 height 20
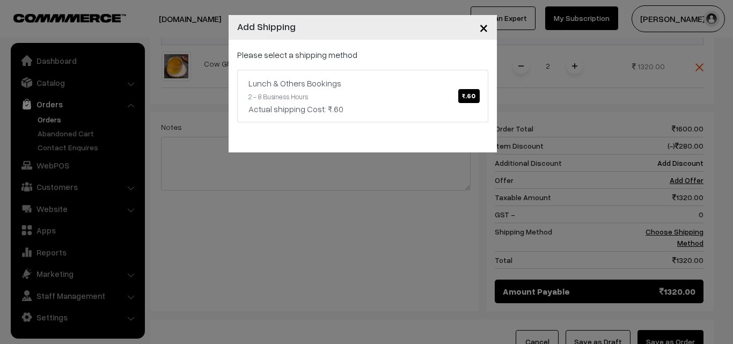
click at [422, 61] on div "Please select a shipping method Lunch & Others Bookings ₹.60 2 - 8 Business Hou…" at bounding box center [362, 85] width 251 height 74
click at [420, 76] on link "Lunch & Others Bookings ₹.60 2 - 8 Business Hours Actual shipping Cost: ₹.60" at bounding box center [362, 96] width 251 height 53
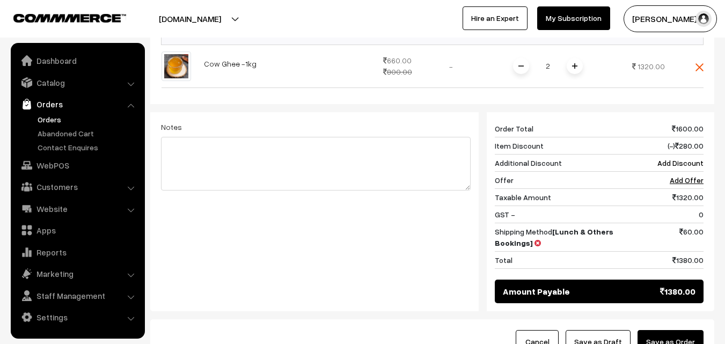
click at [689, 319] on div "Cancel Save as Draft Save as Order" at bounding box center [432, 341] width 564 height 45
click at [675, 330] on button "Save as Order" at bounding box center [671, 342] width 66 height 24
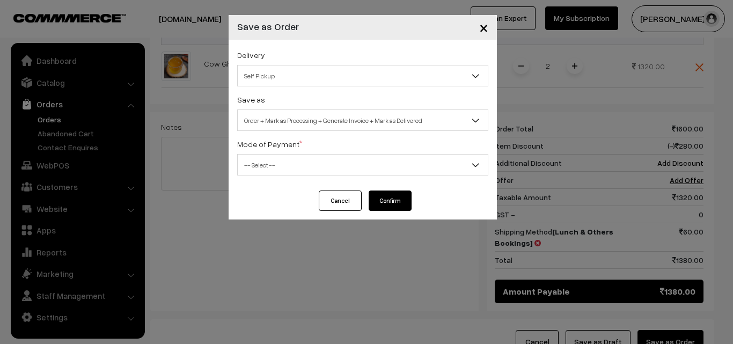
click at [350, 110] on span "Order + Mark as Processing + Generate Invoice + Mark as Delivered" at bounding box center [362, 120] width 251 height 21
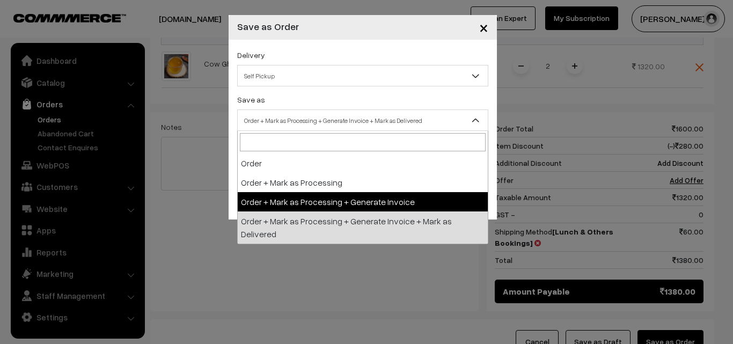
select select "3"
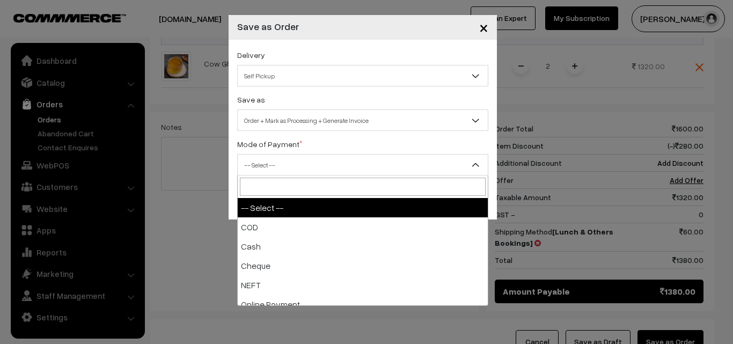
click at [308, 172] on span "-- Select --" at bounding box center [363, 165] width 250 height 19
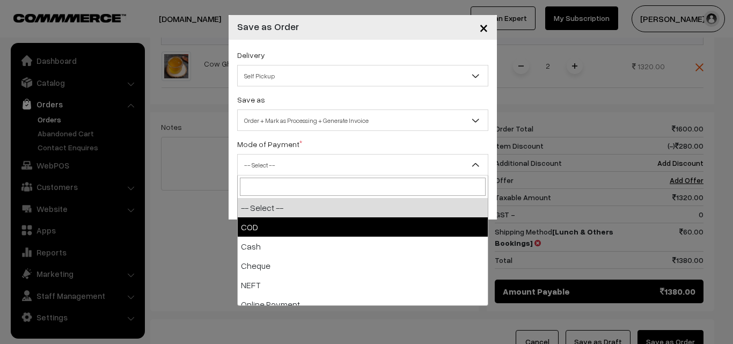
select select "1"
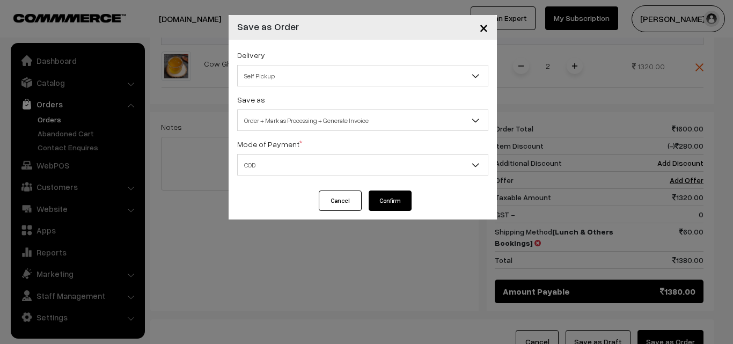
drag, startPoint x: 403, startPoint y: 186, endPoint x: 396, endPoint y: 202, distance: 17.3
click at [403, 187] on div "Delivery Self Pickup Lunch & Others Bookings (₹60) (2 - 8 Business Hours) Self …" at bounding box center [363, 115] width 268 height 151
click at [396, 202] on button "Confirm" at bounding box center [390, 201] width 43 height 20
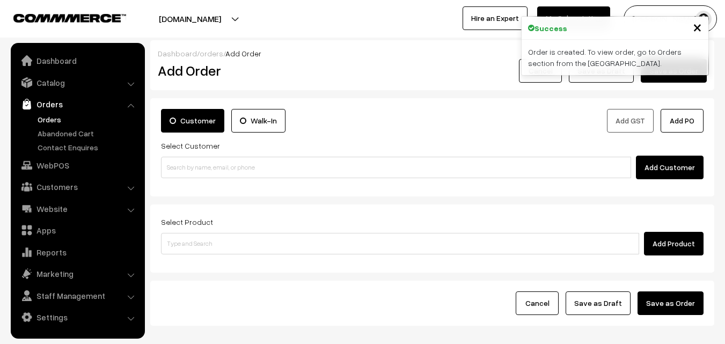
click at [43, 121] on link "Orders" at bounding box center [88, 119] width 106 height 11
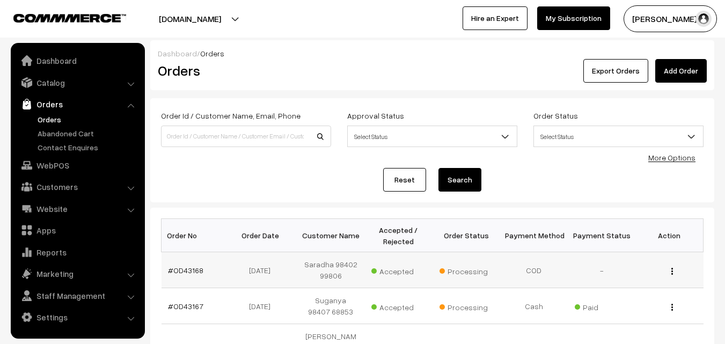
drag, startPoint x: 193, startPoint y: 268, endPoint x: 193, endPoint y: 262, distance: 5.9
click at [193, 267] on link "#OD43168" at bounding box center [185, 270] width 35 height 9
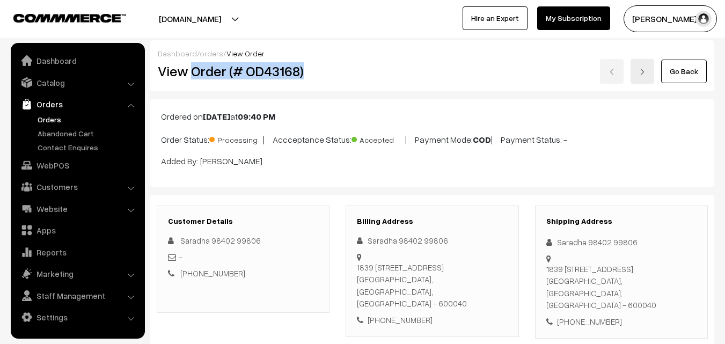
drag, startPoint x: 309, startPoint y: 78, endPoint x: 325, endPoint y: 76, distance: 15.7
click at [325, 77] on h2 "View Order (# OD43168)" at bounding box center [244, 71] width 172 height 17
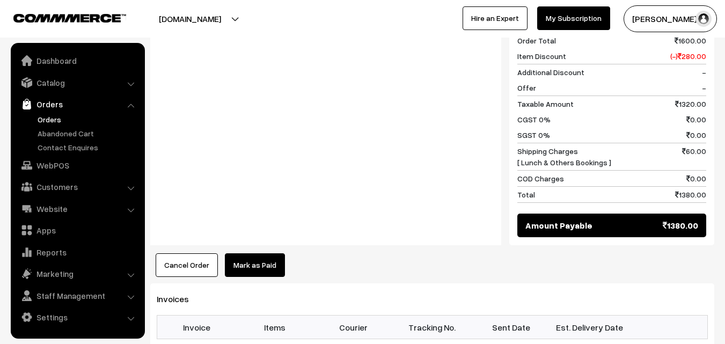
scroll to position [537, 0]
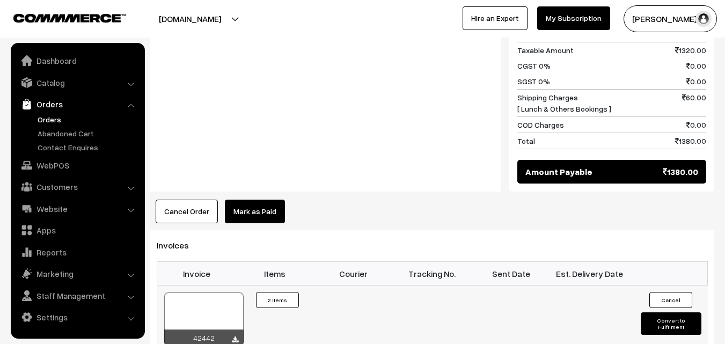
click at [209, 293] on div at bounding box center [203, 320] width 79 height 54
click at [46, 163] on link "WebPOS" at bounding box center [77, 165] width 128 height 19
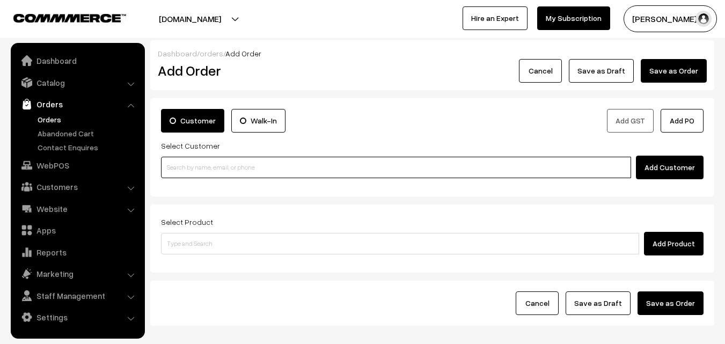
click at [220, 174] on input at bounding box center [396, 167] width 470 height 21
paste input "99403 33879"
click at [184, 166] on input "99403 33879" at bounding box center [396, 167] width 470 height 21
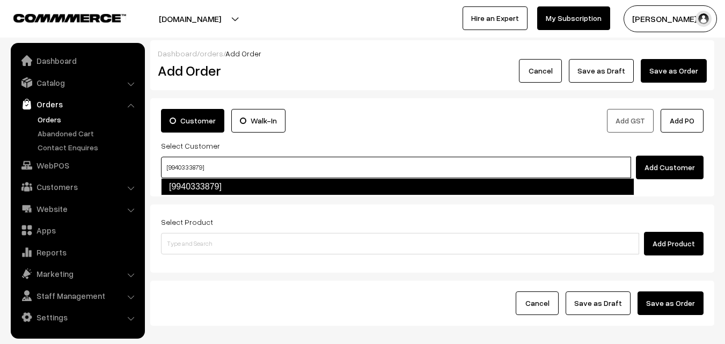
type input "[9940333879]"
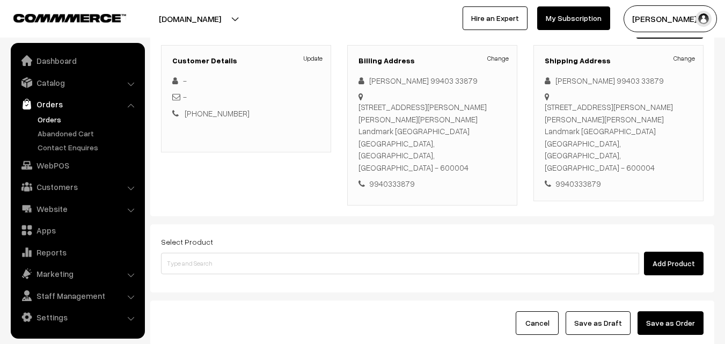
scroll to position [142, 0]
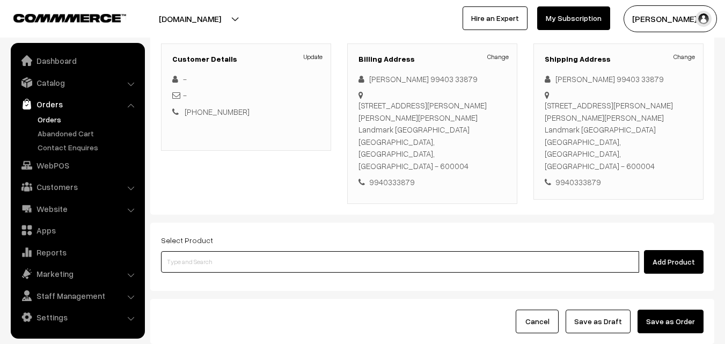
click at [372, 251] on input at bounding box center [400, 261] width 478 height 21
click at [296, 251] on input at bounding box center [400, 261] width 478 height 21
type input "29th [PERSON_NAME]"
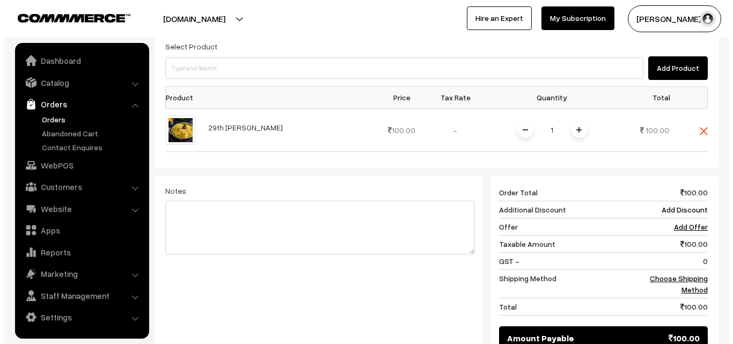
scroll to position [457, 0]
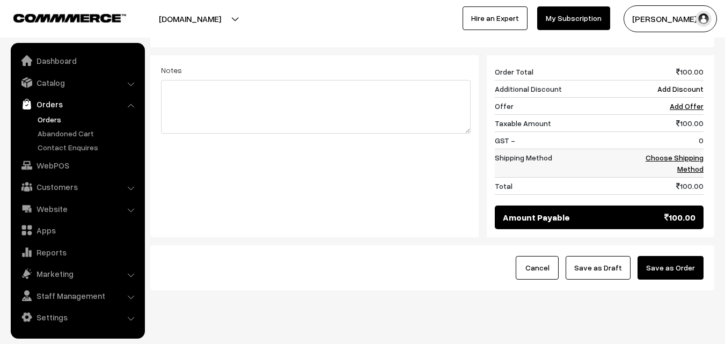
click at [693, 153] on link "Choose Shipping Method" at bounding box center [675, 163] width 58 height 20
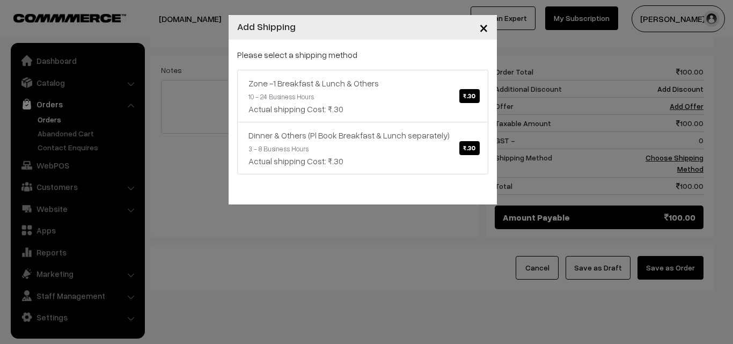
click at [475, 52] on p "Please select a shipping method" at bounding box center [362, 54] width 251 height 13
click at [456, 93] on link "Zone -1 Breakfast & Lunch & Others ₹.30 10 - 24 Business Hours Actual shipping …" at bounding box center [362, 96] width 251 height 53
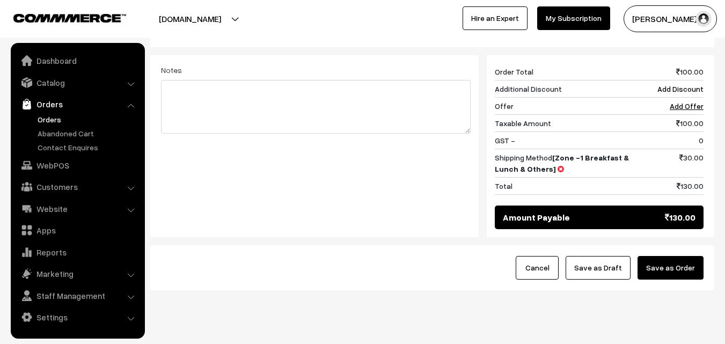
click at [675, 256] on button "Save as Order" at bounding box center [671, 268] width 66 height 24
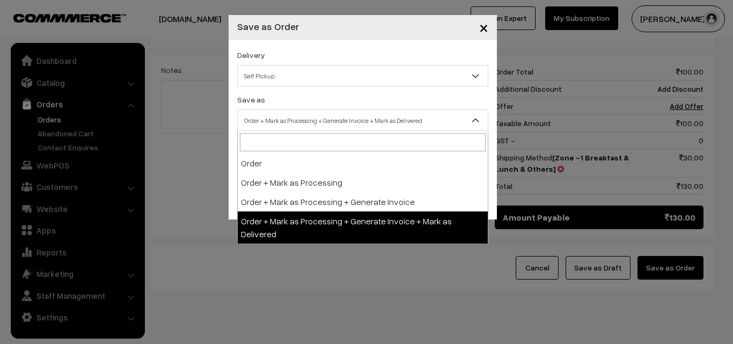
click at [328, 123] on span "Order + Mark as Processing + Generate Invoice + Mark as Delivered" at bounding box center [363, 120] width 250 height 19
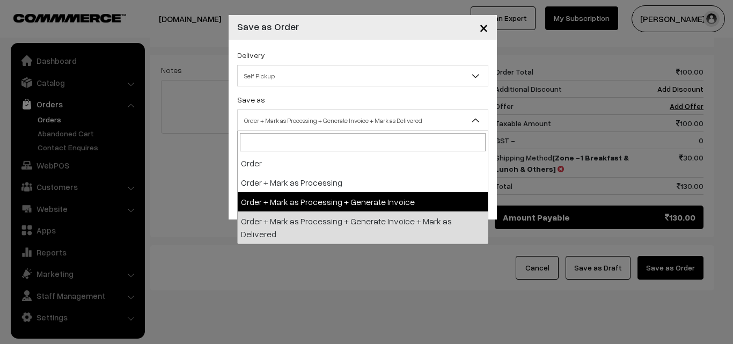
select select "3"
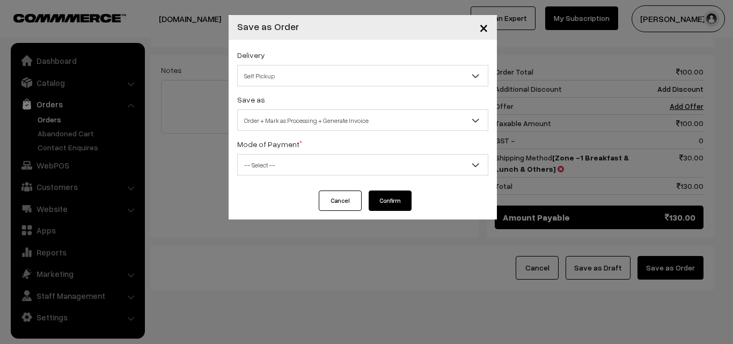
click at [300, 153] on div "Mode of Payment * -- Select -- COD Cash Cheque NEFT Online Payment DD Others --…" at bounding box center [362, 156] width 251 height 38
click at [278, 157] on span "-- Select --" at bounding box center [363, 165] width 250 height 19
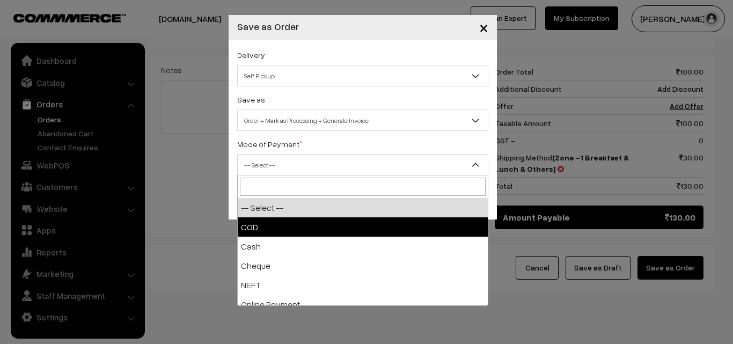
select select "1"
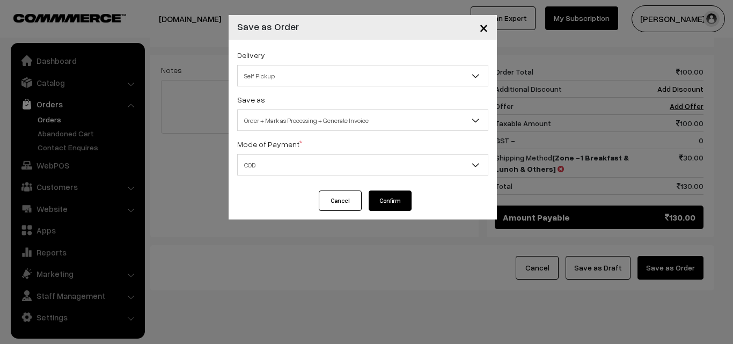
click at [395, 197] on button "Confirm" at bounding box center [390, 201] width 43 height 20
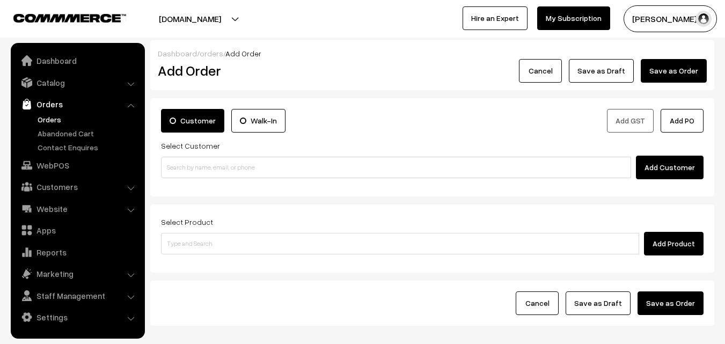
click at [48, 120] on link "Orders" at bounding box center [88, 119] width 106 height 11
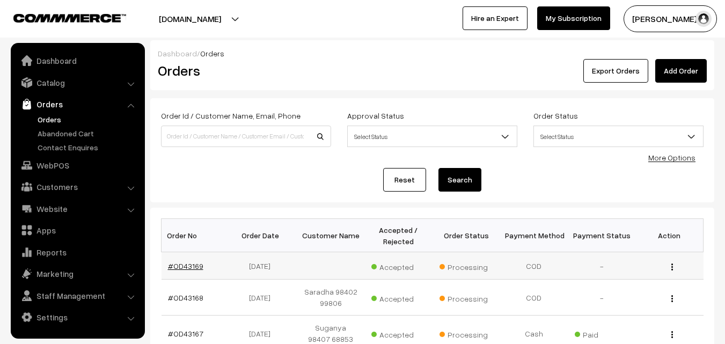
click at [183, 263] on link "#OD43169" at bounding box center [185, 265] width 35 height 9
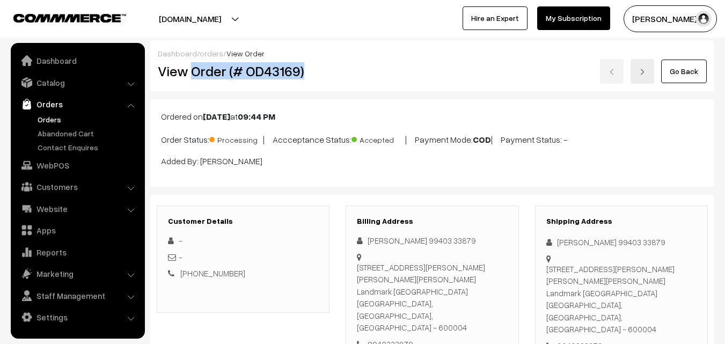
drag, startPoint x: 190, startPoint y: 71, endPoint x: 315, endPoint y: 77, distance: 125.2
click at [315, 77] on h2 "View Order (# OD43169)" at bounding box center [244, 71] width 172 height 17
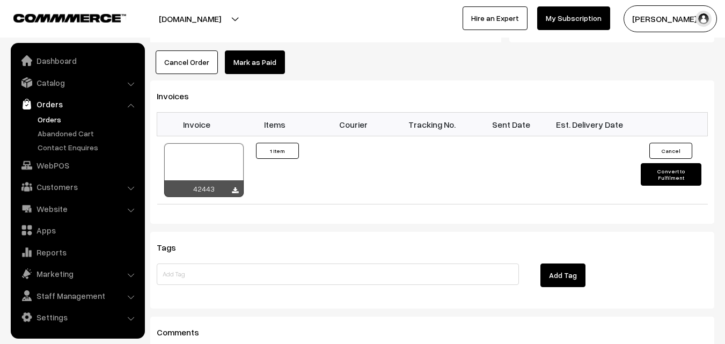
scroll to position [698, 0]
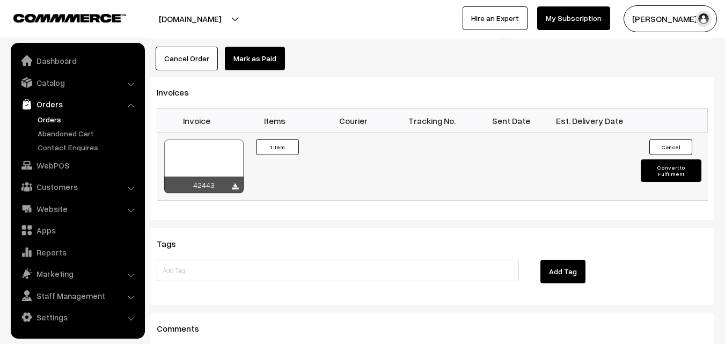
click at [215, 140] on div at bounding box center [203, 167] width 79 height 54
click at [46, 163] on link "WebPOS" at bounding box center [77, 165] width 128 height 19
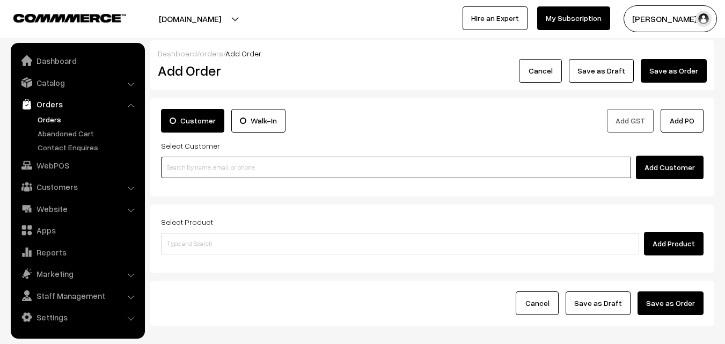
click at [195, 169] on input at bounding box center [396, 167] width 470 height 21
paste input "97909 50785"
click at [187, 166] on input "97909 50785" at bounding box center [396, 167] width 470 height 21
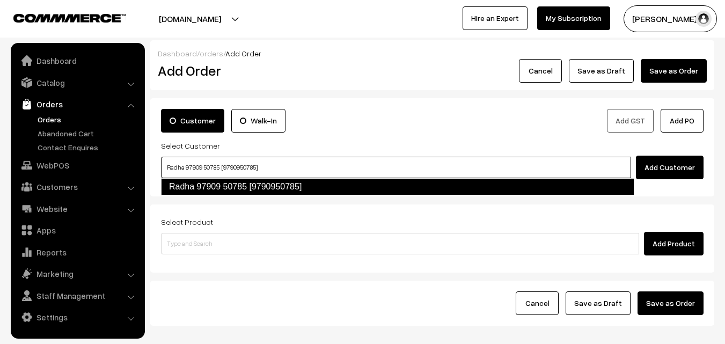
type input "Radha 97909 50785 [9790950785]"
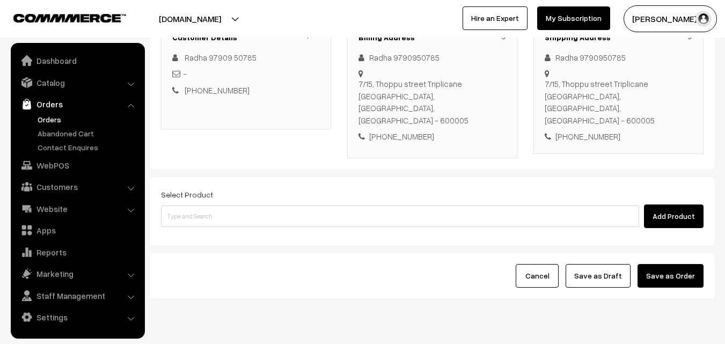
scroll to position [167, 0]
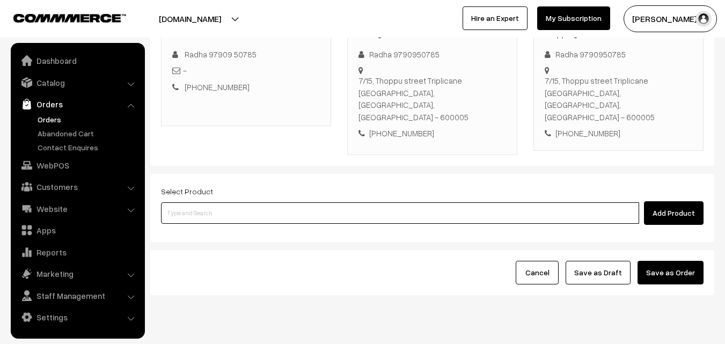
click at [334, 202] on input at bounding box center [400, 212] width 478 height 21
click at [254, 202] on input at bounding box center [400, 212] width 478 height 21
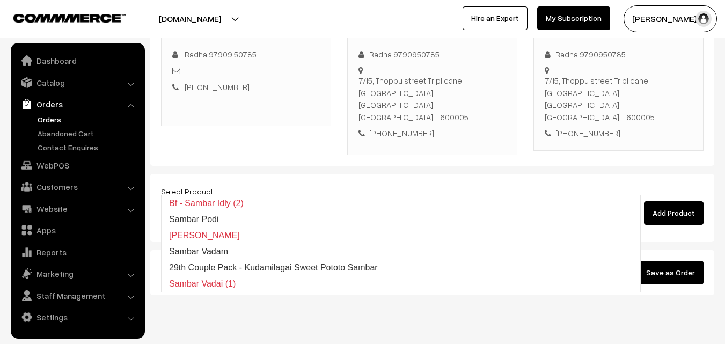
type input "Sambar Vadai (1)"
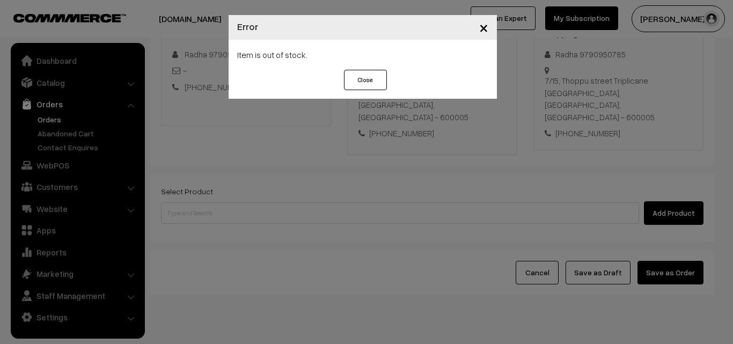
click at [468, 195] on div "× Error Item is out of stock. Close" at bounding box center [366, 172] width 733 height 344
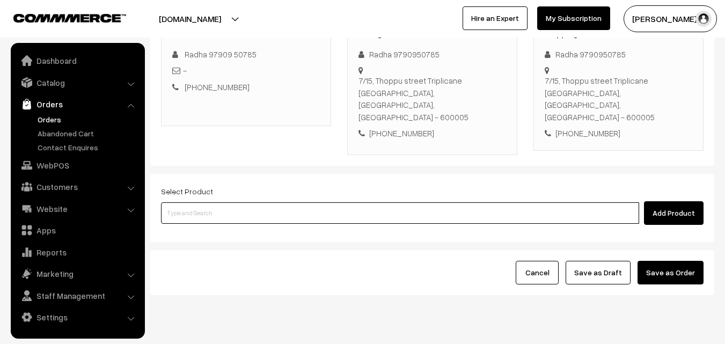
click at [435, 202] on input at bounding box center [400, 212] width 478 height 21
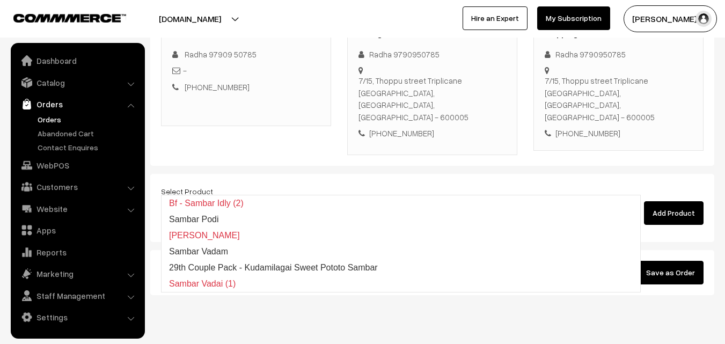
type input "29th Couple Pack - Kudamilagai Sweet Pototo Sambar"
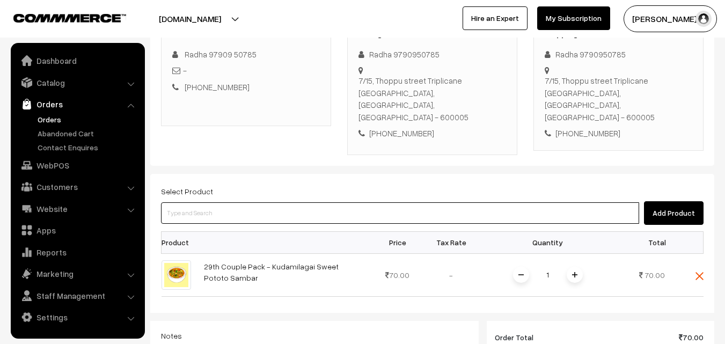
click at [435, 202] on input at bounding box center [400, 212] width 478 height 21
type input "29th Couple Pack - Beetroot Poriyal"
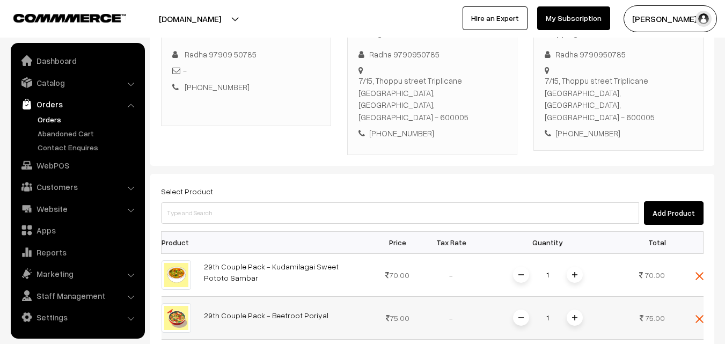
click at [569, 310] on span at bounding box center [575, 318] width 16 height 16
click at [573, 266] on div "1" at bounding box center [548, 275] width 81 height 19
click at [576, 267] on span at bounding box center [575, 275] width 16 height 16
click at [576, 315] on img at bounding box center [574, 317] width 5 height 5
click at [572, 267] on span at bounding box center [575, 275] width 16 height 16
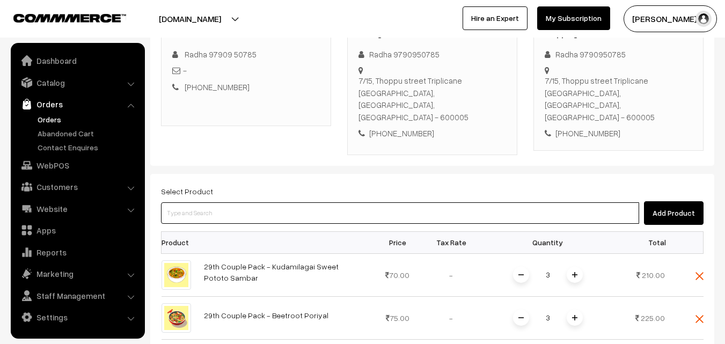
click at [279, 202] on input at bounding box center [400, 212] width 478 height 21
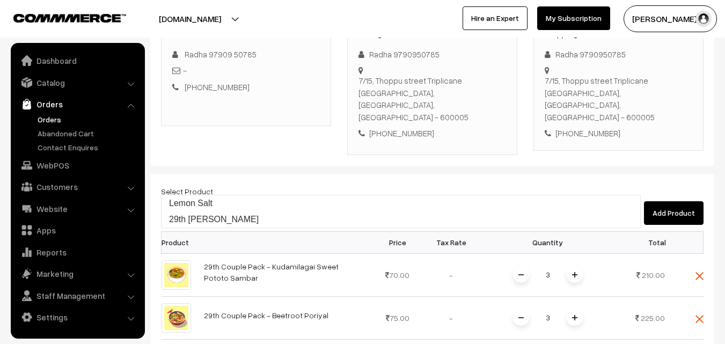
type input "29th [PERSON_NAME]"
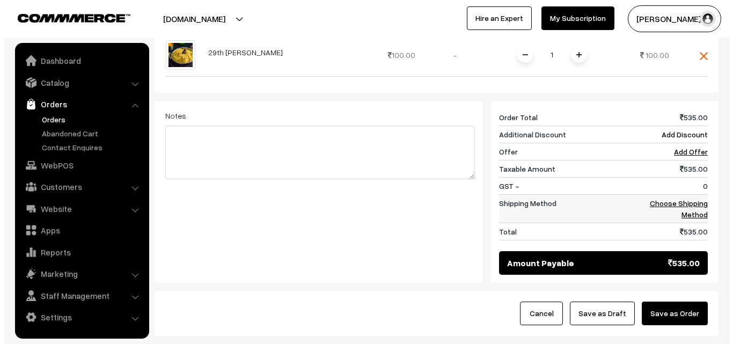
scroll to position [489, 0]
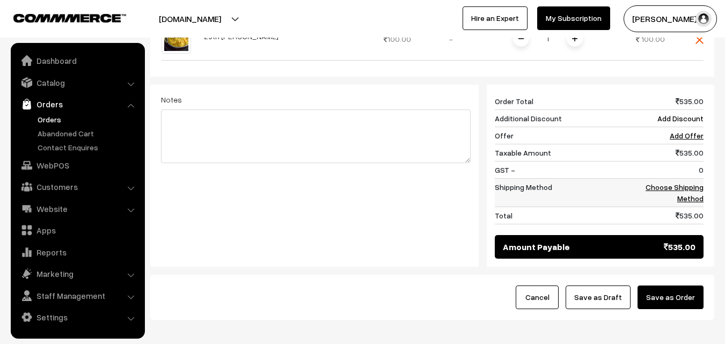
click at [686, 183] on link "Choose Shipping Method" at bounding box center [675, 193] width 58 height 20
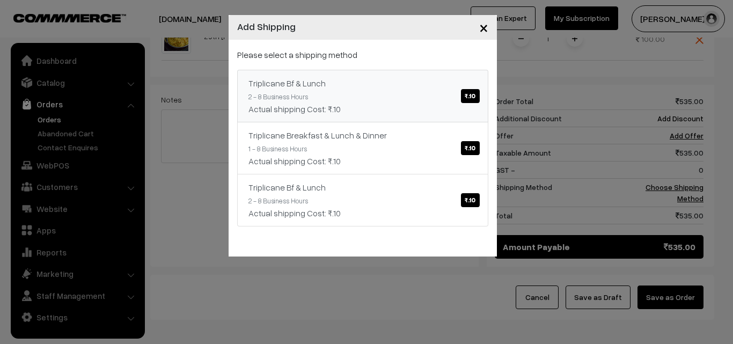
click at [458, 92] on link "Triplicane Bf & Lunch ₹.10 2 - 8 Business Hours Actual shipping Cost: ₹.10" at bounding box center [362, 96] width 251 height 53
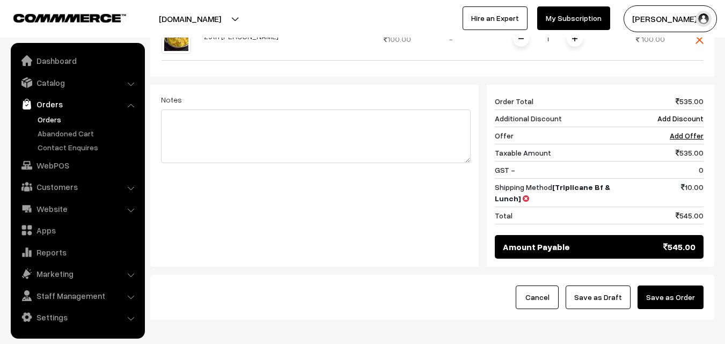
click at [672, 286] on button "Save as Order" at bounding box center [671, 298] width 66 height 24
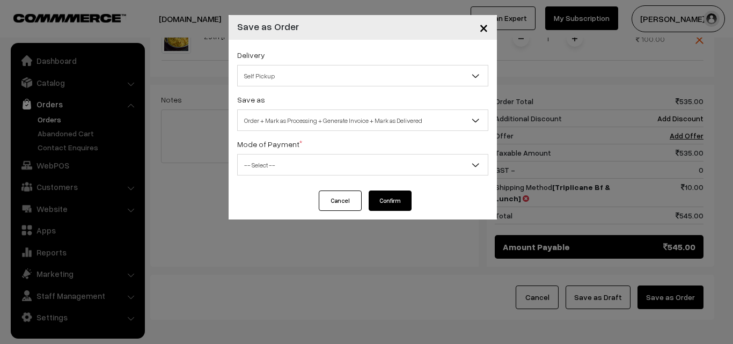
click at [367, 130] on span "Order + Mark as Processing + Generate Invoice + Mark as Delivered" at bounding box center [362, 120] width 251 height 21
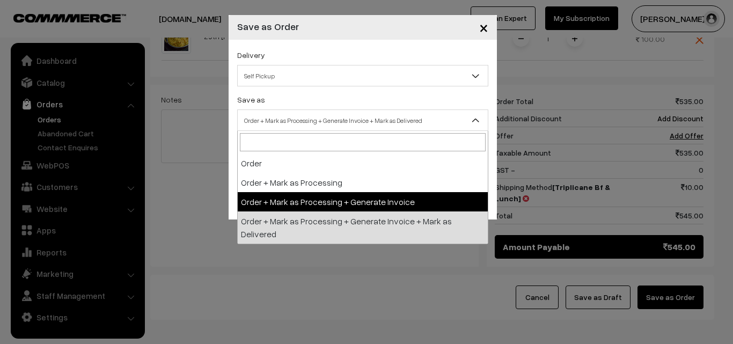
select select "3"
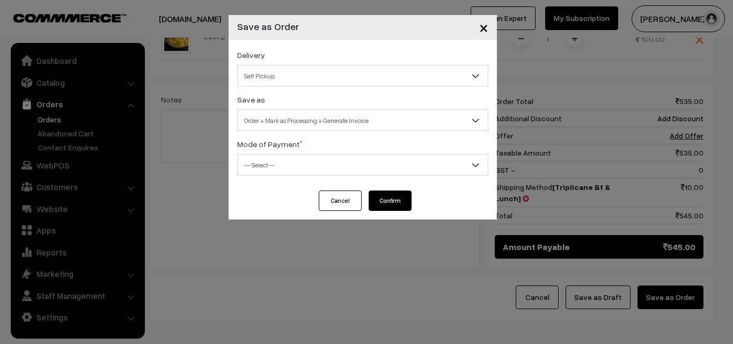
click at [285, 169] on span "-- Select --" at bounding box center [363, 165] width 250 height 19
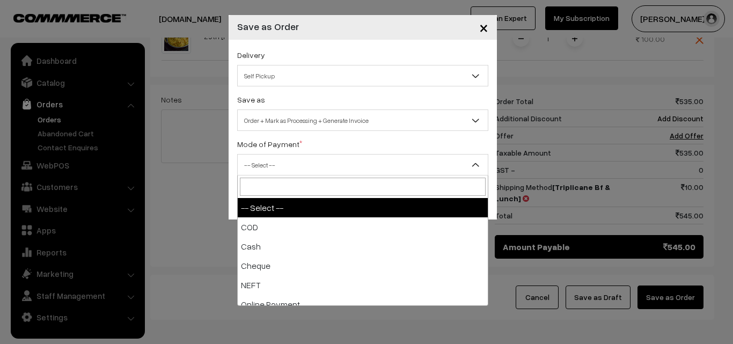
select select "1"
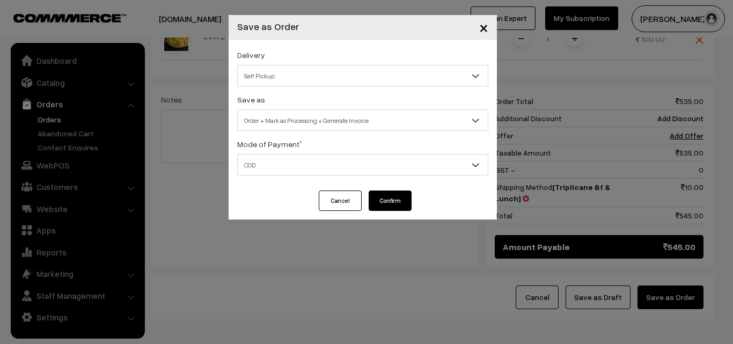
click at [395, 202] on button "Confirm" at bounding box center [390, 201] width 43 height 20
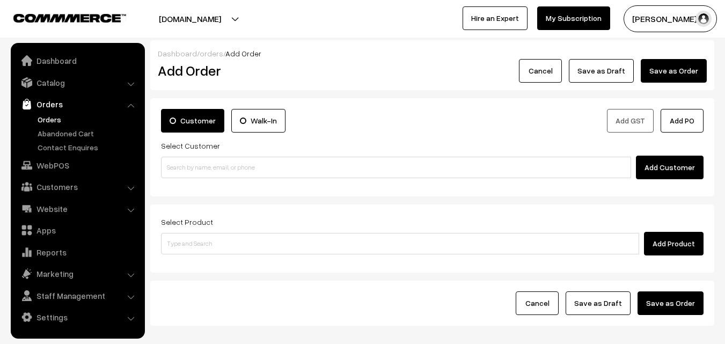
click at [47, 118] on link "Orders" at bounding box center [88, 119] width 106 height 11
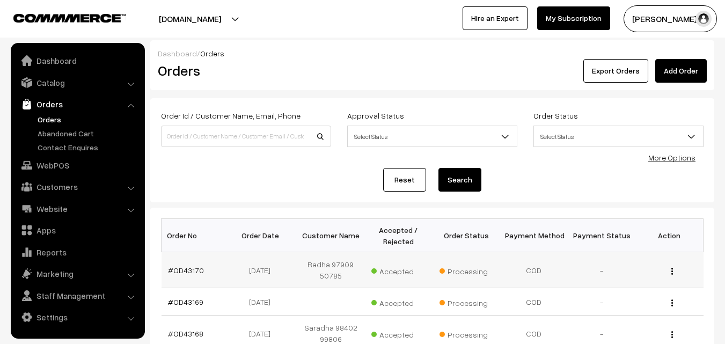
click at [187, 260] on td "#OD43170" at bounding box center [196, 270] width 68 height 36
click at [188, 268] on link "#OD43170" at bounding box center [186, 270] width 36 height 9
click at [188, 271] on link "#OD43170" at bounding box center [186, 270] width 36 height 9
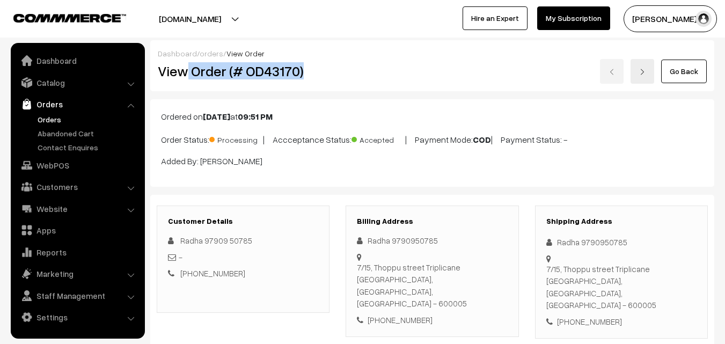
drag, startPoint x: 302, startPoint y: 71, endPoint x: 329, endPoint y: 70, distance: 26.9
click at [329, 71] on h2 "View Order (# OD43170)" at bounding box center [244, 71] width 172 height 17
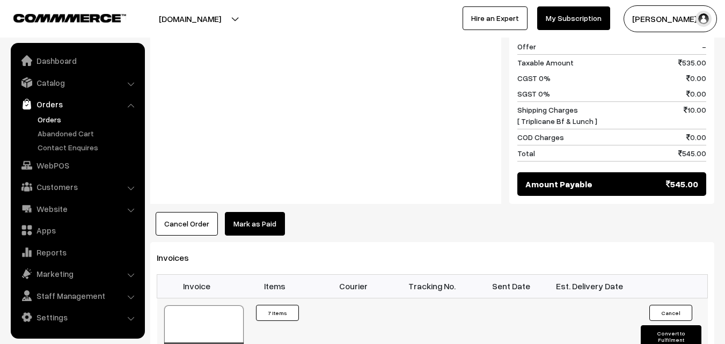
scroll to position [644, 0]
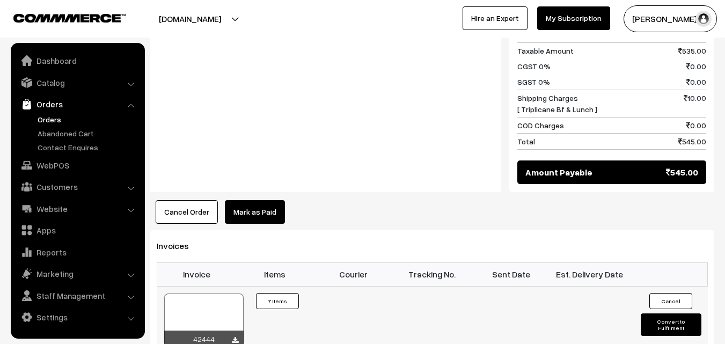
click at [225, 294] on div at bounding box center [203, 321] width 79 height 54
click at [166, 200] on button "Cancel Order" at bounding box center [187, 212] width 62 height 24
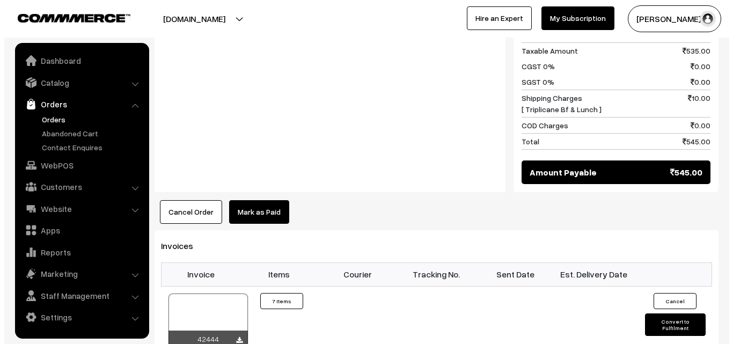
scroll to position [647, 0]
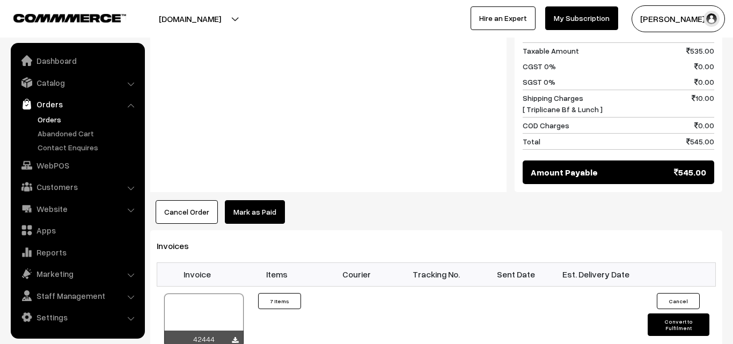
click at [166, 183] on body "Thank you for showing interest. Our team will call you shortly. Close [DOMAIN_N…" at bounding box center [366, -1] width 733 height 1293
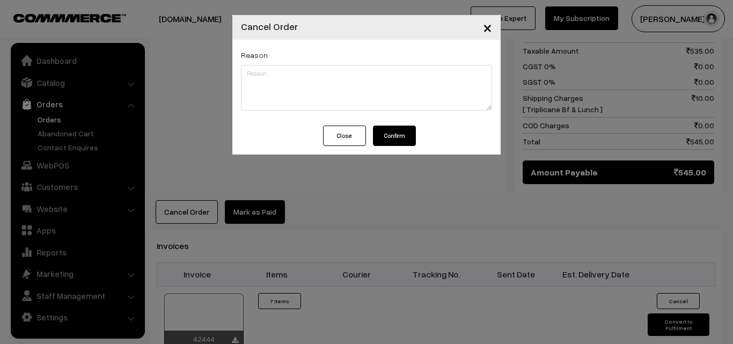
drag, startPoint x: 417, startPoint y: 132, endPoint x: 399, endPoint y: 135, distance: 17.5
click at [413, 131] on div "Close Confirm" at bounding box center [366, 140] width 268 height 29
click at [396, 136] on button "Confirm" at bounding box center [394, 136] width 43 height 20
